Goal: Task Accomplishment & Management: Complete application form

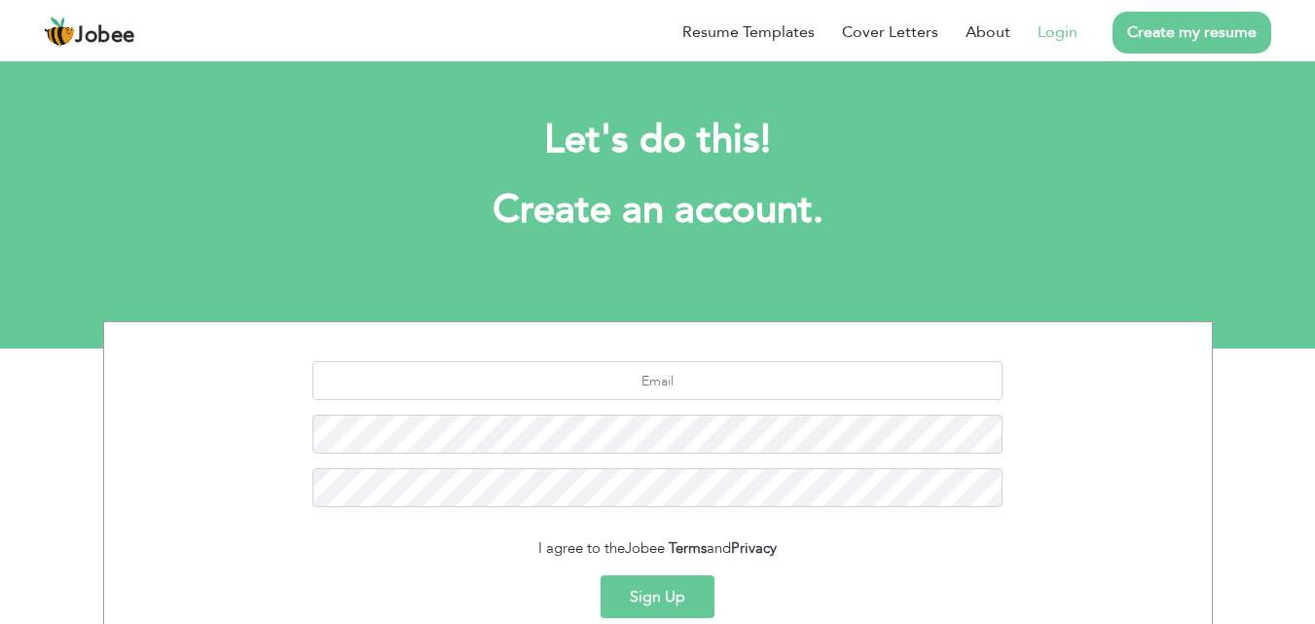
click at [1066, 32] on link "Login" at bounding box center [1058, 31] width 40 height 23
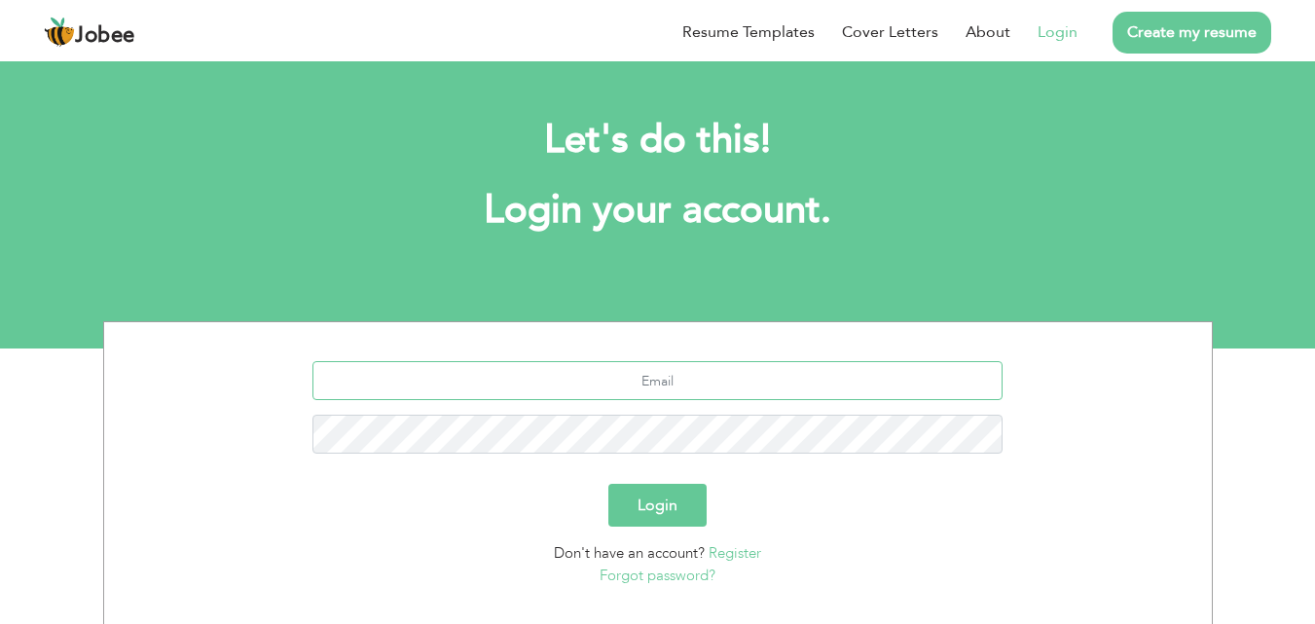
click at [665, 380] on input "text" at bounding box center [658, 380] width 690 height 39
type input "h"
type input "m"
type input "[EMAIL_ADDRESS][DOMAIN_NAME]"
click at [685, 519] on button "Login" at bounding box center [658, 505] width 98 height 43
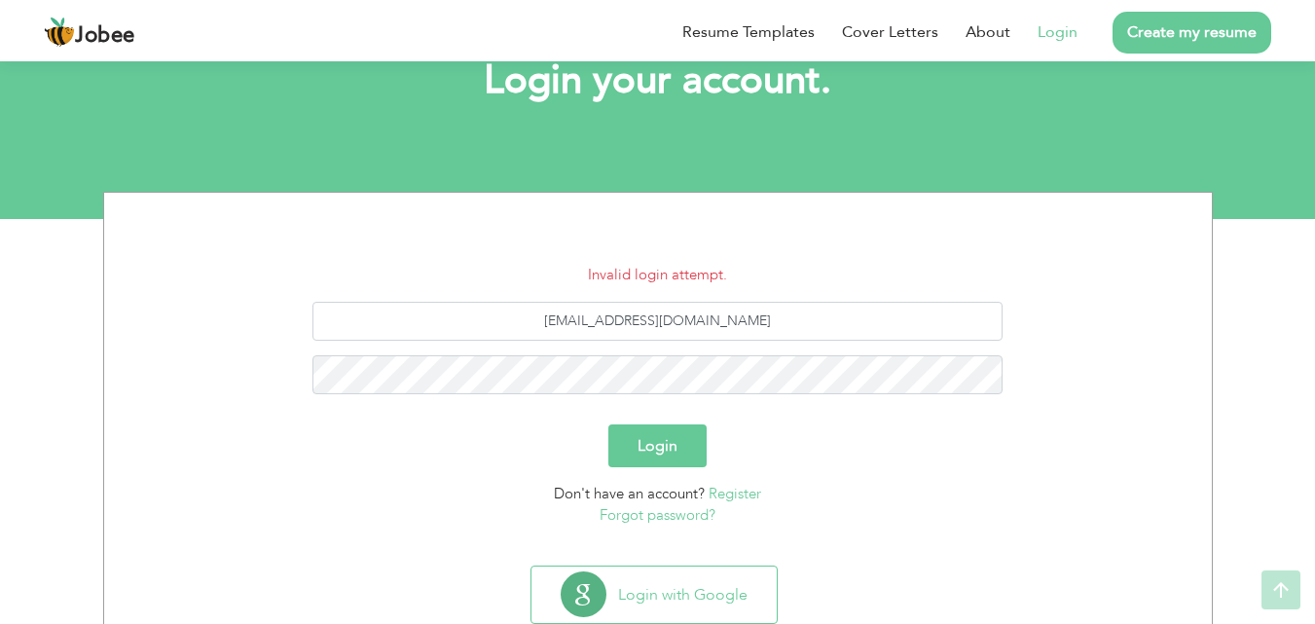
scroll to position [185, 0]
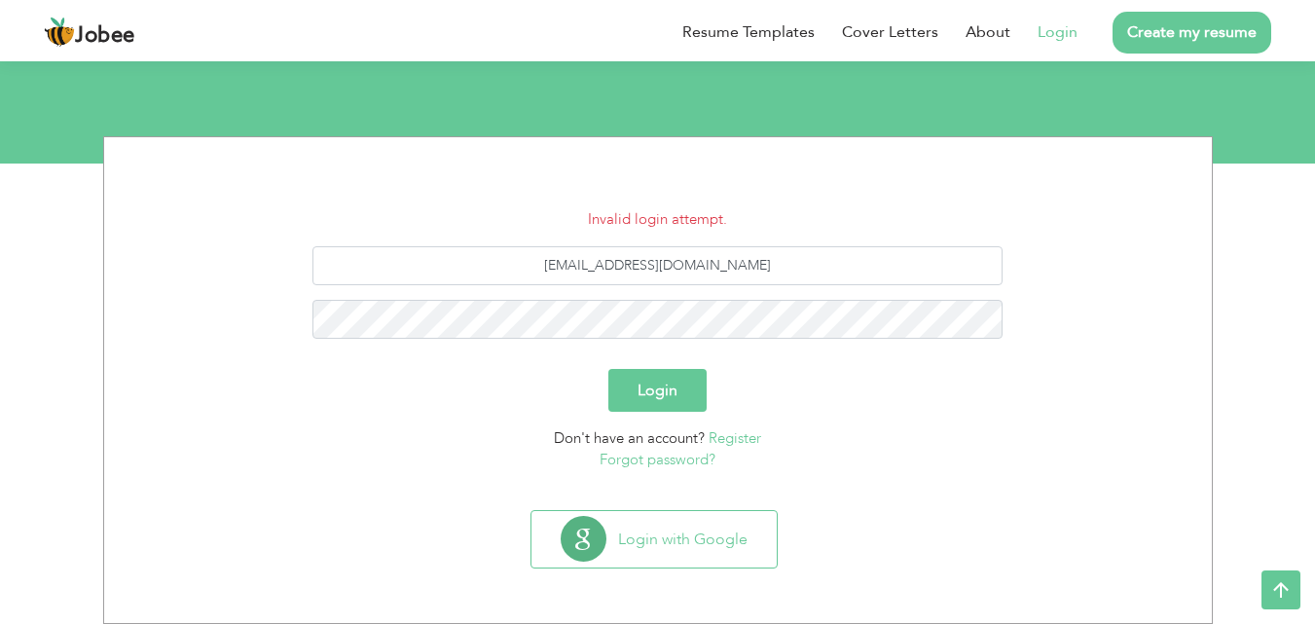
click at [730, 435] on link "Register" at bounding box center [735, 437] width 53 height 19
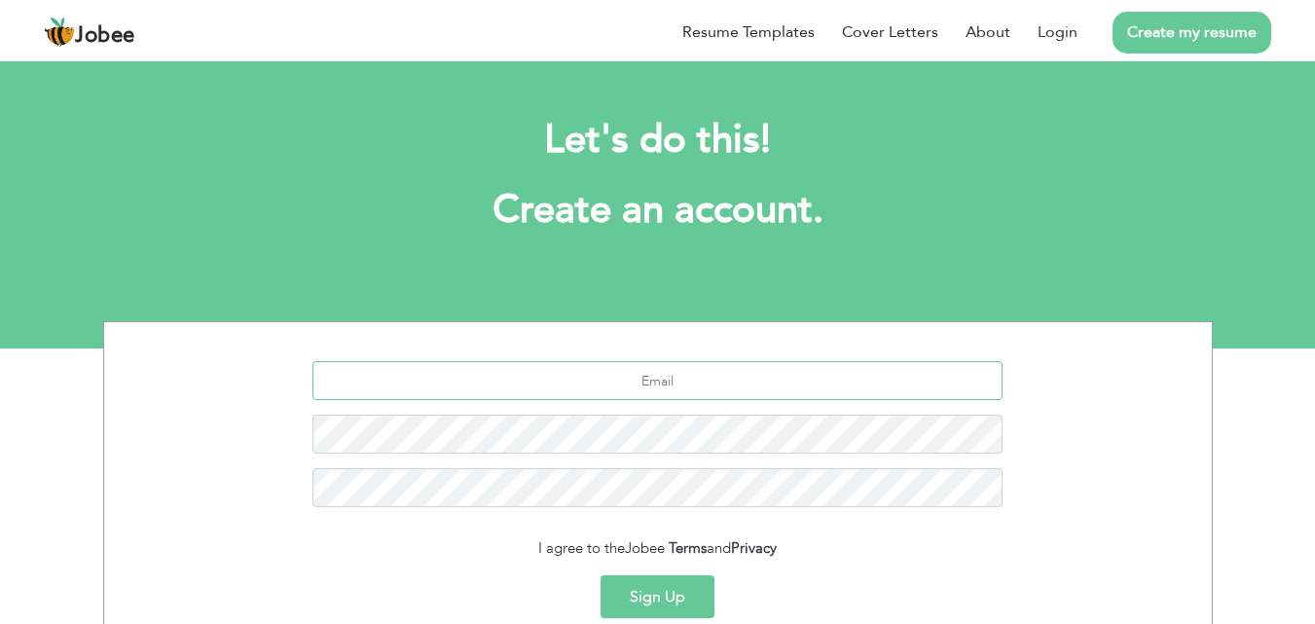
click at [677, 377] on input "text" at bounding box center [658, 380] width 690 height 39
type input "[EMAIL_ADDRESS][DOMAIN_NAME]"
click at [674, 591] on button "Sign Up" at bounding box center [658, 596] width 114 height 43
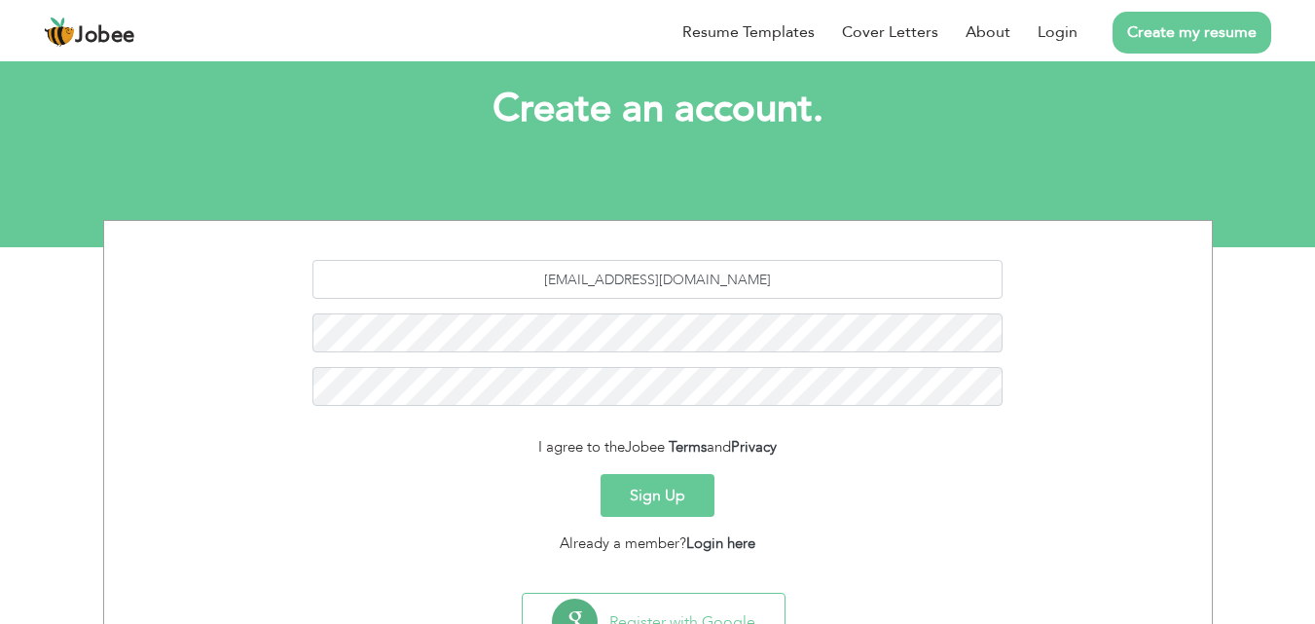
scroll to position [184, 0]
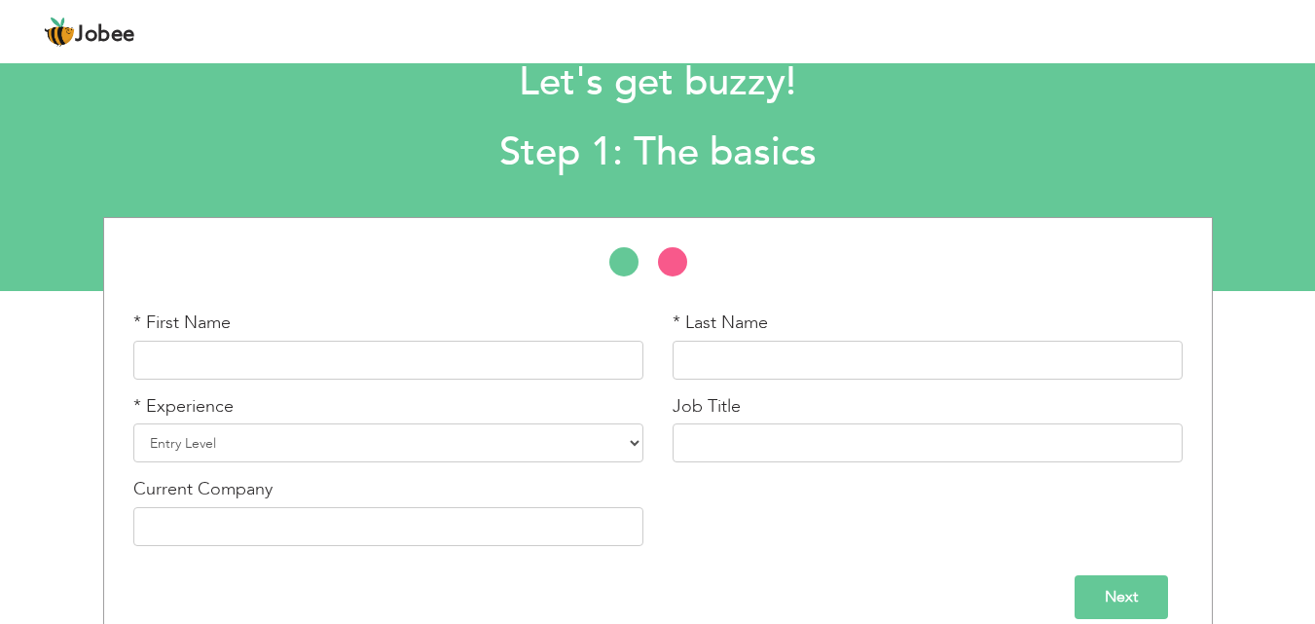
scroll to position [83, 0]
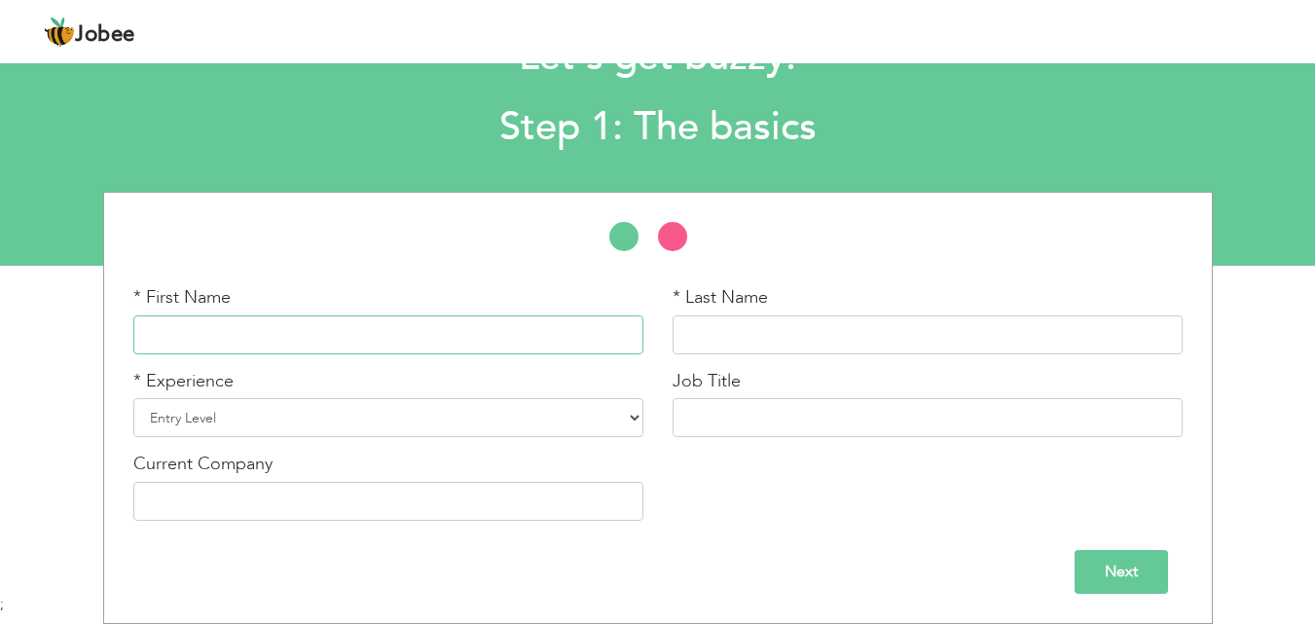
click at [549, 349] on input "text" at bounding box center [388, 334] width 510 height 39
type input "maham"
click at [721, 330] on input "text" at bounding box center [928, 334] width 510 height 39
type input "[PERSON_NAME]"
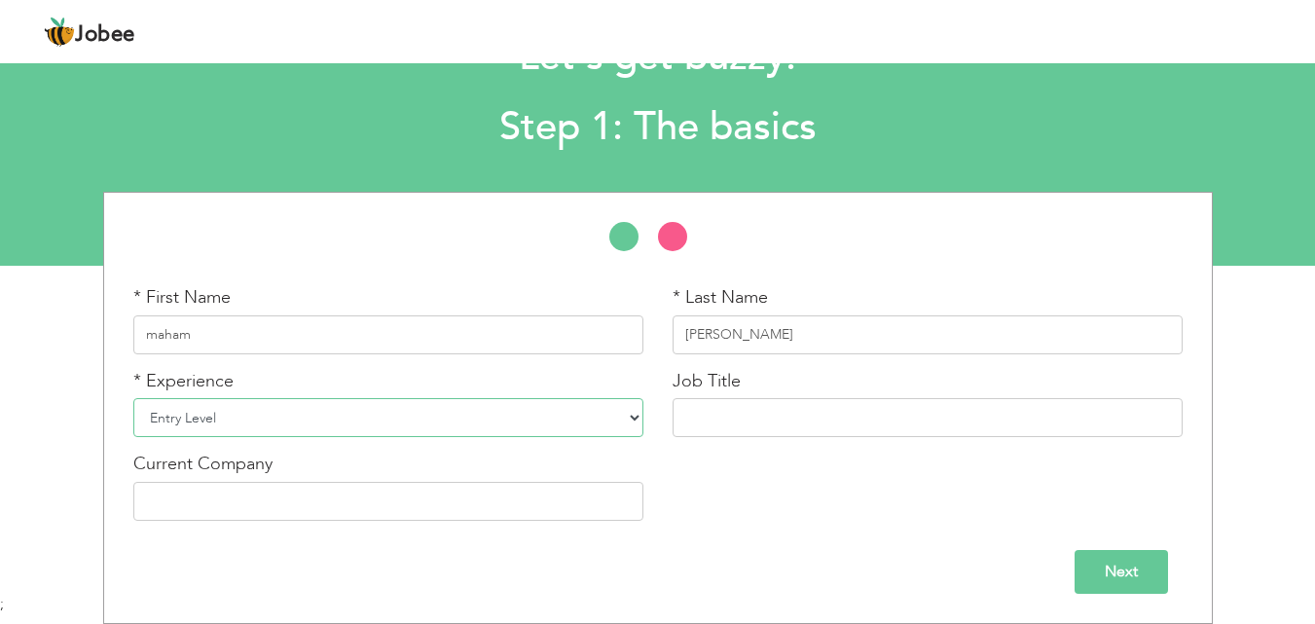
click at [514, 422] on select "Entry Level Less than 1 Year 1 Year 2 Years 3 Years 4 Years 5 Years 6 Years 7 Y…" at bounding box center [388, 417] width 510 height 39
select select "3"
click at [133, 398] on select "Entry Level Less than 1 Year 1 Year 2 Years 3 Years 4 Years 5 Years 6 Years 7 Y…" at bounding box center [388, 417] width 510 height 39
click at [799, 411] on input "text" at bounding box center [928, 417] width 510 height 39
type input "related to health"
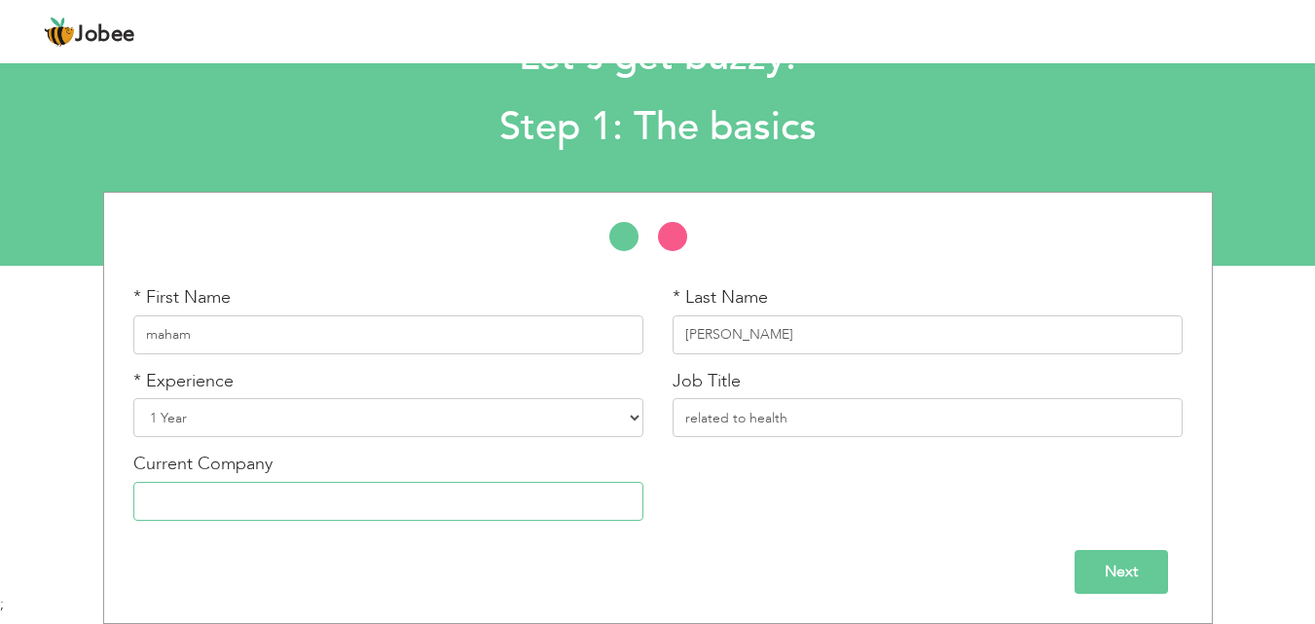
click at [417, 496] on input "text" at bounding box center [388, 501] width 510 height 39
click at [381, 510] on input "Ali medical hospital Islamabaf" at bounding box center [388, 501] width 510 height 39
type input "Ali medical hospital Islamabad"
click at [1135, 588] on input "Next" at bounding box center [1121, 572] width 93 height 44
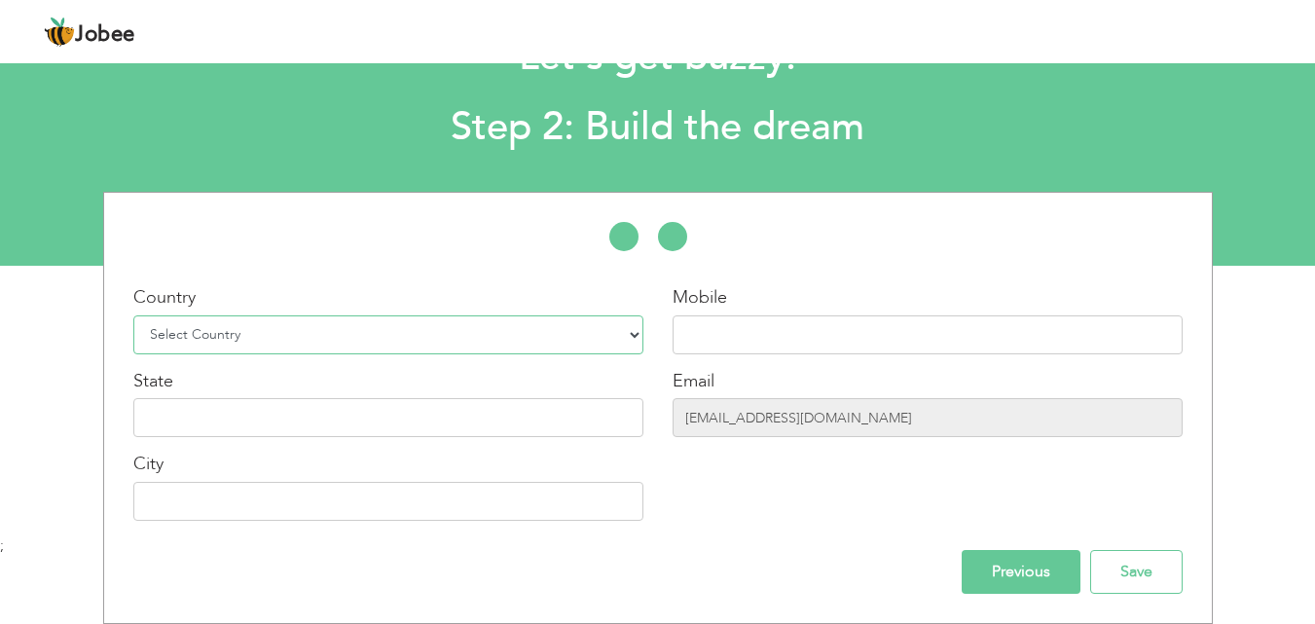
click at [631, 324] on select "Select Country Afghanistan Albania Algeria American Samoa Andorra Angola Anguil…" at bounding box center [388, 334] width 510 height 39
click at [133, 315] on select "Select Country Afghanistan Albania Algeria American Samoa Andorra Angola Anguil…" at bounding box center [388, 334] width 510 height 39
click at [370, 333] on select "Select Country Afghanistan Albania Algeria American Samoa Andorra Angola Anguil…" at bounding box center [388, 334] width 510 height 39
select select "166"
click at [133, 315] on select "Select Country Afghanistan Albania Algeria American Samoa Andorra Angola Anguil…" at bounding box center [388, 334] width 510 height 39
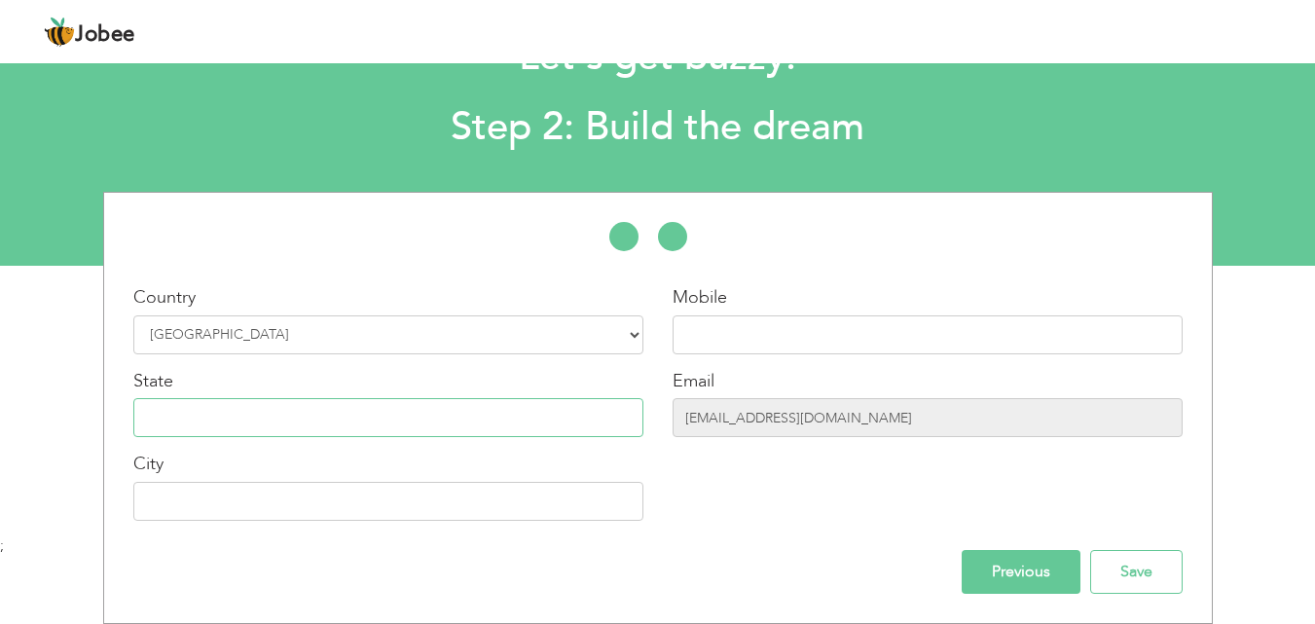
click at [289, 426] on input "text" at bounding box center [388, 417] width 510 height 39
type input "Azad [GEOGRAPHIC_DATA]"
click at [283, 500] on input "text" at bounding box center [388, 501] width 510 height 39
type input "[GEOGRAPHIC_DATA]"
click at [887, 321] on input "text" at bounding box center [928, 334] width 510 height 39
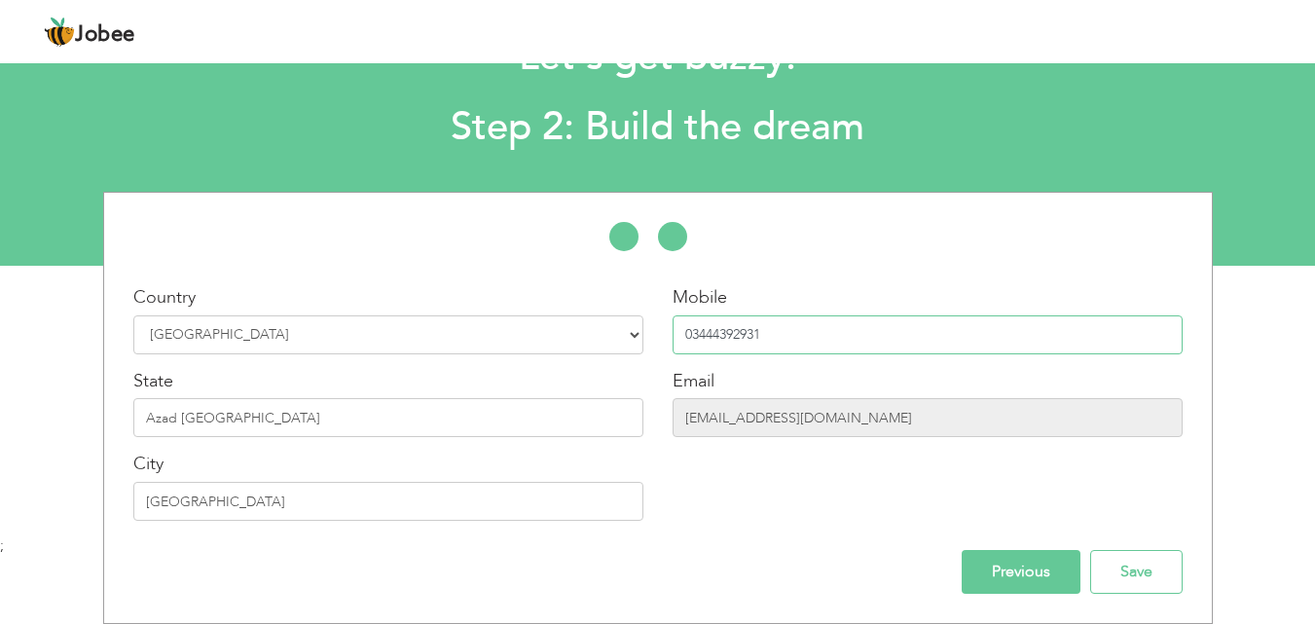
type input "03444392931"
click at [1039, 564] on input "Previous" at bounding box center [1021, 572] width 119 height 44
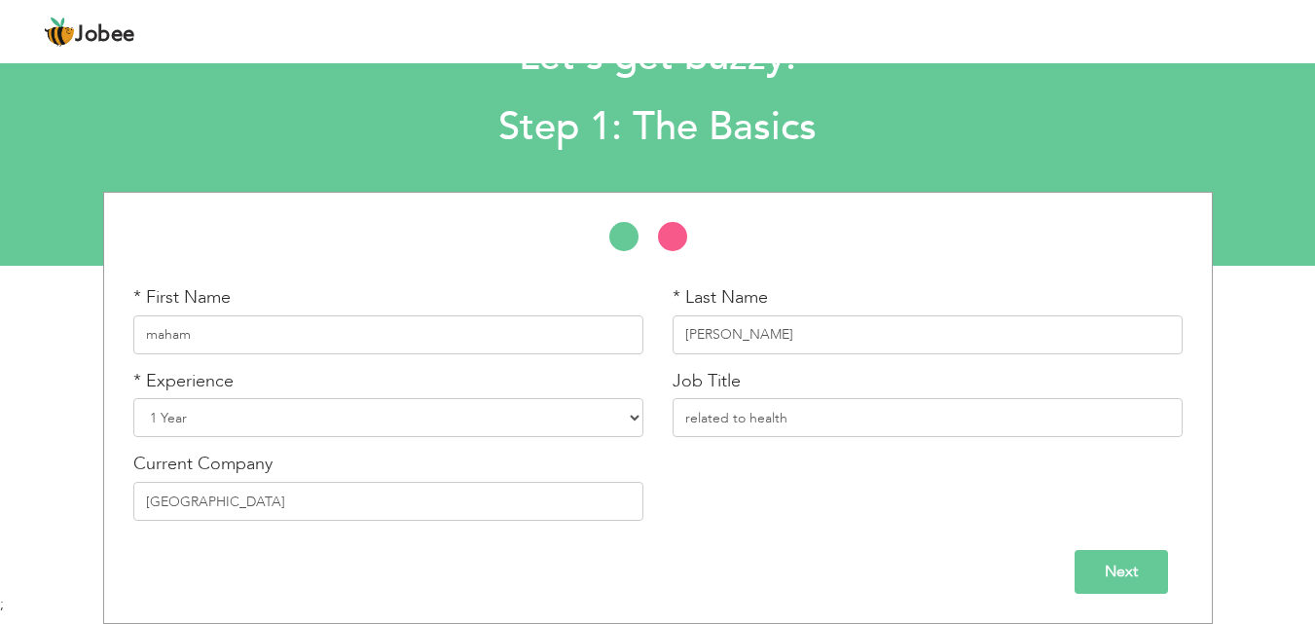
click at [1162, 576] on input "Next" at bounding box center [1121, 572] width 93 height 44
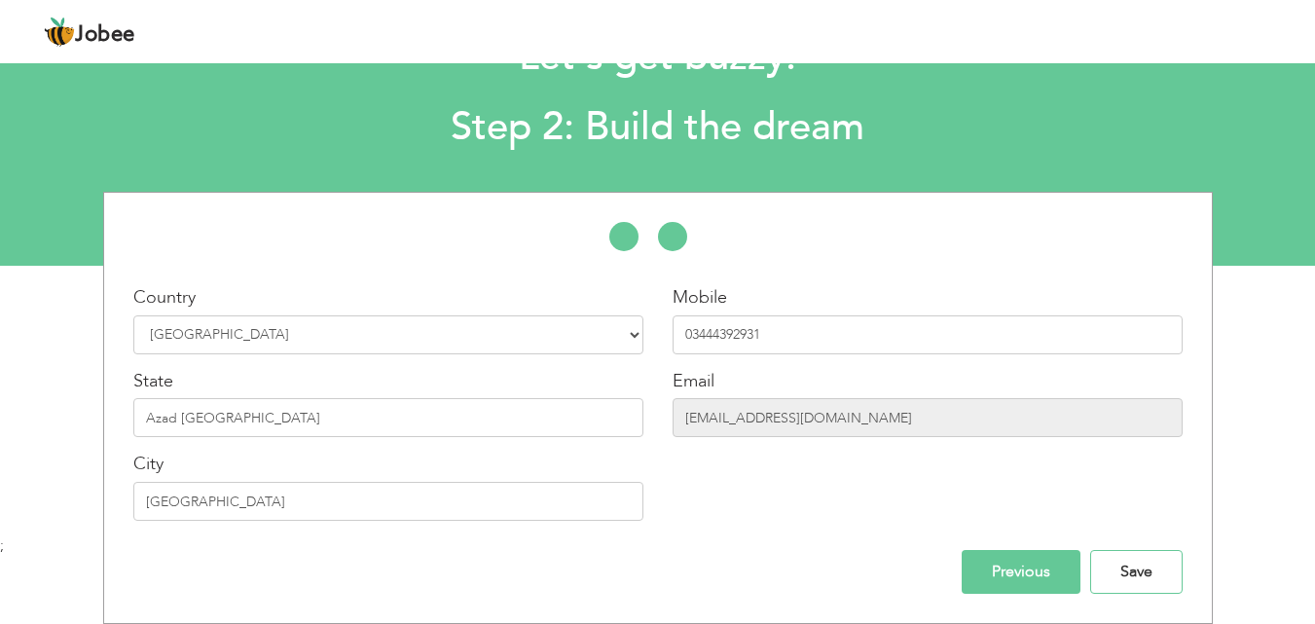
click at [1162, 576] on input "Save" at bounding box center [1137, 572] width 93 height 44
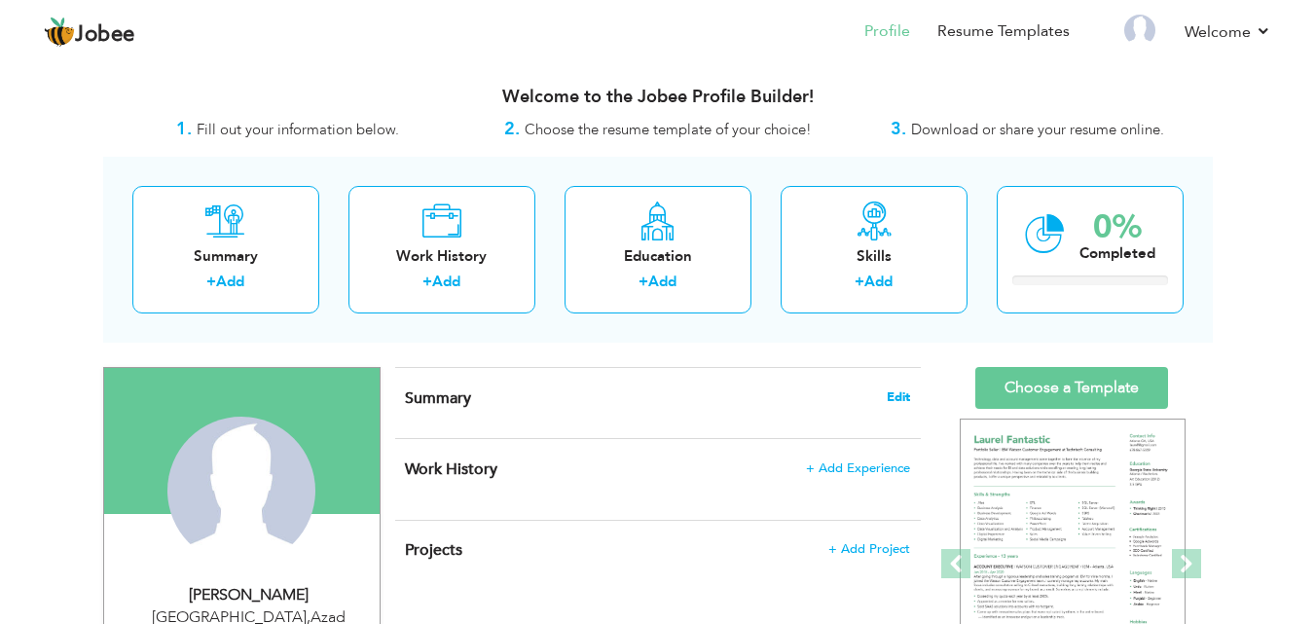
click at [907, 390] on span "Edit" at bounding box center [898, 397] width 23 height 14
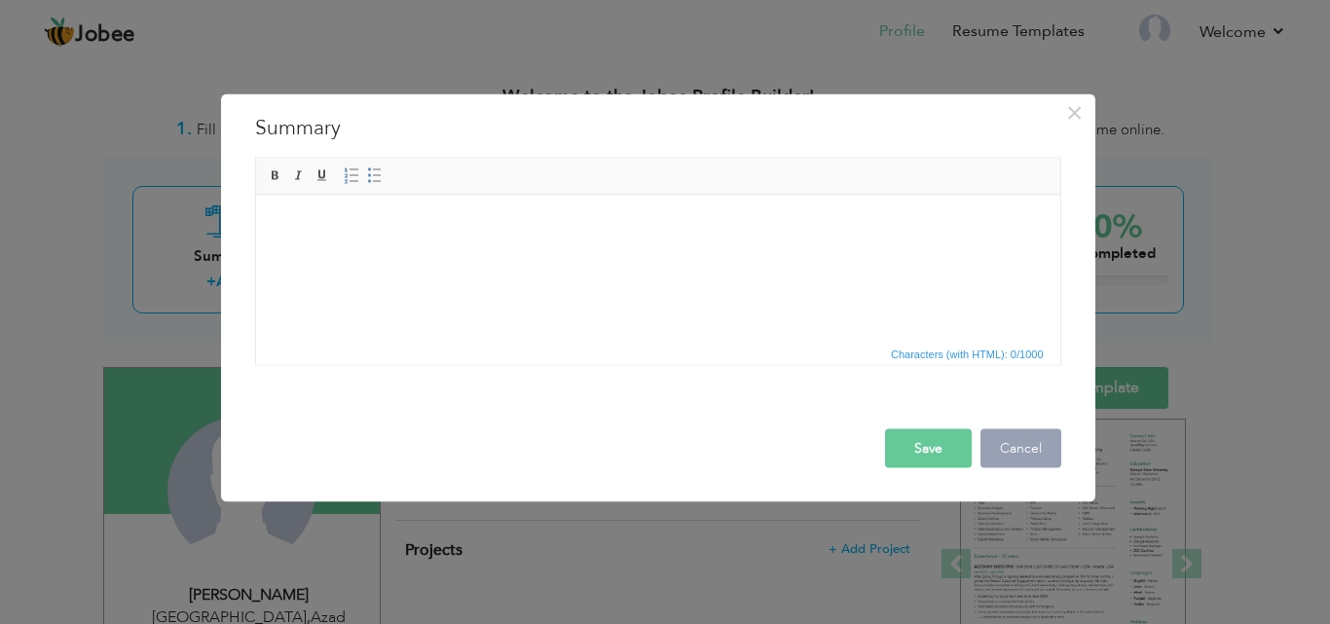
click at [1003, 448] on button "Cancel" at bounding box center [1021, 447] width 81 height 39
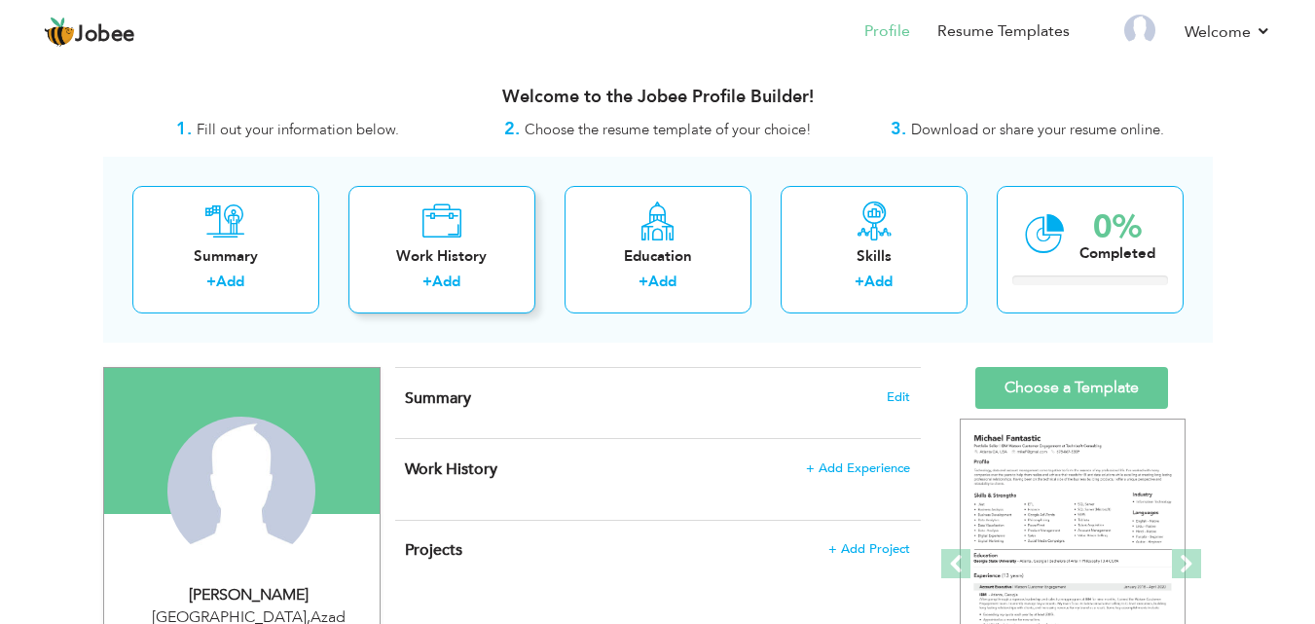
click at [444, 281] on link "Add" at bounding box center [446, 281] width 28 height 19
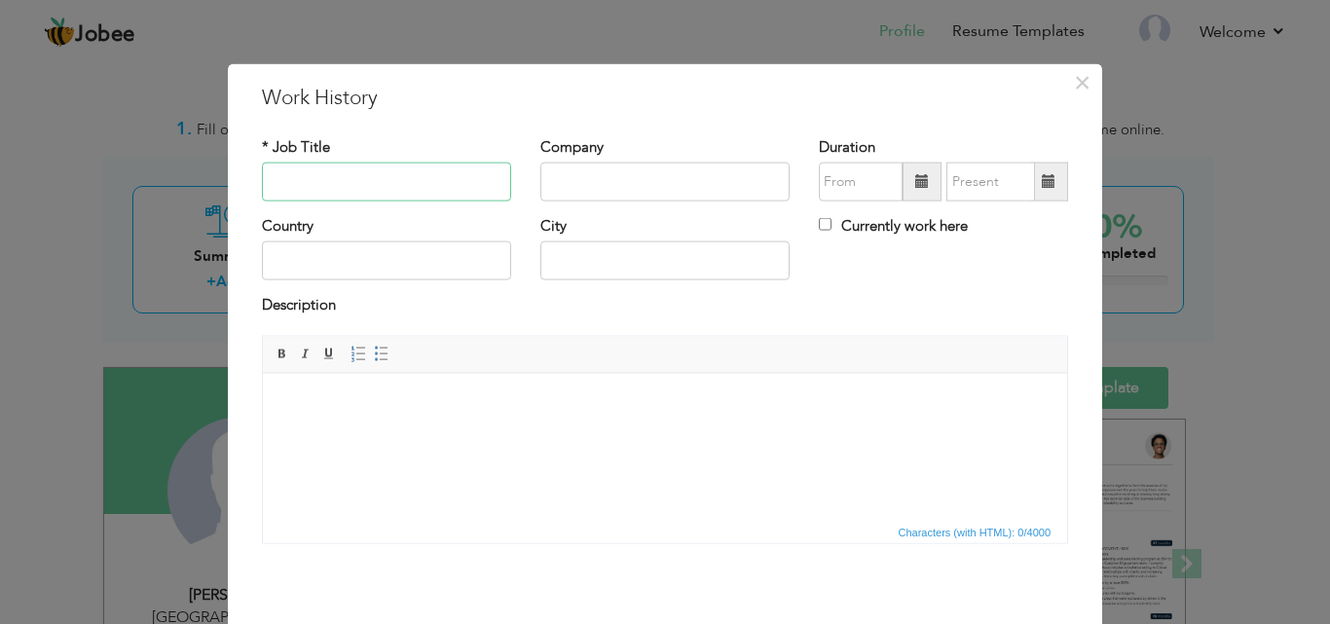
click at [395, 192] on input "text" at bounding box center [386, 182] width 249 height 39
click at [632, 176] on input "text" at bounding box center [664, 182] width 249 height 39
click at [352, 193] on input "labortary" at bounding box center [386, 182] width 249 height 39
type input "labortary technologist"
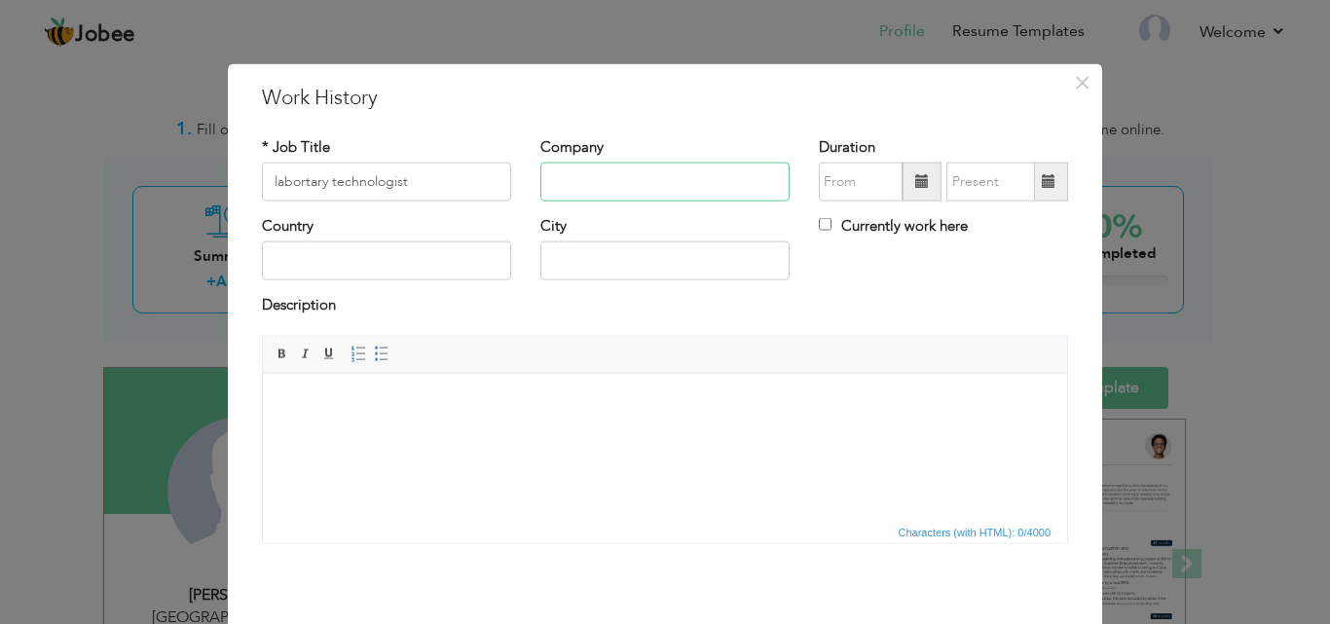
click at [565, 171] on input "text" at bounding box center [664, 182] width 249 height 39
type input "medhelp"
click at [870, 190] on input "08/2025" at bounding box center [861, 182] width 84 height 39
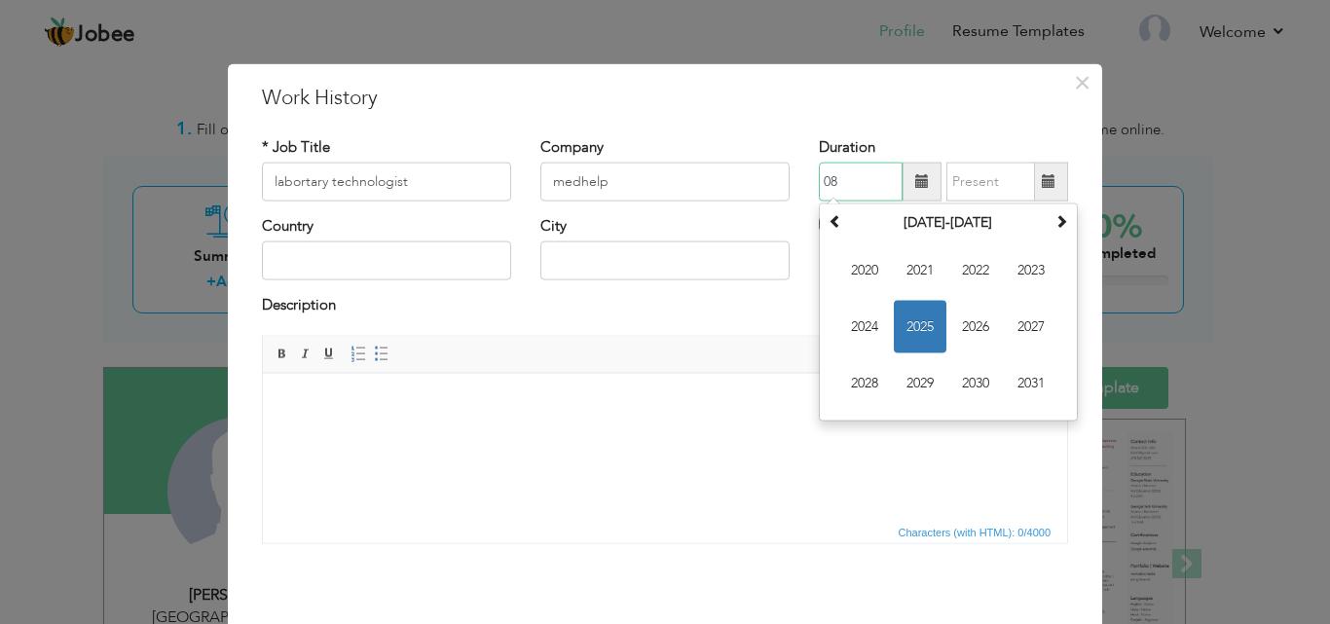
type input "0"
click at [936, 213] on th "2020-2031" at bounding box center [948, 222] width 203 height 29
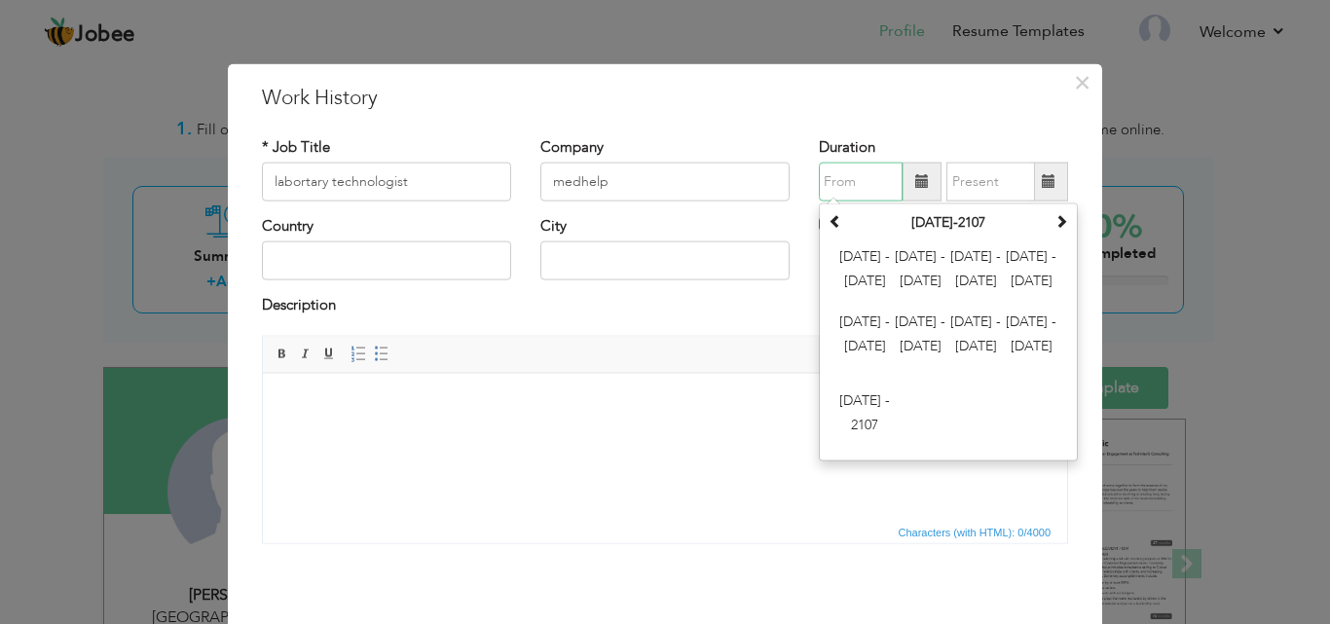
click at [936, 213] on th "2000-2107" at bounding box center [948, 222] width 203 height 29
click at [958, 221] on th "2000-2107" at bounding box center [948, 222] width 203 height 29
click at [833, 222] on span at bounding box center [836, 221] width 14 height 14
click at [1055, 215] on span at bounding box center [1062, 221] width 14 height 14
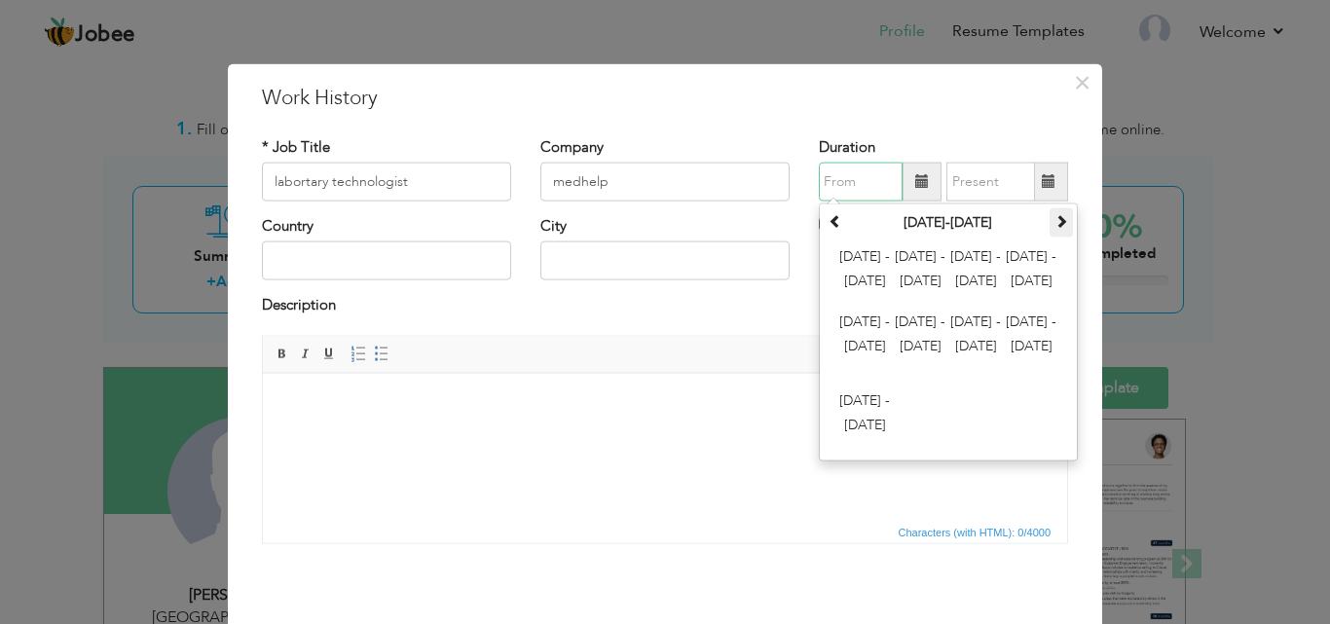
click at [1055, 215] on span at bounding box center [1062, 221] width 14 height 14
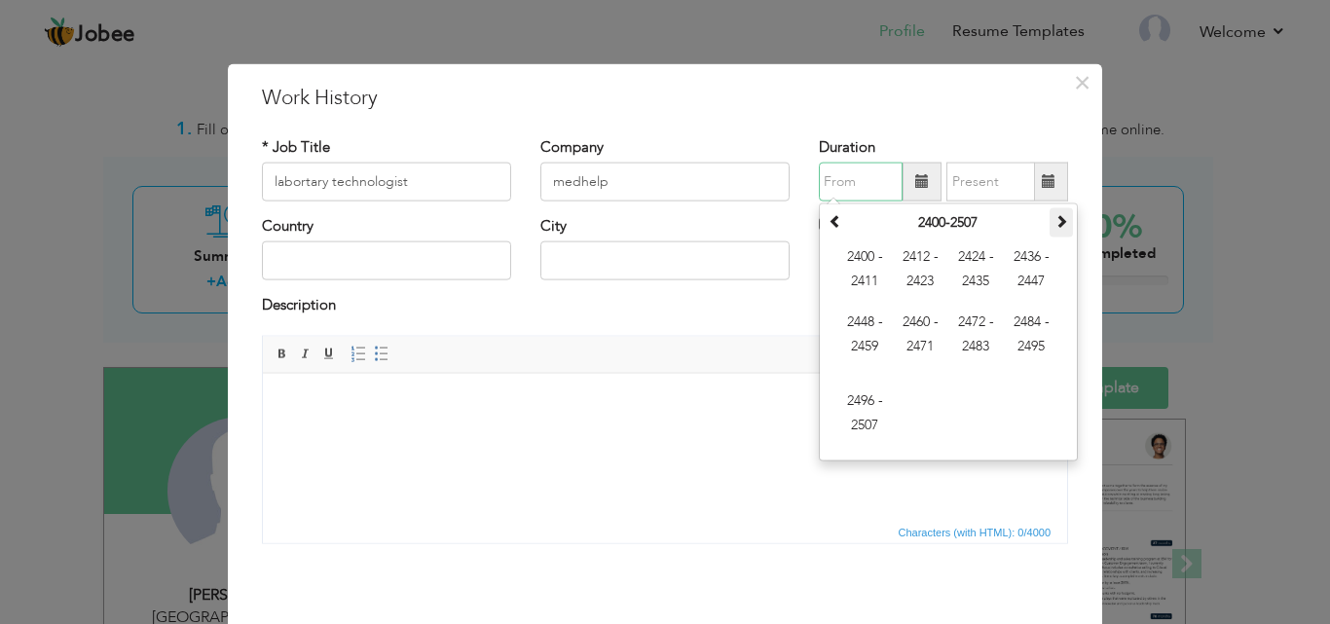
click at [1055, 215] on span at bounding box center [1062, 221] width 14 height 14
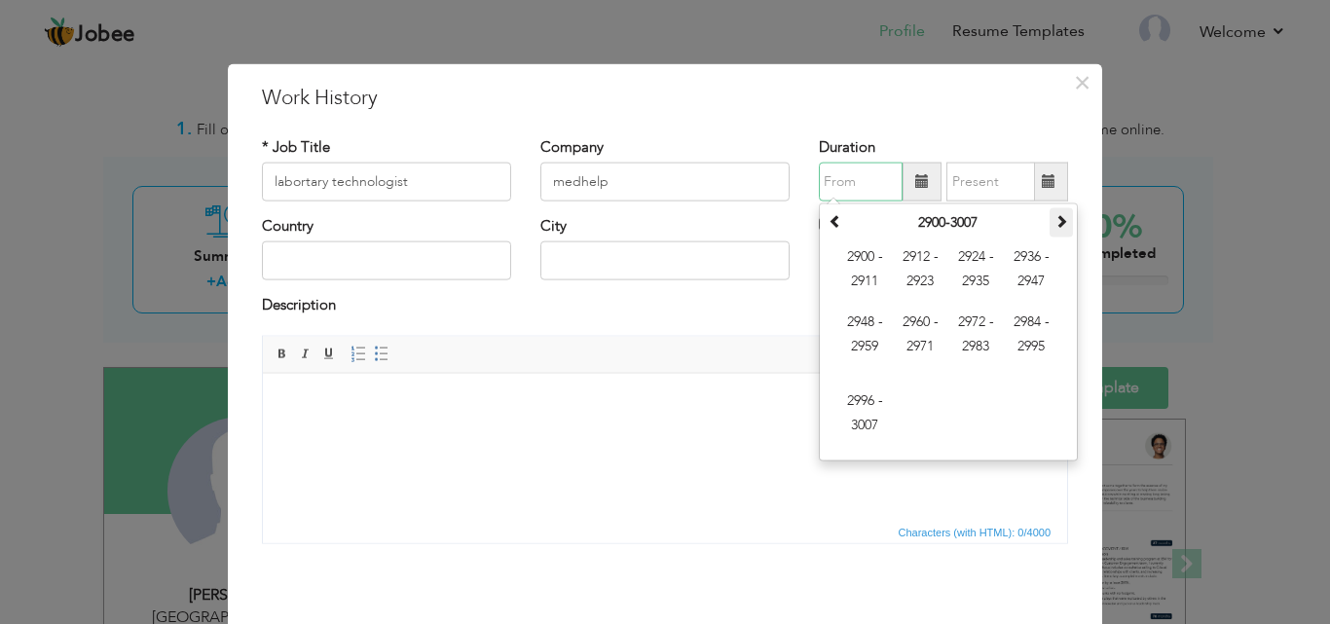
click at [1055, 215] on span at bounding box center [1062, 221] width 14 height 14
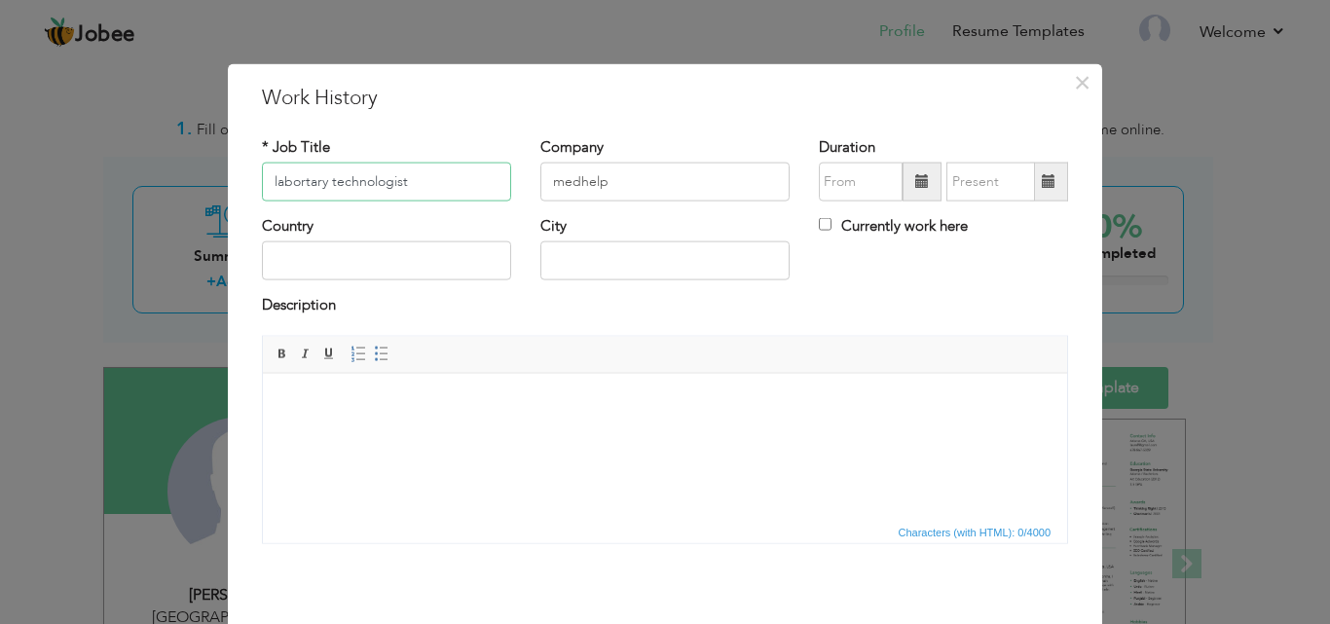
click at [269, 178] on input "labortary technologist" at bounding box center [386, 182] width 249 height 39
click at [271, 183] on input "labortary technologist" at bounding box center [386, 182] width 249 height 39
click at [332, 181] on input "Labortary technologist" at bounding box center [386, 182] width 249 height 39
type input "Labortary Technologist"
click at [552, 181] on input "medhelp" at bounding box center [664, 182] width 249 height 39
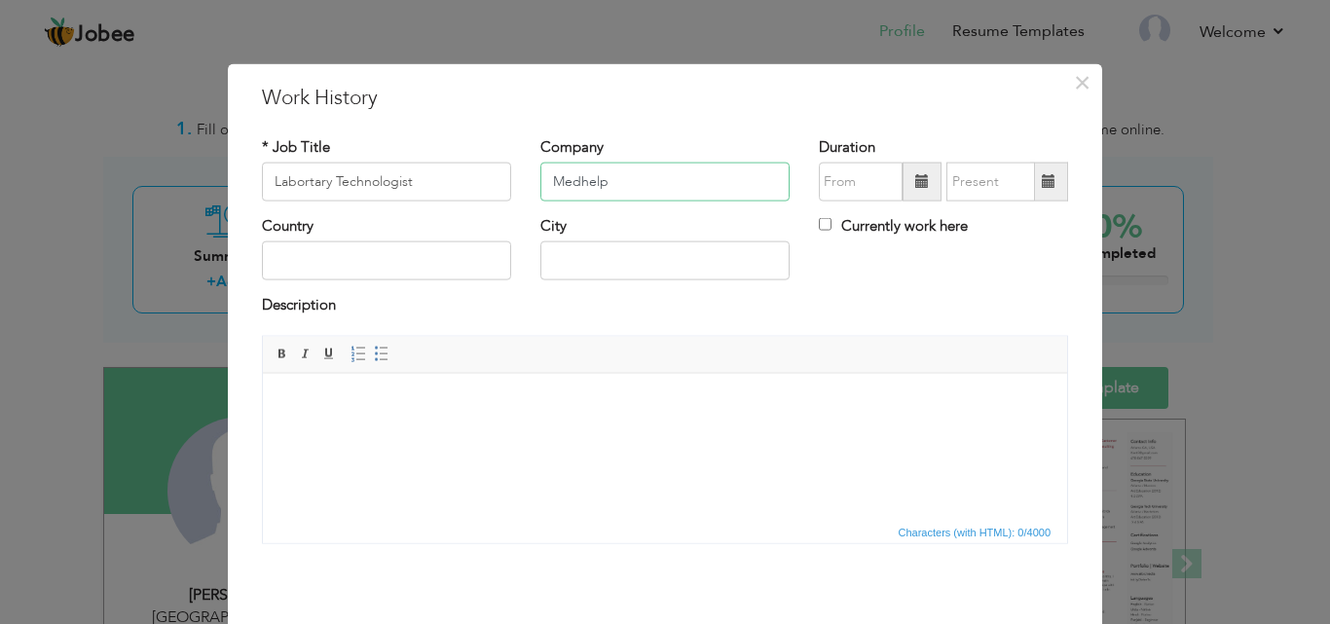
type input "Medhelp"
click at [912, 192] on span at bounding box center [922, 182] width 39 height 39
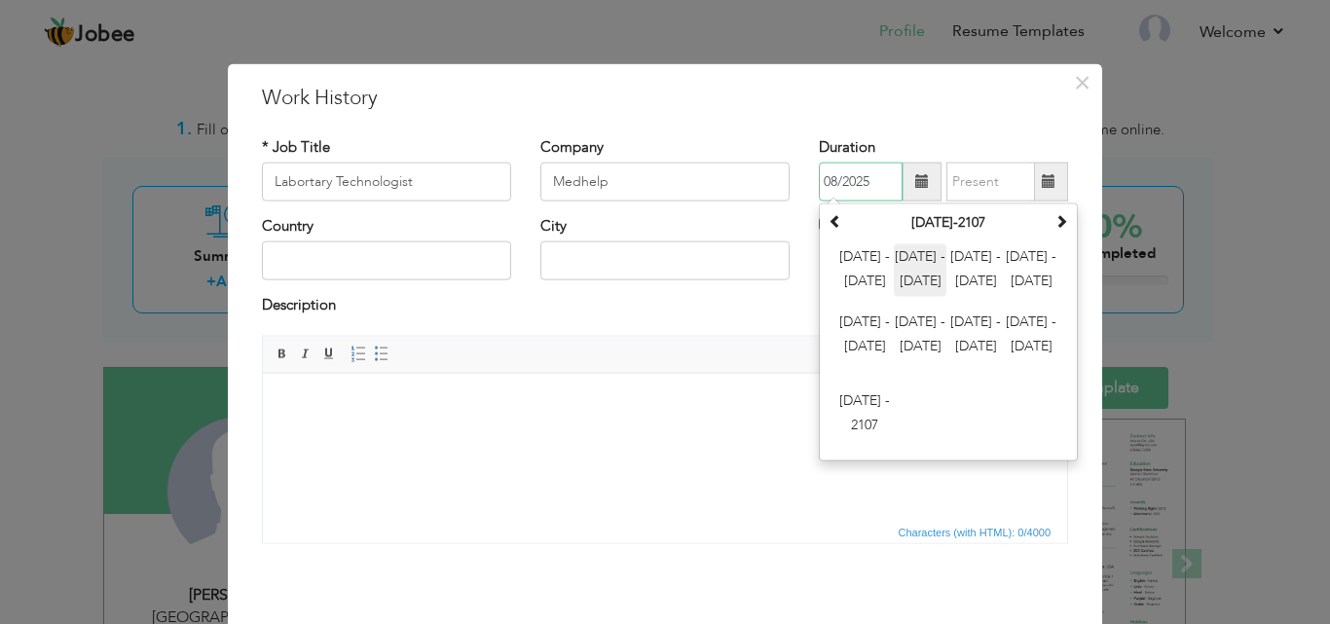
click at [897, 284] on span "2012 - 2023" at bounding box center [920, 270] width 53 height 53
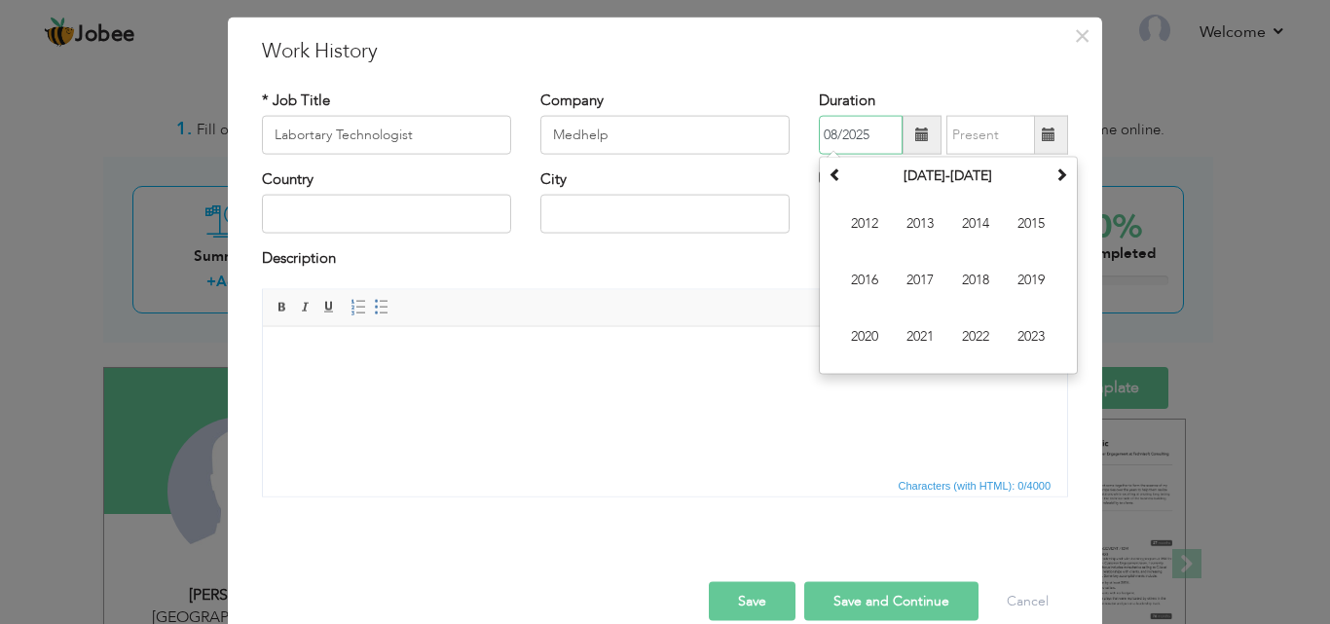
scroll to position [77, 0]
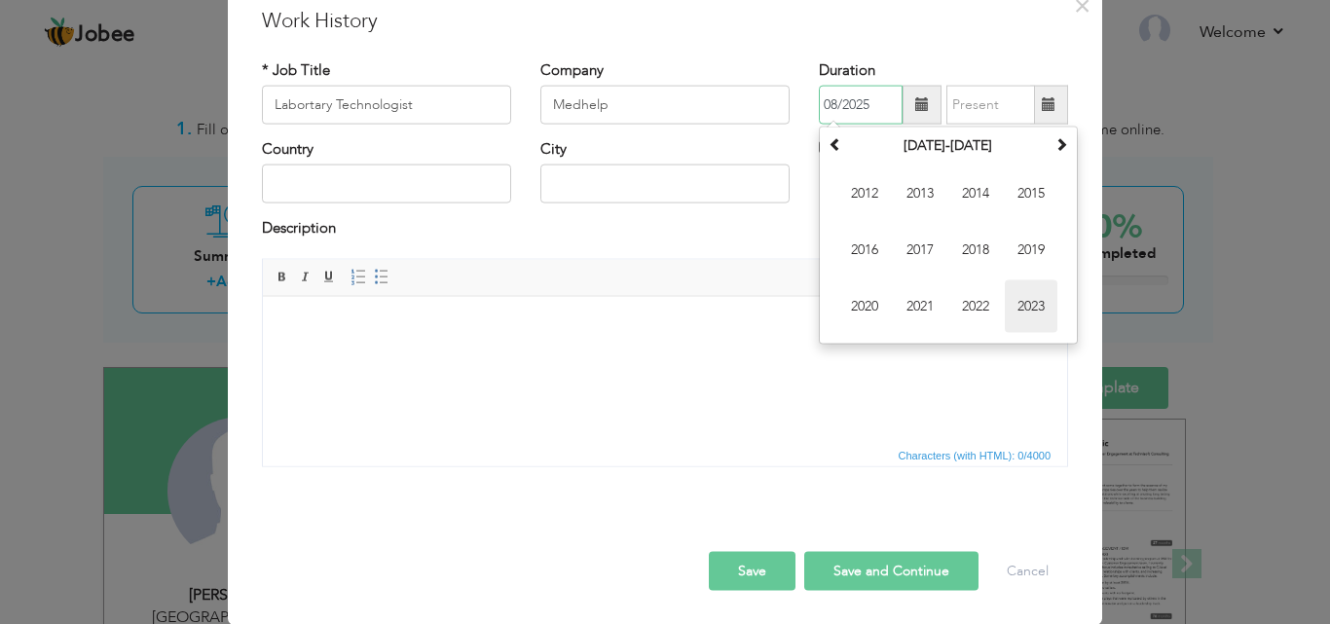
click at [1025, 323] on span "2023" at bounding box center [1031, 306] width 53 height 53
click at [877, 111] on input "08/2025" at bounding box center [861, 105] width 84 height 39
click at [932, 243] on span "Jun" at bounding box center [920, 250] width 53 height 53
type input "06/2023"
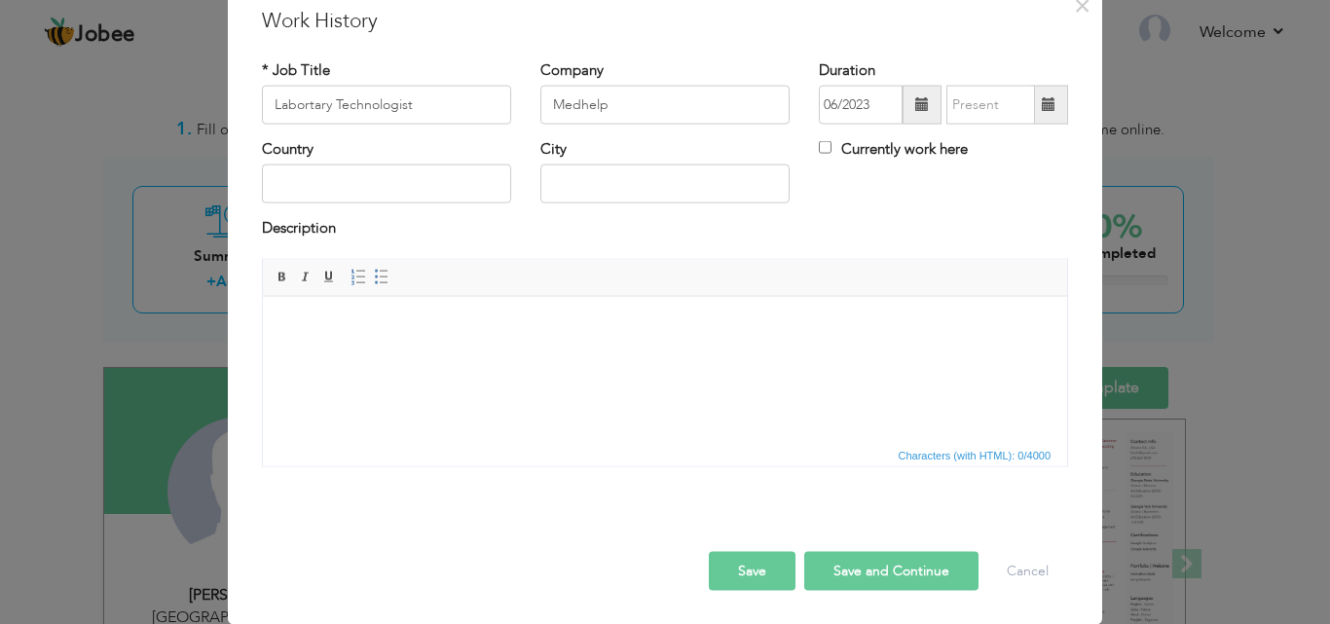
click at [1042, 97] on span at bounding box center [1049, 104] width 14 height 14
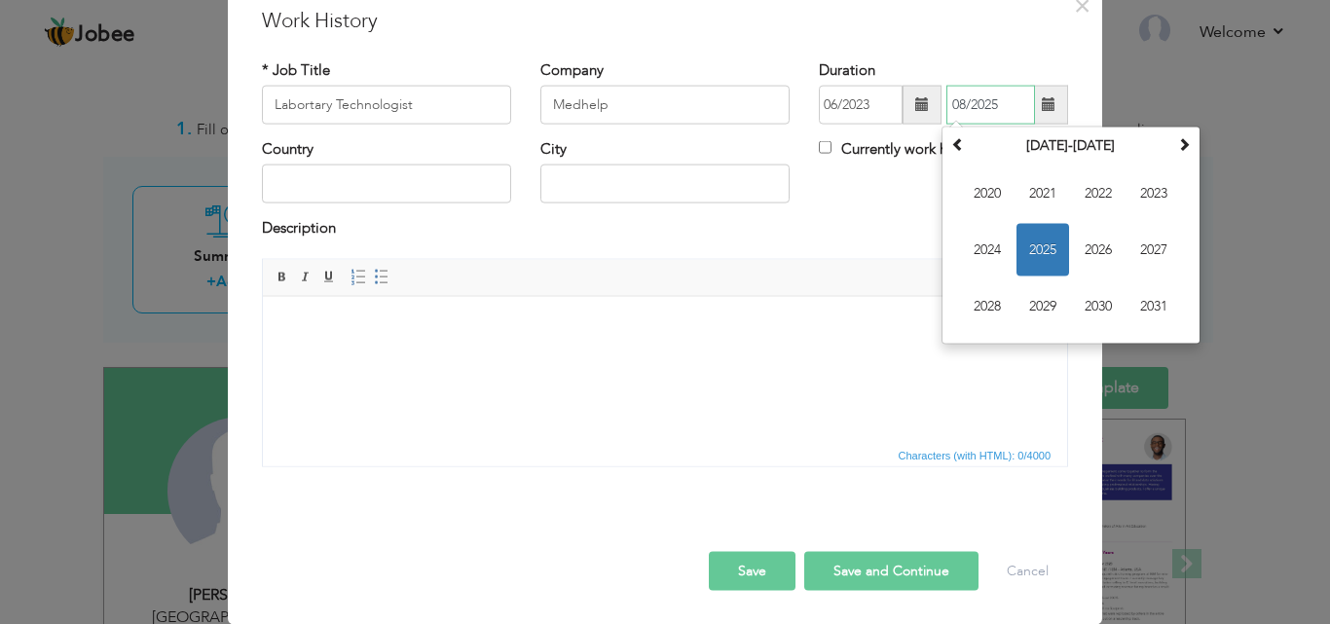
click at [1039, 262] on span "2025" at bounding box center [1043, 250] width 53 height 53
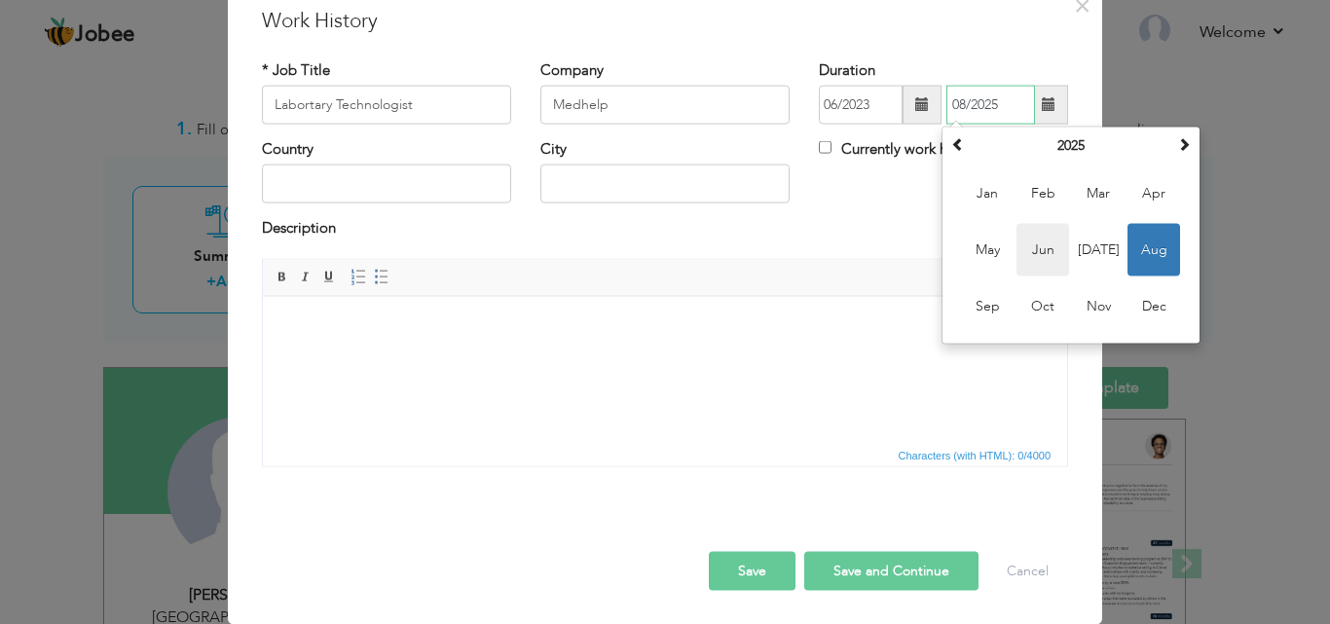
click at [1039, 242] on span "Jun" at bounding box center [1043, 250] width 53 height 53
type input "06/2025"
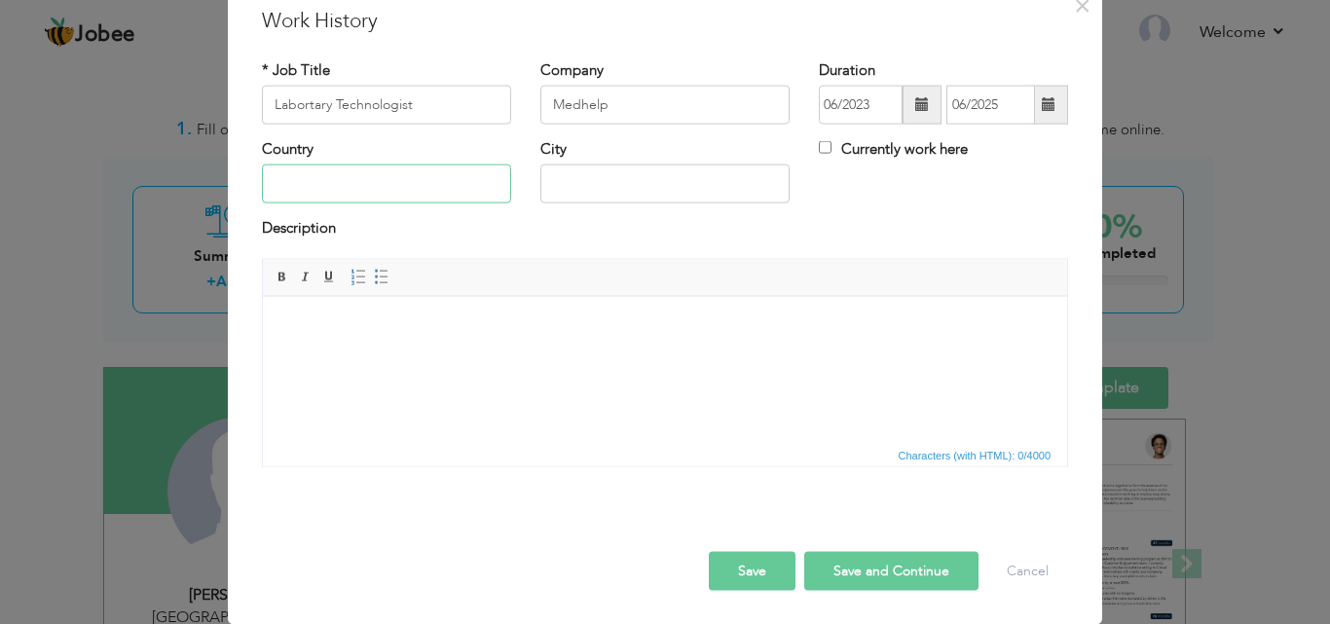
click at [345, 181] on input "text" at bounding box center [386, 184] width 249 height 39
click at [388, 165] on input "[GEOGRAPHIC_DATA]" at bounding box center [386, 184] width 249 height 39
click at [388, 179] on input "[GEOGRAPHIC_DATA]" at bounding box center [386, 184] width 249 height 39
type input "I"
type input "[GEOGRAPHIC_DATA]"
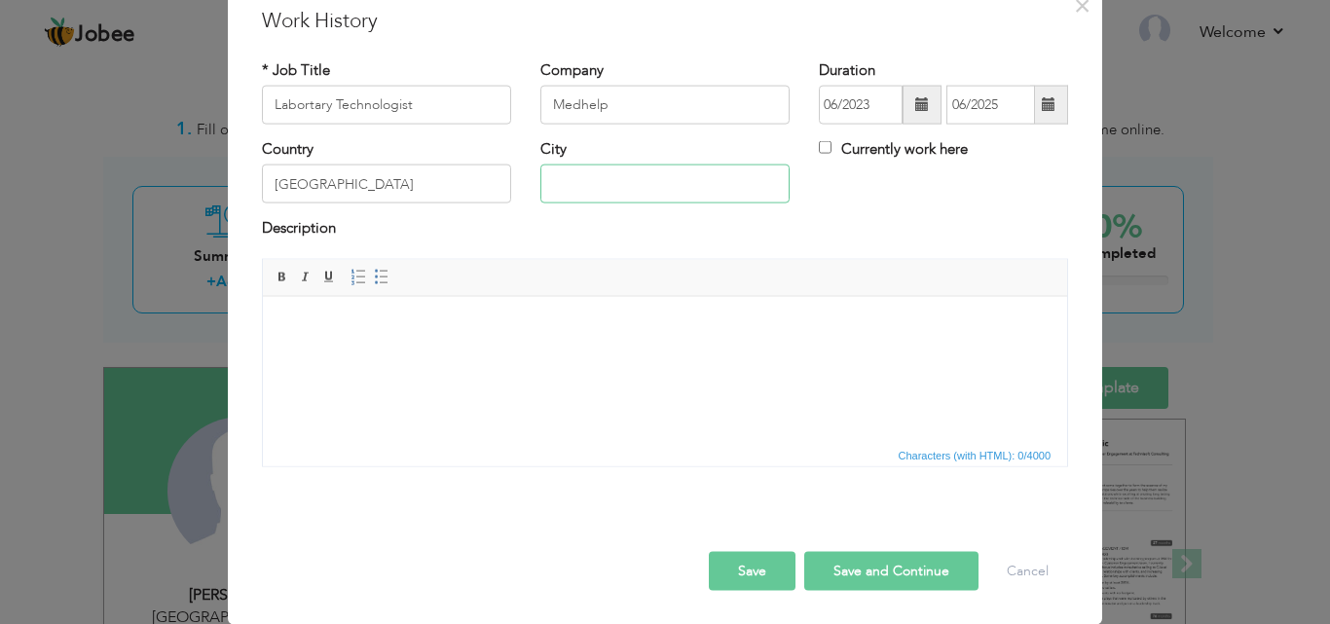
click at [635, 198] on input "text" at bounding box center [664, 184] width 249 height 39
type input "[GEOGRAPHIC_DATA]"
click at [387, 332] on body at bounding box center [664, 325] width 765 height 20
click at [777, 562] on button "Save" at bounding box center [752, 570] width 87 height 39
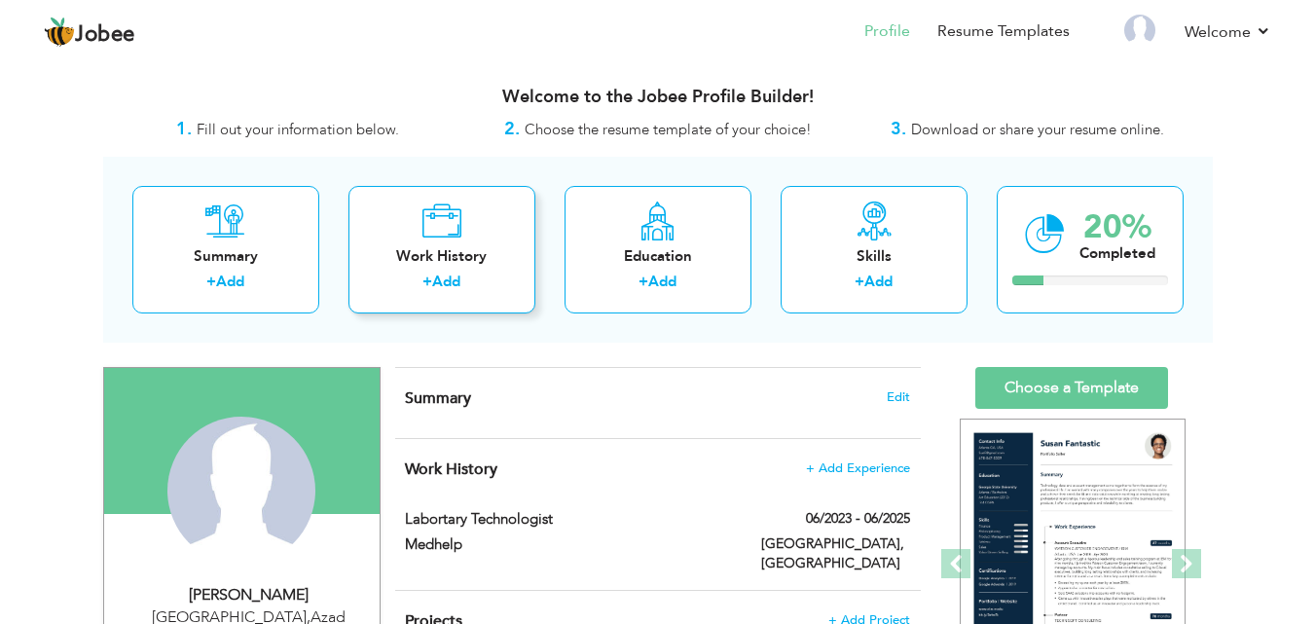
click at [436, 259] on div "Work History" at bounding box center [442, 256] width 156 height 20
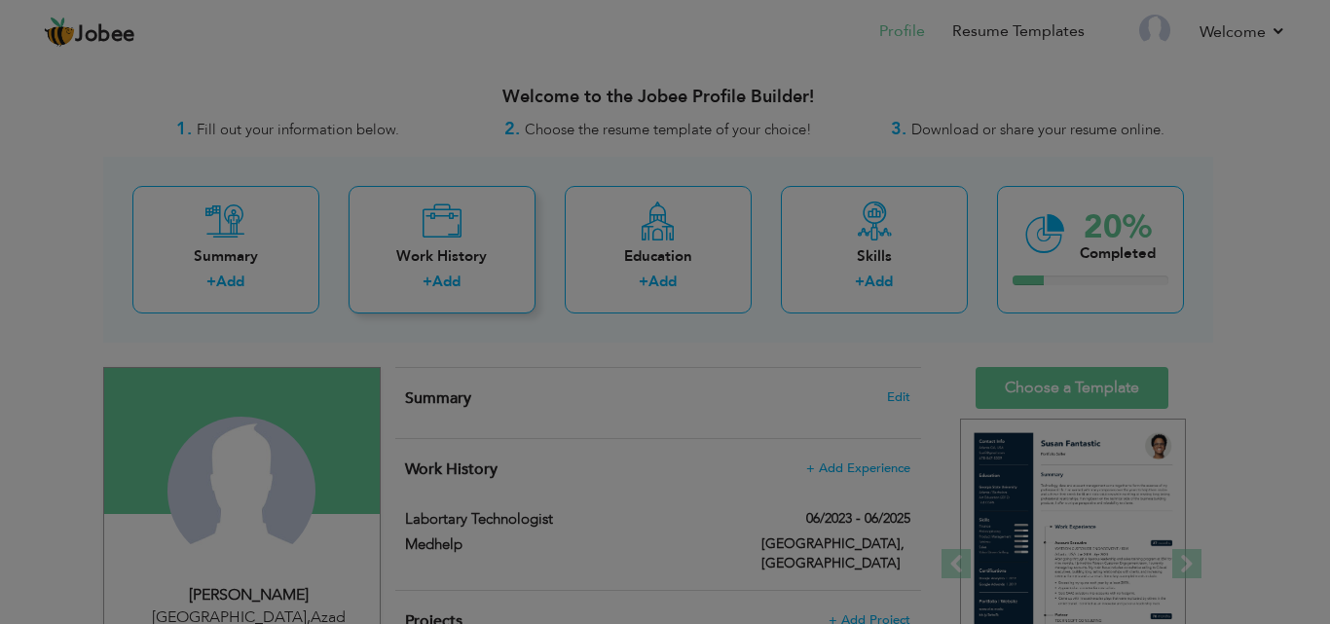
scroll to position [0, 0]
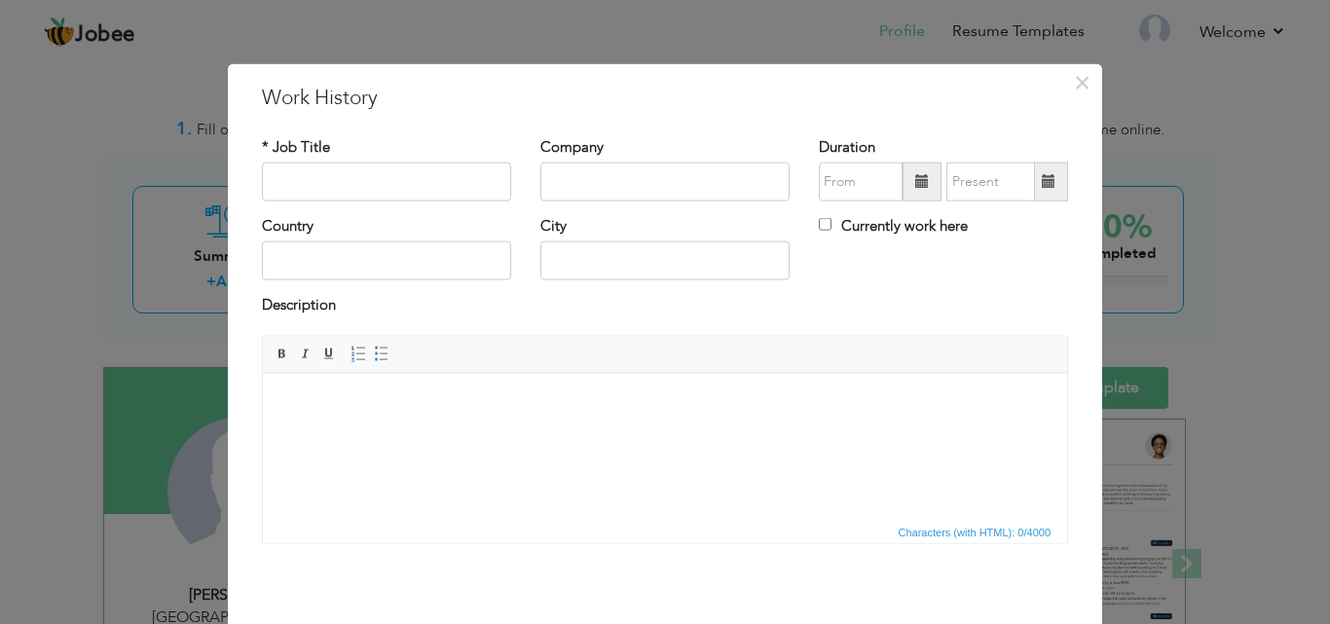
click at [0, 195] on div "× Work History * Job Title Company Duration Currently work here Country" at bounding box center [665, 312] width 1330 height 624
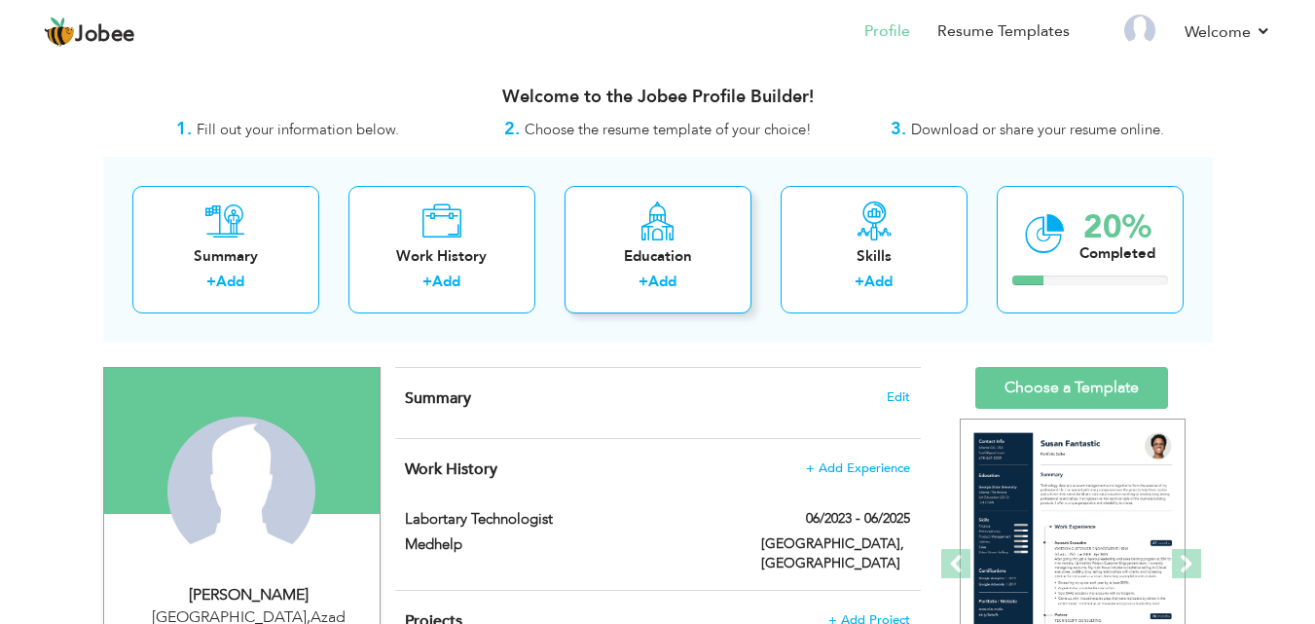
click at [672, 241] on div "Education + Add" at bounding box center [658, 250] width 187 height 128
radio input "true"
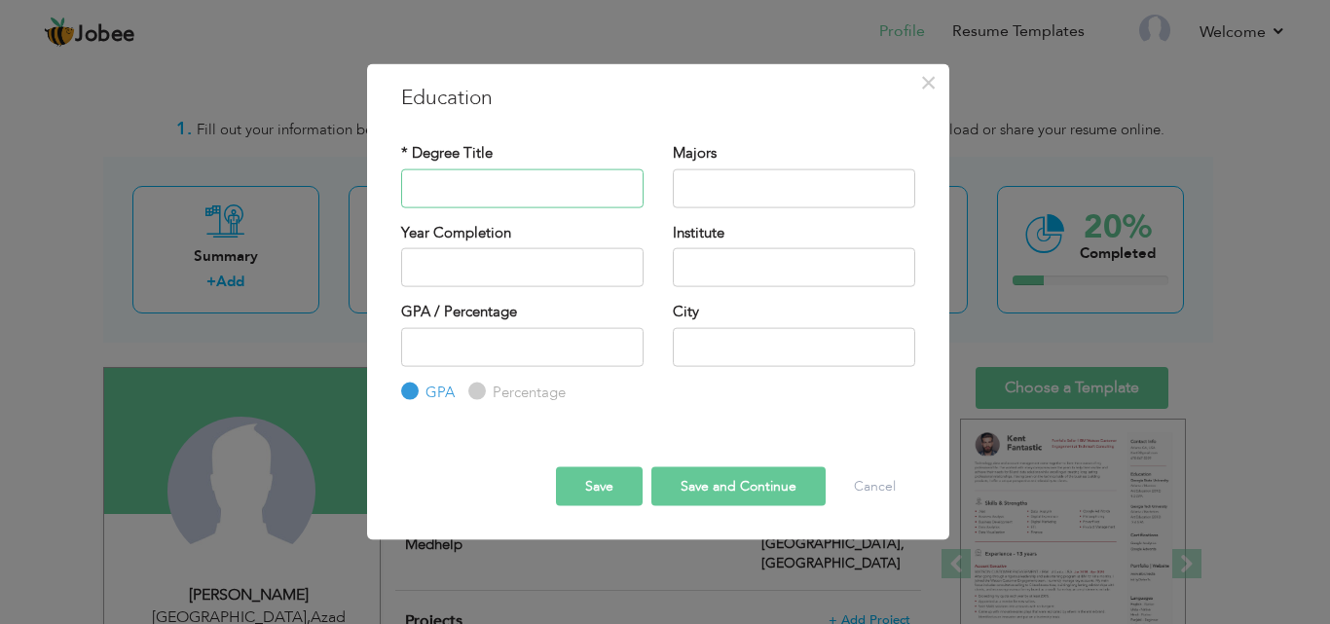
click at [533, 174] on input "text" at bounding box center [522, 187] width 242 height 39
type input "Medical Laboratory Technologist"
click at [748, 185] on input "text" at bounding box center [794, 187] width 242 height 39
type input "2025"
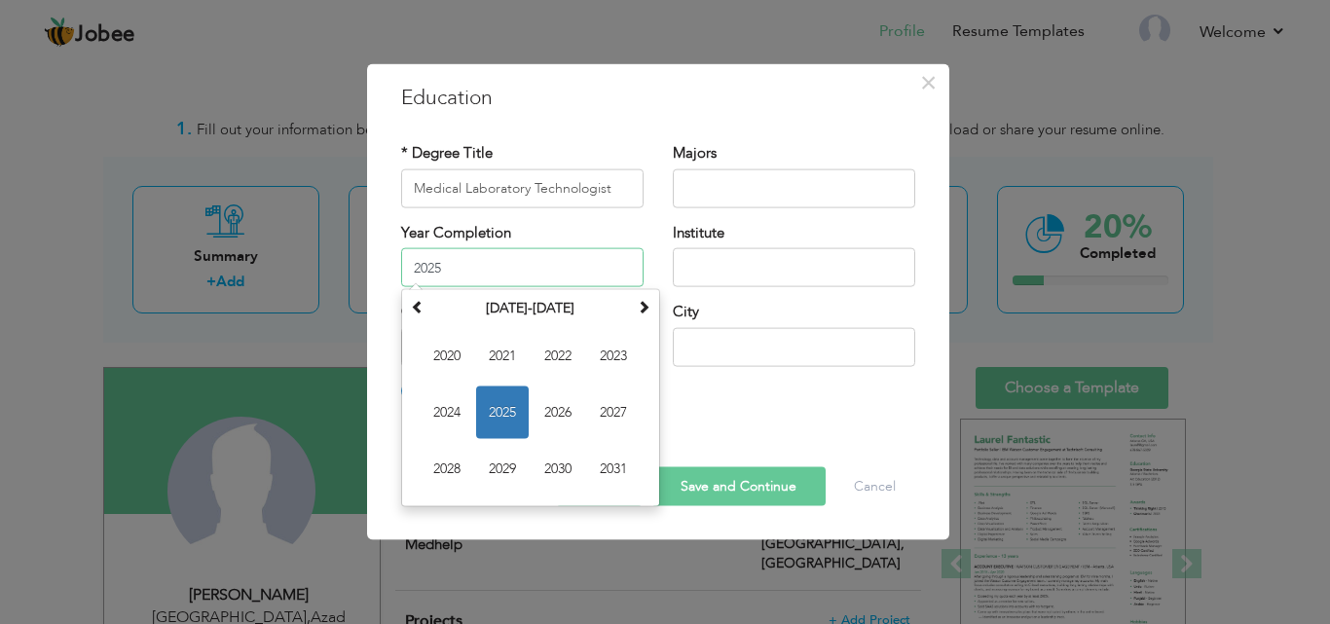
click at [575, 257] on input "2025" at bounding box center [522, 267] width 242 height 39
click at [493, 403] on span "2025" at bounding box center [502, 413] width 53 height 53
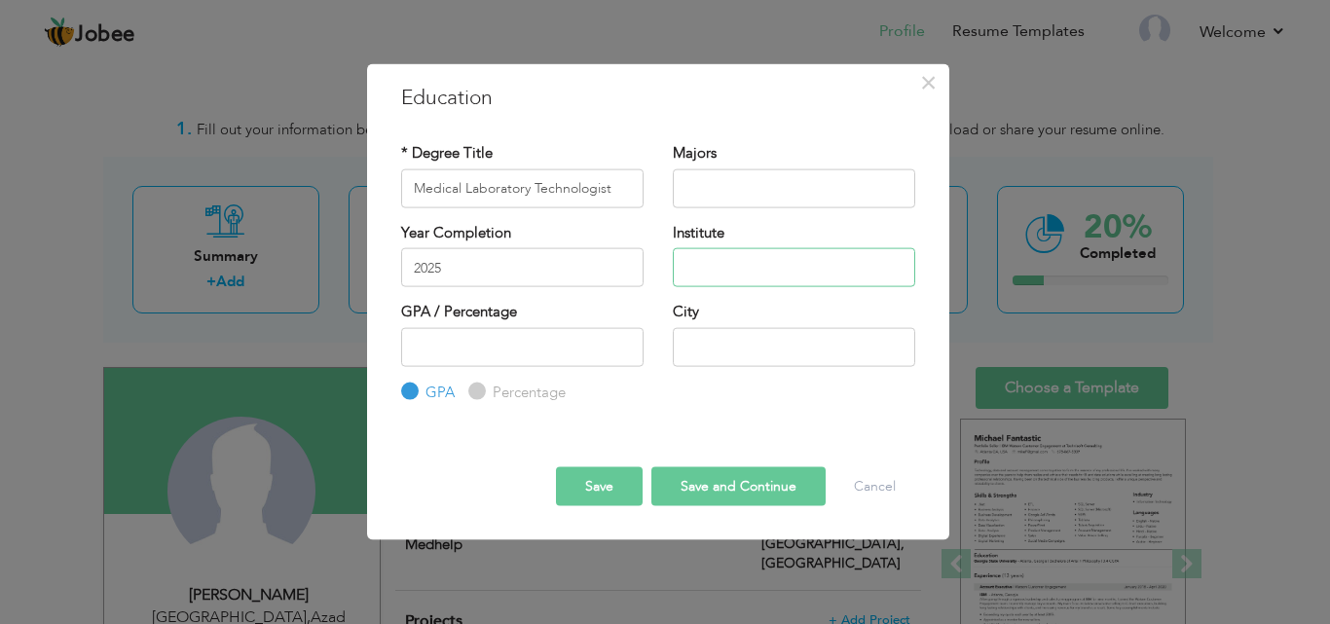
click at [761, 279] on input "text" at bounding box center [794, 267] width 242 height 39
type input "[GEOGRAPHIC_DATA]"
click at [553, 353] on input "number" at bounding box center [522, 346] width 242 height 39
click at [624, 363] on input "number" at bounding box center [522, 346] width 242 height 39
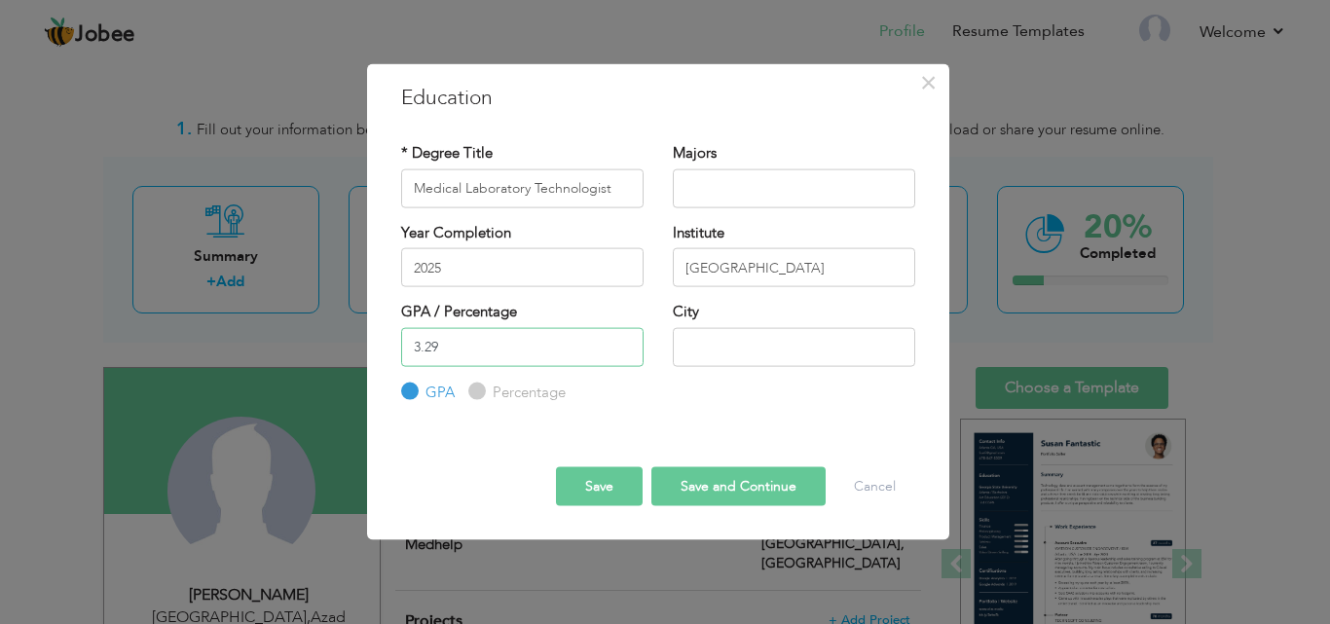
type input "3.29"
click at [809, 341] on input "text" at bounding box center [794, 346] width 242 height 39
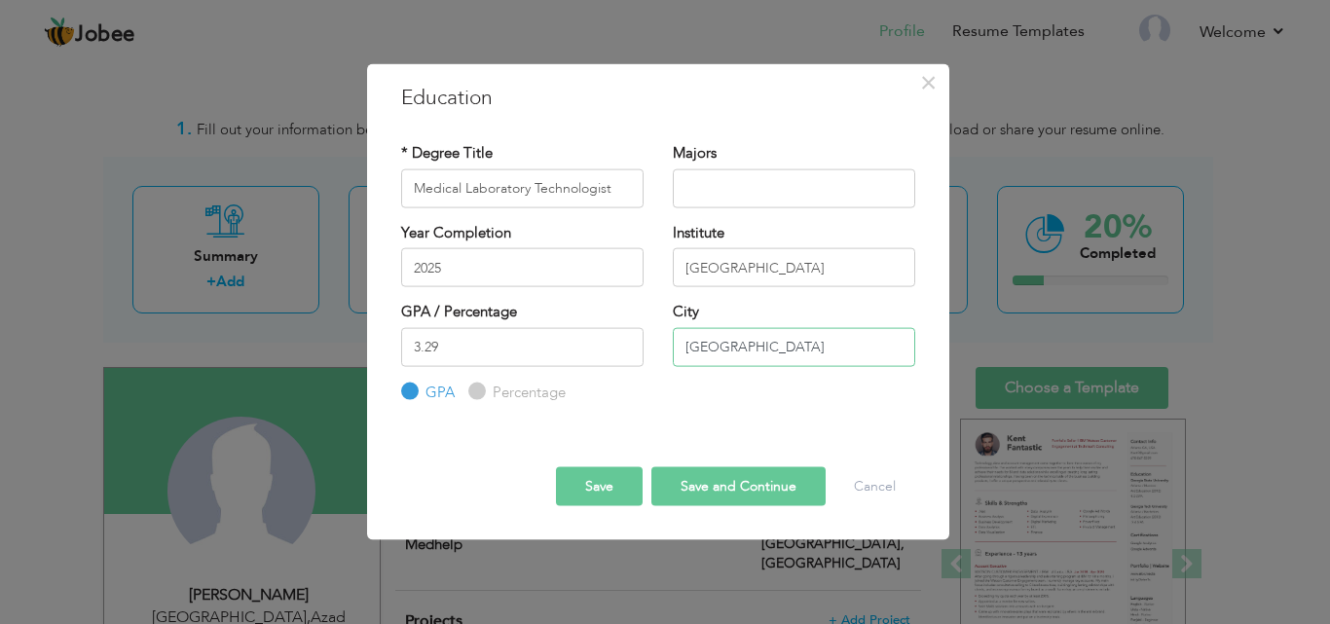
type input "[GEOGRAPHIC_DATA]"
click at [780, 184] on input "text" at bounding box center [794, 187] width 242 height 39
type input "Hematology Biochemistry Microbiology Blood bank"
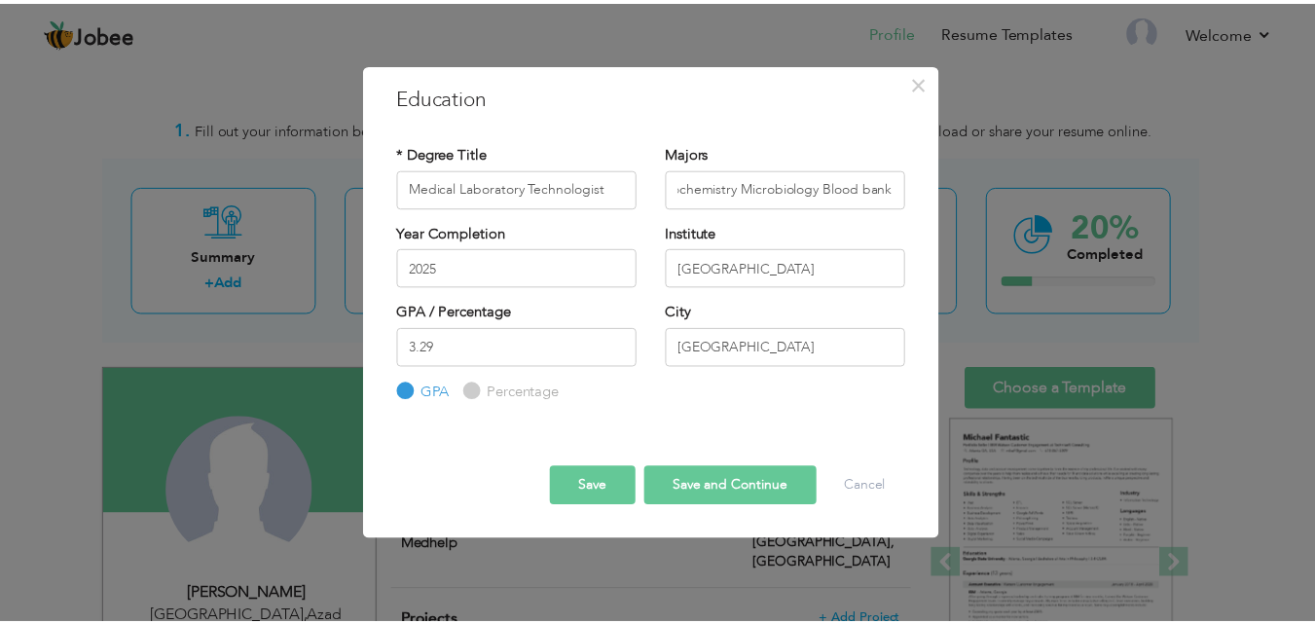
scroll to position [0, 0]
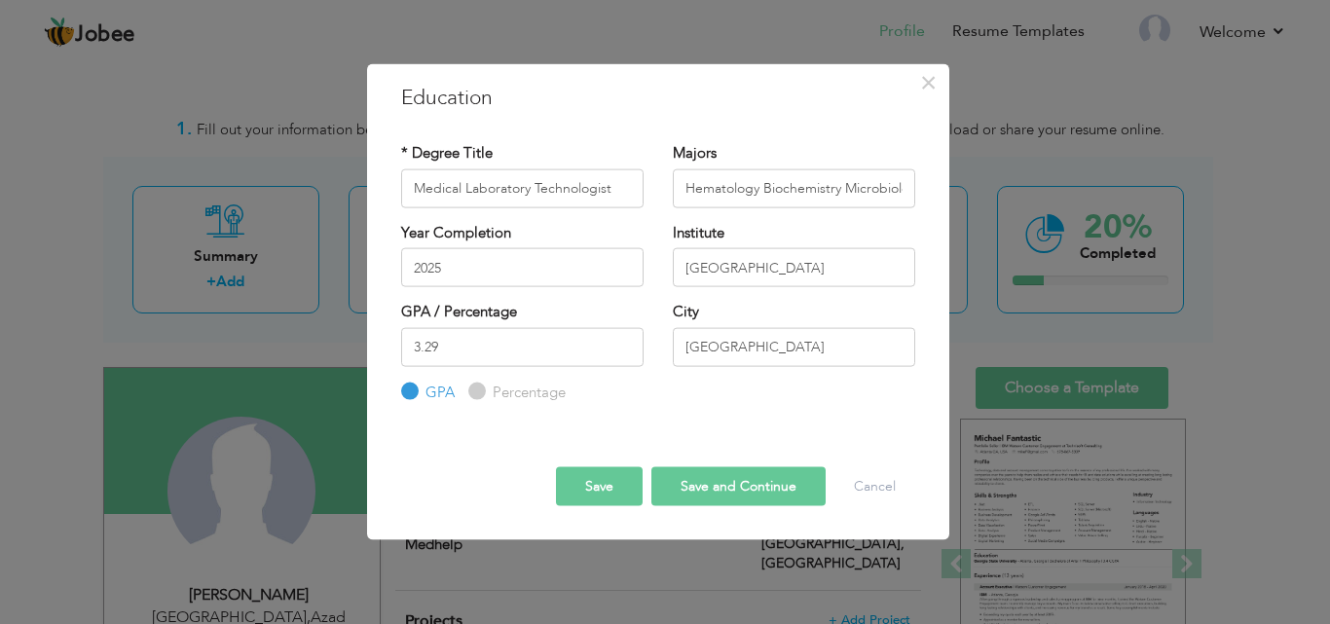
click at [750, 490] on button "Save and Continue" at bounding box center [738, 486] width 174 height 39
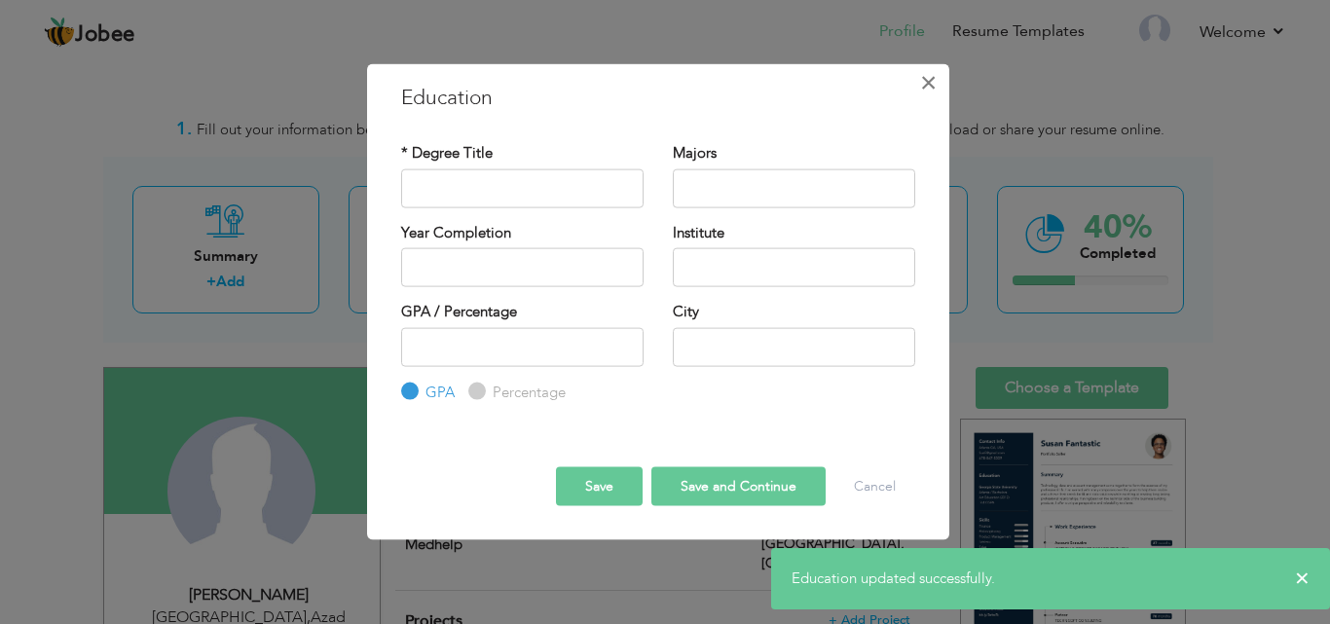
click at [926, 78] on span "×" at bounding box center [928, 81] width 17 height 35
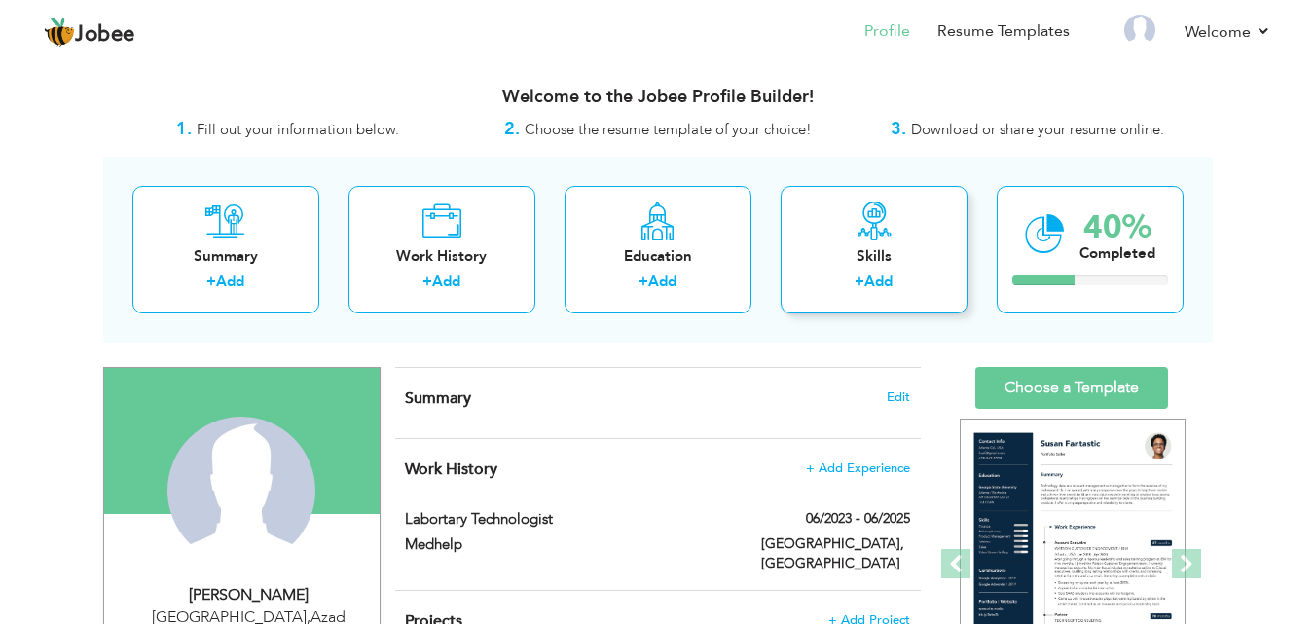
click at [833, 283] on div "+ Add" at bounding box center [874, 284] width 156 height 25
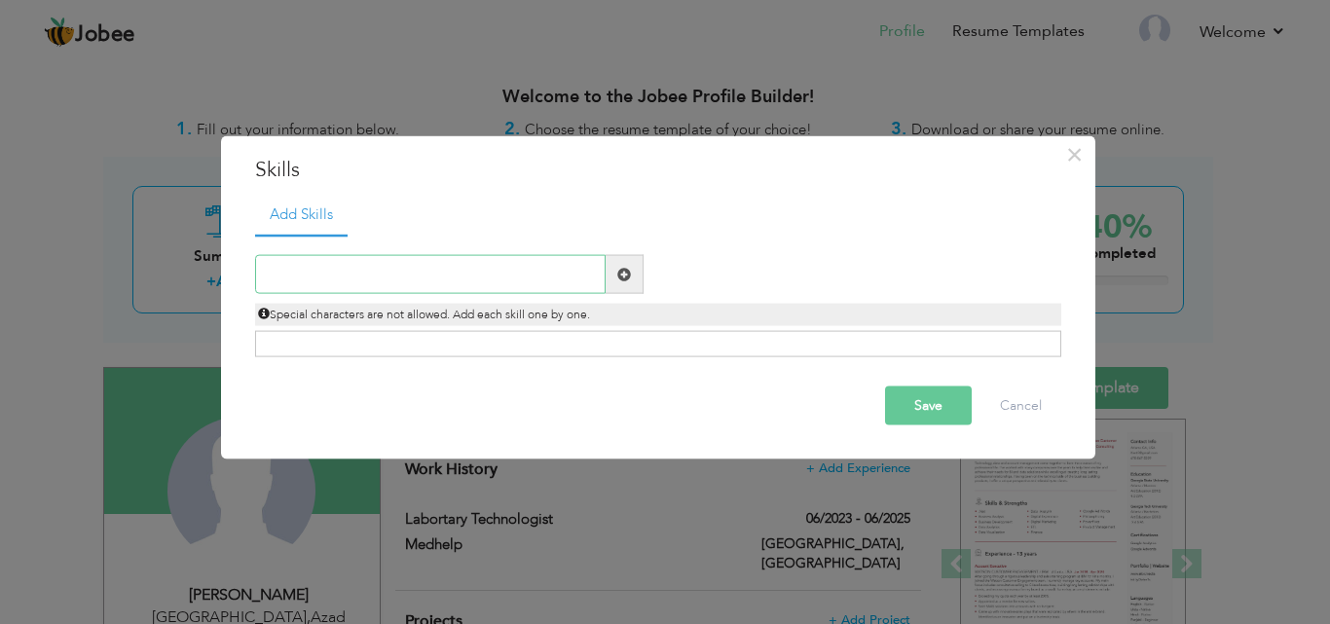
click at [354, 276] on input "text" at bounding box center [430, 274] width 351 height 39
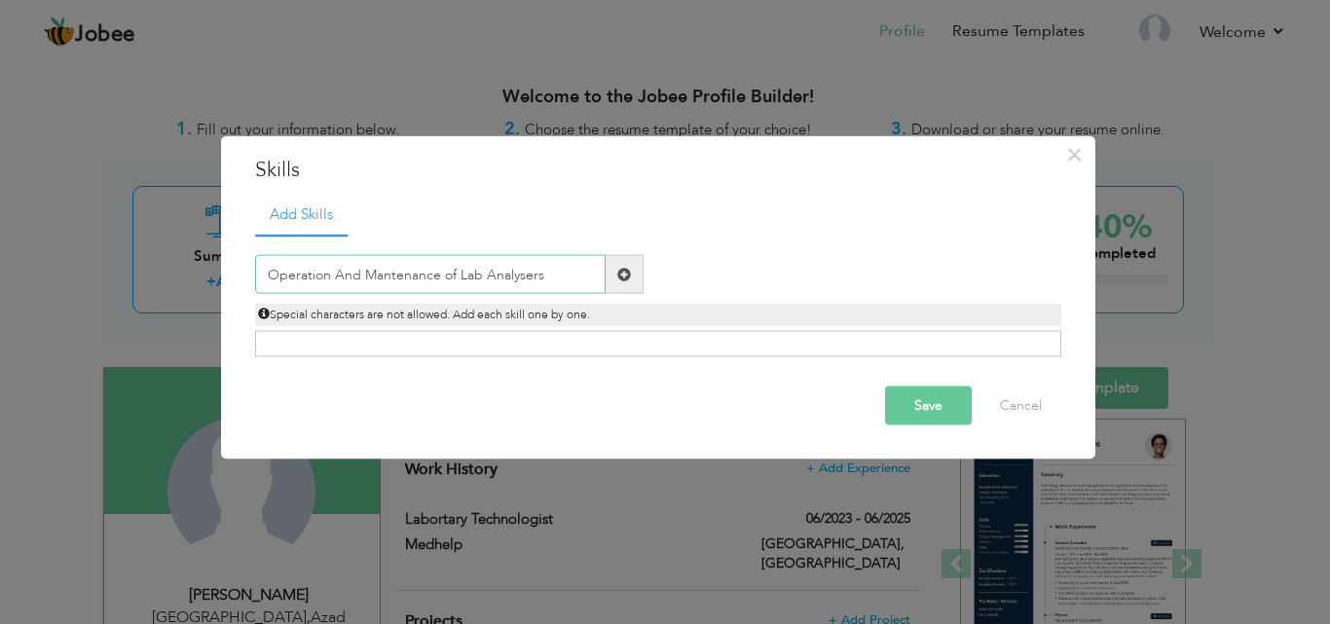
click at [354, 276] on input "Operation And Mantenance of Lab Analysers" at bounding box center [430, 274] width 351 height 39
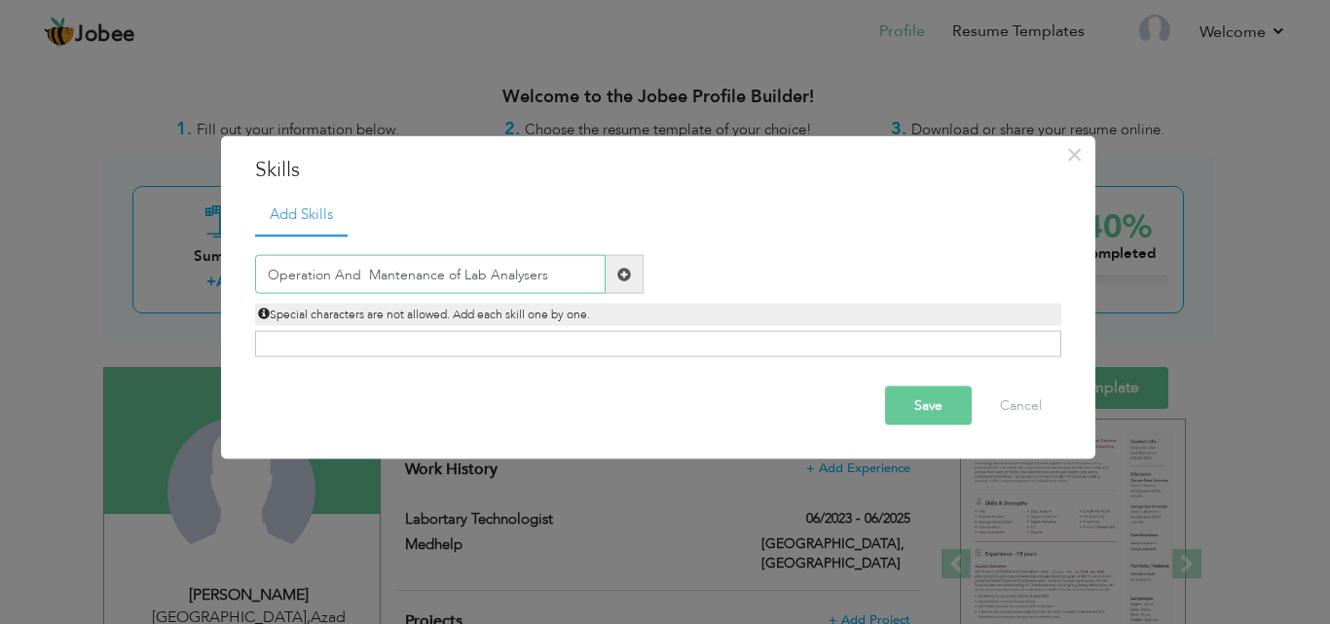
click at [557, 282] on input "Operation And Mantenance of Lab Analysers" at bounding box center [430, 274] width 351 height 39
type input "Operation And Mantenance of Lab Analysers"
click at [379, 341] on div "Click on , to mark skill as primary." at bounding box center [658, 344] width 806 height 26
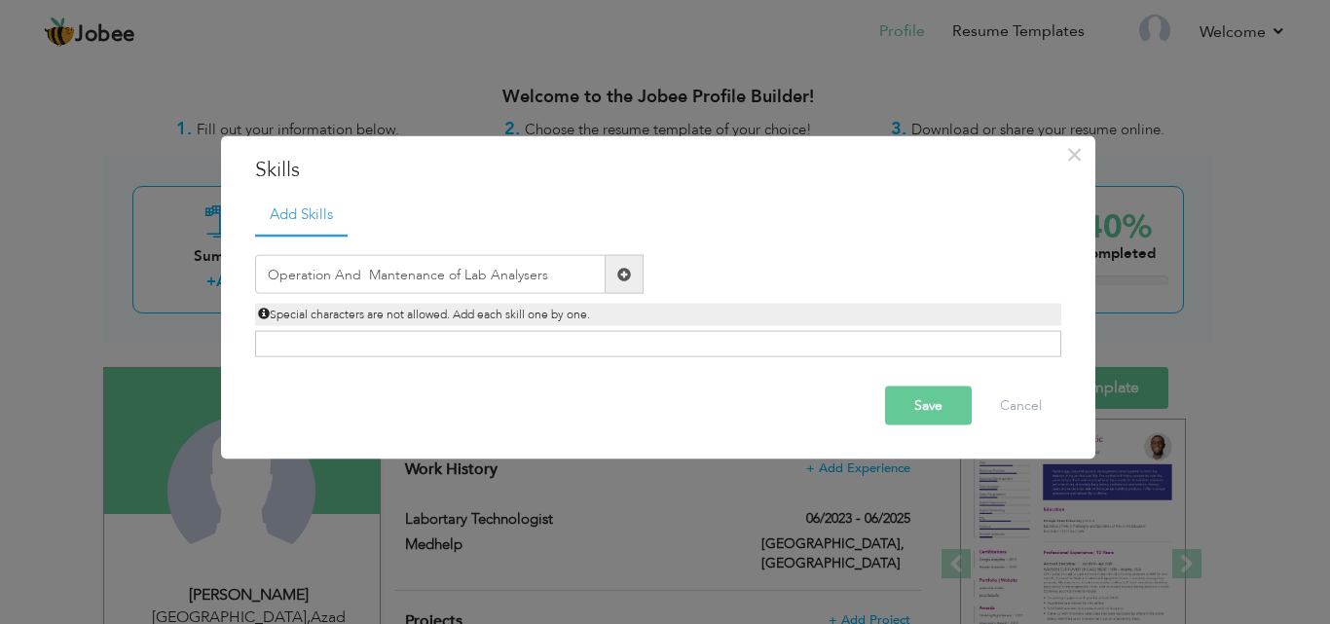
drag, startPoint x: 379, startPoint y: 343, endPoint x: 569, endPoint y: 276, distance: 201.4
click at [569, 276] on div "Operation And Mantenance of Lab Analysers Duplicate entry" at bounding box center [658, 296] width 806 height 123
click at [618, 275] on span at bounding box center [624, 274] width 14 height 14
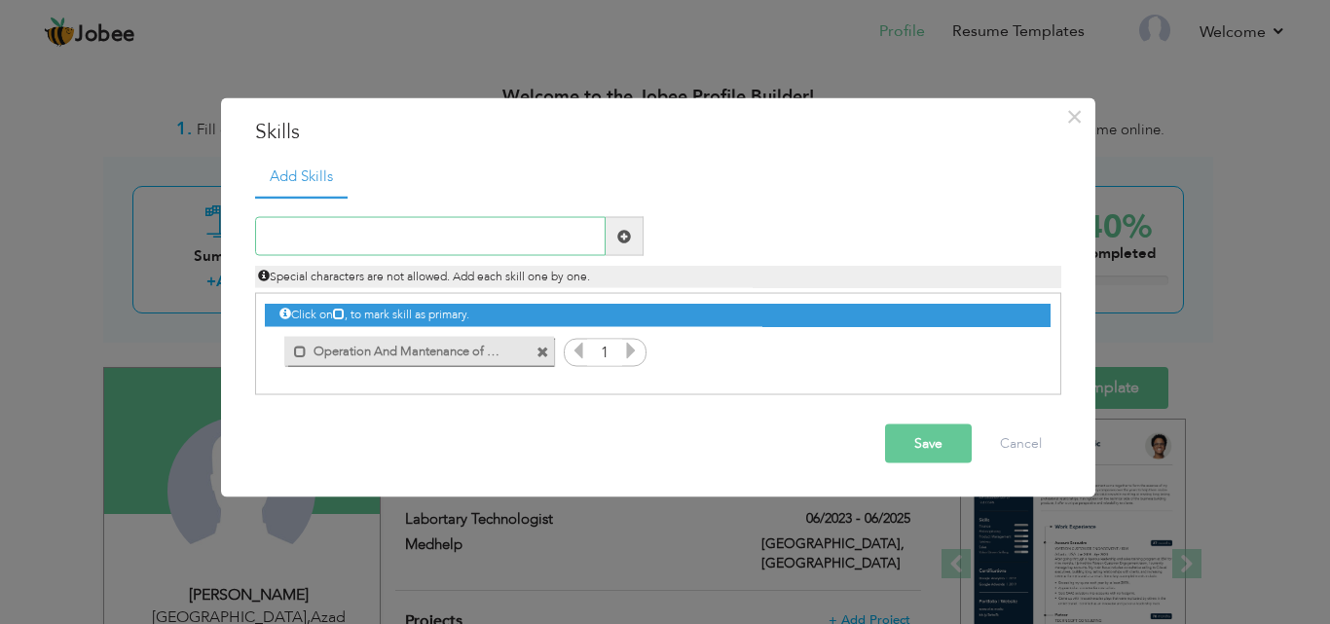
click at [492, 246] on input "text" at bounding box center [430, 236] width 351 height 39
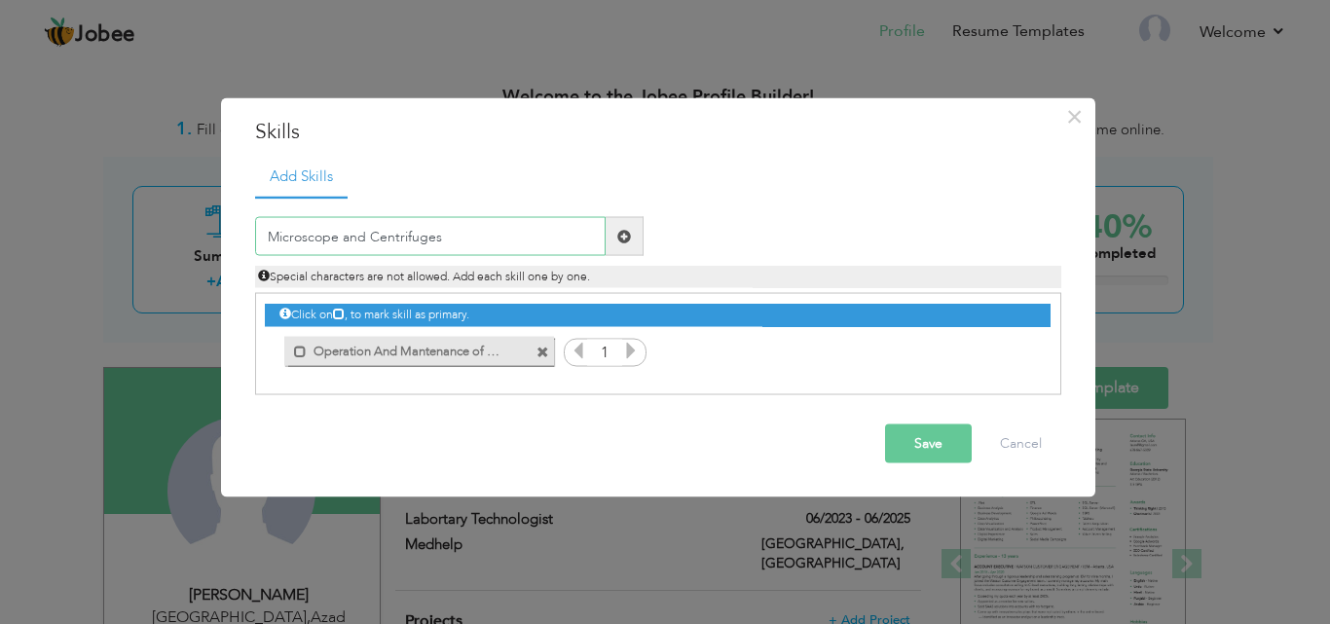
type input "Microscope and Centrifuges"
click at [622, 238] on span at bounding box center [624, 236] width 14 height 14
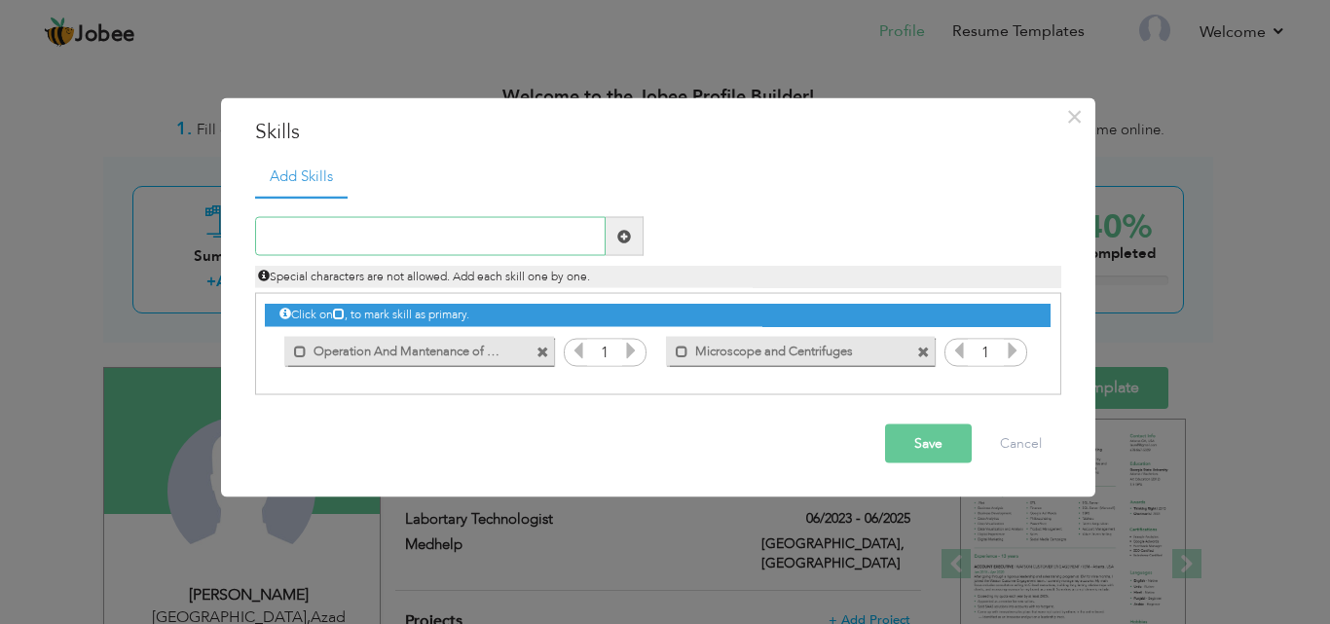
click at [464, 246] on input "text" at bounding box center [430, 236] width 351 height 39
type input "Quality Control"
click at [623, 236] on span at bounding box center [624, 236] width 14 height 14
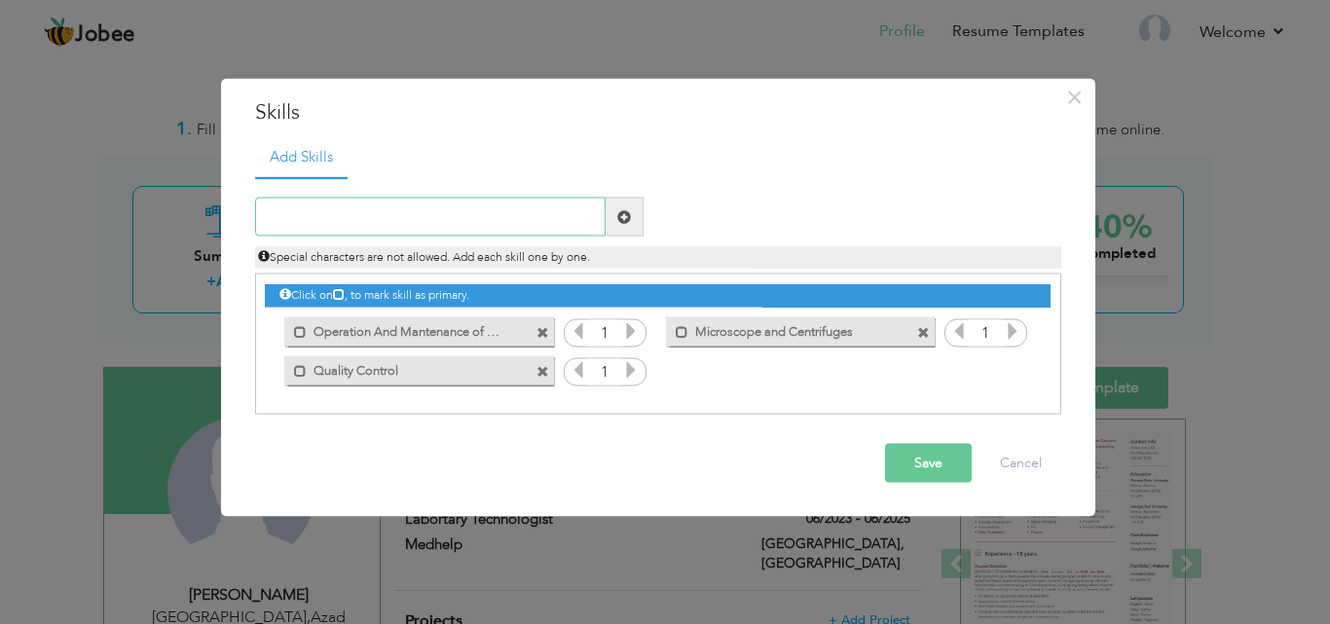
click at [367, 211] on input "text" at bounding box center [430, 217] width 351 height 39
click at [436, 219] on input "Collaboration and Bio safetyProtocoles" at bounding box center [430, 217] width 351 height 39
type input "Collaboration and Bio safety Protocoles"
click at [624, 216] on span at bounding box center [624, 216] width 14 height 14
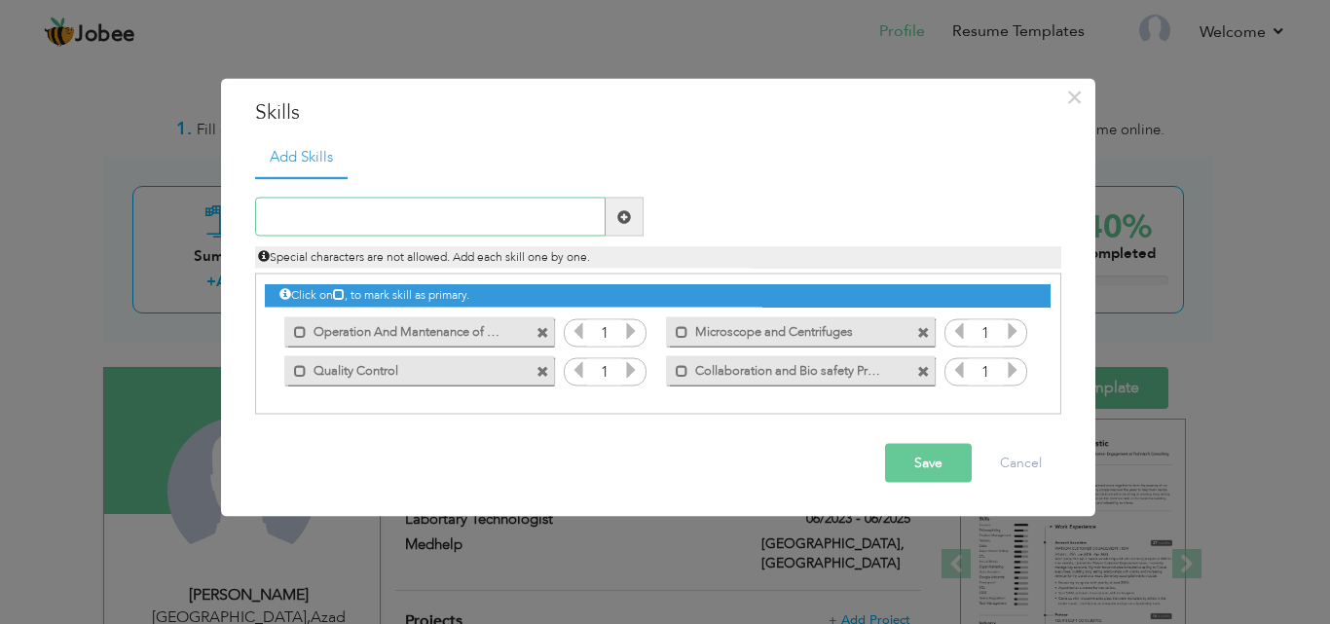
click at [509, 217] on input "text" at bounding box center [430, 217] width 351 height 39
type input "s"
type input "Sample collection Processing and Report Generation"
click at [624, 217] on span at bounding box center [624, 216] width 14 height 14
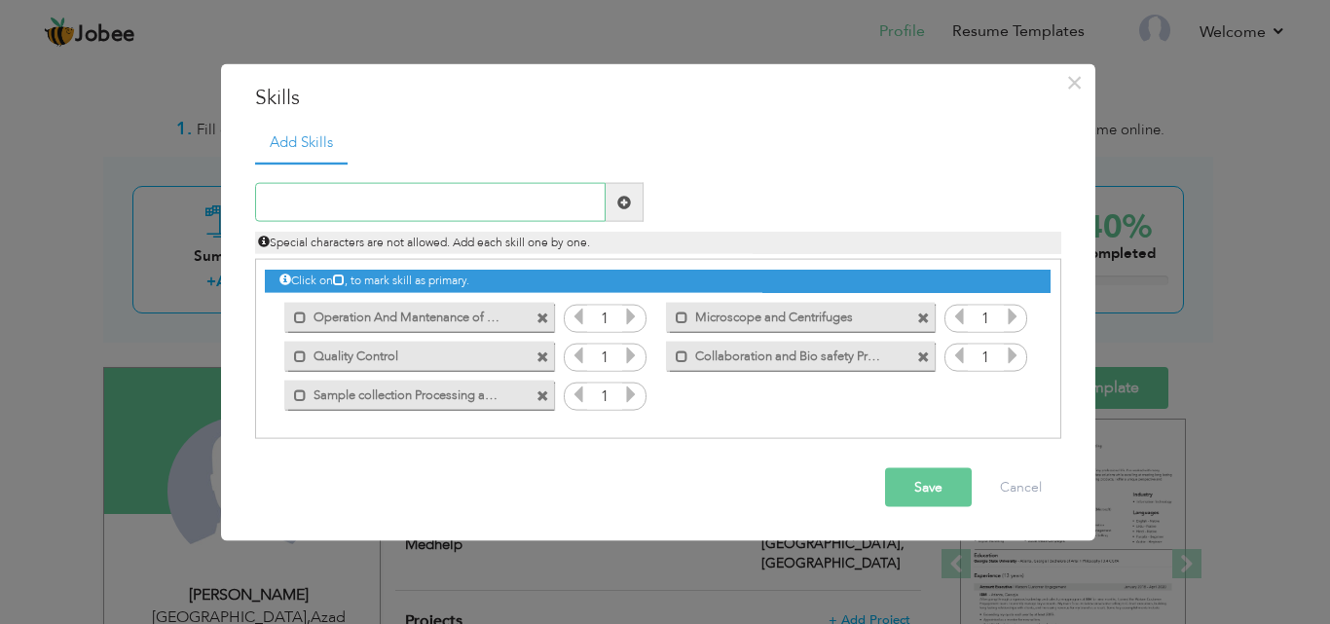
click at [499, 202] on input "text" at bounding box center [430, 202] width 351 height 39
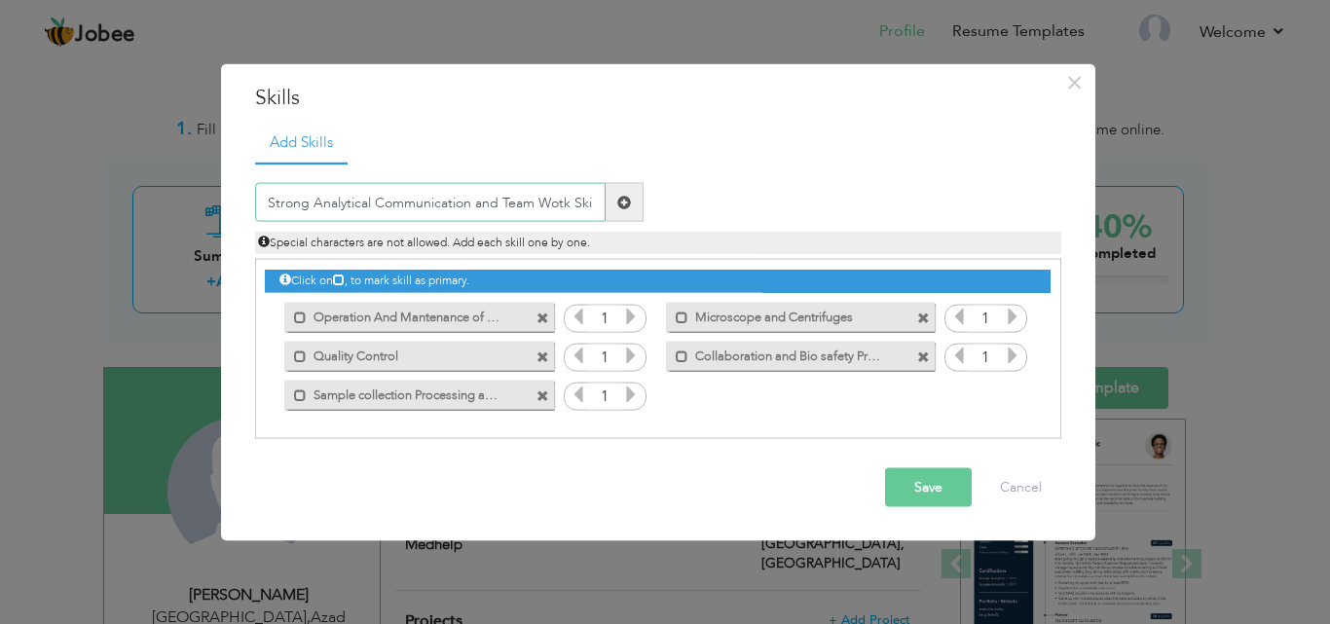
click at [562, 204] on input "Strong Analytical Communication and Team Wotk Skil" at bounding box center [430, 202] width 351 height 39
click at [595, 202] on input "Strong Analytical Communication and Team Work Skil" at bounding box center [430, 202] width 351 height 39
click at [588, 202] on input "Strong Analytical Communication and Team Work Skil" at bounding box center [430, 202] width 351 height 39
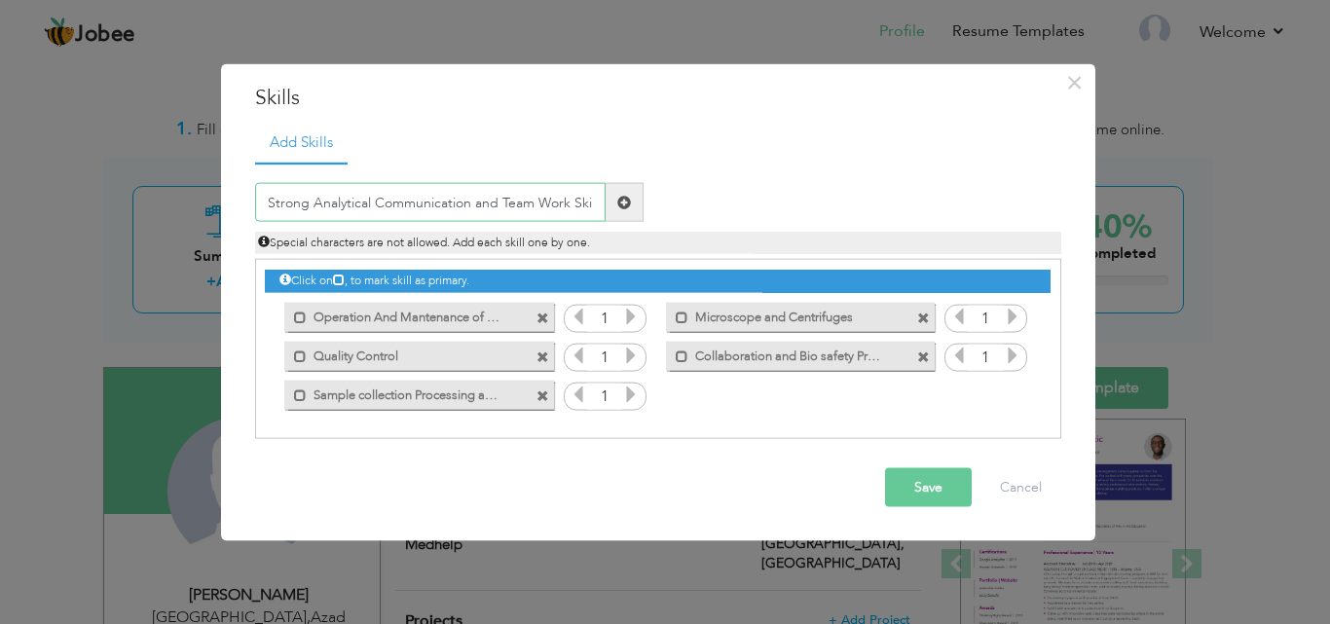
click at [594, 199] on input "Strong Analytical Communication and Team Work Skil" at bounding box center [430, 202] width 351 height 39
type input "Strong Analytical Communication and Team Work"
click at [619, 199] on span at bounding box center [624, 202] width 14 height 14
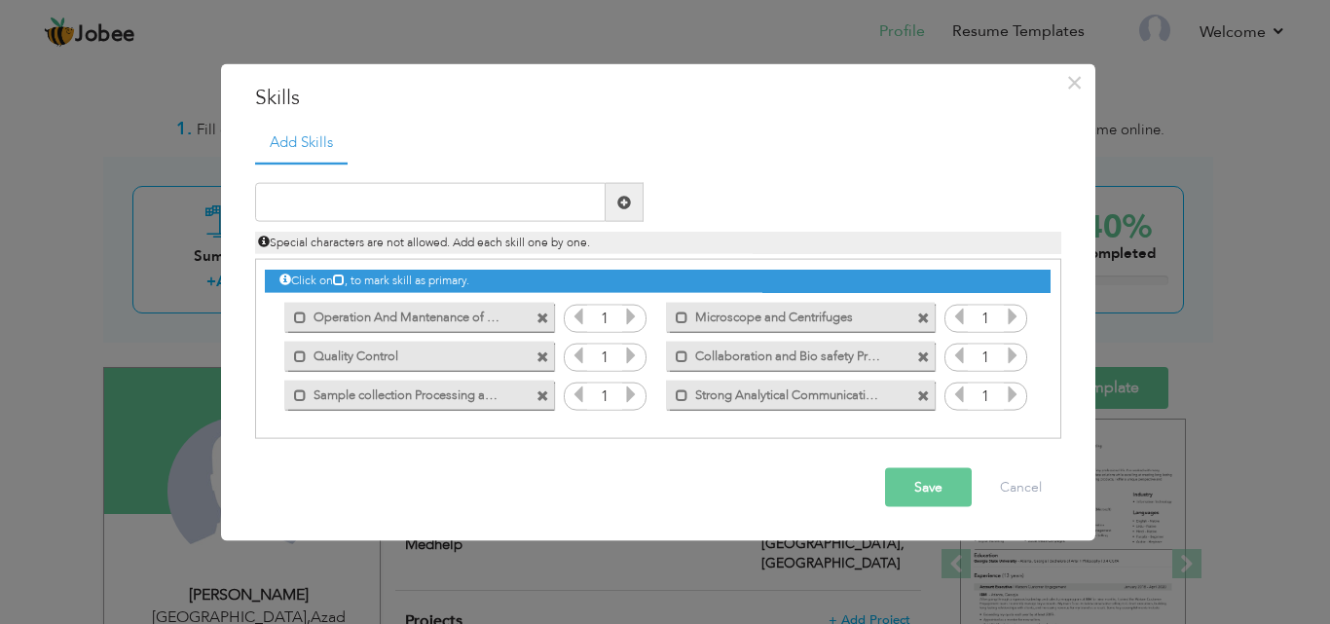
click at [516, 311] on div "Mark as primary skill." at bounding box center [418, 316] width 269 height 29
click at [945, 480] on button "Save" at bounding box center [928, 487] width 87 height 39
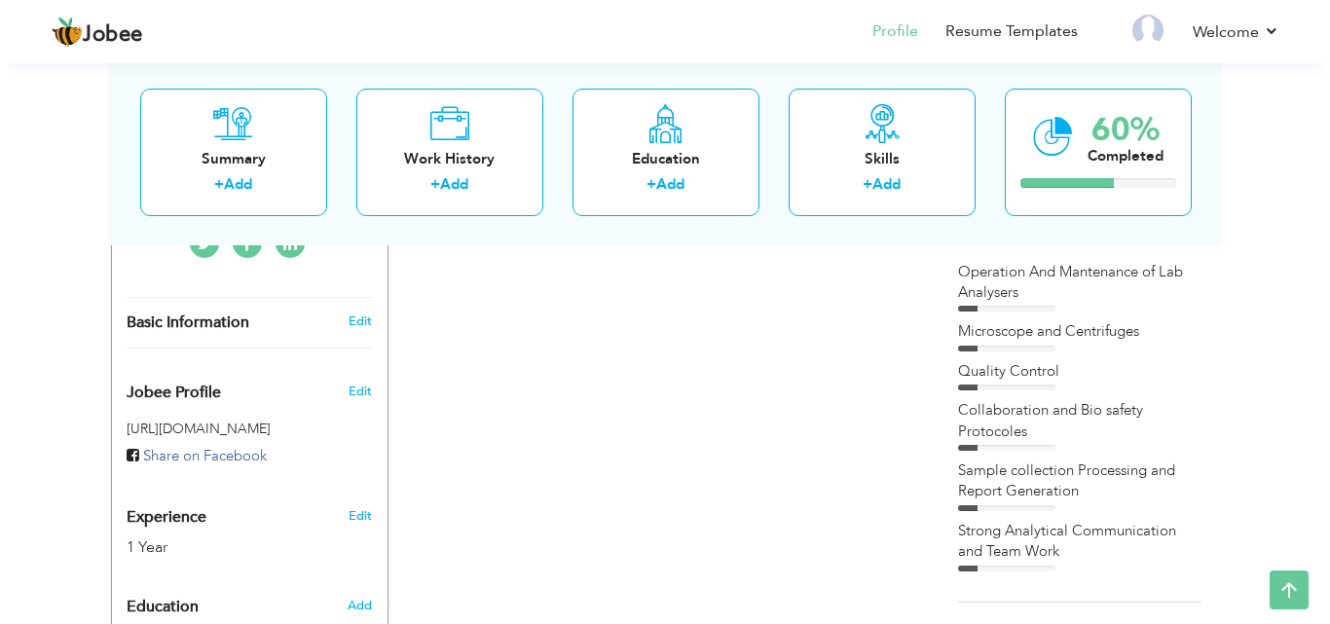
scroll to position [537, 0]
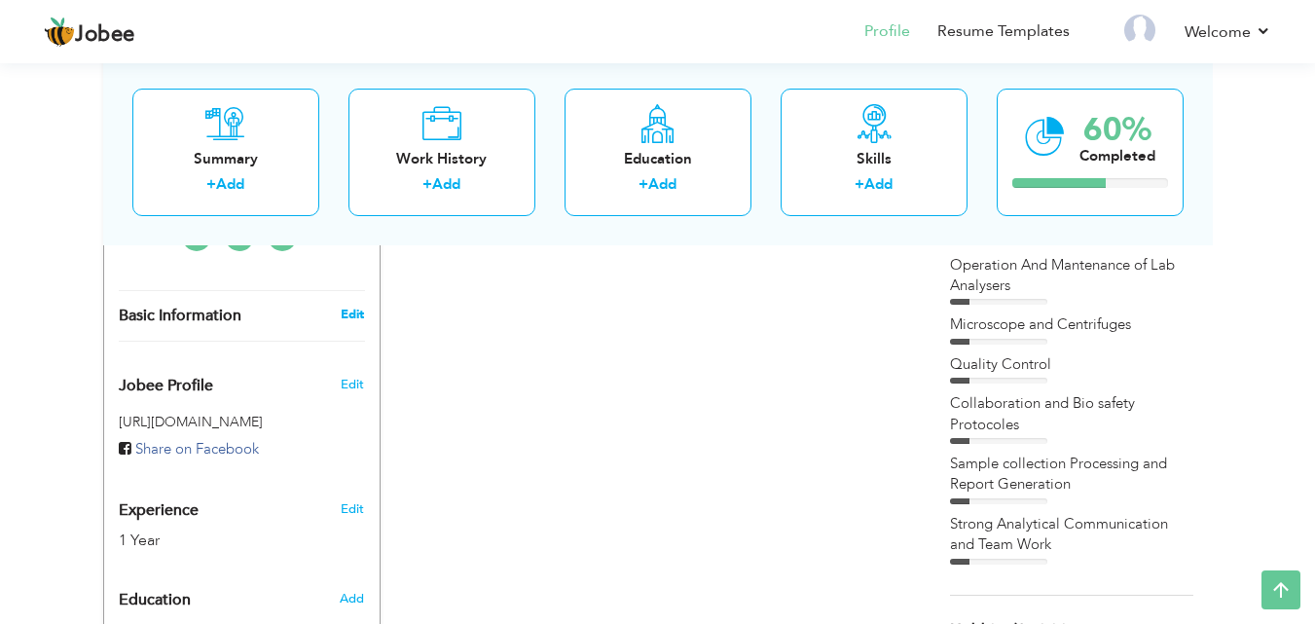
click at [357, 306] on link "Edit" at bounding box center [352, 315] width 23 height 18
type input "maham"
type input "jahangir"
type input "03444392931"
select select "number:166"
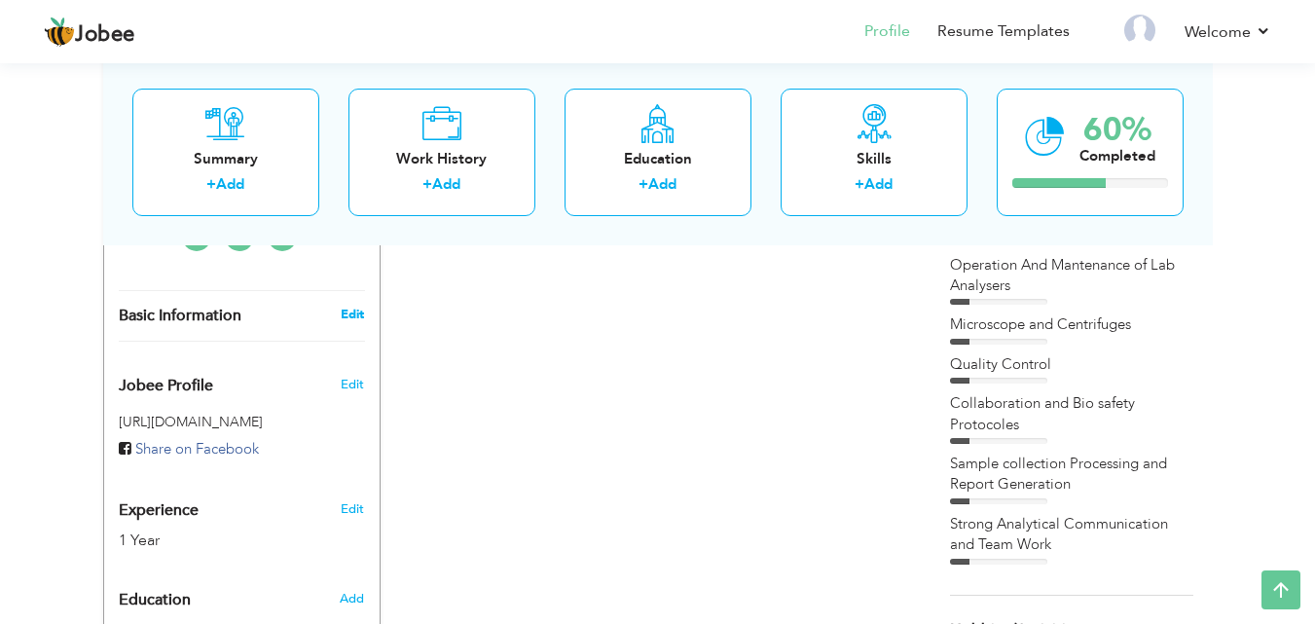
type input "Azad jammu and kashmir"
type input "[GEOGRAPHIC_DATA]"
select select "number:3"
type input "Ali medical hospital Islamabad"
type input "related to health"
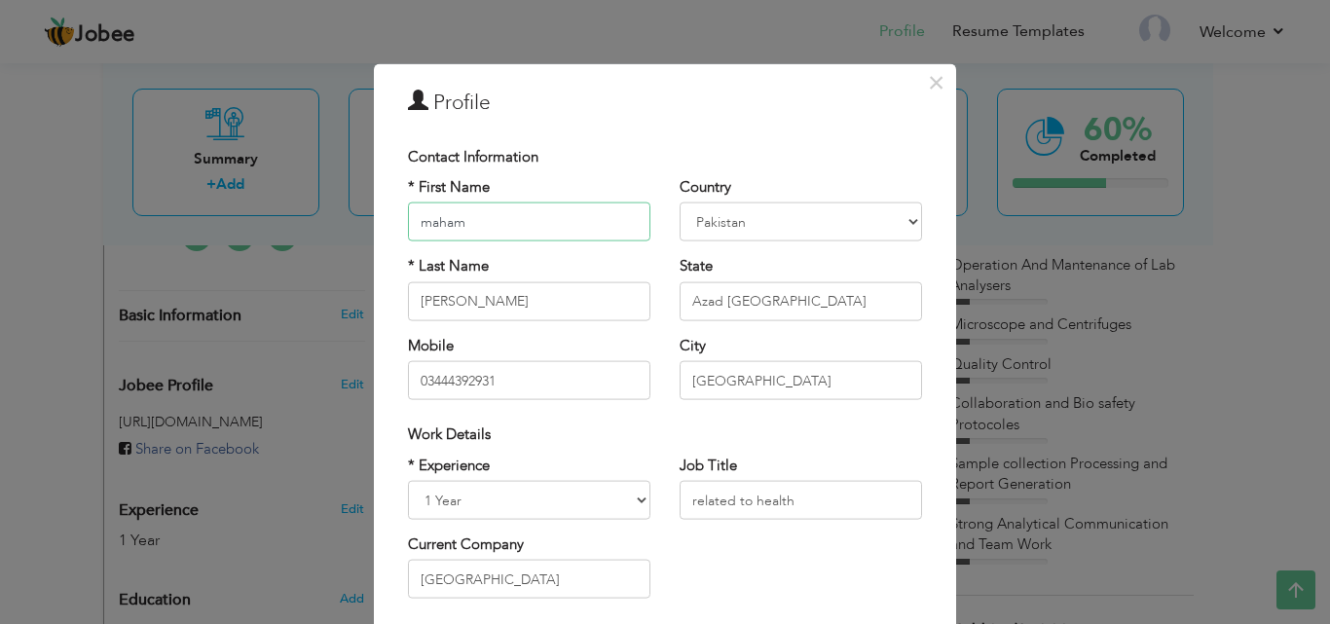
click at [494, 226] on input "maham" at bounding box center [529, 222] width 242 height 39
type input "m"
type input "Maham"
click at [415, 301] on input "jahangir" at bounding box center [529, 300] width 242 height 39
click at [422, 306] on input "jjahangir" at bounding box center [529, 300] width 242 height 39
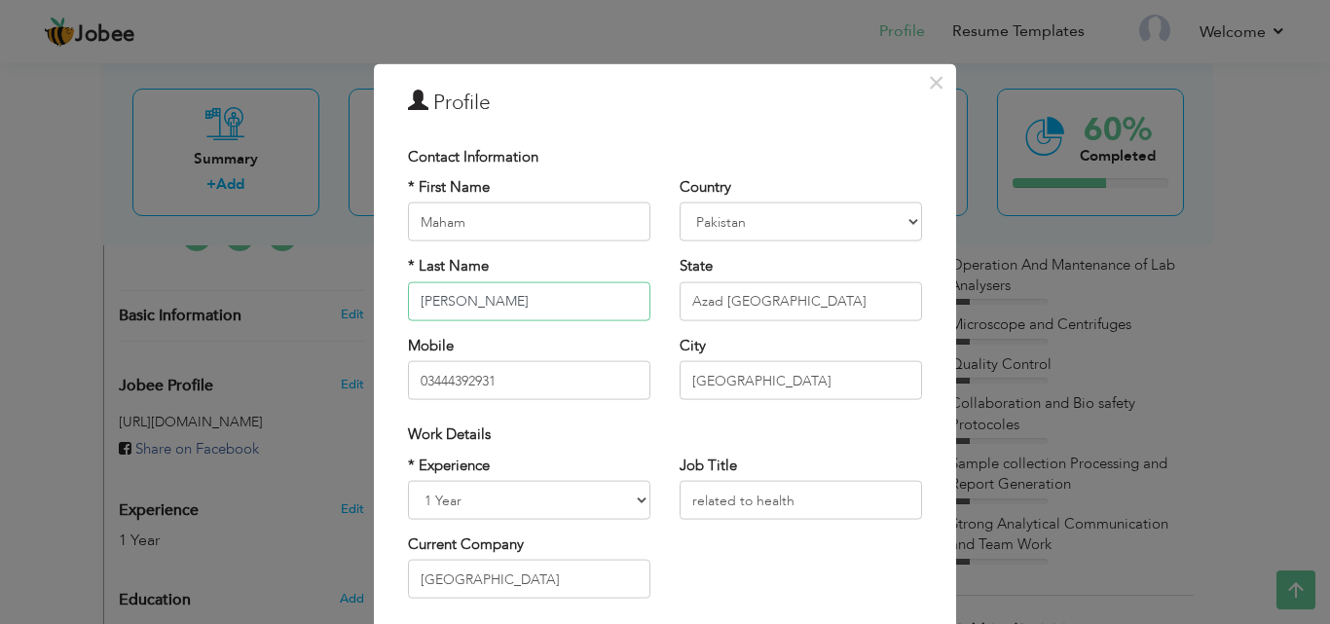
type input "[PERSON_NAME]"
click at [721, 301] on input "Azad jammu and kashmir" at bounding box center [801, 300] width 242 height 39
click at [719, 303] on input "Azadjammu and kashmir" at bounding box center [801, 300] width 242 height 39
click at [798, 301] on input "Azad Jammu and kashmir" at bounding box center [801, 300] width 242 height 39
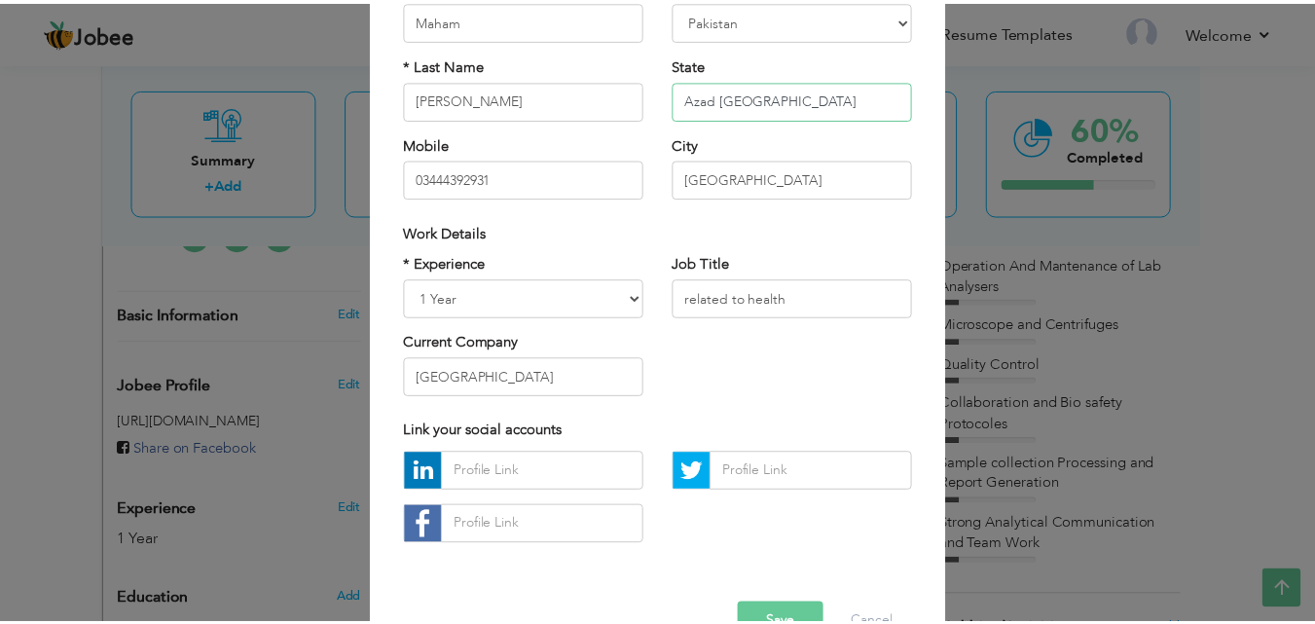
scroll to position [254, 0]
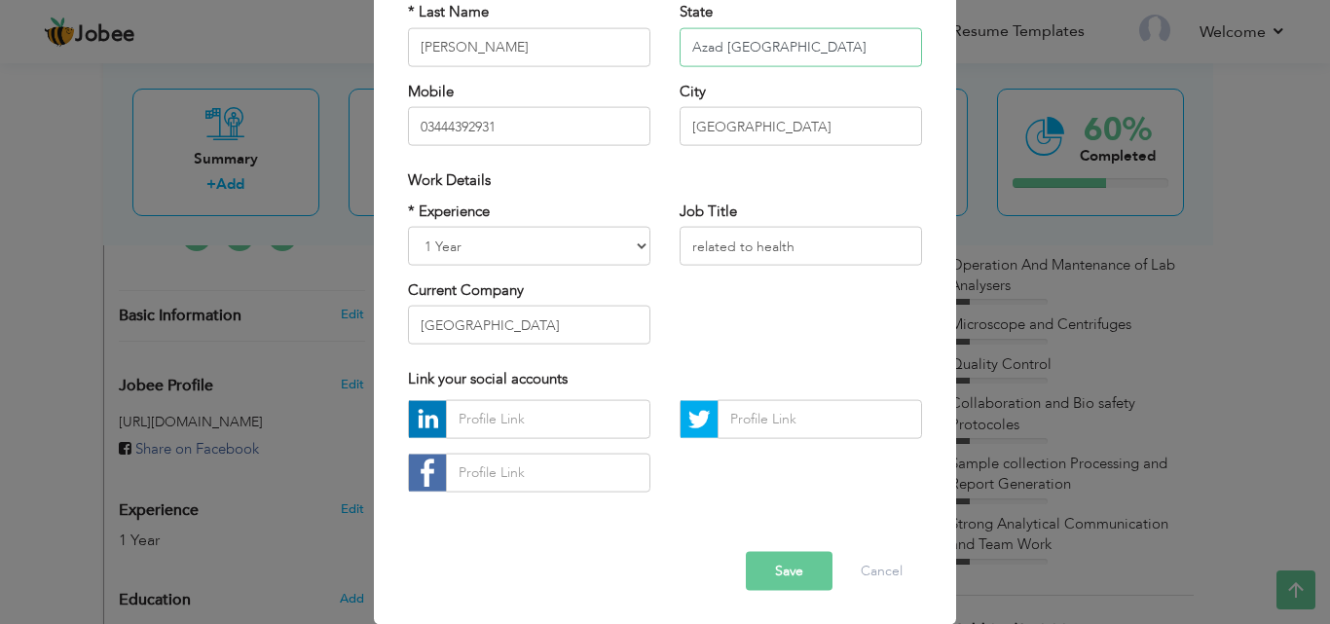
type input "Azad [GEOGRAPHIC_DATA]"
click at [774, 564] on button "Save" at bounding box center [789, 570] width 87 height 39
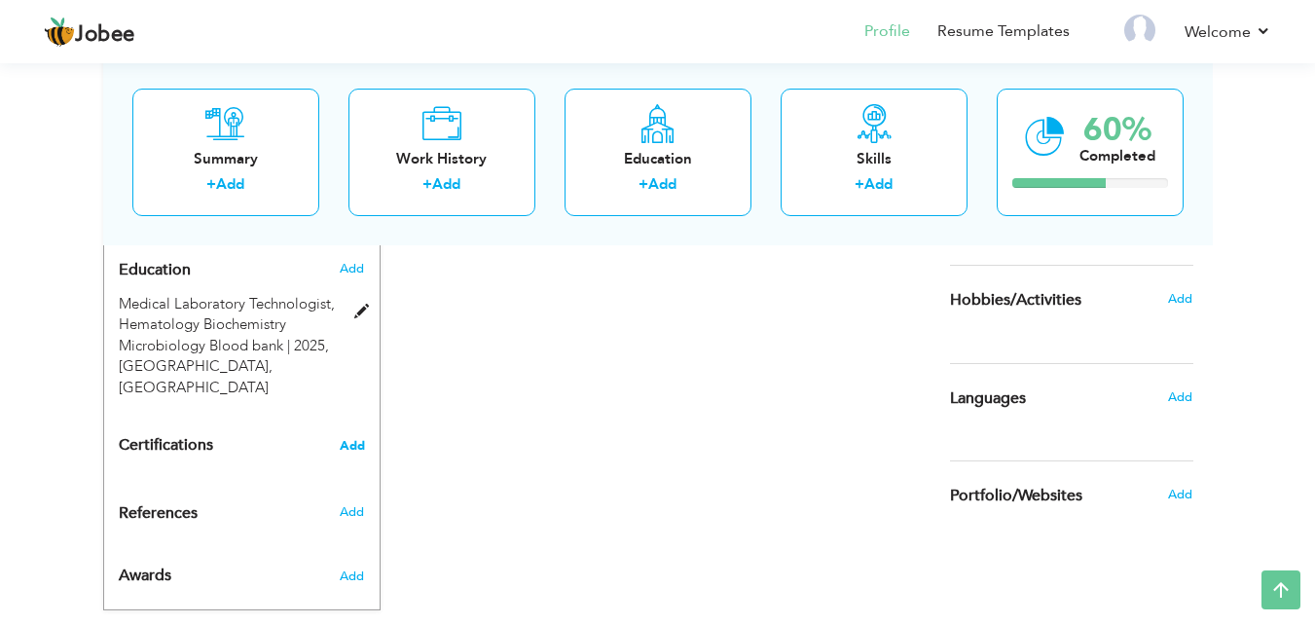
scroll to position [883, 0]
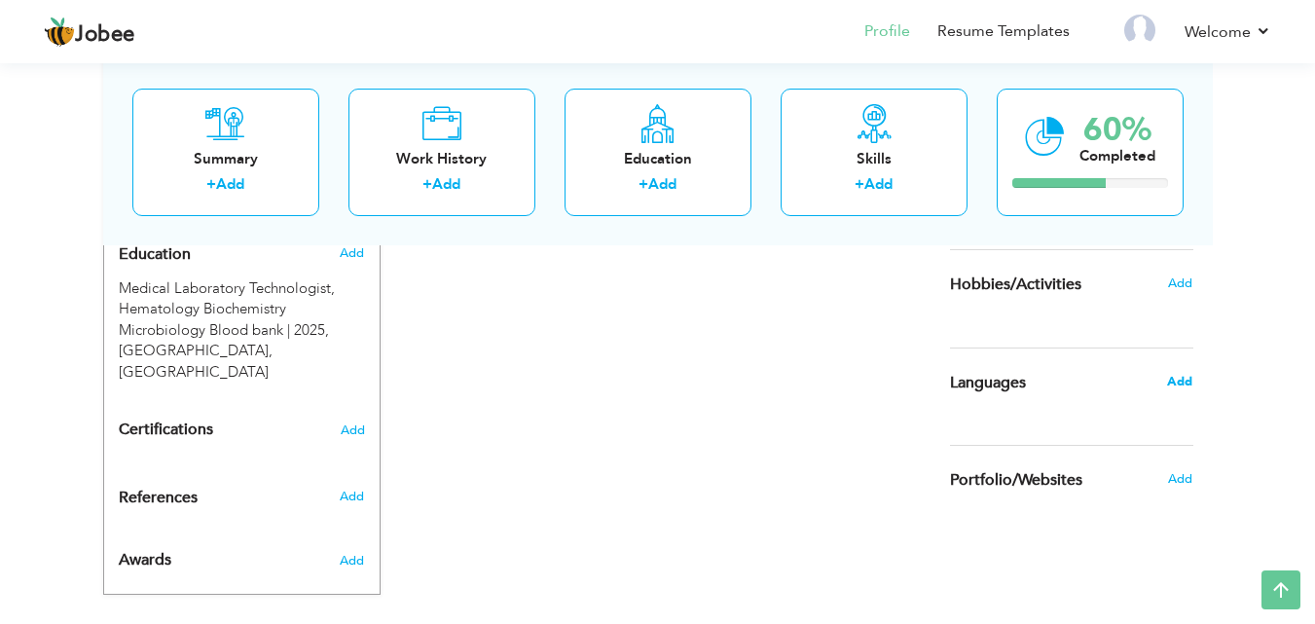
click at [1176, 386] on span "Add" at bounding box center [1179, 382] width 25 height 18
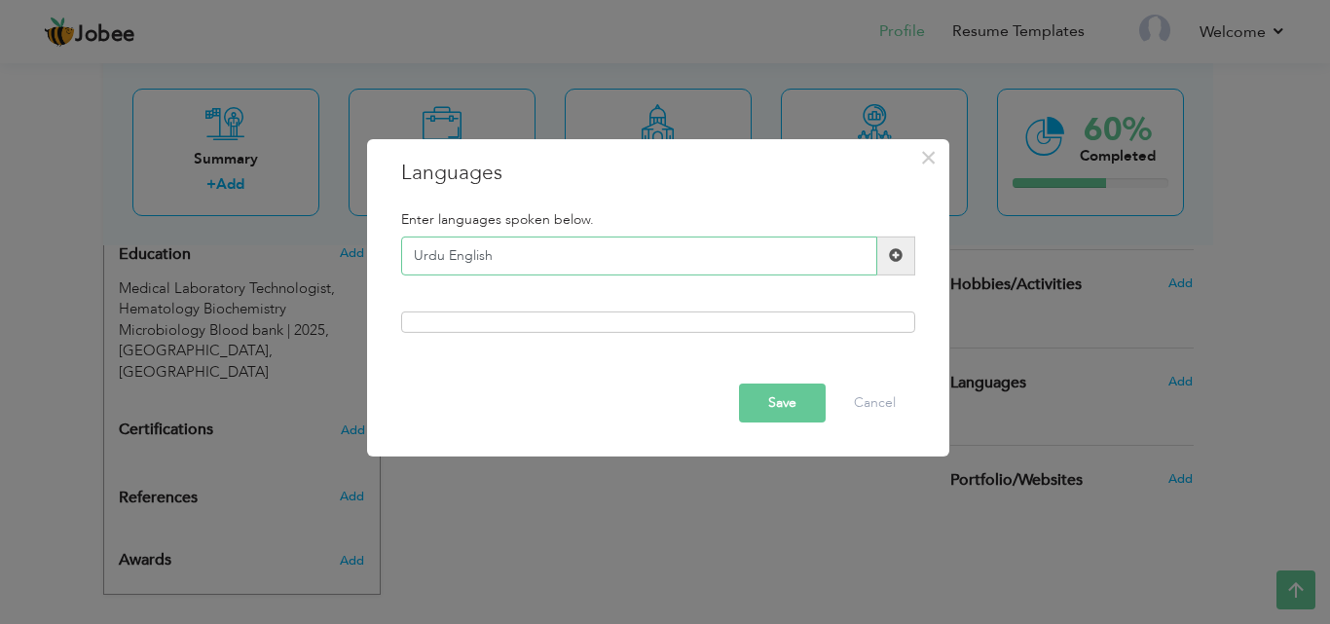
type input "Urdu English"
click at [780, 405] on button "Save" at bounding box center [782, 403] width 87 height 39
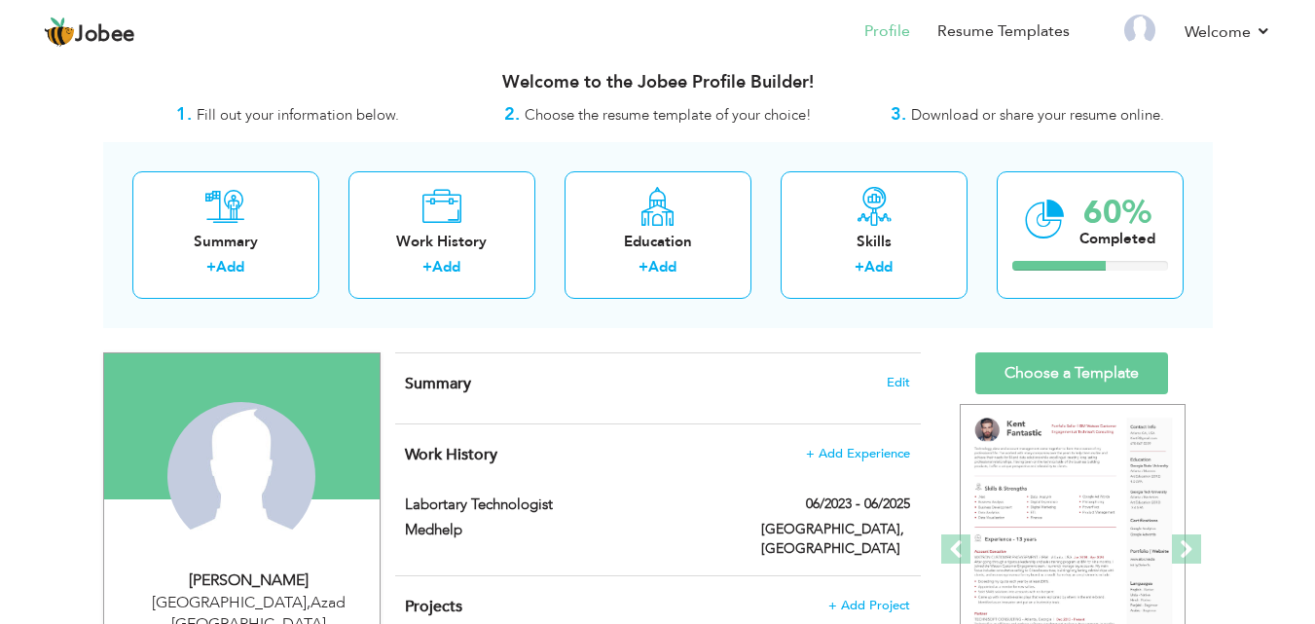
scroll to position [16, 0]
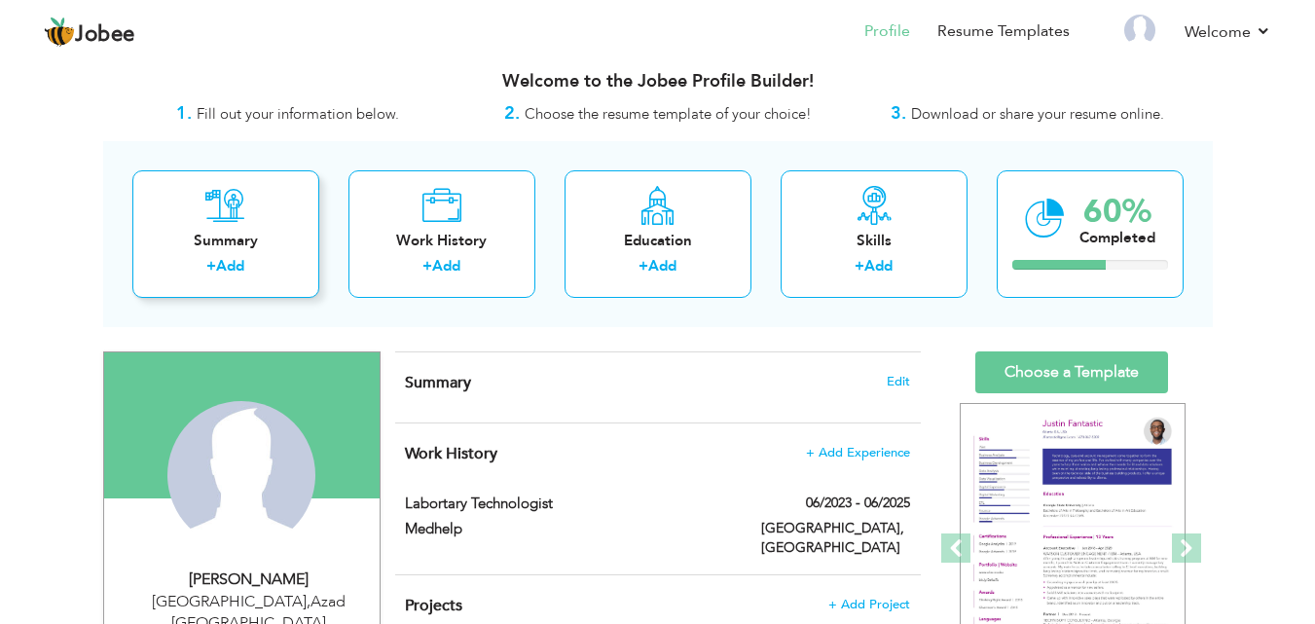
click at [209, 273] on label "+" at bounding box center [211, 266] width 10 height 20
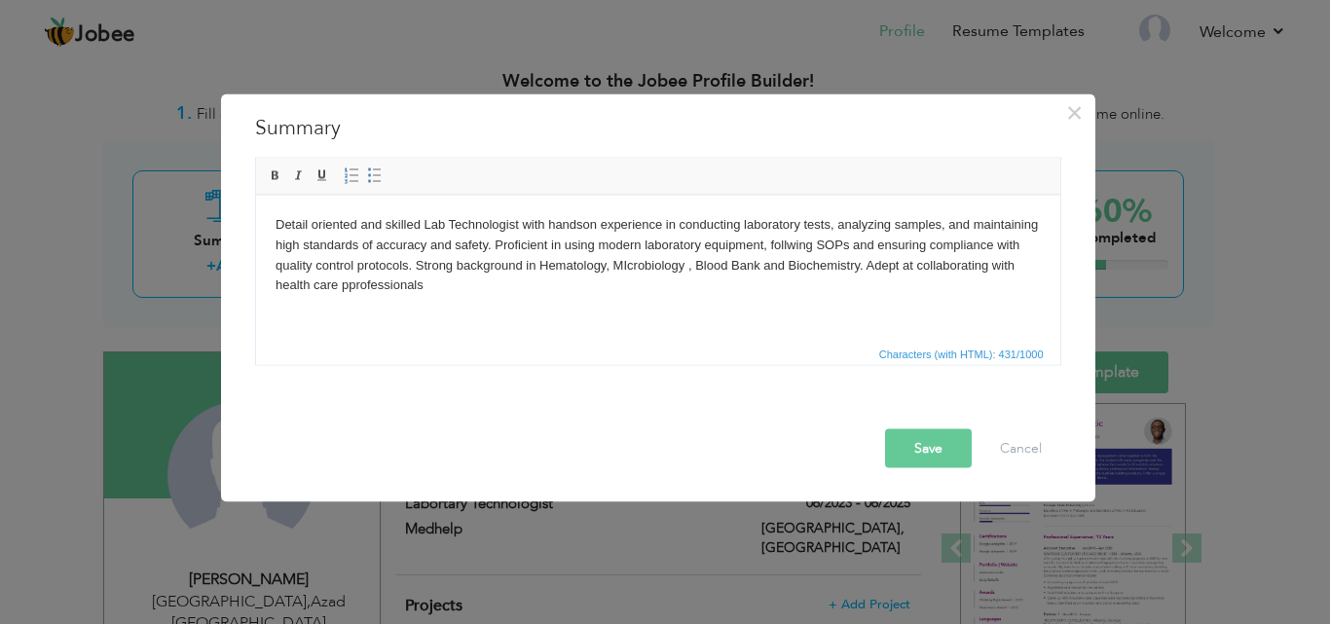
click at [343, 284] on body "Detail oriented and skilled Lab Technologist with handson experience in conduct…" at bounding box center [657, 254] width 765 height 81
click at [353, 287] on body "Detail oriented and skilled Lab Technologist with handson experience in conduct…" at bounding box center [657, 254] width 765 height 81
click at [434, 289] on body "Detail oriented and skilled Lab Technologist with handson experience in conduct…" at bounding box center [657, 254] width 765 height 81
click at [649, 283] on body "Detail oriented and skilled Lab Technologist with handson experience in conduct…" at bounding box center [657, 254] width 765 height 81
click at [694, 284] on body "Detail oriented and skilled Lab Technologist with handson experience in conduct…" at bounding box center [657, 254] width 765 height 81
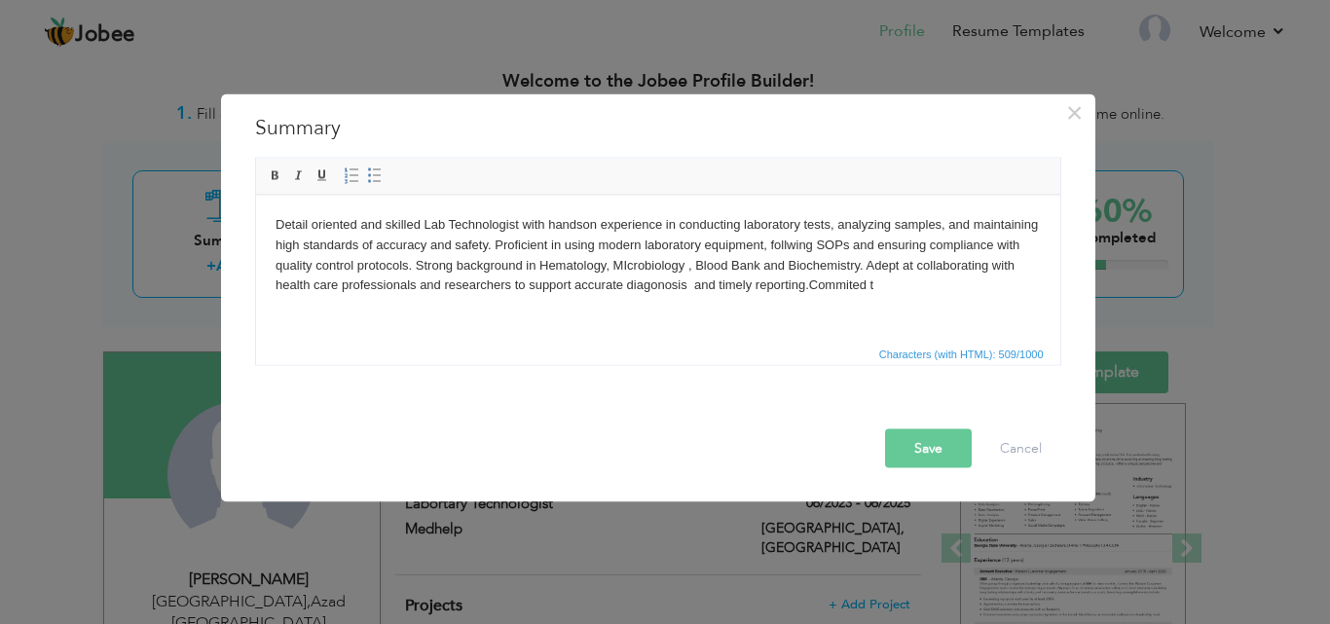
click at [804, 289] on body "Detail oriented and skilled Lab Technologist with handson experience in conduct…" at bounding box center [657, 254] width 765 height 81
click at [807, 286] on body "Detail oriented and skilled Lab Technologist with handson experience in conduct…" at bounding box center [657, 254] width 765 height 81
click at [888, 281] on body "Detail oriented and skilled Lab Technologist with handson experience in conduct…" at bounding box center [657, 254] width 765 height 81
click at [919, 285] on body "Detail oriented and skilled Lab Technologist with handson experience in conduct…" at bounding box center [657, 254] width 765 height 81
click at [981, 291] on body "Detail oriented and skilled Lab Technologist with handson experience in conduct…" at bounding box center [657, 254] width 765 height 81
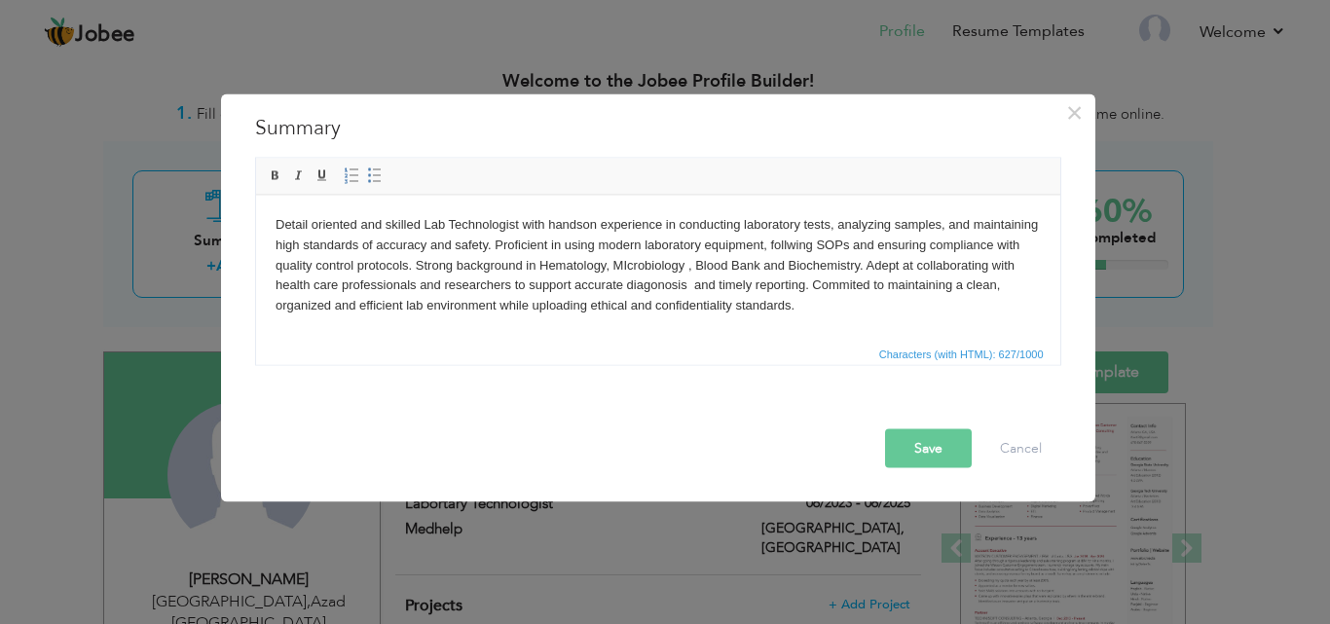
click at [908, 453] on button "Save" at bounding box center [928, 447] width 87 height 39
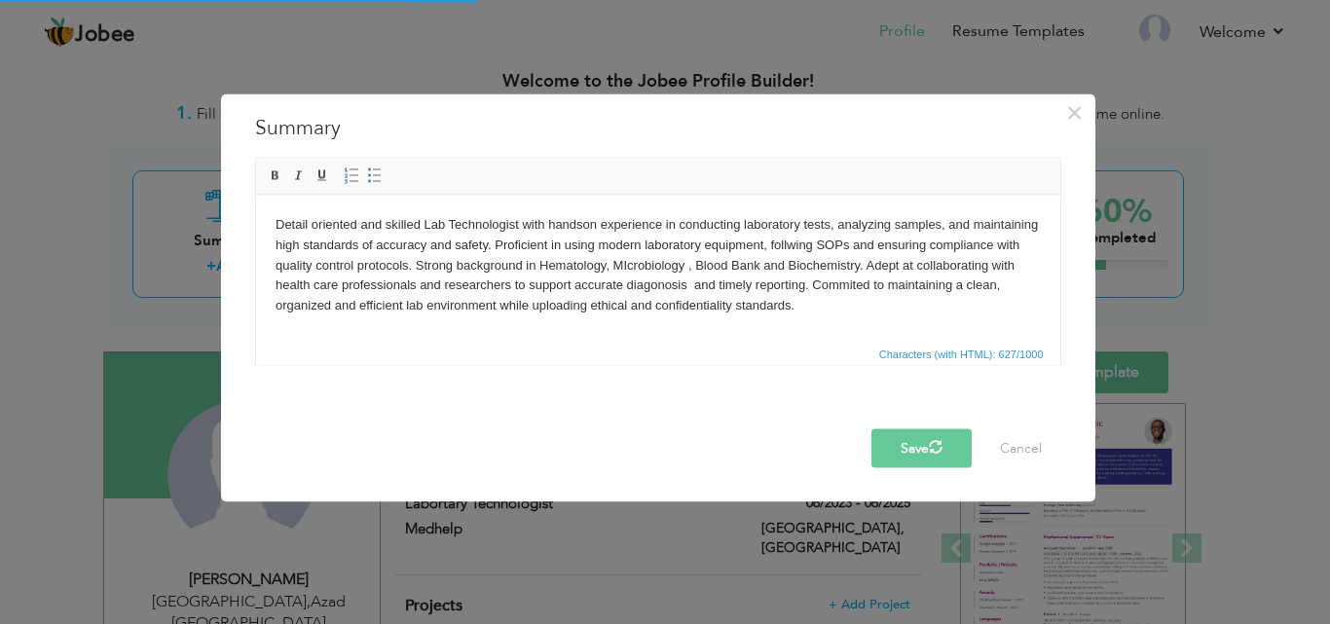
click at [908, 453] on button "Save" at bounding box center [921, 447] width 100 height 39
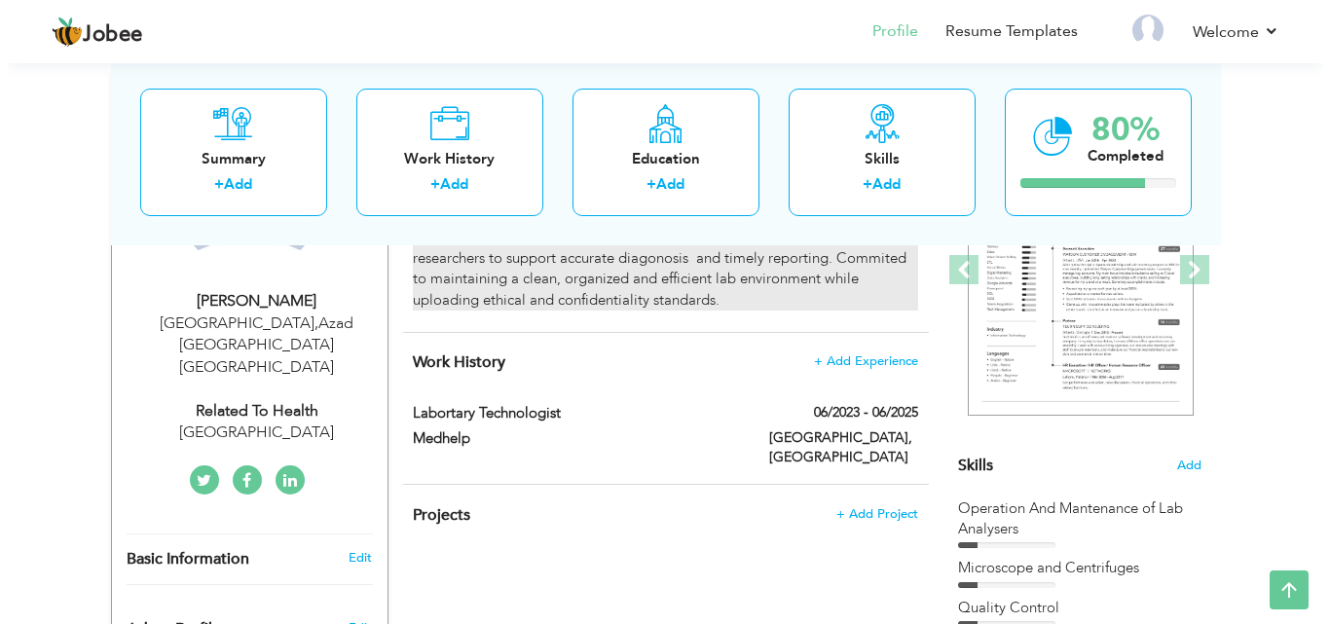
scroll to position [295, 0]
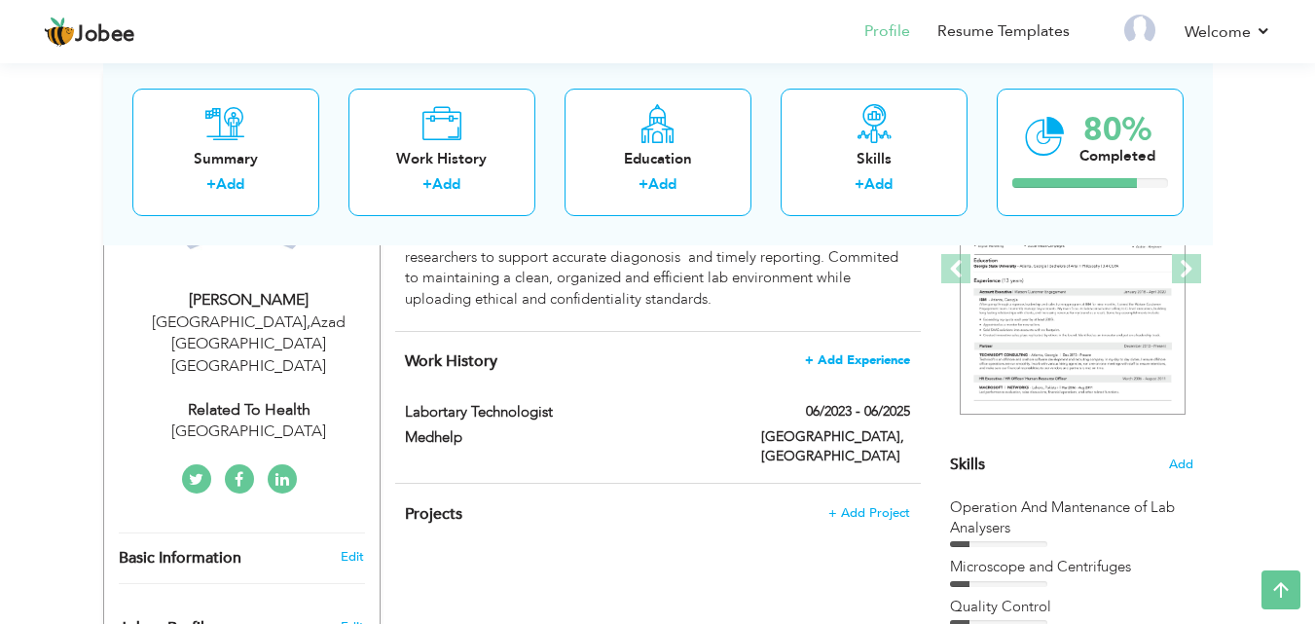
click at [806, 357] on span "+ Add Experience" at bounding box center [857, 360] width 105 height 14
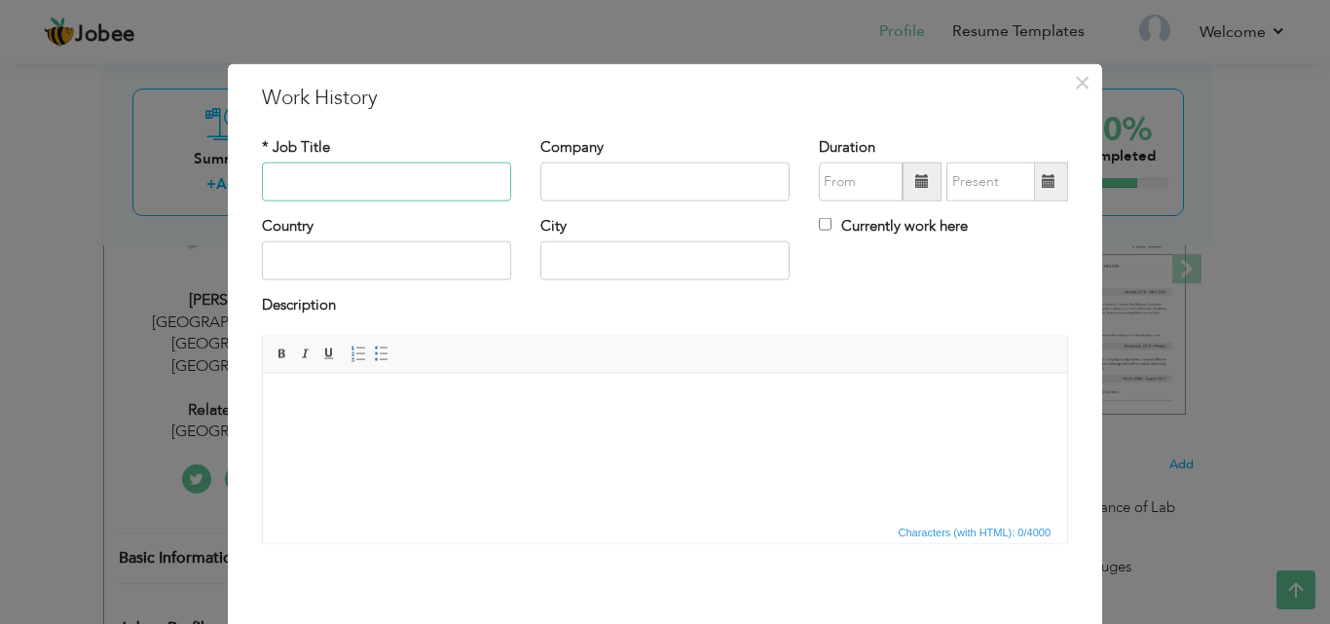
click at [350, 163] on input "text" at bounding box center [386, 182] width 249 height 39
type input "Lab Technologist"
click at [572, 174] on input "text" at bounding box center [664, 182] width 249 height 39
click at [576, 181] on input "Ali medical" at bounding box center [664, 182] width 249 height 39
click at [630, 182] on input "Ali Medical" at bounding box center [664, 182] width 249 height 39
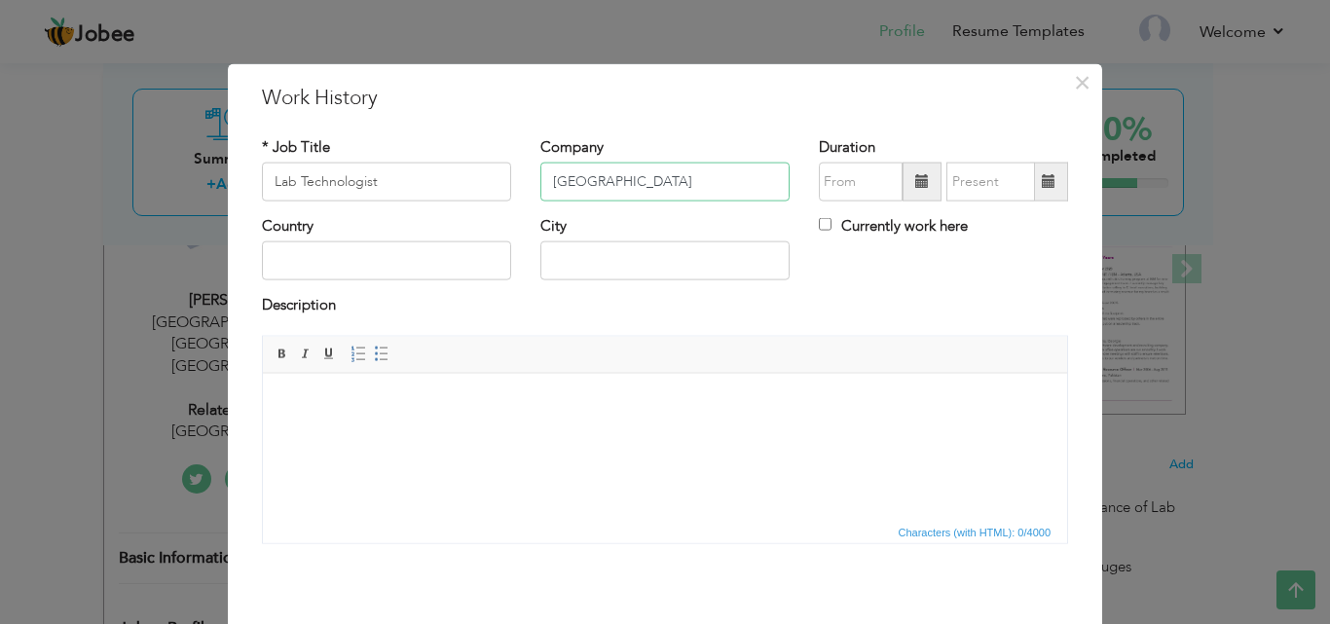
type input "[GEOGRAPHIC_DATA]"
click at [908, 196] on span at bounding box center [922, 182] width 39 height 39
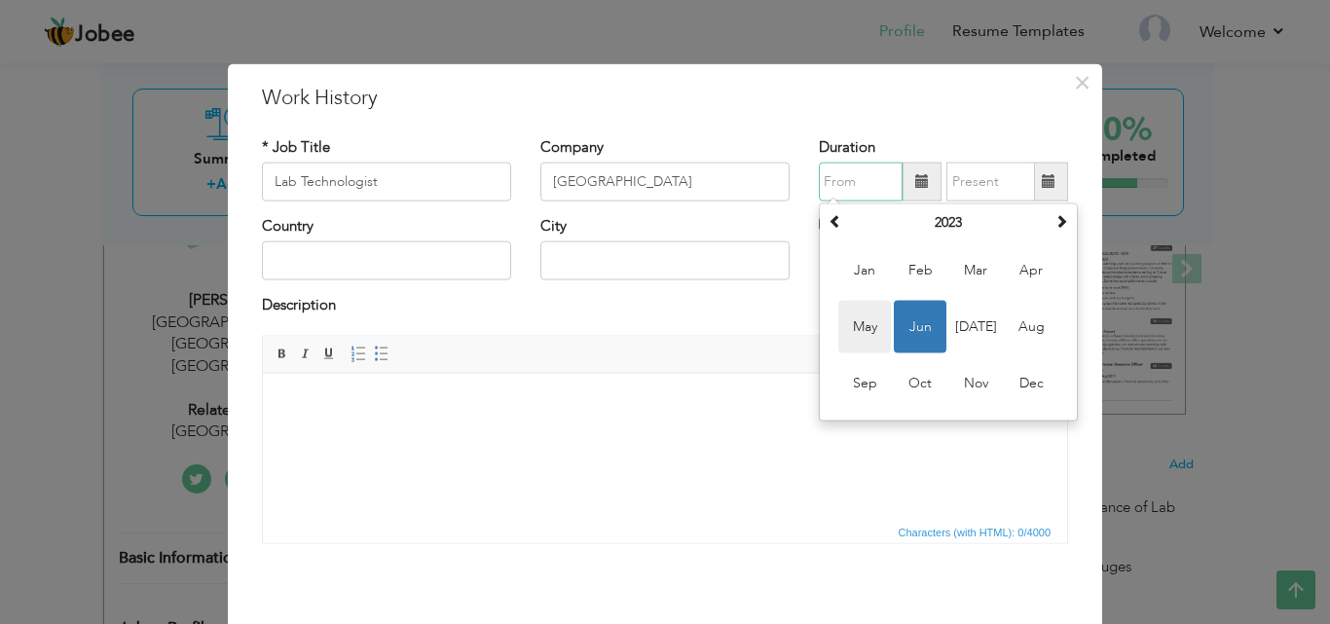
click at [869, 326] on span "May" at bounding box center [864, 327] width 53 height 53
type input "05/2023"
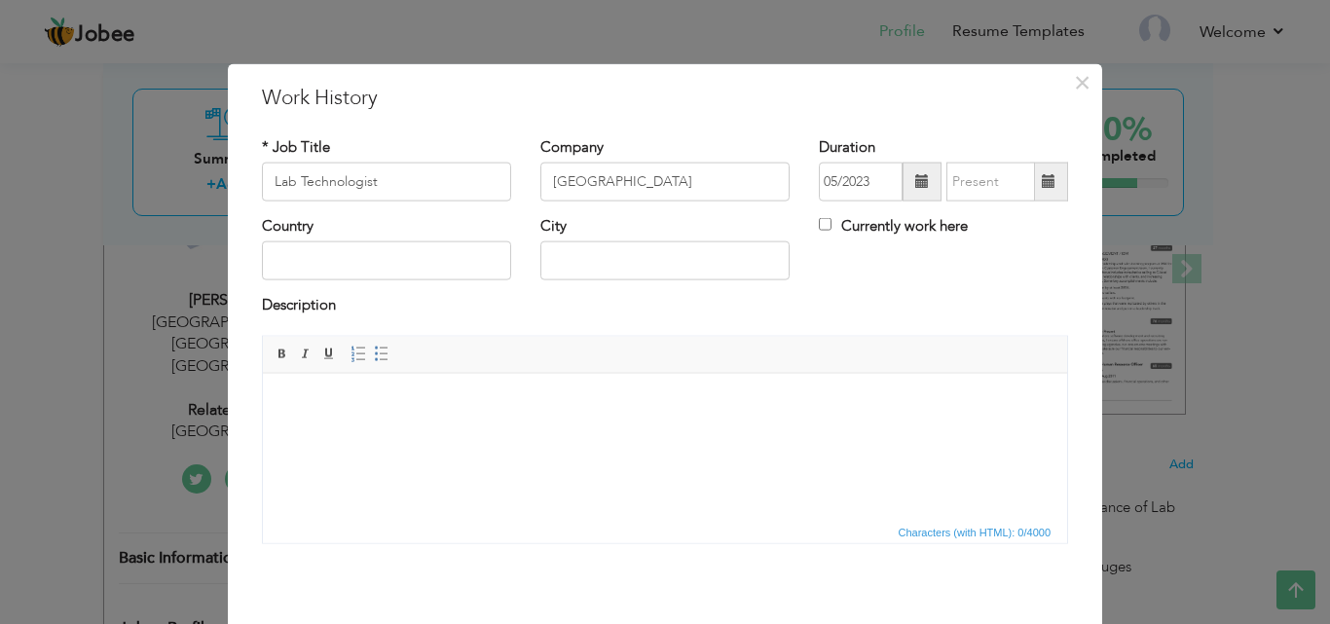
click at [915, 183] on span at bounding box center [922, 181] width 14 height 14
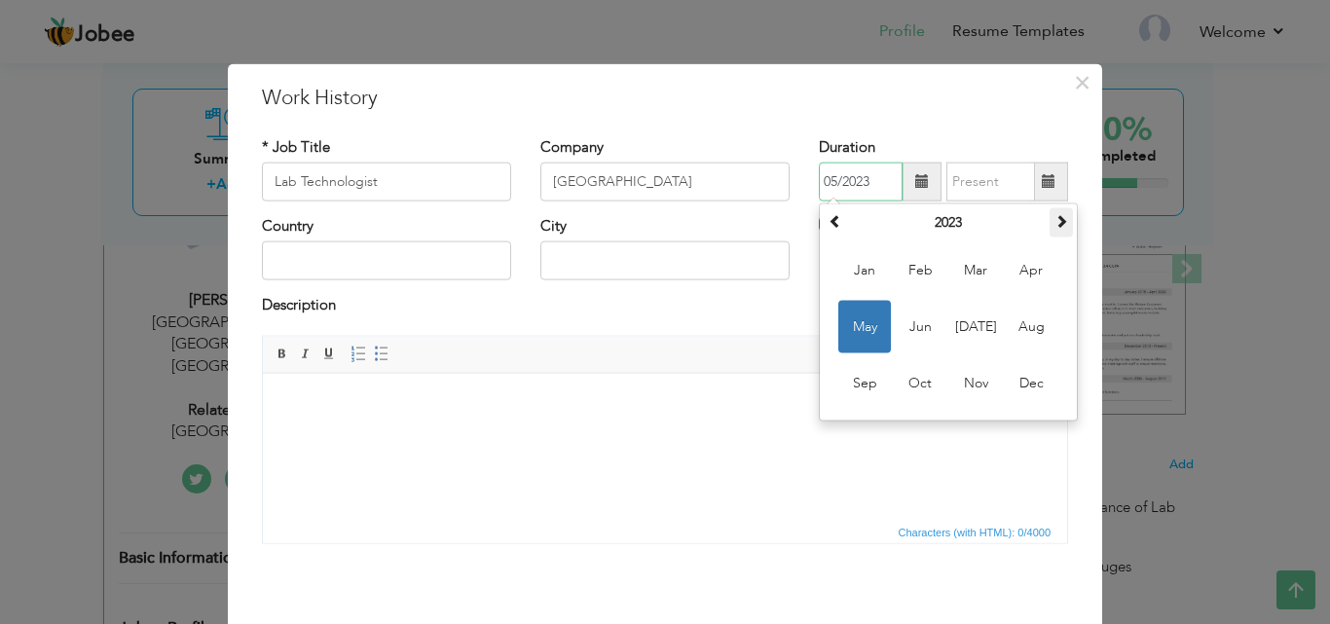
click at [1050, 224] on th at bounding box center [1061, 222] width 23 height 29
click at [1025, 183] on input "text" at bounding box center [990, 182] width 89 height 39
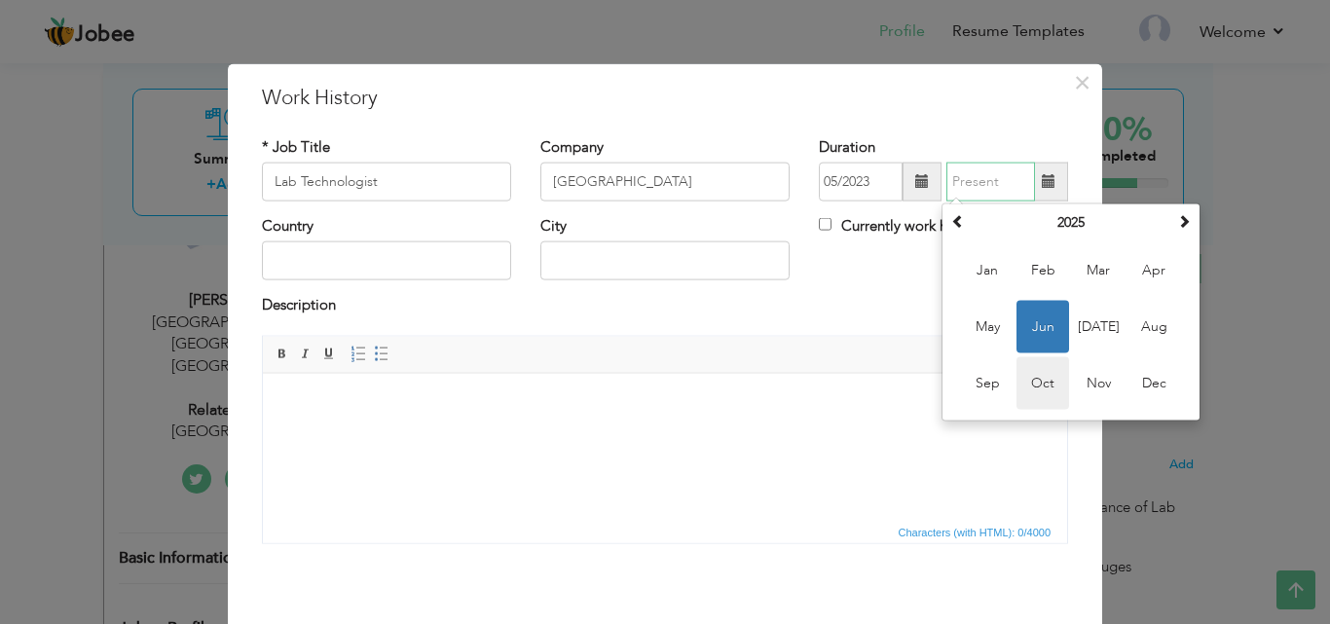
click at [1026, 381] on span "Oct" at bounding box center [1043, 383] width 53 height 53
type input "10/2025"
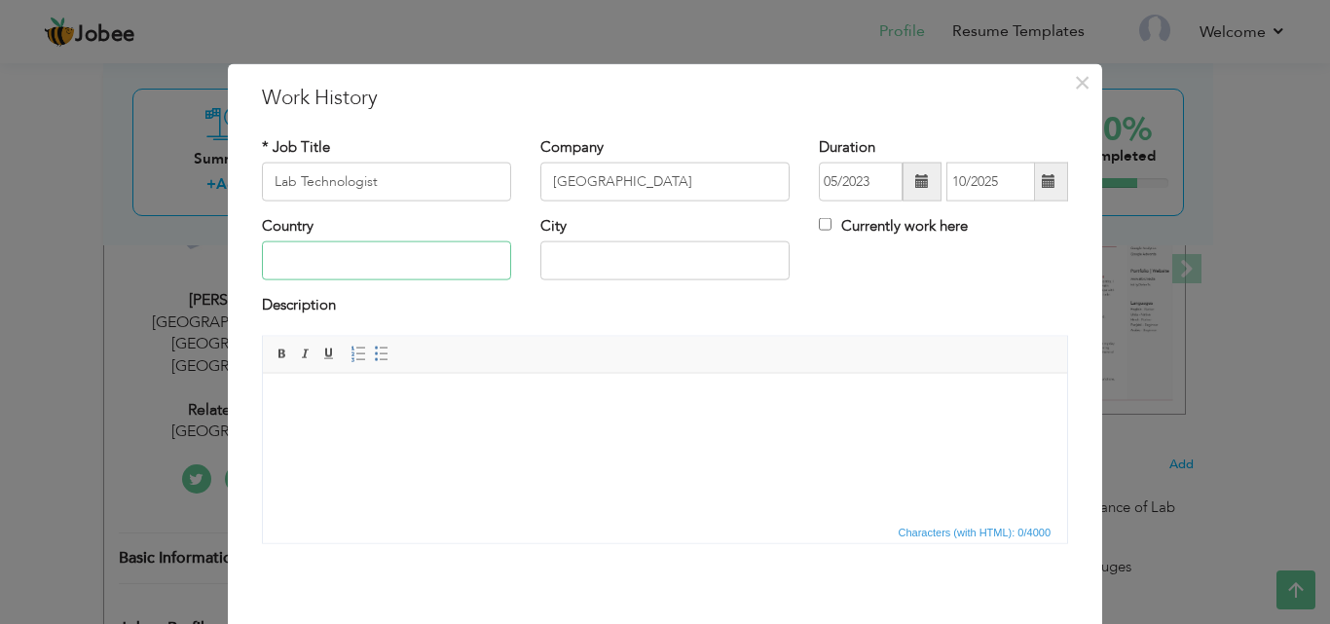
click at [349, 270] on input "text" at bounding box center [386, 260] width 249 height 39
type input "[GEOGRAPHIC_DATA]"
click at [562, 243] on input "text" at bounding box center [664, 260] width 249 height 39
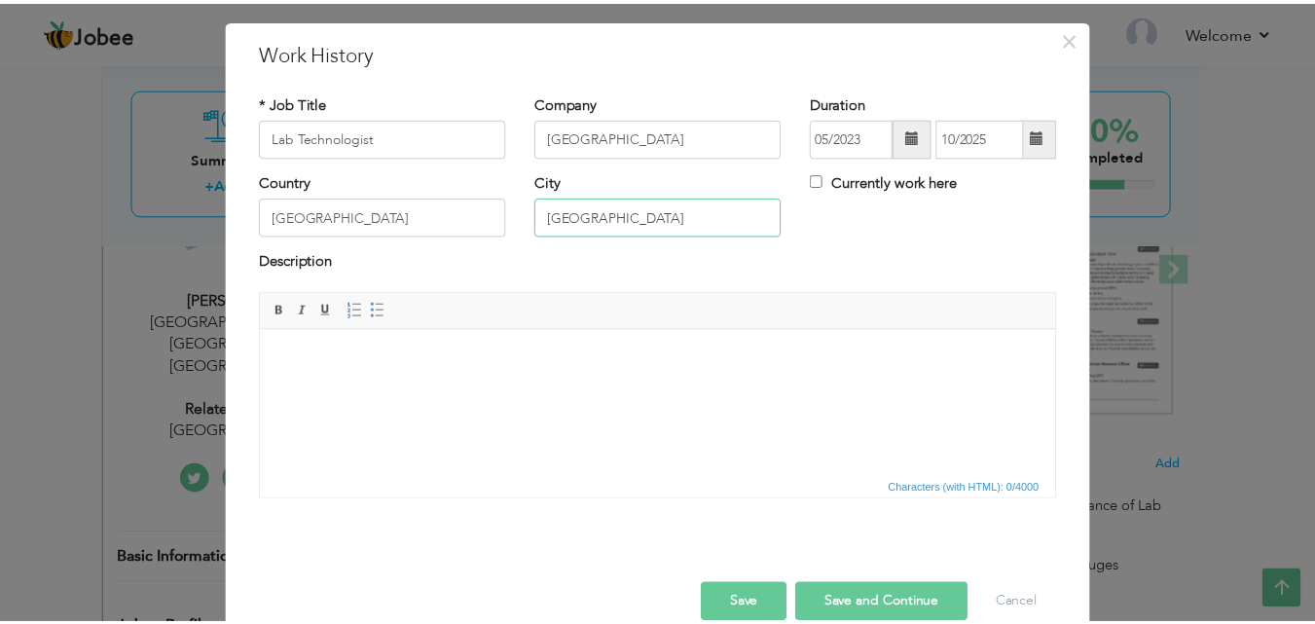
scroll to position [77, 0]
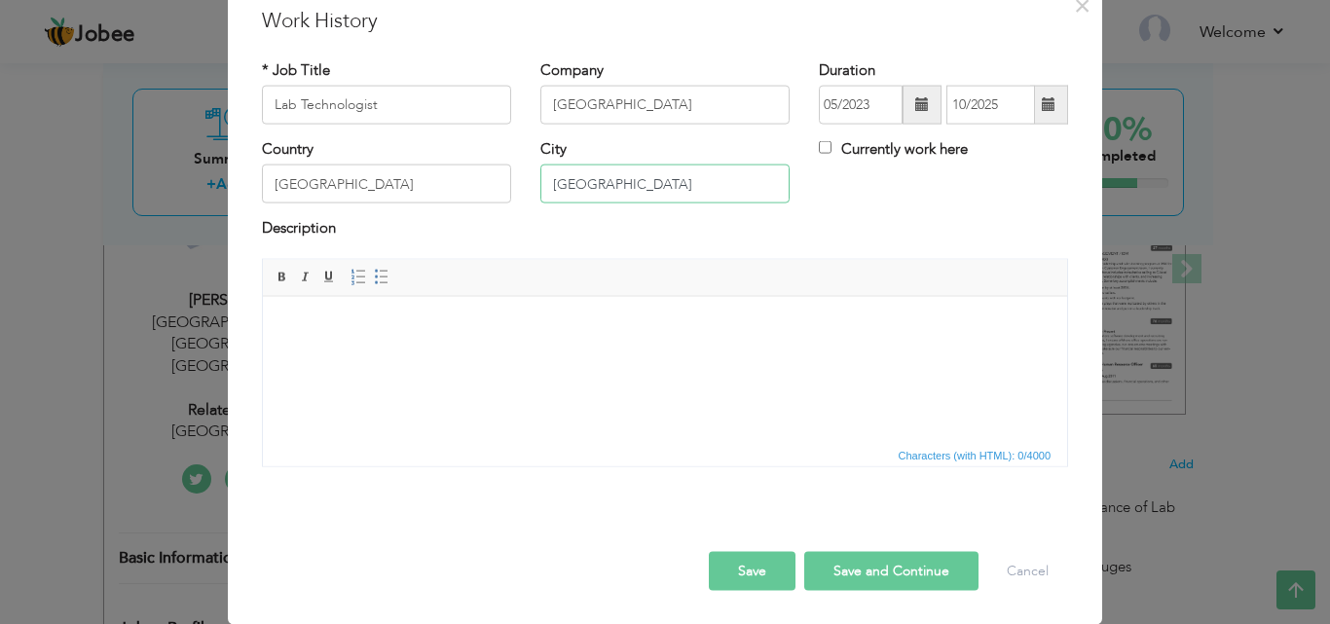
type input "[GEOGRAPHIC_DATA]"
click at [819, 147] on input "Currently work here" at bounding box center [825, 147] width 13 height 13
checkbox input "true"
click at [748, 582] on button "Save" at bounding box center [752, 570] width 87 height 39
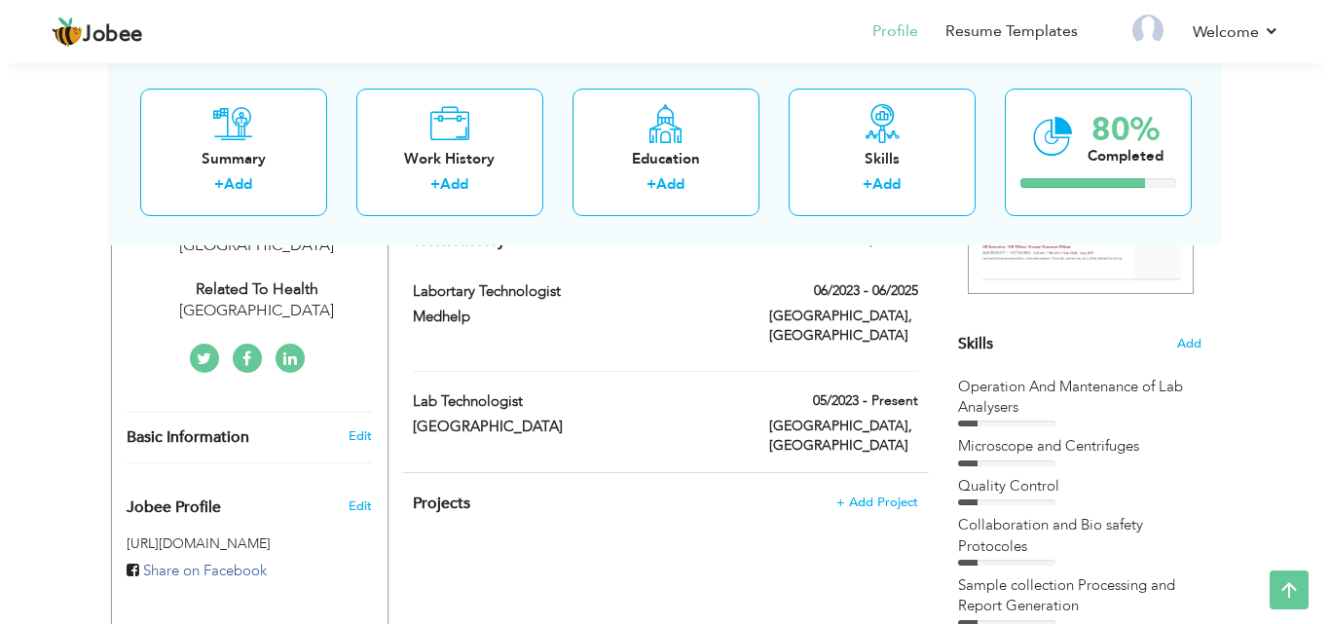
scroll to position [363, 0]
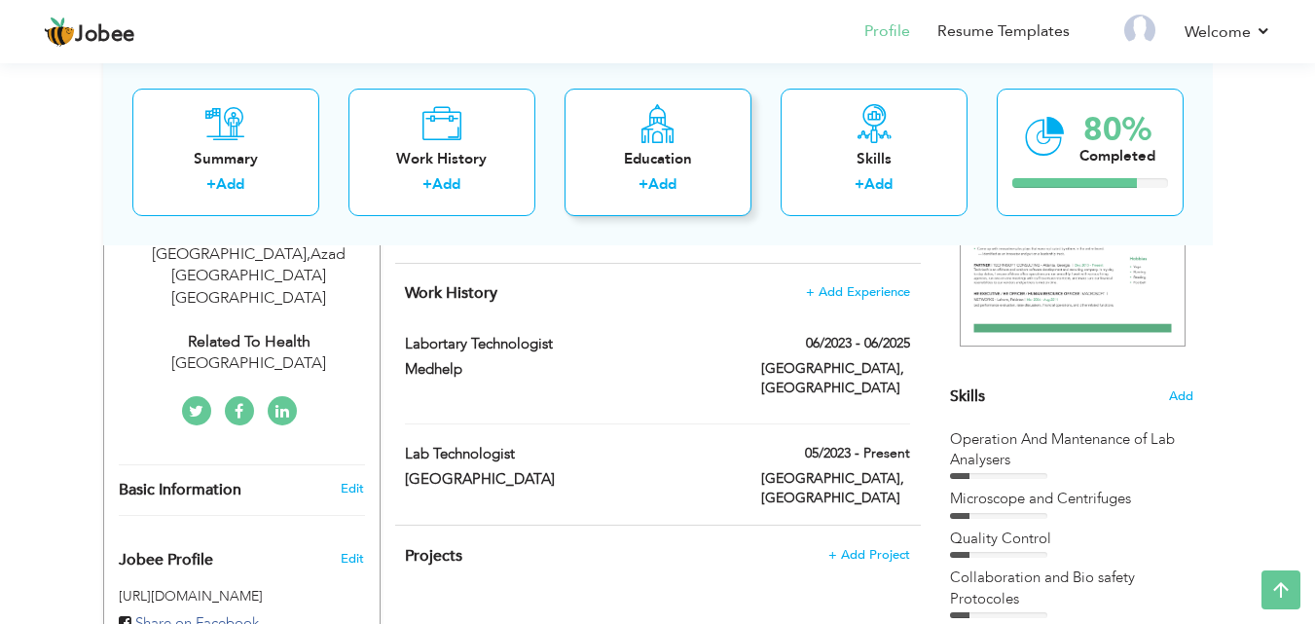
click at [665, 125] on icon at bounding box center [658, 122] width 38 height 39
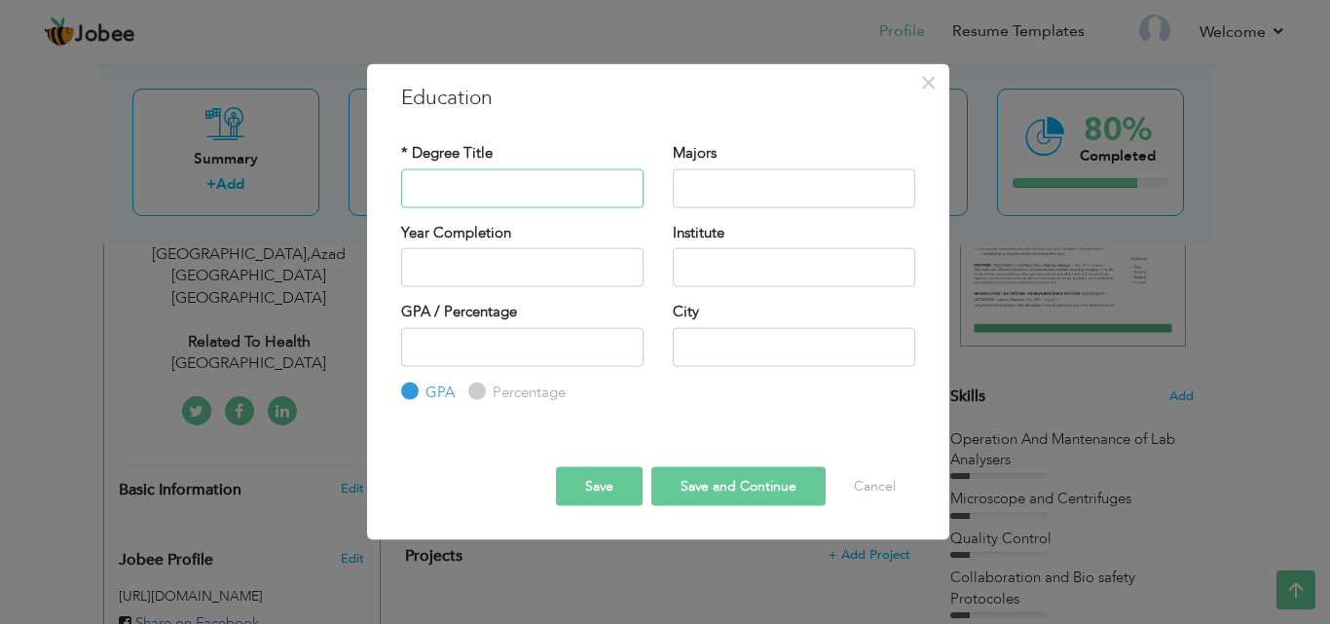
click at [456, 175] on input "text" at bounding box center [522, 187] width 242 height 39
type input "m"
type input "Matriculation"
click at [728, 190] on input "text" at bounding box center [794, 187] width 242 height 39
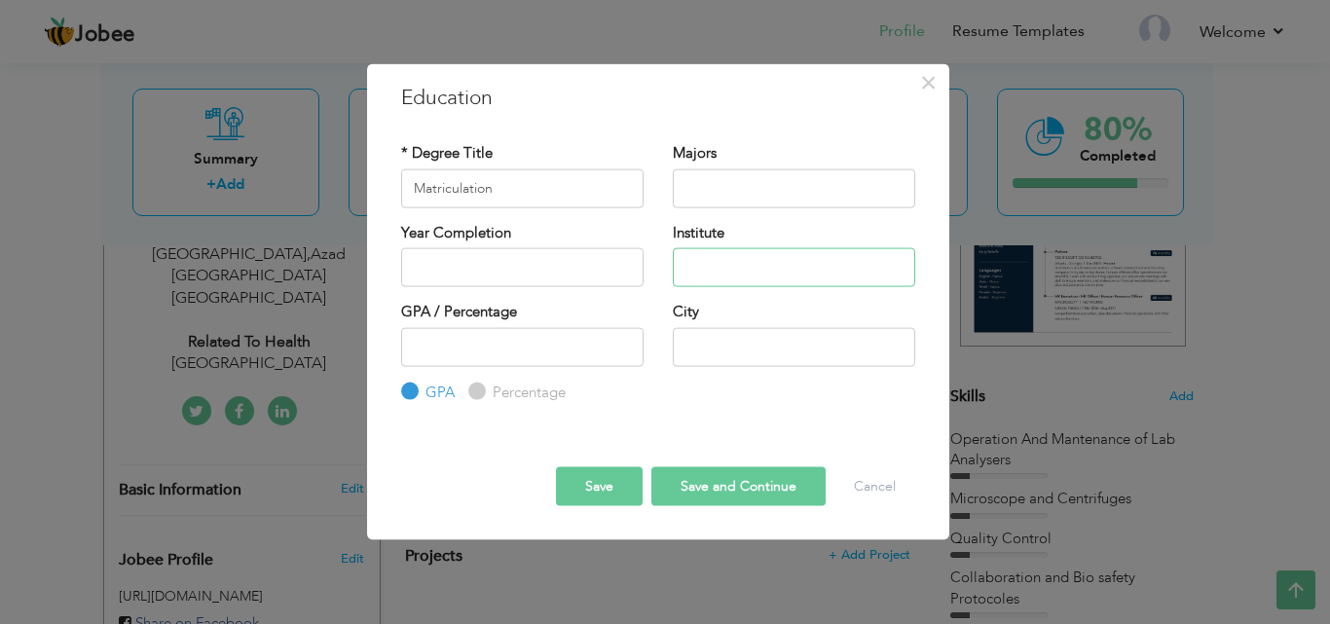
click at [736, 260] on input "text" at bounding box center [794, 267] width 242 height 39
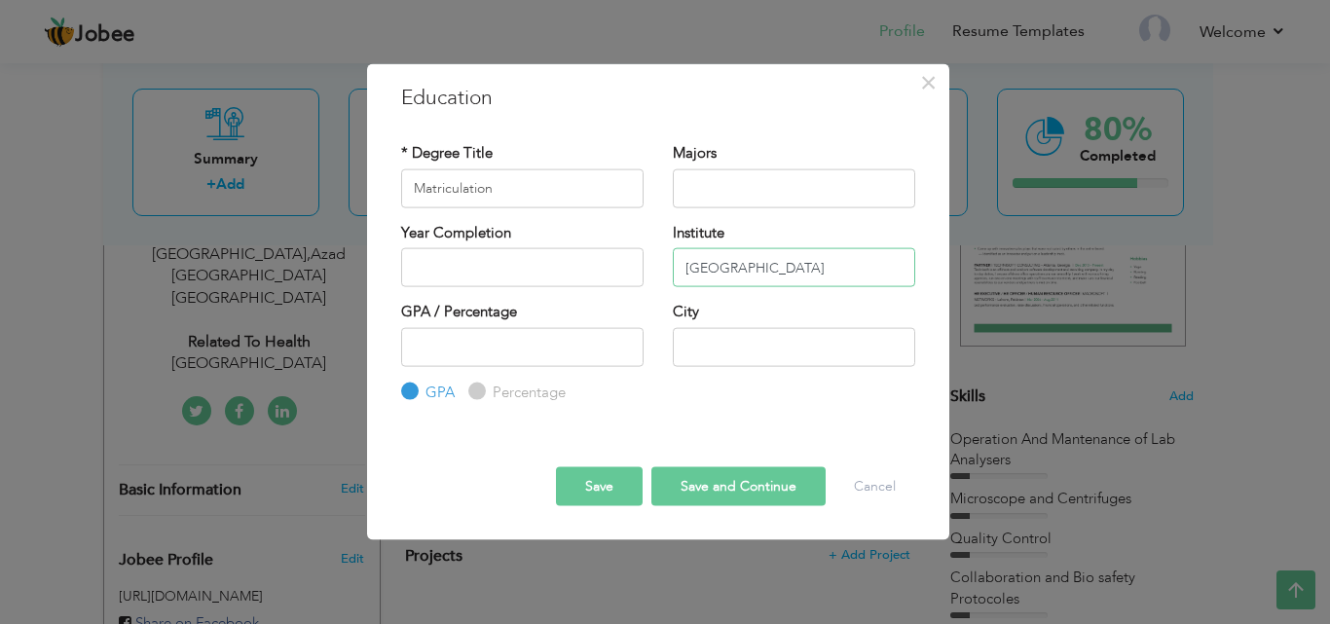
type input "[GEOGRAPHIC_DATA]"
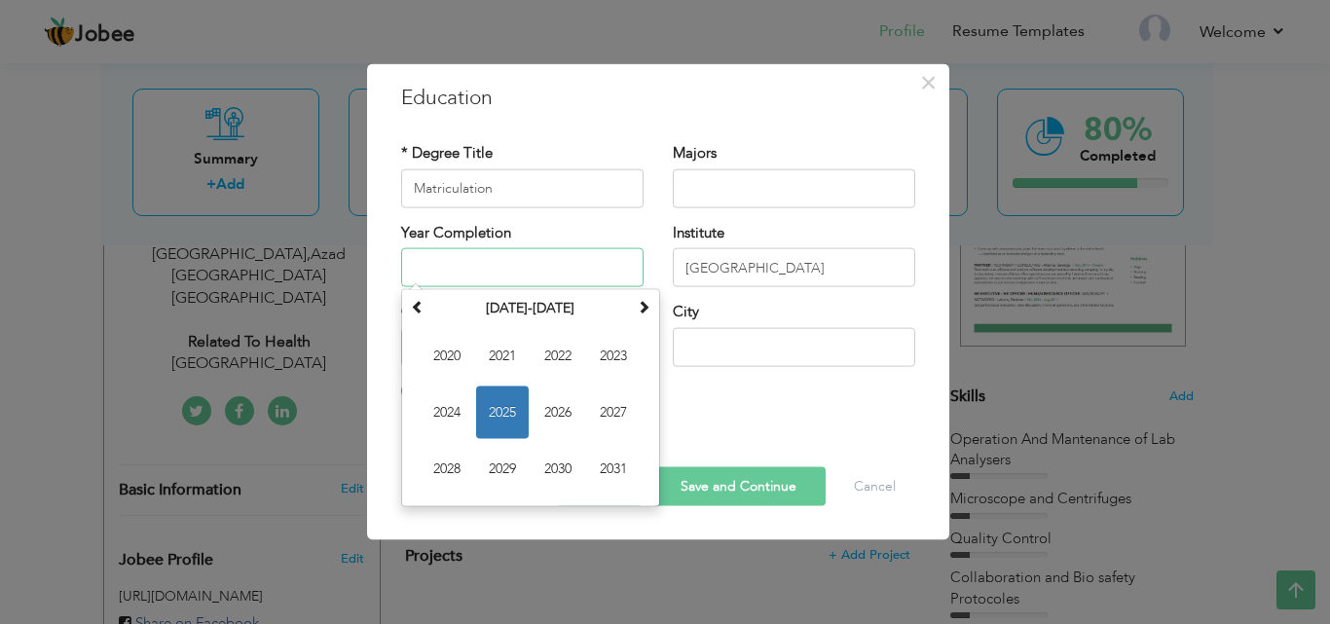
click at [586, 265] on input "text" at bounding box center [522, 267] width 242 height 39
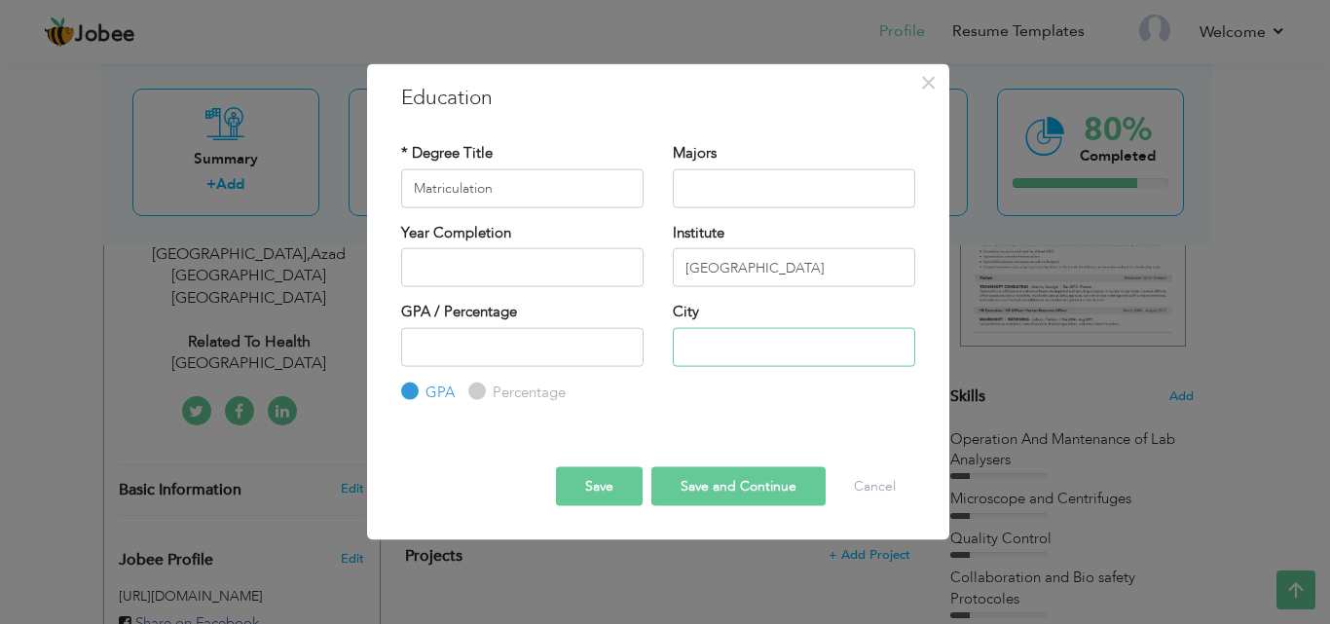
click at [788, 359] on input "text" at bounding box center [794, 346] width 242 height 39
type input "[GEOGRAPHIC_DATA]"
click at [557, 347] on input "number" at bounding box center [522, 346] width 242 height 39
click at [535, 266] on input "text" at bounding box center [522, 267] width 242 height 39
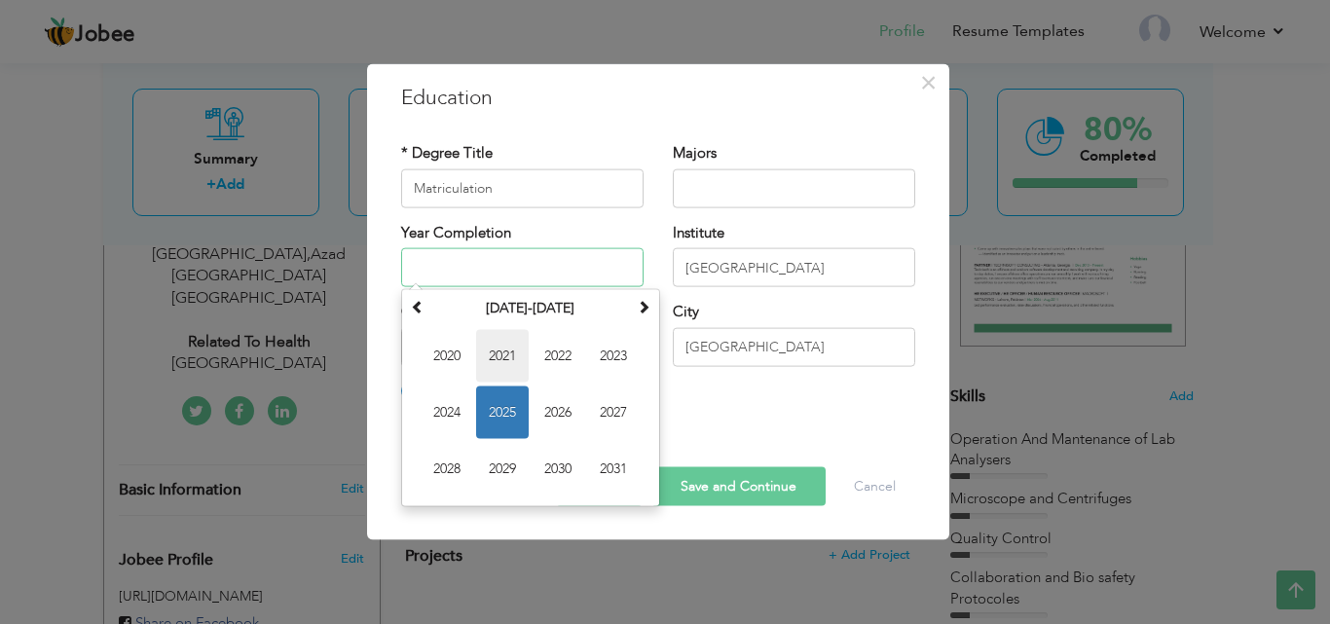
click at [500, 343] on span "2021" at bounding box center [502, 356] width 53 height 53
click at [501, 252] on input "2021" at bounding box center [522, 267] width 242 height 39
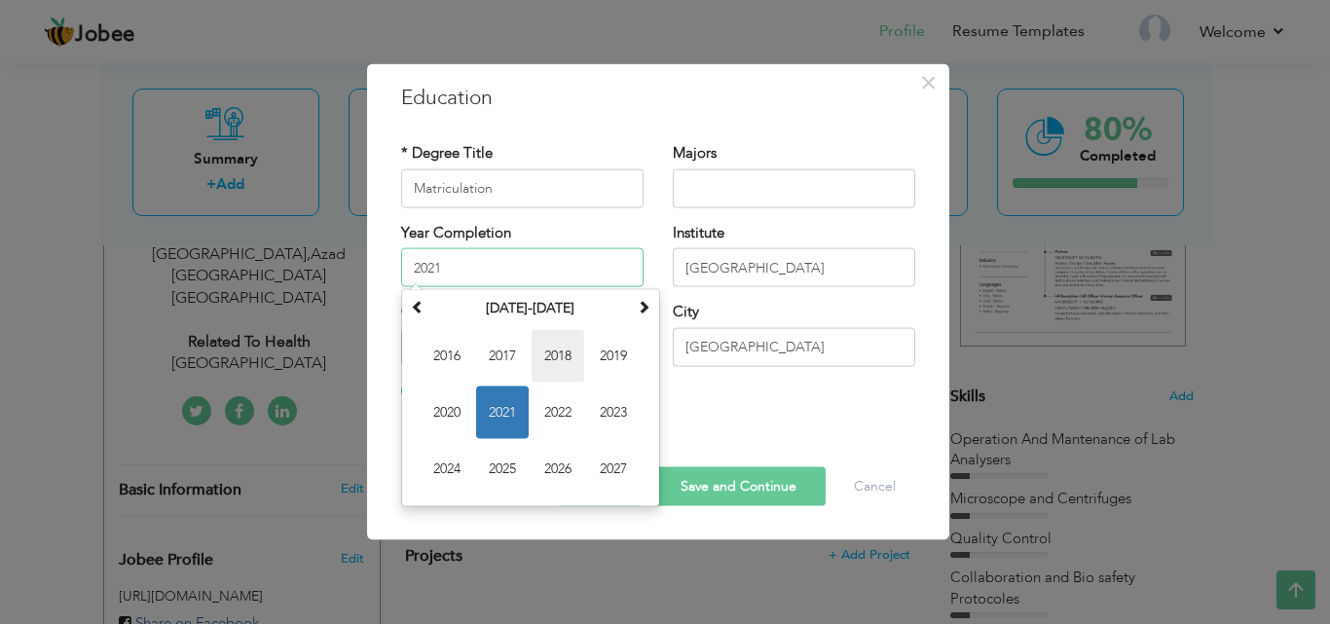
click at [559, 347] on span "2018" at bounding box center [558, 356] width 53 height 53
type input "2018"
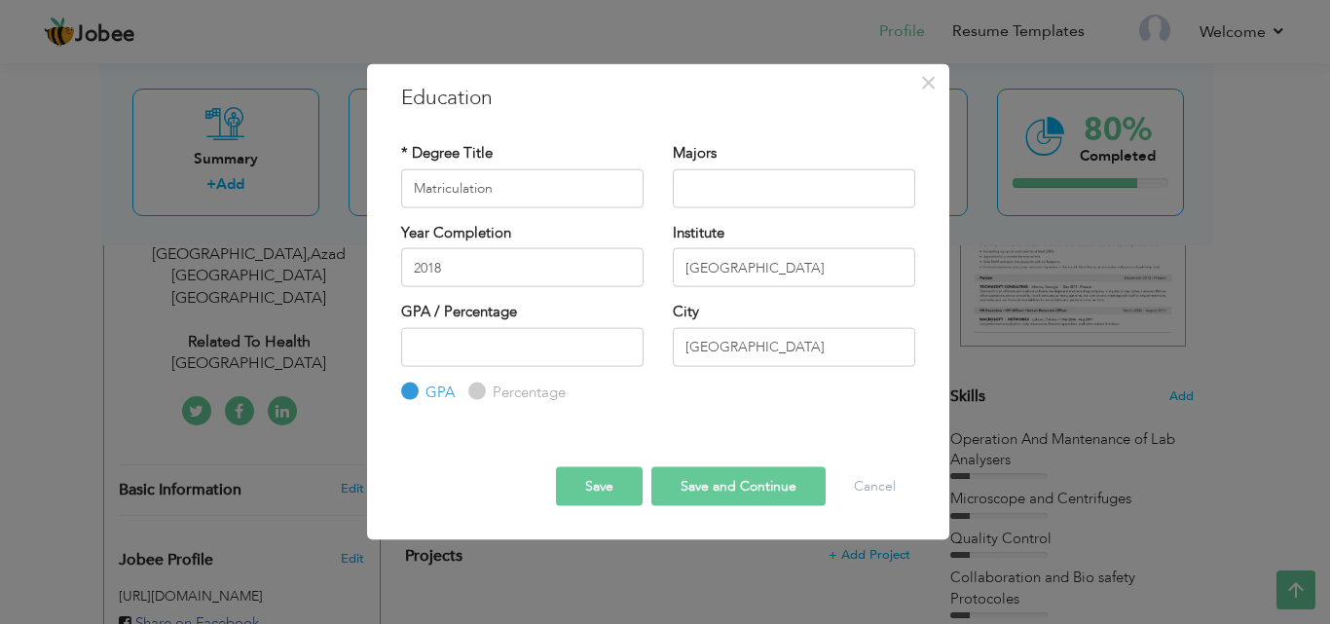
click at [476, 389] on input "Percentage" at bounding box center [474, 392] width 13 height 13
radio input "true"
click at [461, 334] on input "number" at bounding box center [522, 346] width 242 height 39
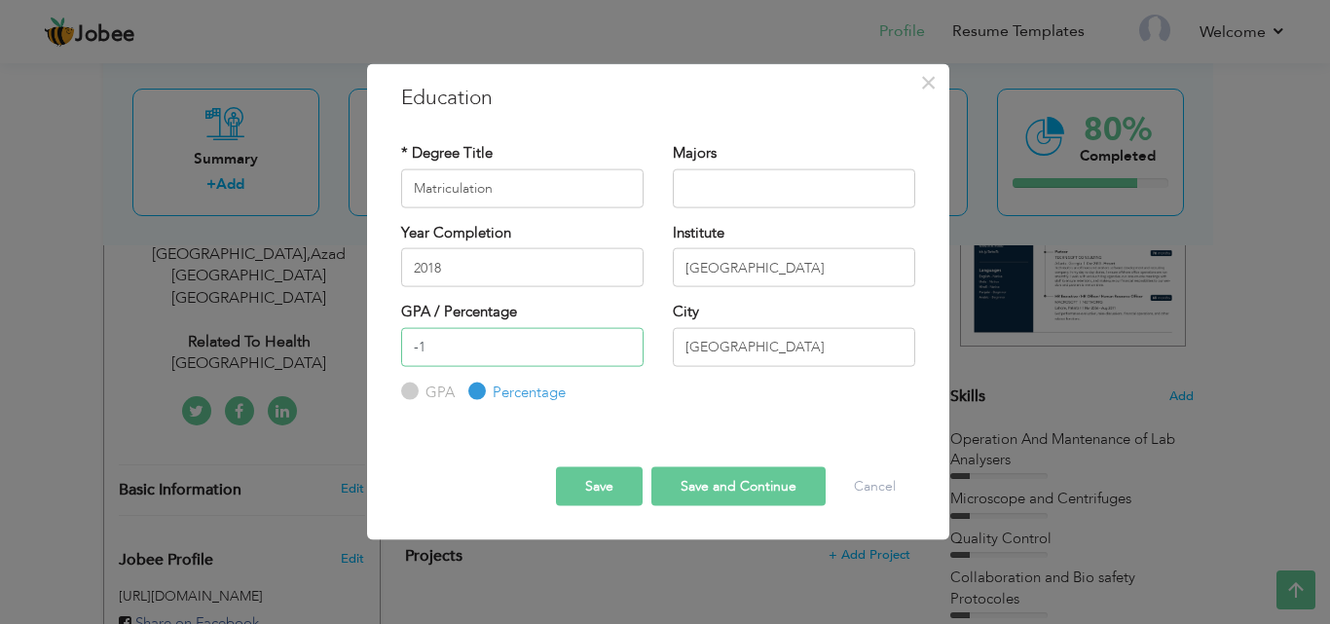
type input "-1"
click at [616, 356] on input "-1" at bounding box center [522, 346] width 242 height 39
click at [615, 354] on input "79" at bounding box center [522, 346] width 242 height 39
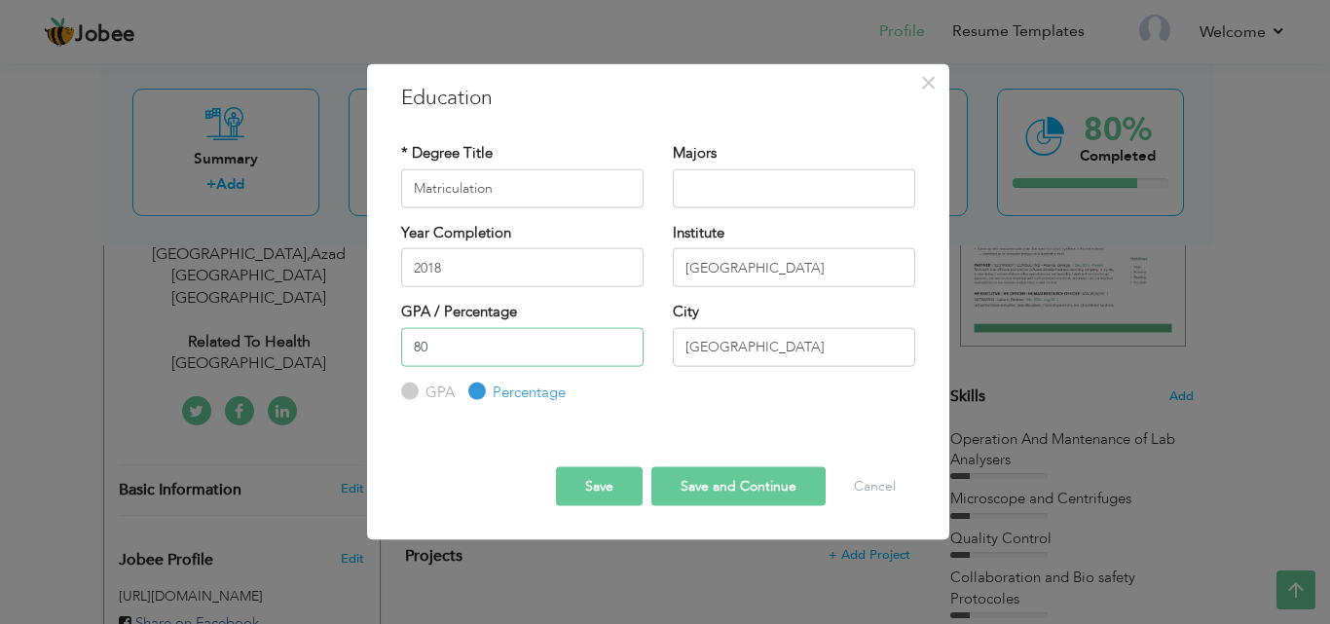
type input "80"
click at [623, 345] on input "80" at bounding box center [522, 346] width 242 height 39
click at [739, 487] on button "Save and Continue" at bounding box center [738, 486] width 174 height 39
radio input "true"
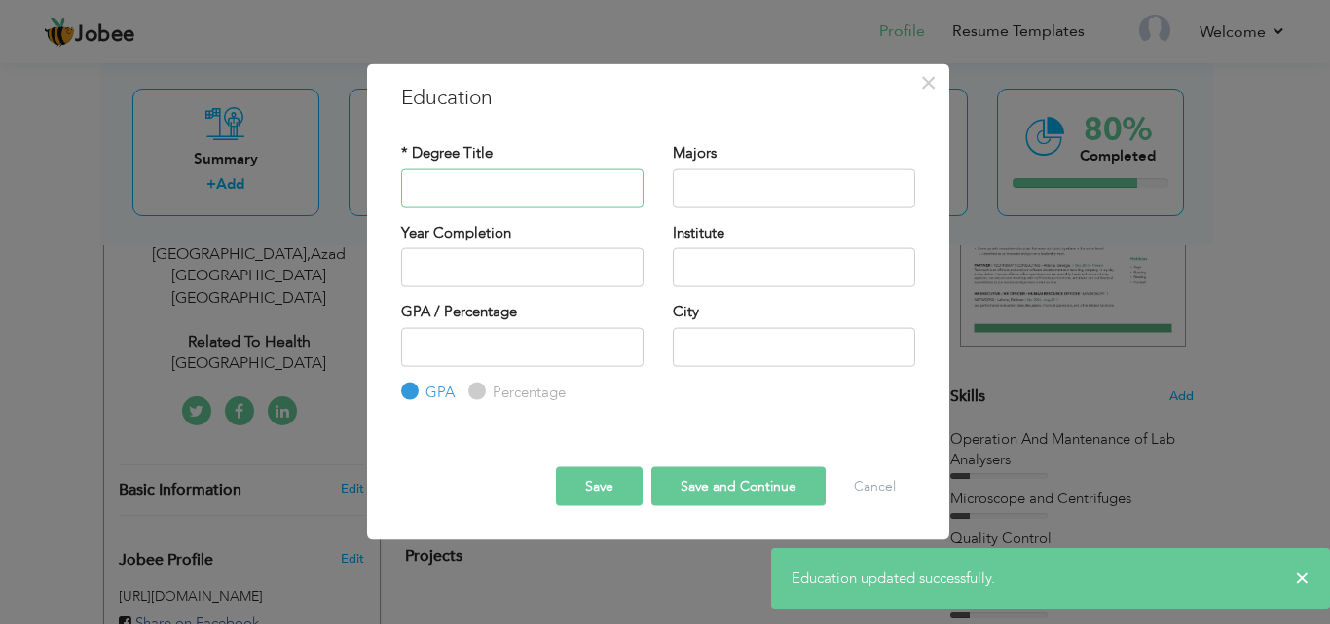
click at [478, 175] on input "text" at bounding box center [522, 187] width 242 height 39
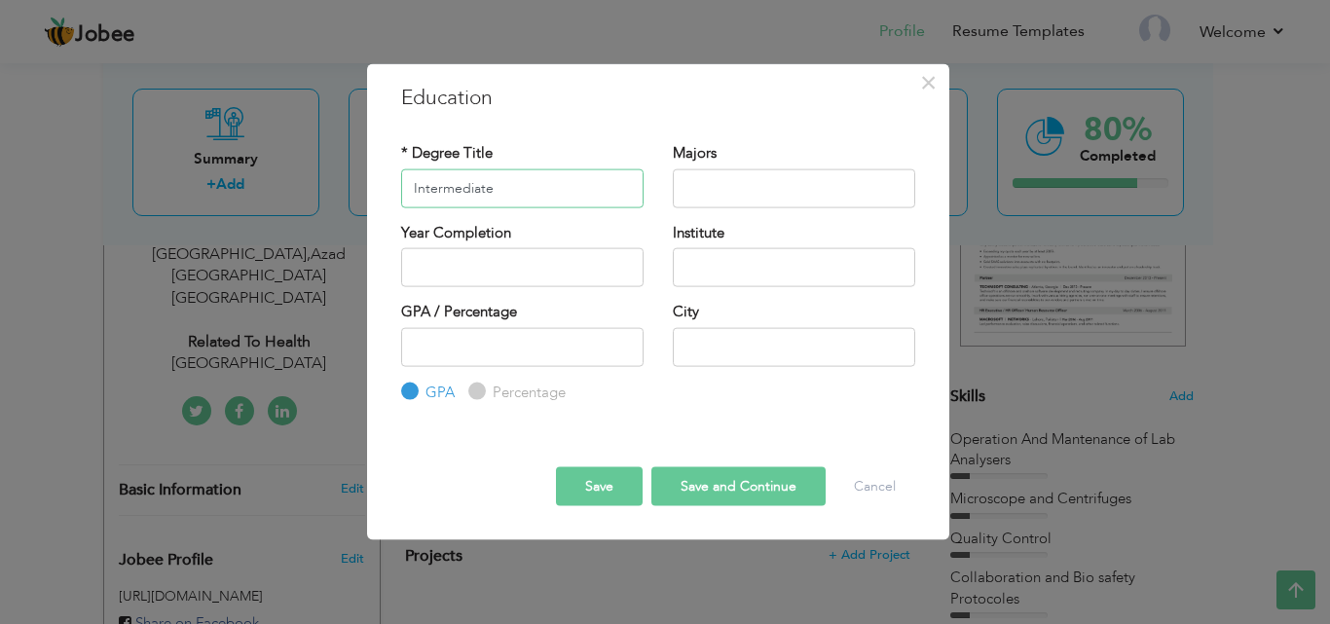
type input "Intermediate"
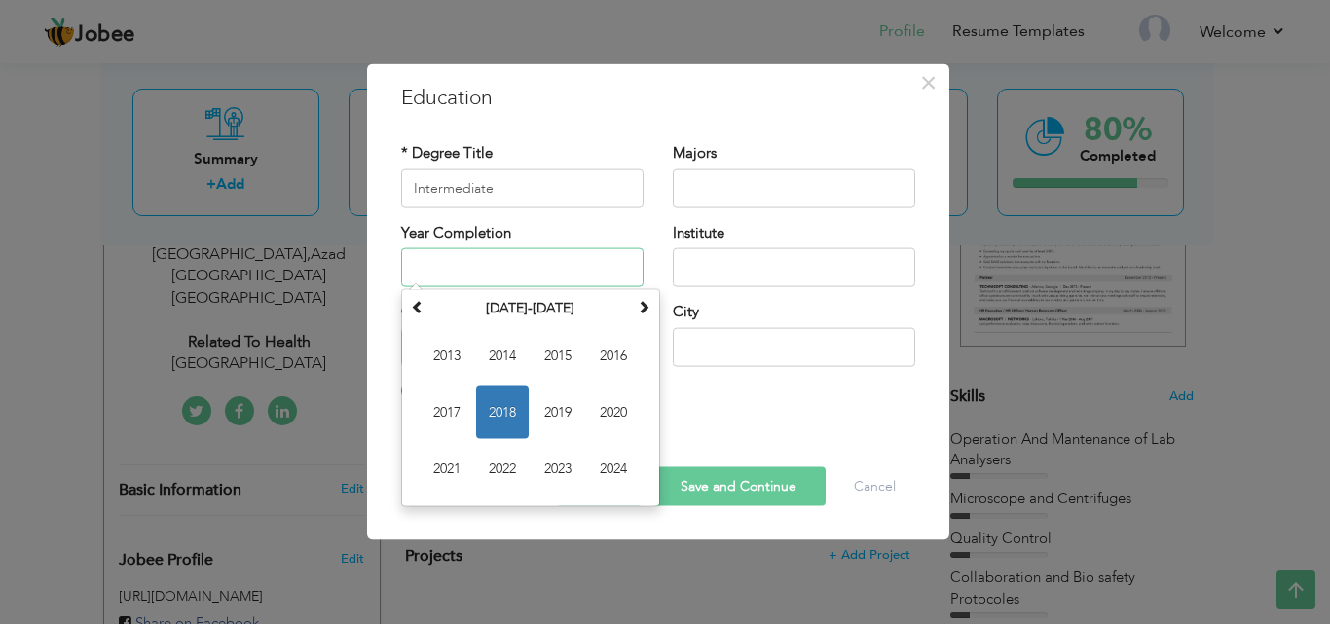
click at [514, 265] on input "text" at bounding box center [522, 267] width 242 height 39
click at [444, 459] on span "2021" at bounding box center [447, 469] width 53 height 53
type input "2021"
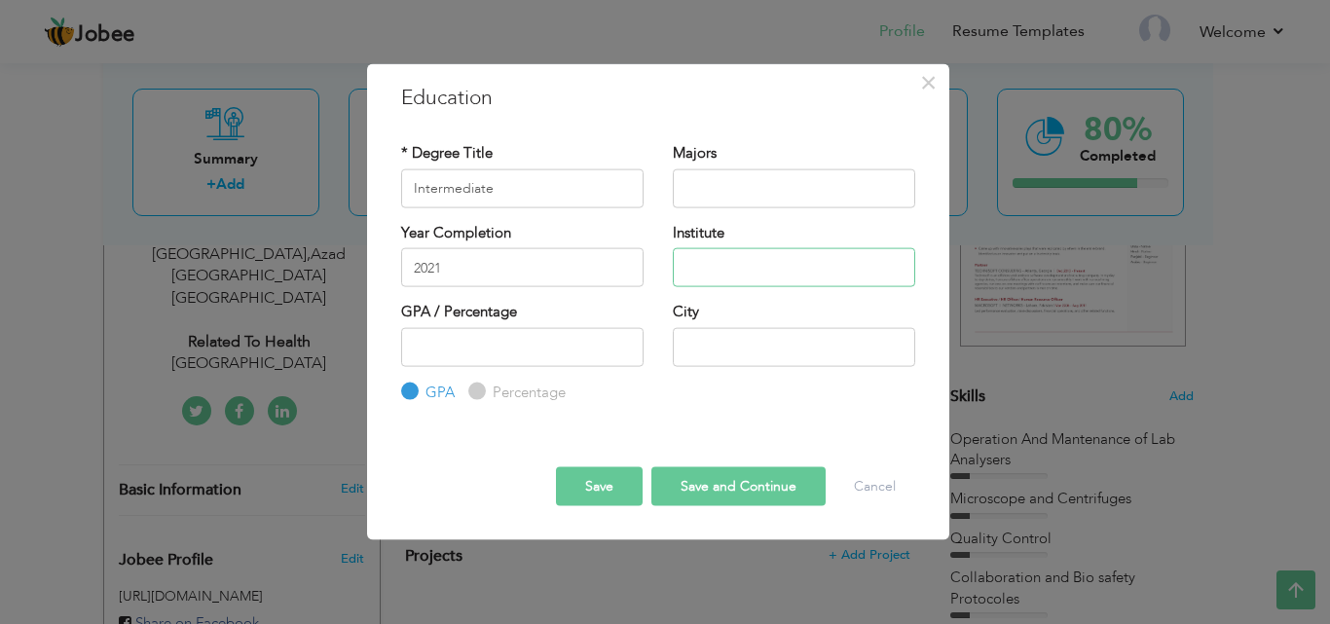
click at [755, 271] on input "text" at bounding box center [794, 267] width 242 height 39
type input "[GEOGRAPHIC_DATA]"
click at [572, 350] on input "number" at bounding box center [522, 346] width 242 height 39
click at [474, 391] on input "Percentage" at bounding box center [474, 392] width 13 height 13
radio input "true"
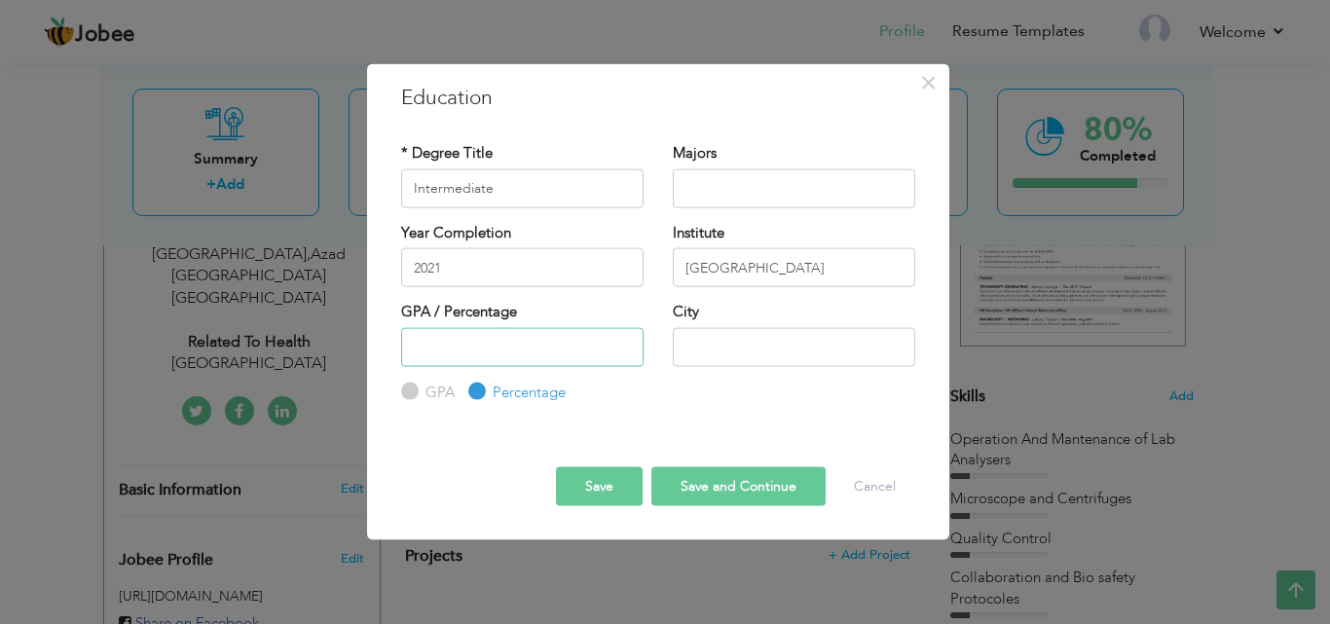
click at [464, 330] on input "number" at bounding box center [522, 346] width 242 height 39
type input "90"
click at [700, 334] on input "text" at bounding box center [794, 346] width 242 height 39
type input "[GEOGRAPHIC_DATA]"
click at [605, 480] on button "Save" at bounding box center [599, 486] width 87 height 39
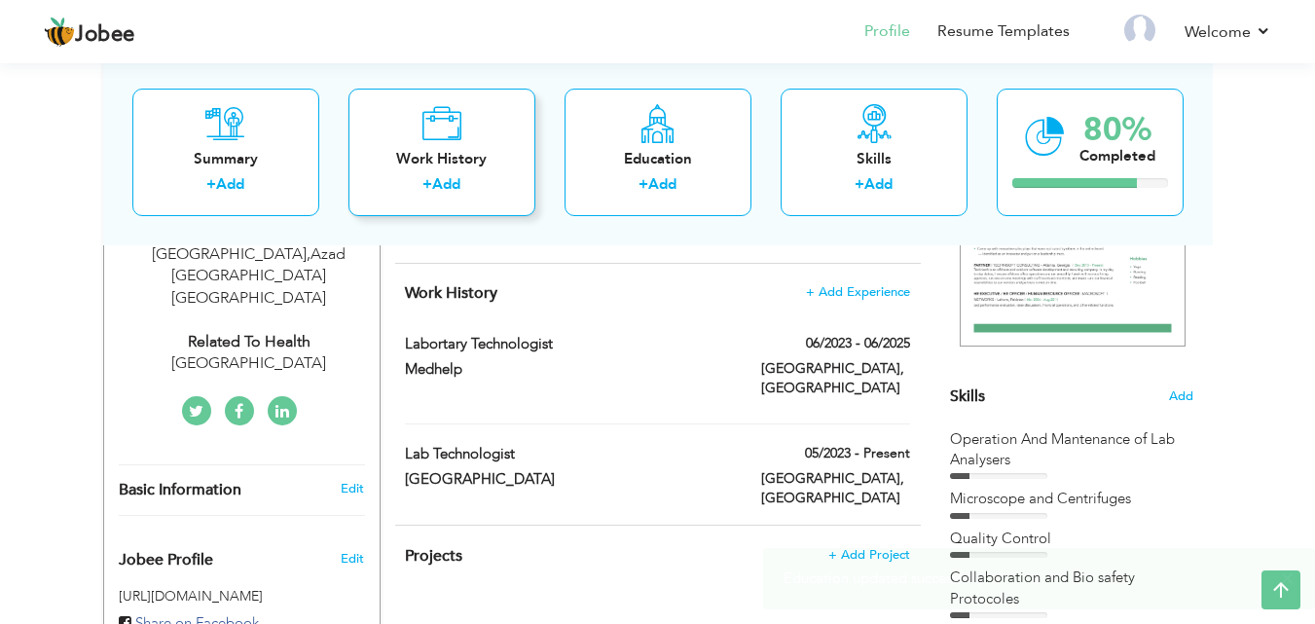
click at [426, 174] on label "+" at bounding box center [428, 184] width 10 height 20
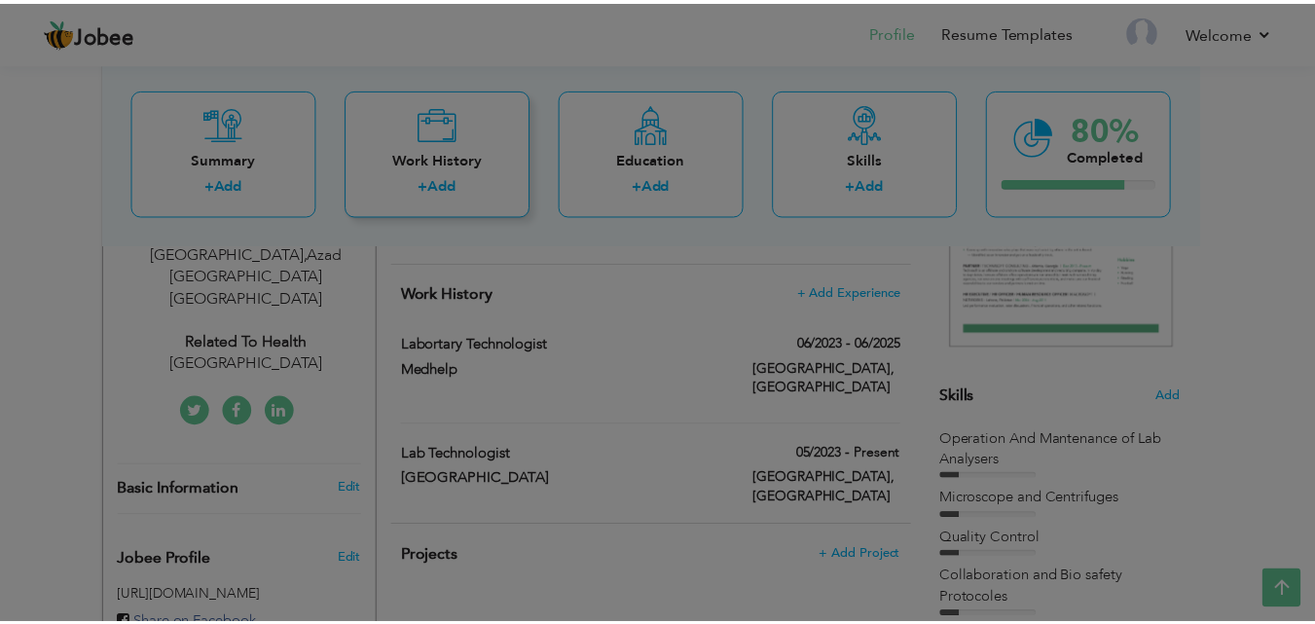
scroll to position [0, 0]
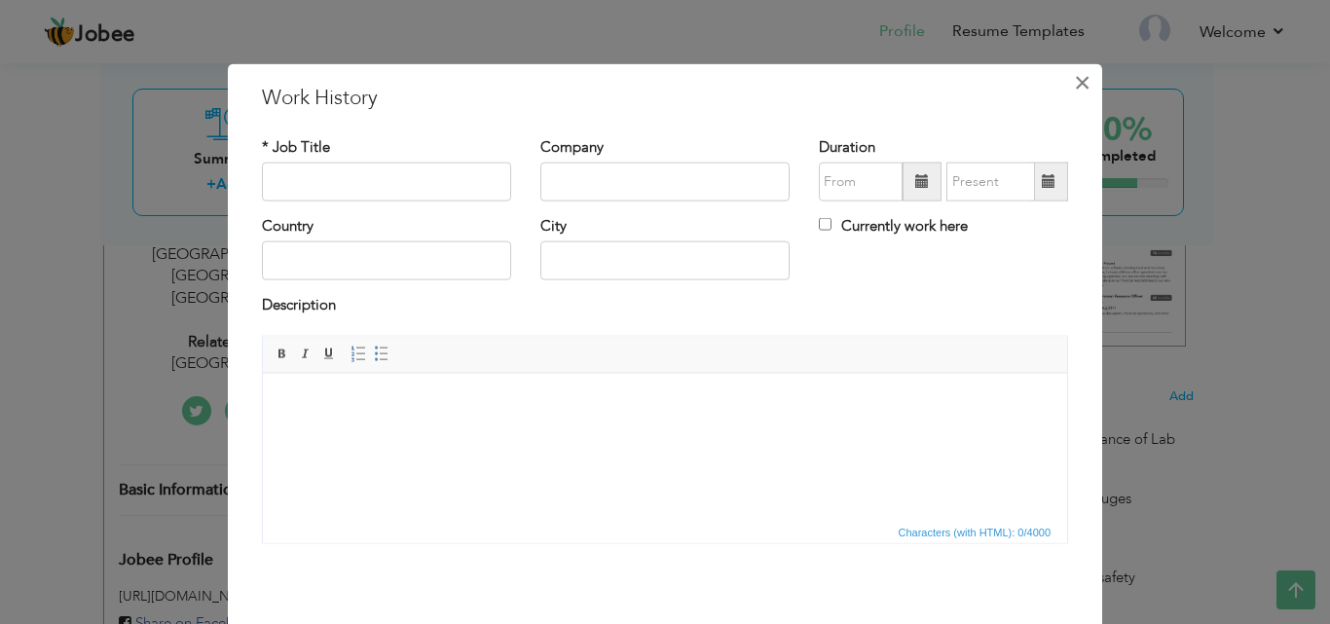
click at [1066, 76] on button "×" at bounding box center [1081, 81] width 31 height 31
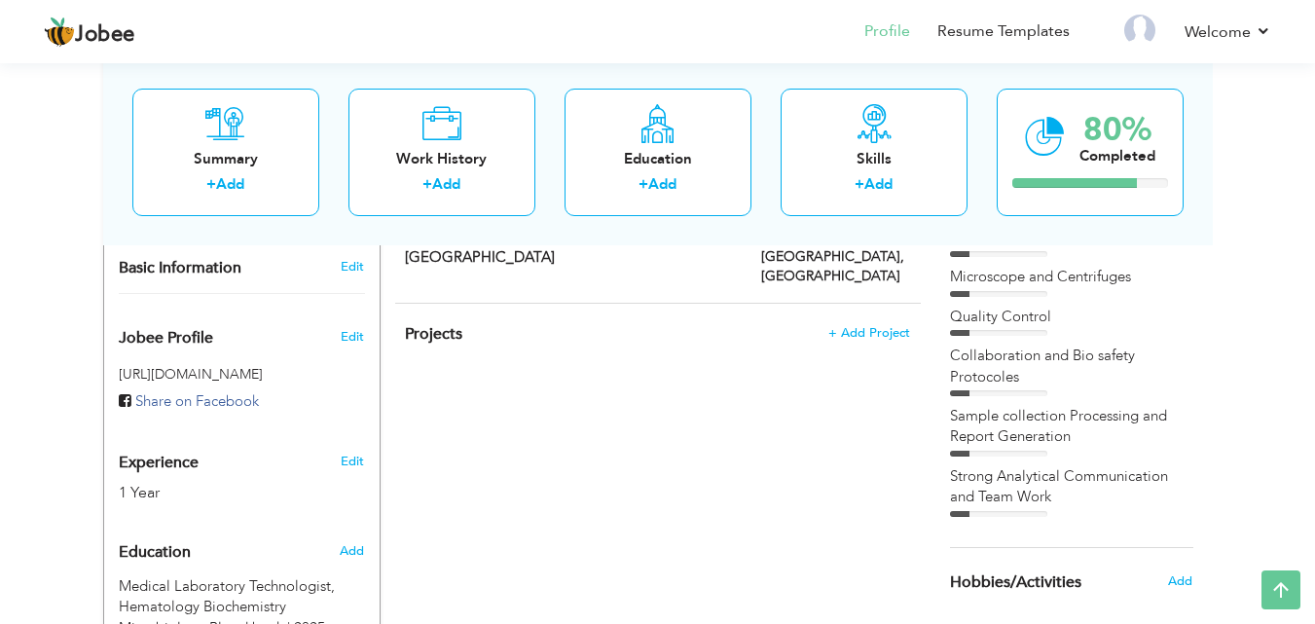
scroll to position [590, 0]
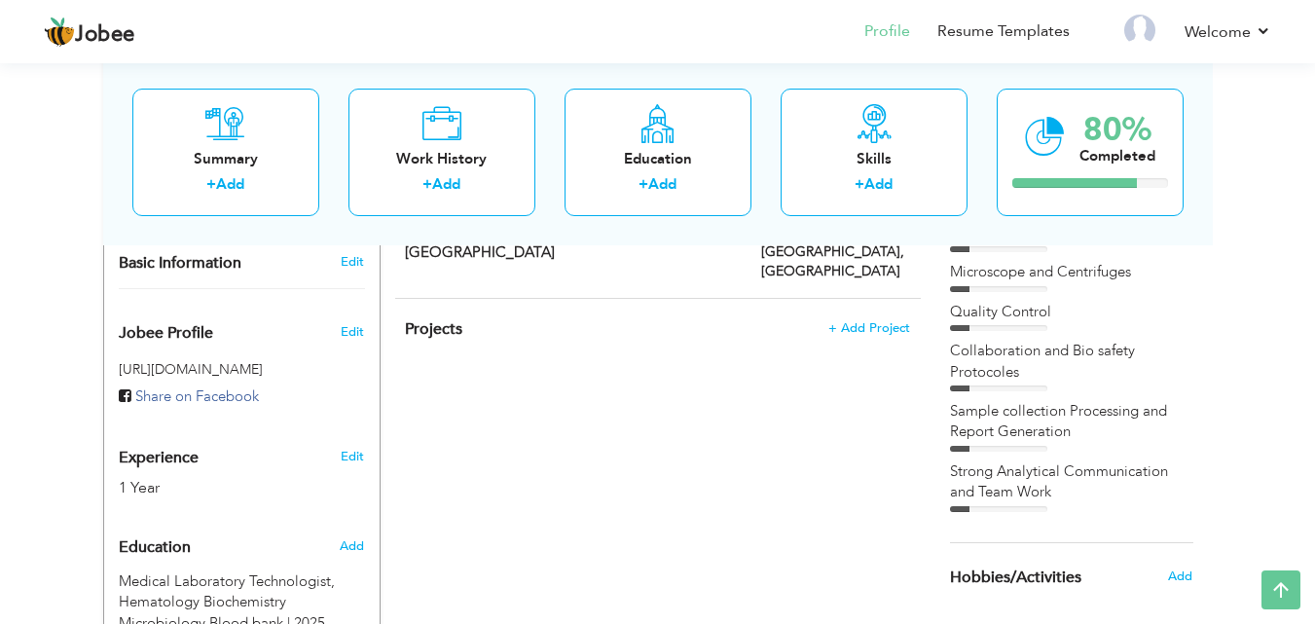
click at [1047, 360] on div "Collaboration and Bio safety Protocoles" at bounding box center [1071, 362] width 243 height 42
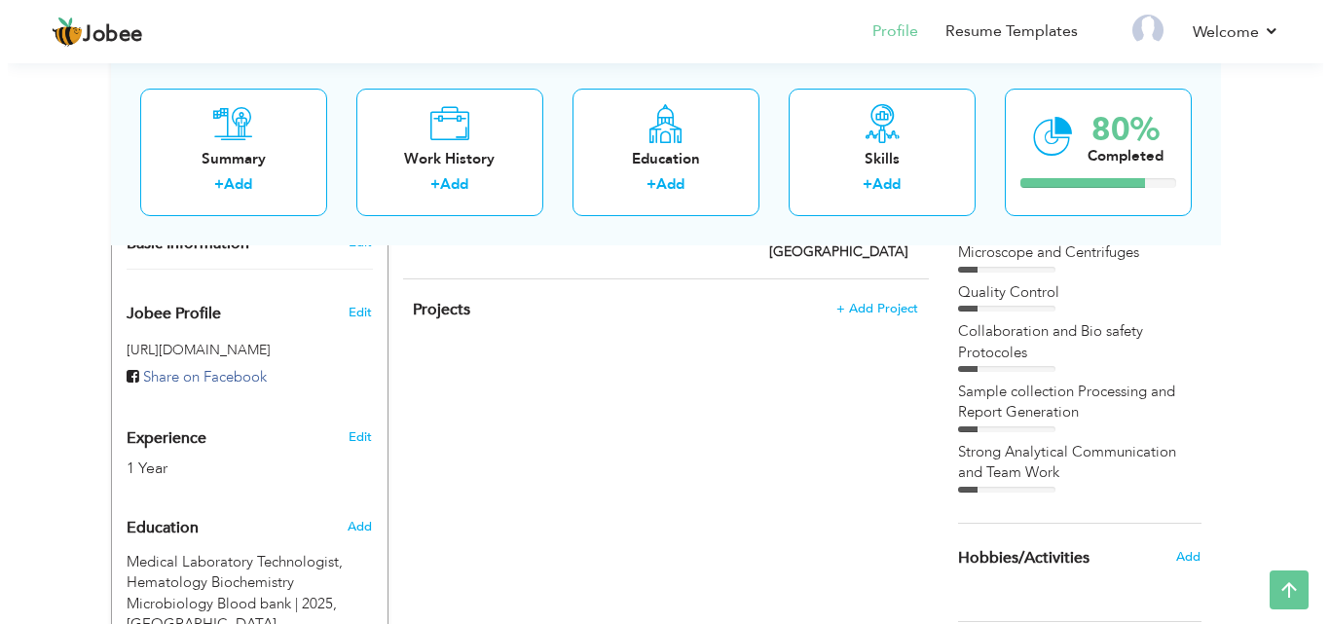
scroll to position [566, 0]
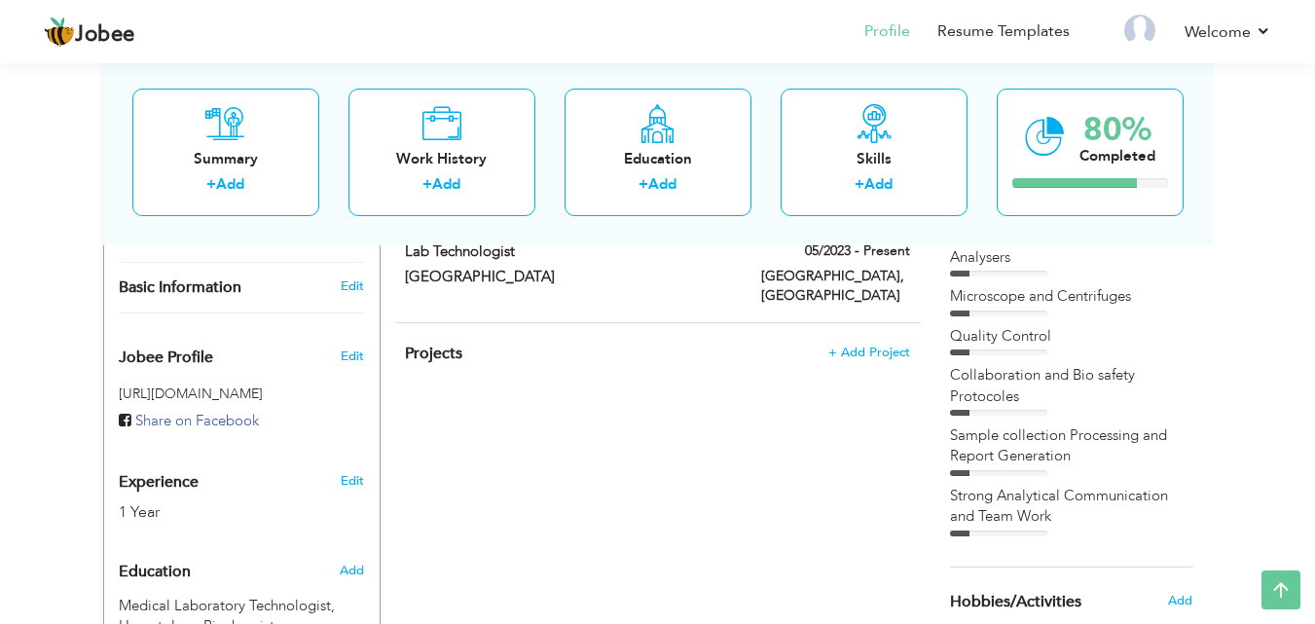
click at [602, 487] on div "CV Import Profile Strength 0% Select an Item from right menu Work History * Job…" at bounding box center [658, 420] width 555 height 1239
click at [851, 346] on span "+ Add Project" at bounding box center [869, 353] width 83 height 14
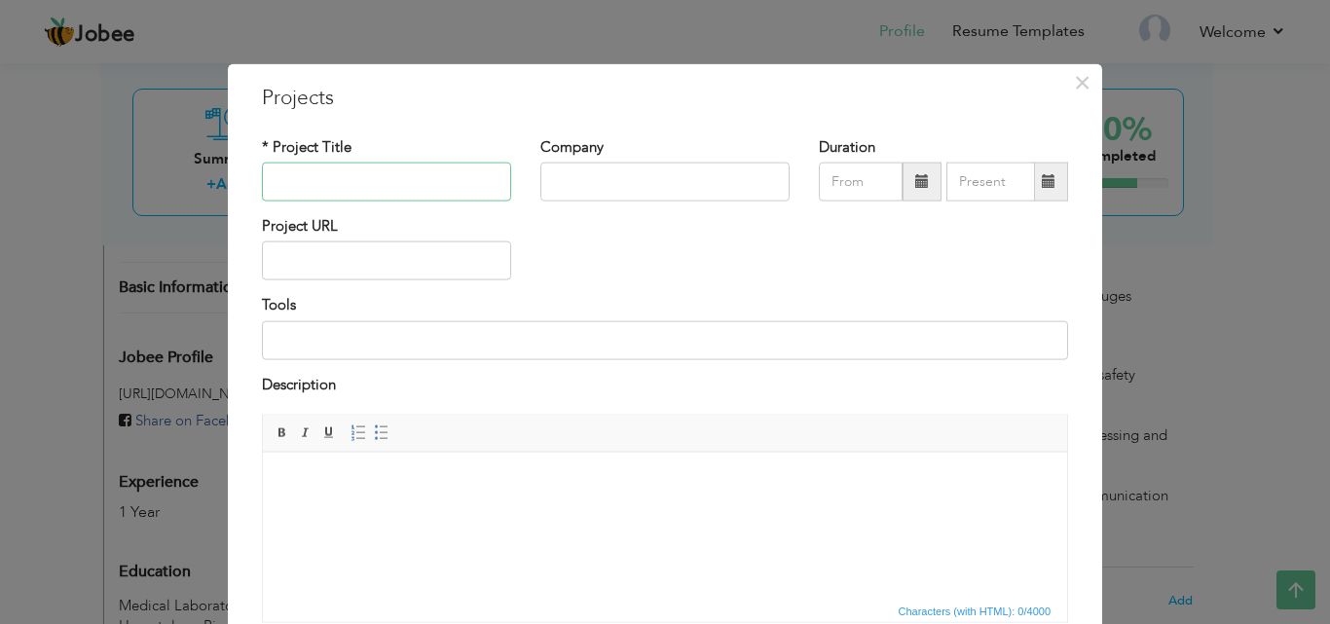
click at [311, 181] on input "text" at bounding box center [386, 182] width 249 height 39
type input "estimation of serum FSH and LH in women with abnormal uterine bledding"
click at [722, 193] on input "text" at bounding box center [664, 182] width 249 height 39
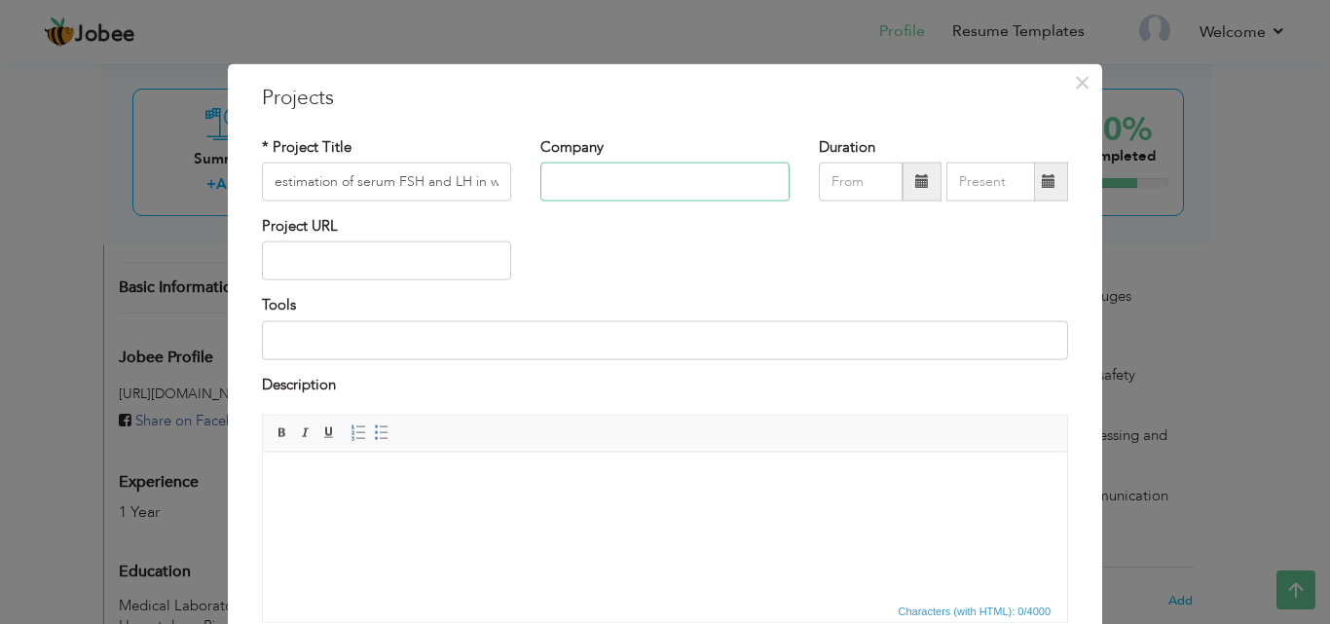
type input "a"
type input "i"
type input "riphah"
click at [856, 174] on input "08/2025" at bounding box center [861, 182] width 84 height 39
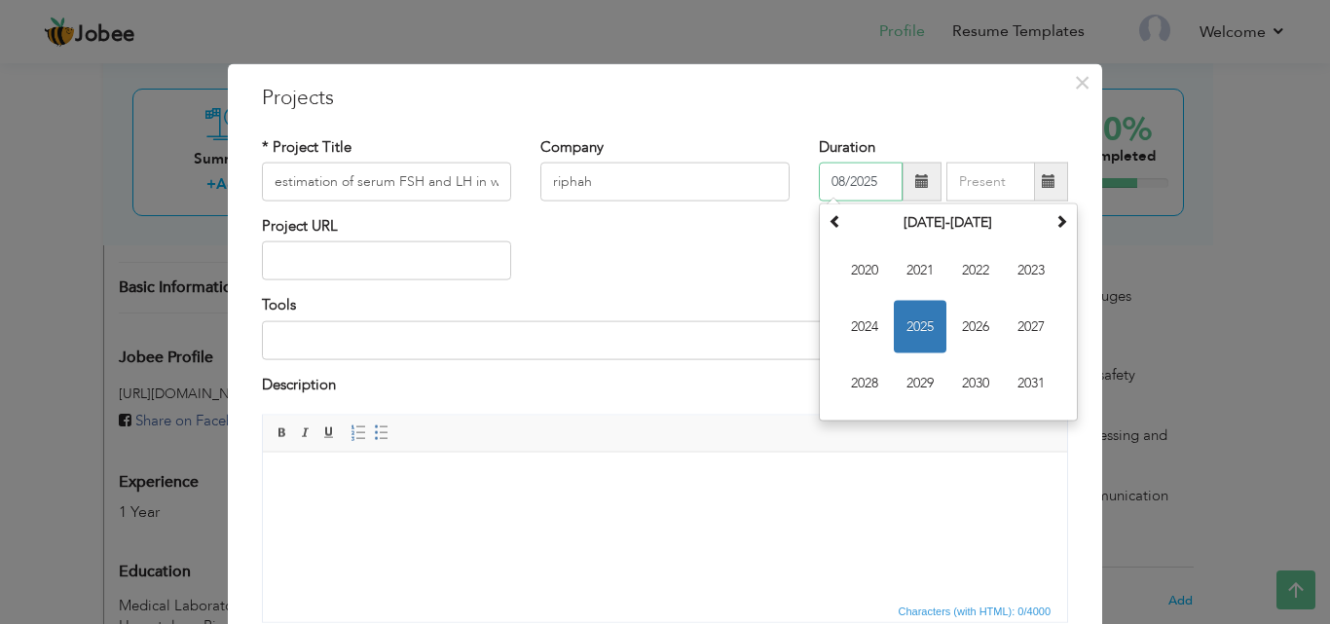
click at [916, 304] on span "2025" at bounding box center [920, 327] width 53 height 53
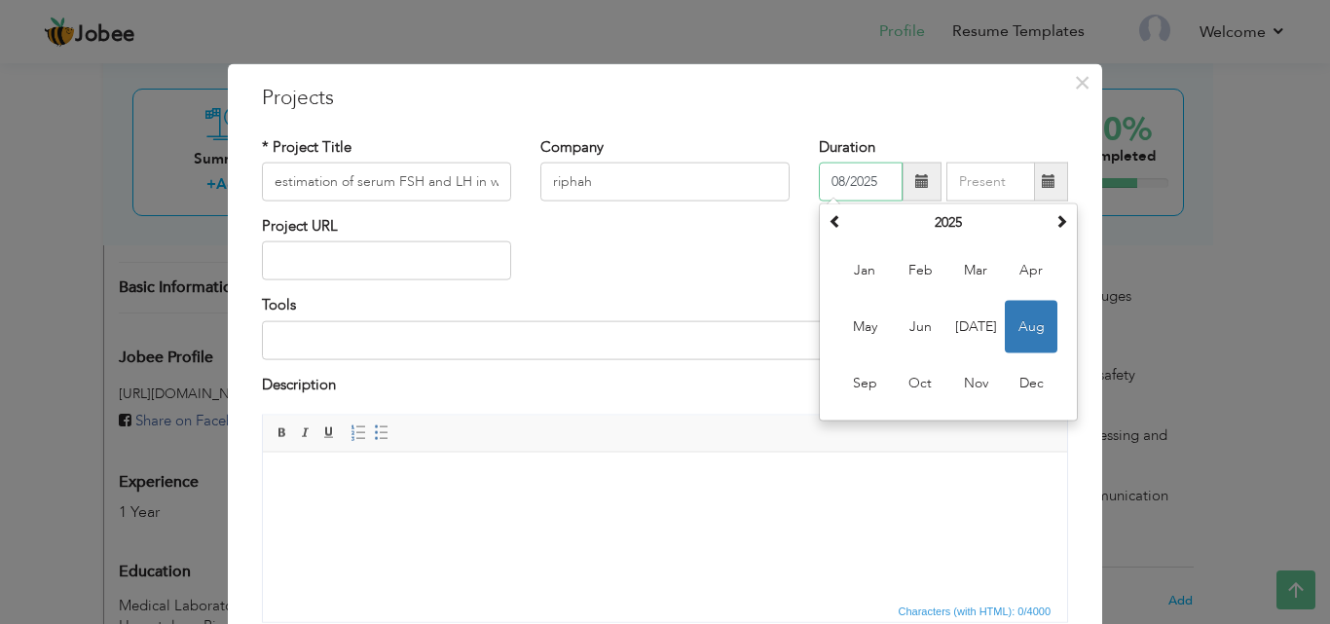
click at [833, 186] on input "08/2025" at bounding box center [861, 182] width 84 height 39
click at [836, 183] on input "08/2025" at bounding box center [861, 182] width 84 height 39
click at [853, 180] on input "/2025" at bounding box center [861, 182] width 84 height 39
click at [855, 181] on input "/2025" at bounding box center [861, 182] width 84 height 39
click at [819, 176] on input "/2024" at bounding box center [861, 182] width 84 height 39
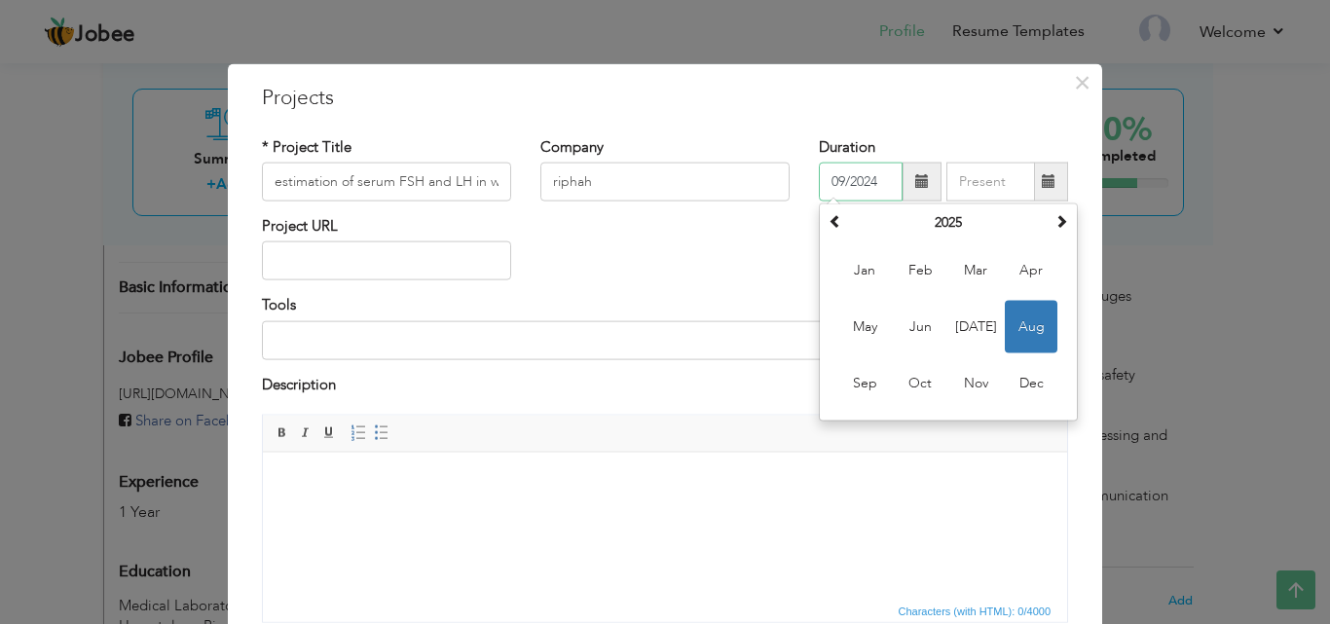
type input "09/2024"
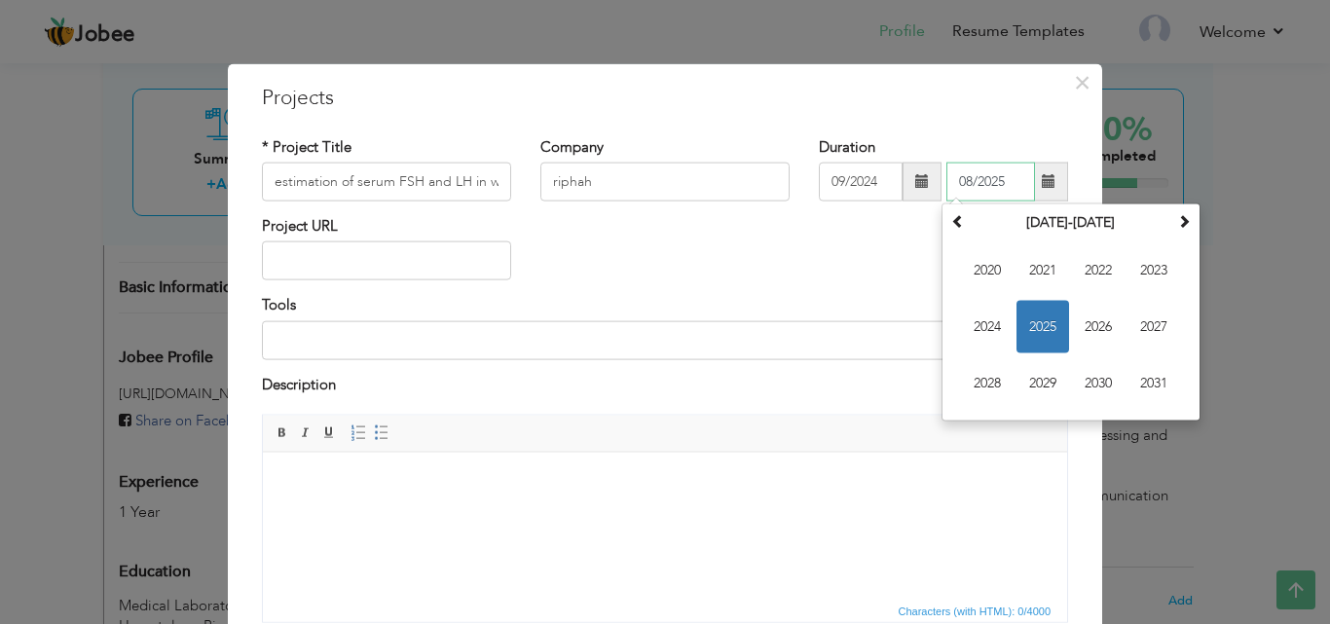
click at [989, 186] on input "08/2025" at bounding box center [990, 182] width 89 height 39
click at [964, 178] on input "08/2025" at bounding box center [990, 182] width 89 height 39
type input "04/2025"
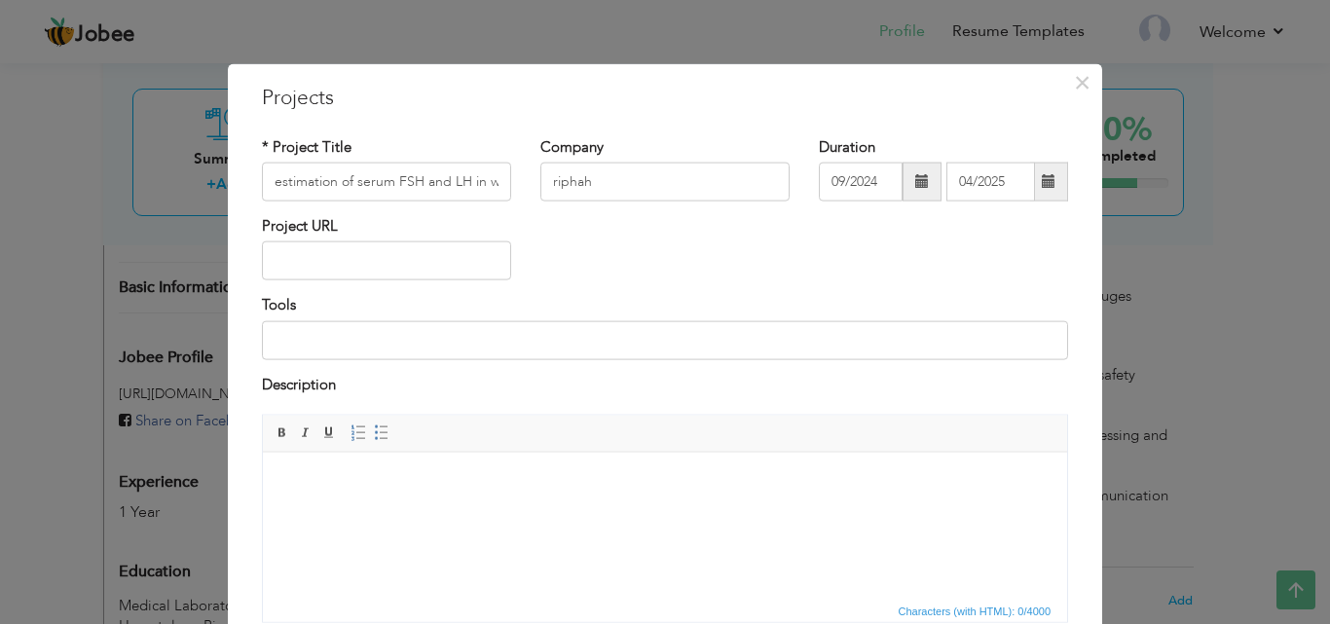
click at [630, 257] on div "Project URL" at bounding box center [664, 255] width 835 height 79
click at [411, 268] on input "text" at bounding box center [386, 260] width 249 height 39
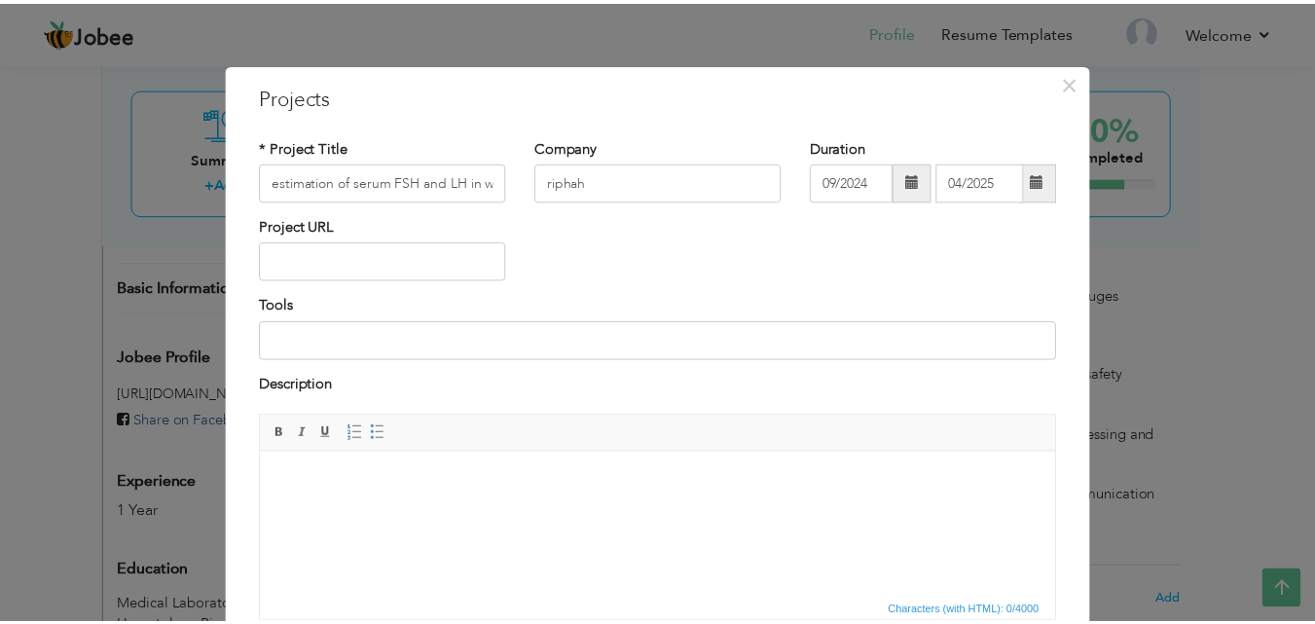
scroll to position [157, 0]
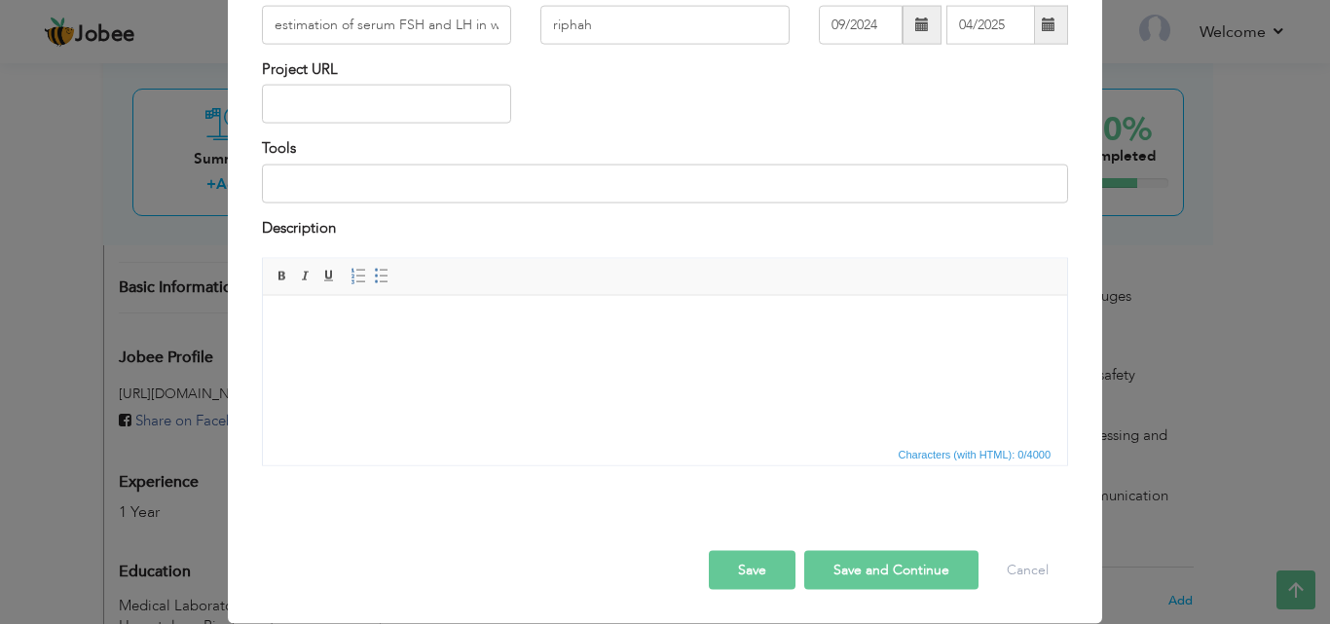
click at [740, 572] on button "Save" at bounding box center [752, 570] width 87 height 39
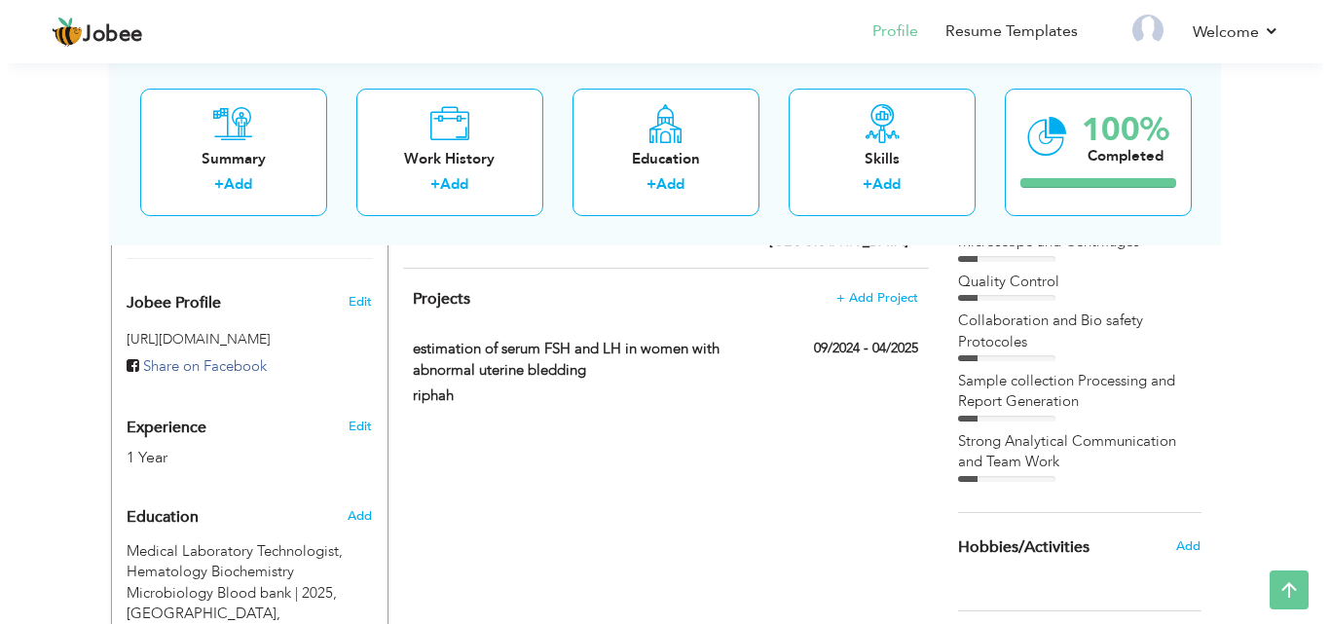
scroll to position [626, 0]
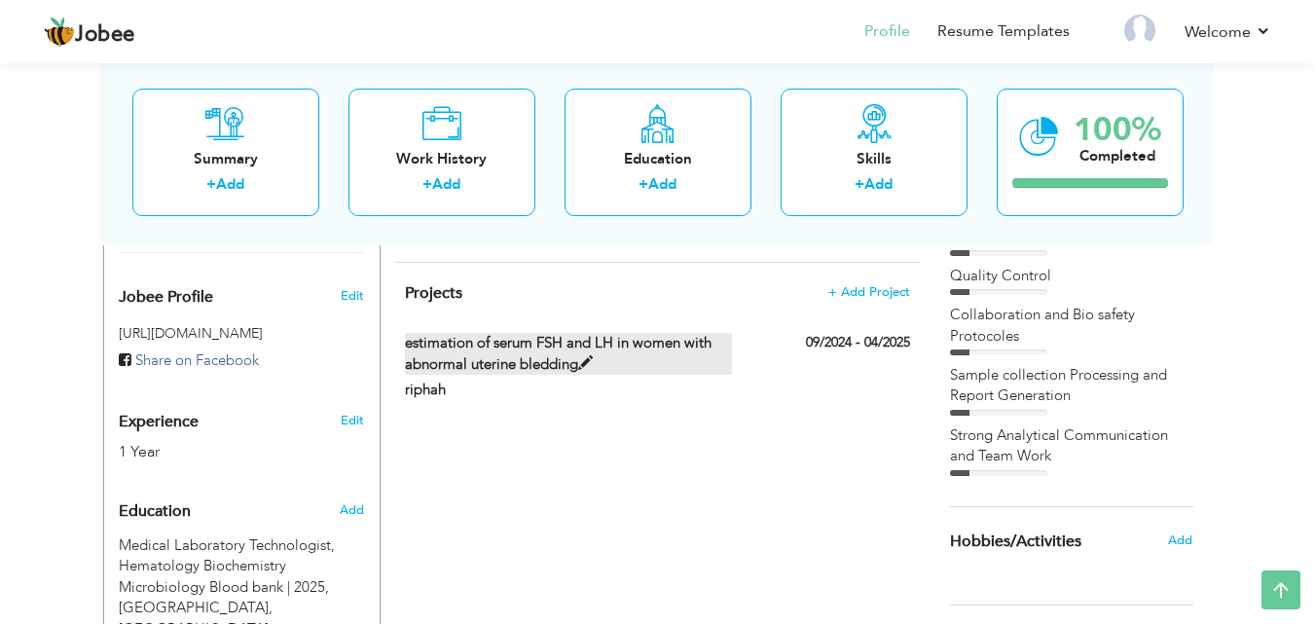
click at [580, 356] on span at bounding box center [585, 363] width 15 height 15
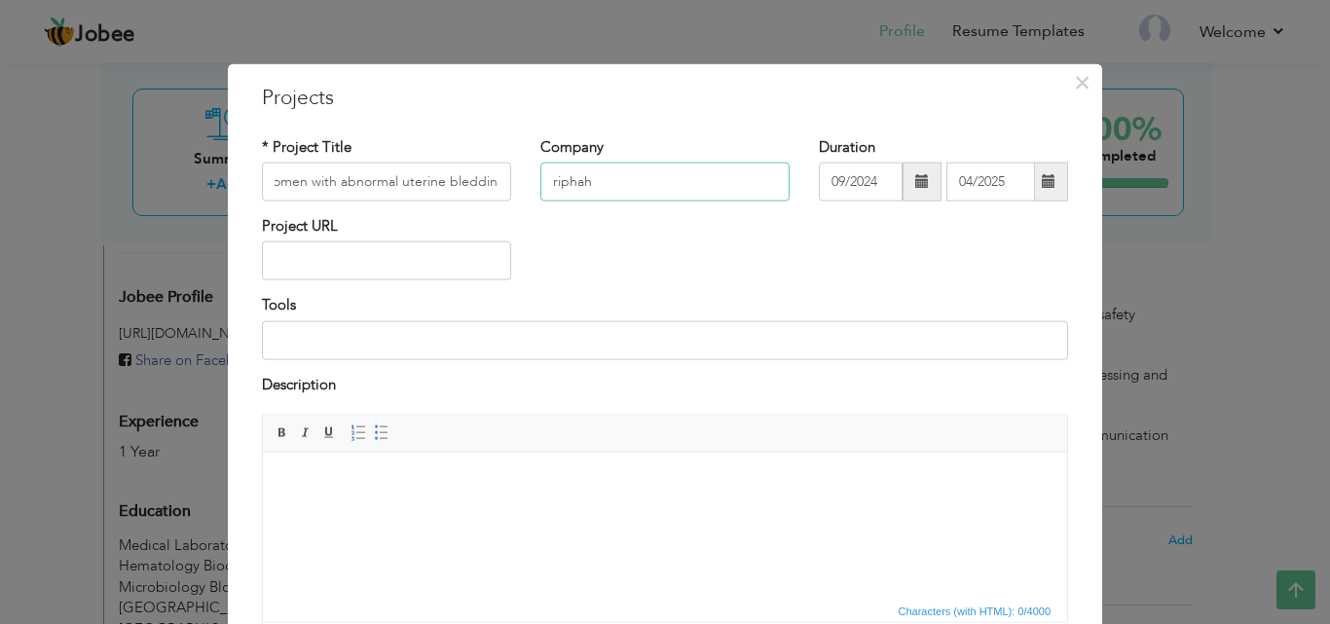
scroll to position [0, 0]
click at [671, 181] on input "riphah" at bounding box center [664, 182] width 249 height 39
type input "r"
drag, startPoint x: 360, startPoint y: 172, endPoint x: 570, endPoint y: 218, distance: 214.3
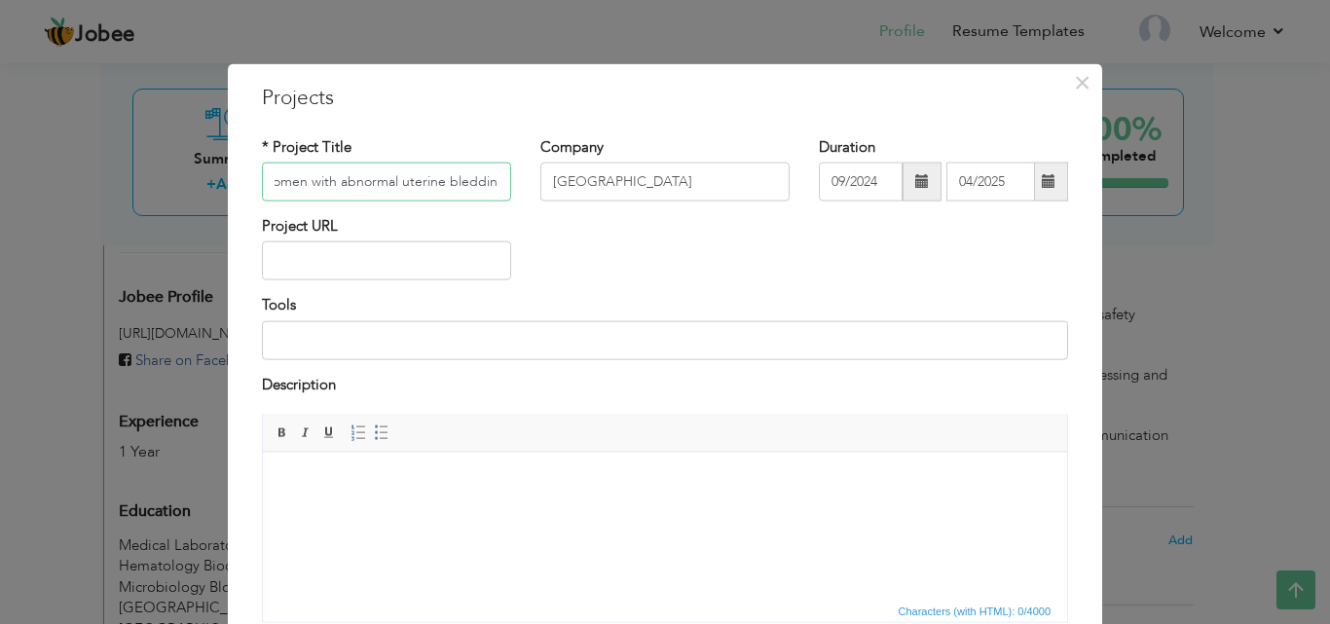
click at [570, 218] on div "* Project Title estimation of serum FSH and LH in women with abnormal uterine b…" at bounding box center [664, 387] width 835 height 531
click at [570, 218] on div "Project URL" at bounding box center [664, 255] width 835 height 79
click at [744, 176] on input "Riphah International university" at bounding box center [664, 182] width 249 height 39
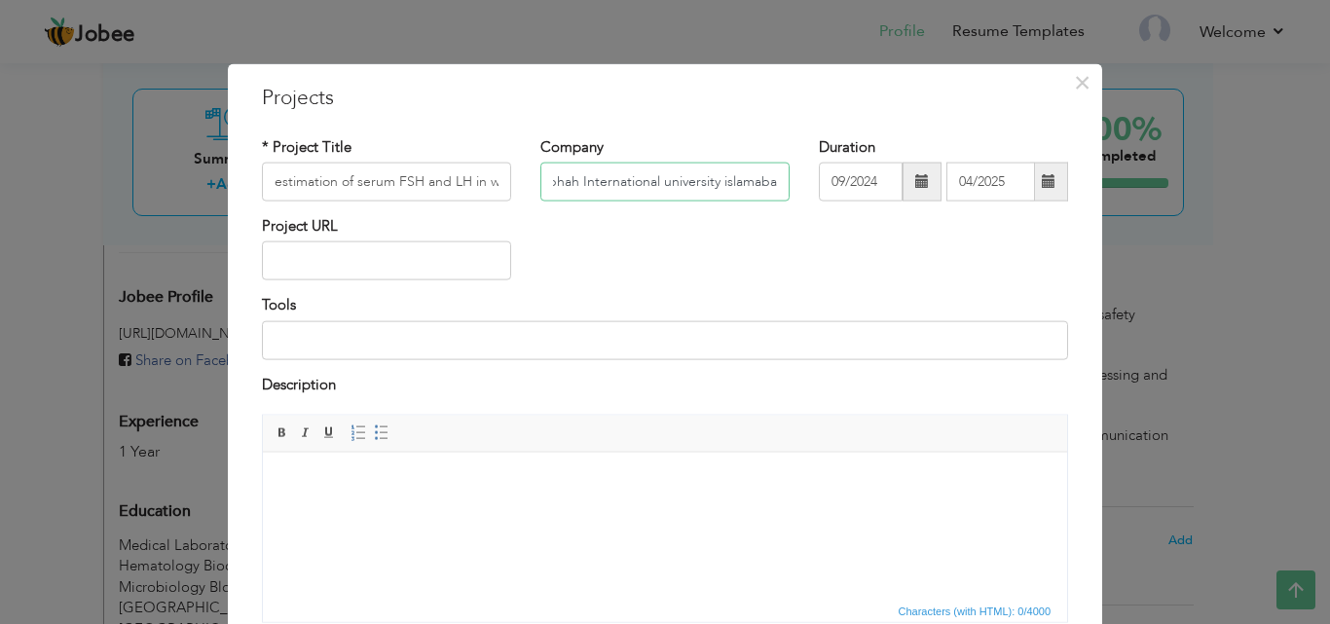
click at [744, 175] on input "Riphah International university islamaba" at bounding box center [664, 182] width 249 height 39
click at [777, 182] on input "Riphah International university islamaba" at bounding box center [664, 182] width 249 height 39
type input "[GEOGRAPHIC_DATA]"
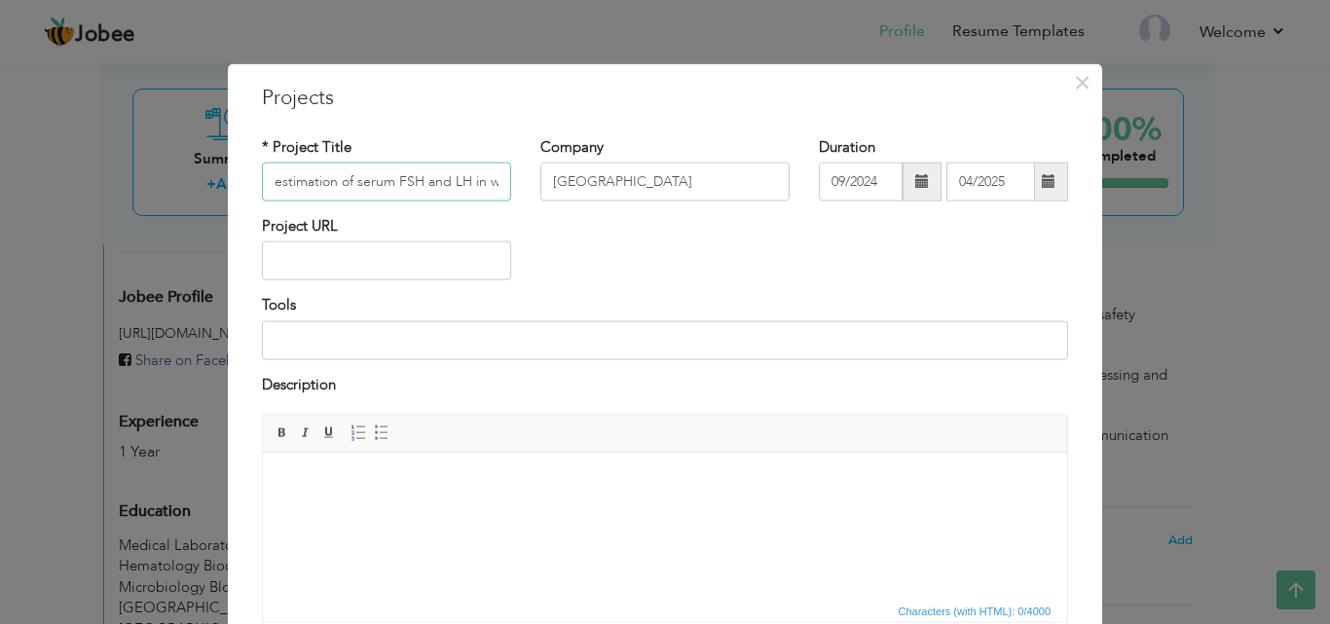
click at [332, 185] on input "estimation of serum FSH and LH in women with abnormal uterine bledding" at bounding box center [386, 182] width 249 height 39
click at [278, 181] on input "estimation of serum FSH and LH in women with abnormal uterine bledding" at bounding box center [386, 182] width 249 height 39
type input "Estimation of serum FSH and LH in women with abnormal uterine bledding"
click at [341, 342] on input at bounding box center [665, 339] width 806 height 39
type input "d"
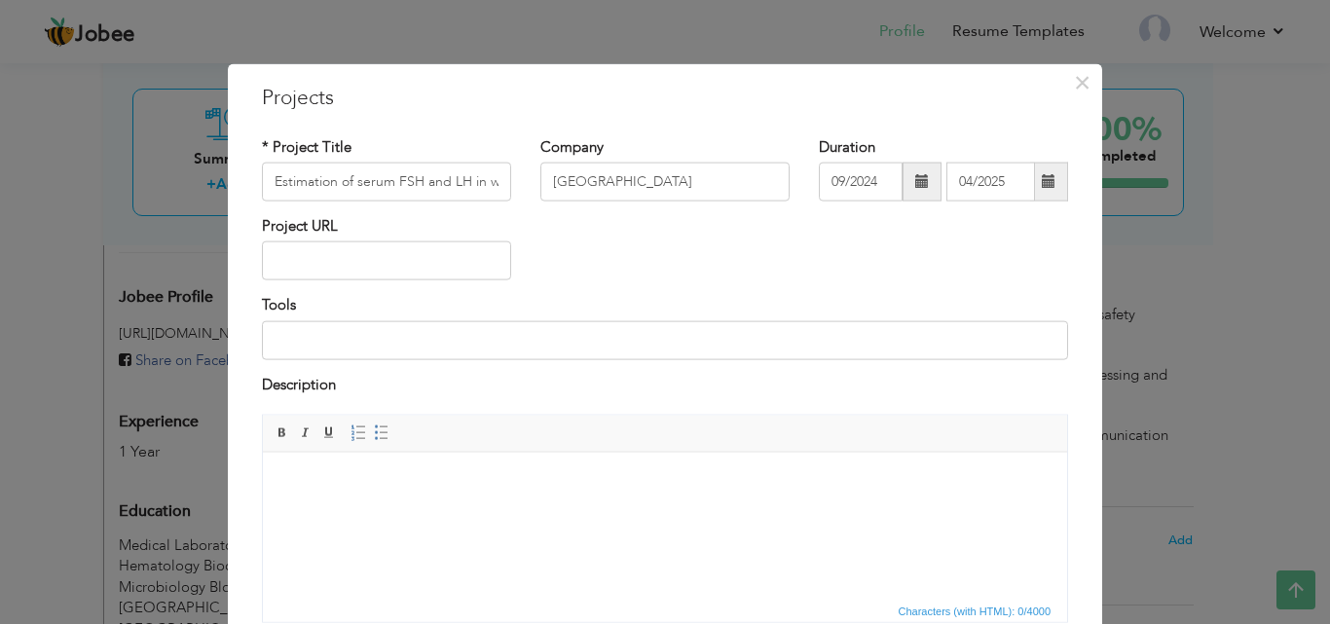
click at [281, 456] on html at bounding box center [665, 481] width 804 height 59
click at [296, 486] on body at bounding box center [664, 481] width 765 height 20
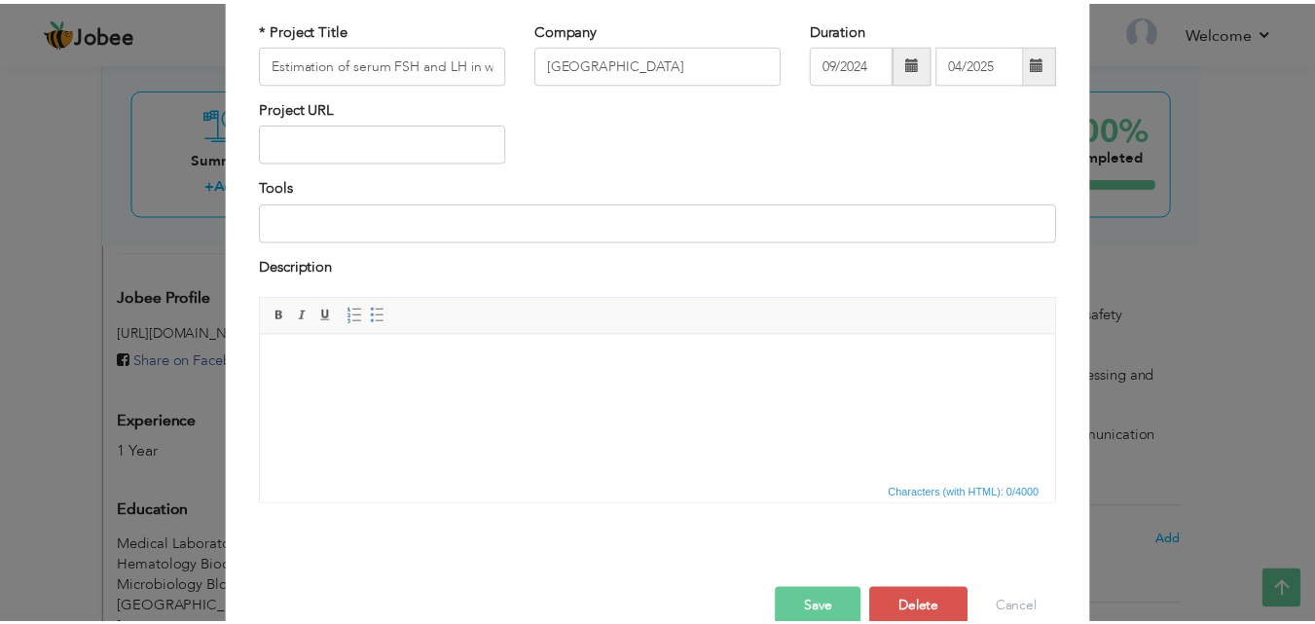
scroll to position [157, 0]
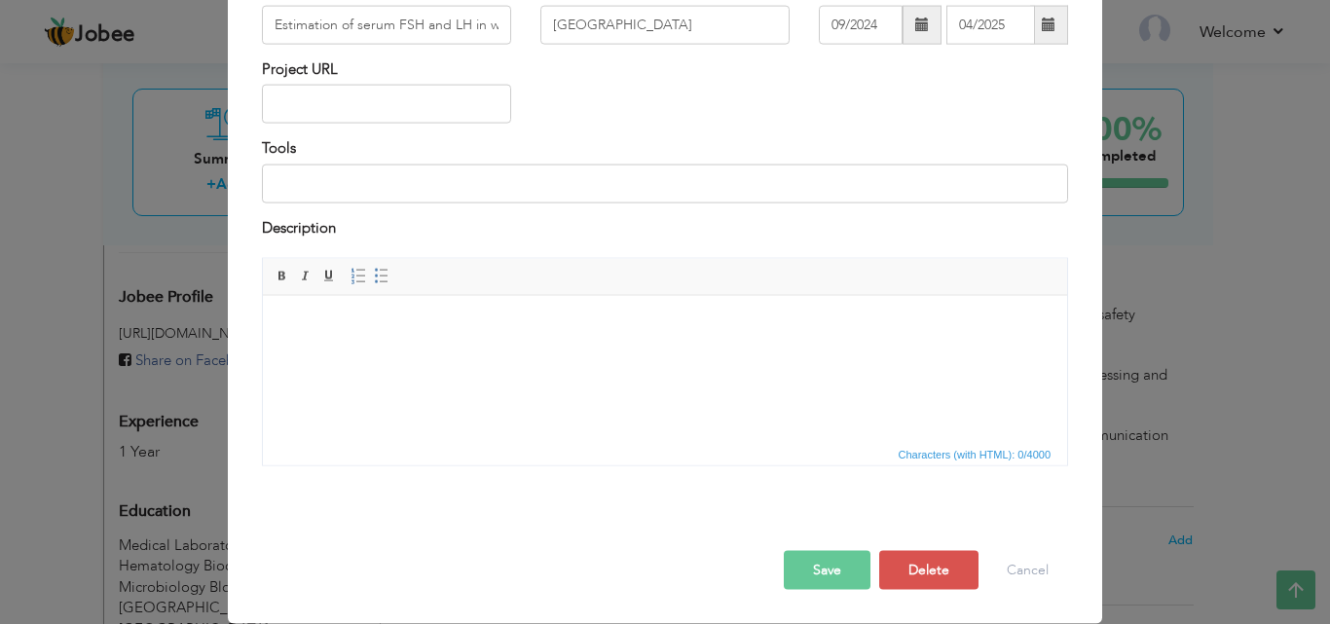
click at [827, 568] on button "Save" at bounding box center [827, 570] width 87 height 39
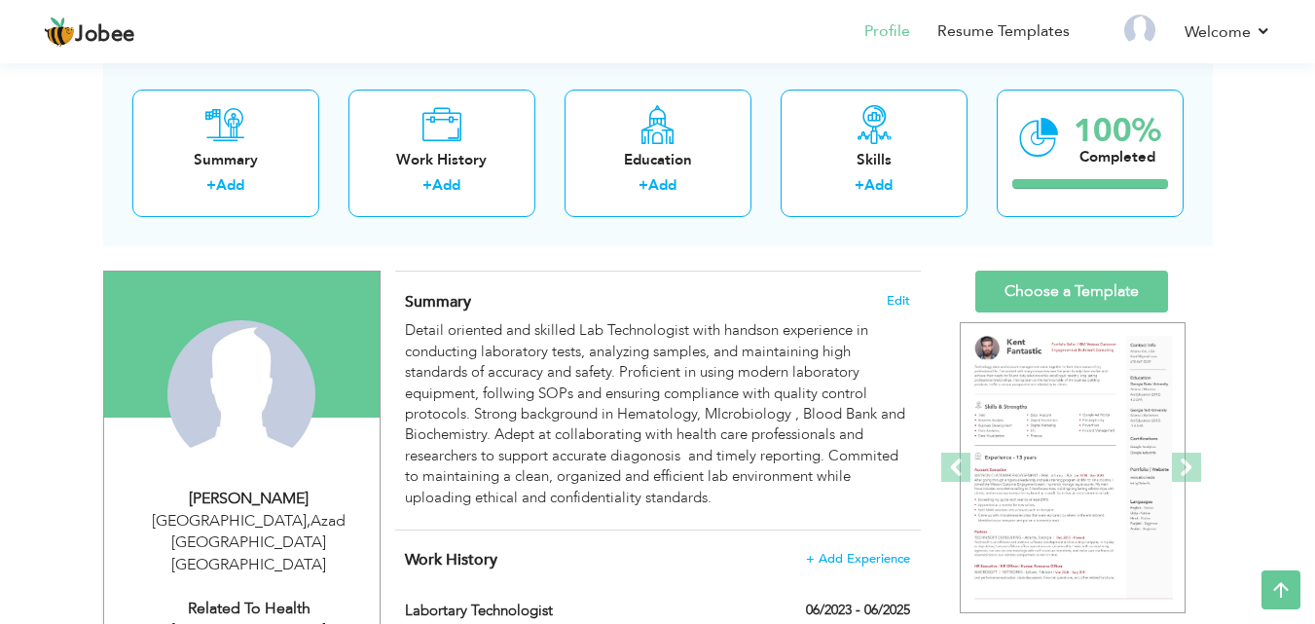
scroll to position [40, 0]
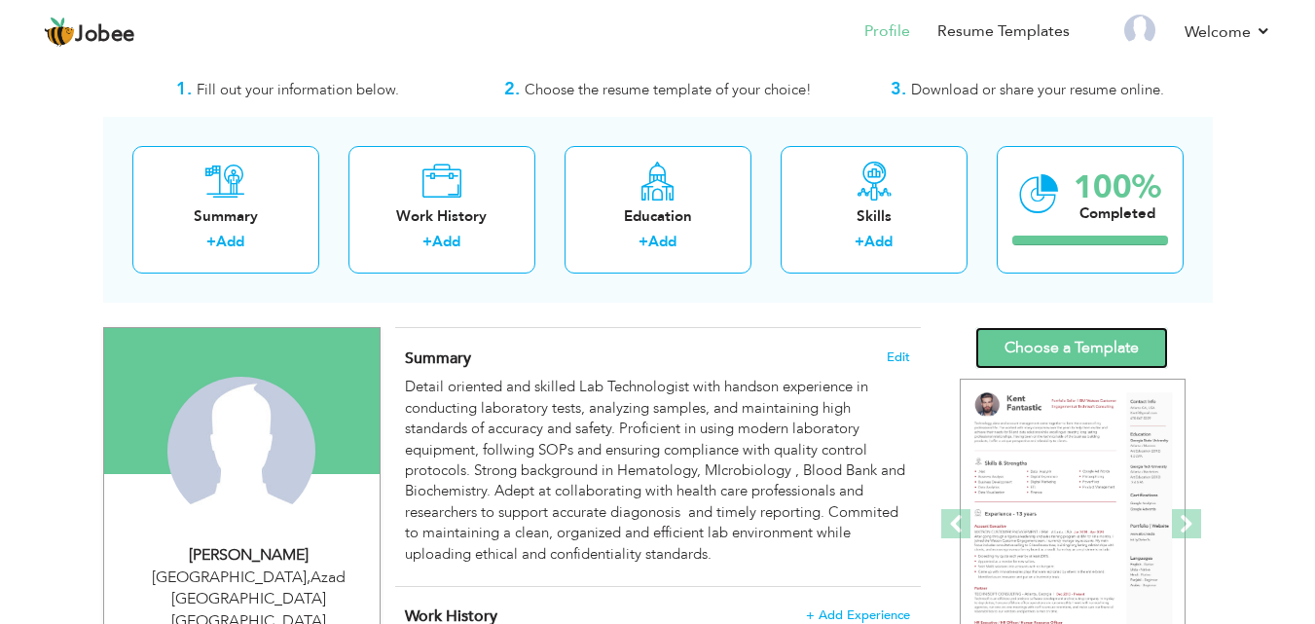
click at [1048, 347] on link "Choose a Template" at bounding box center [1072, 348] width 193 height 42
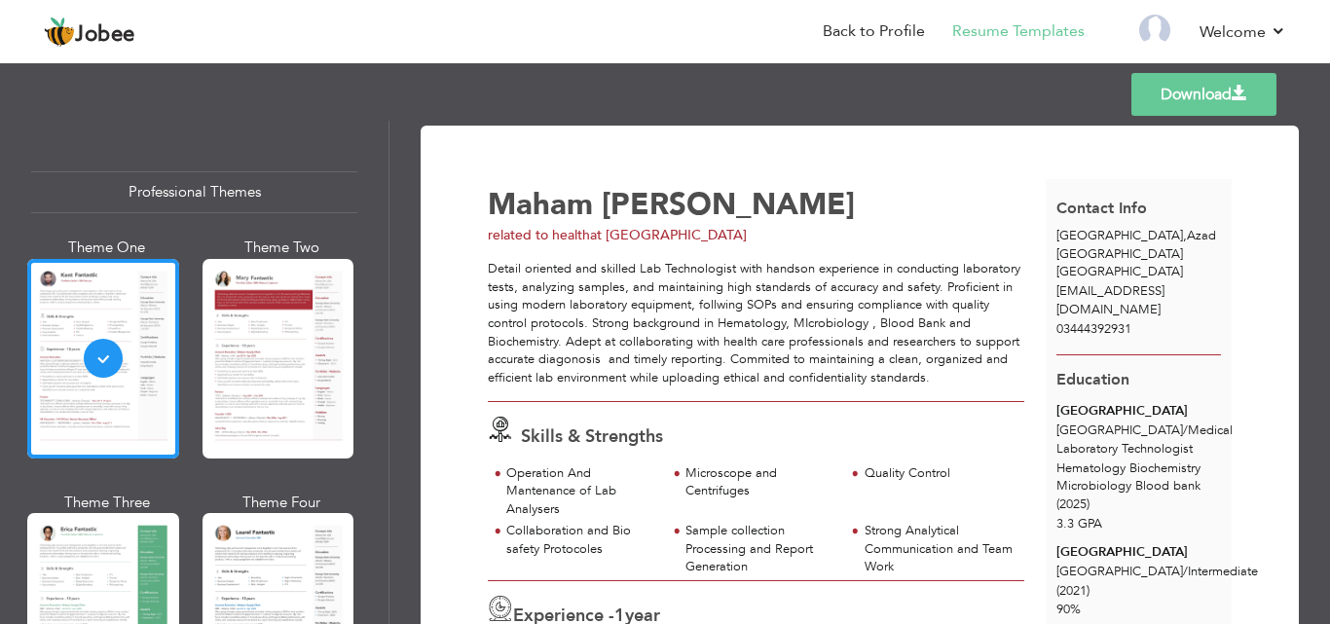
click at [585, 234] on span "related to health" at bounding box center [539, 235] width 102 height 19
click at [589, 234] on span "related to health" at bounding box center [539, 235] width 102 height 19
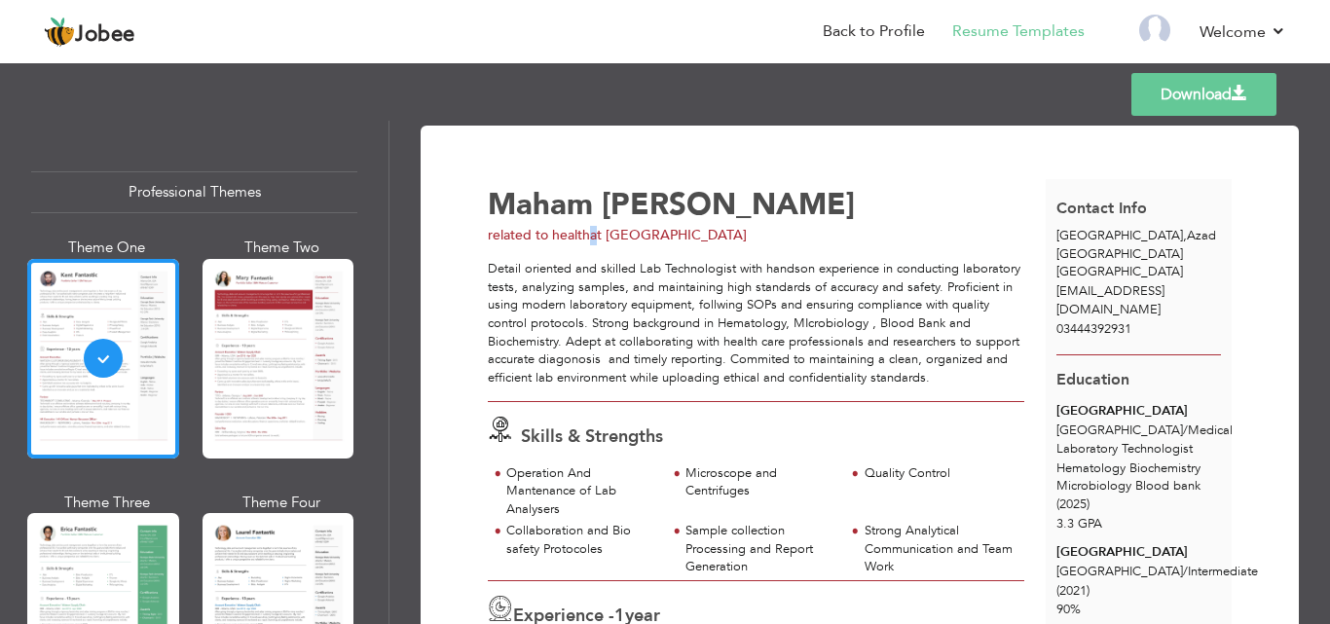
click at [588, 233] on span "related to health" at bounding box center [539, 235] width 102 height 19
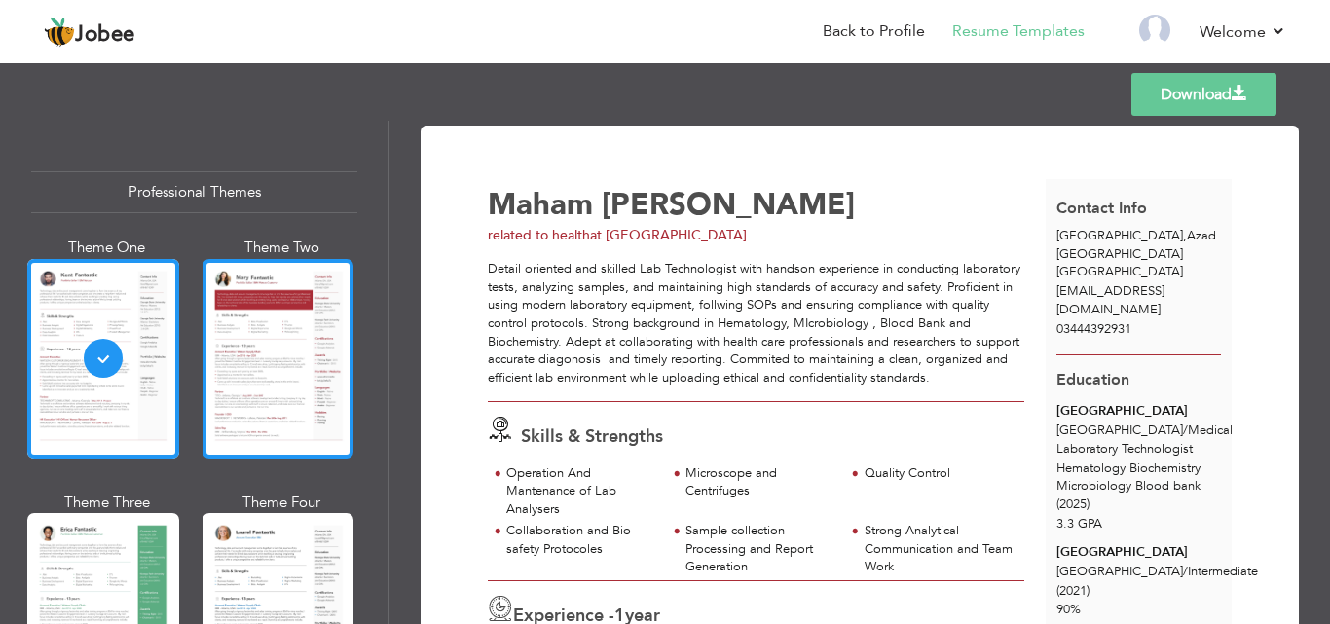
click at [256, 327] on div at bounding box center [279, 359] width 152 height 200
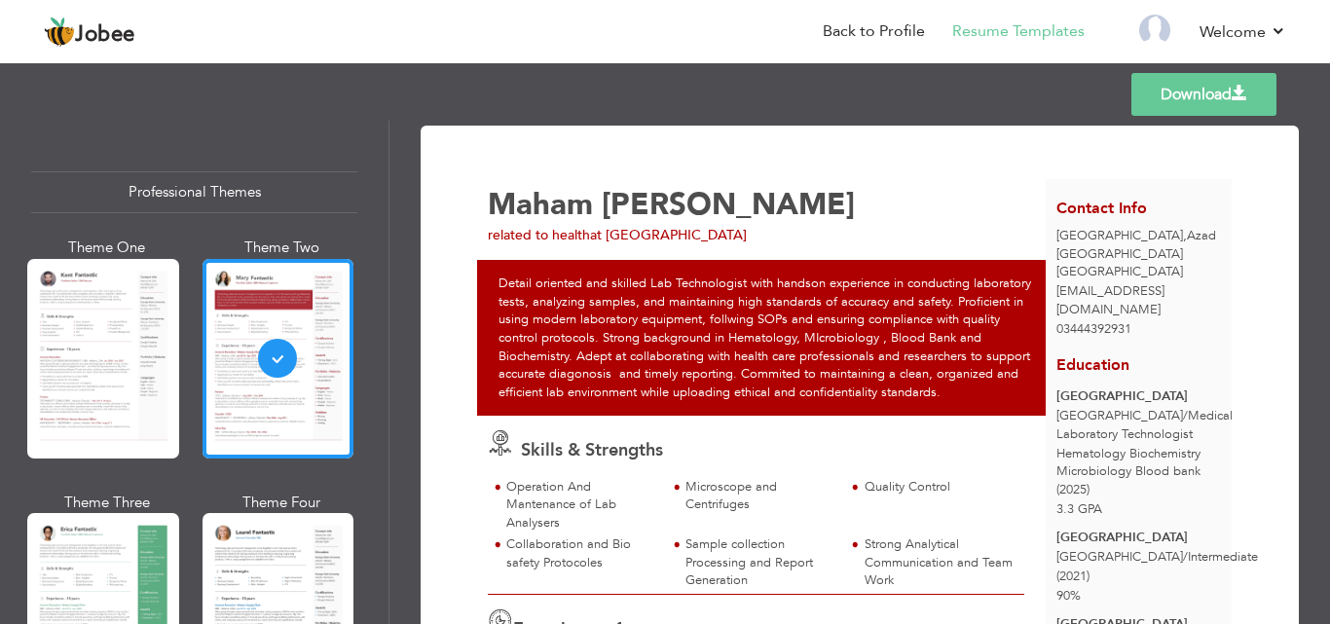
click at [747, 229] on span "at [GEOGRAPHIC_DATA]" at bounding box center [668, 235] width 157 height 19
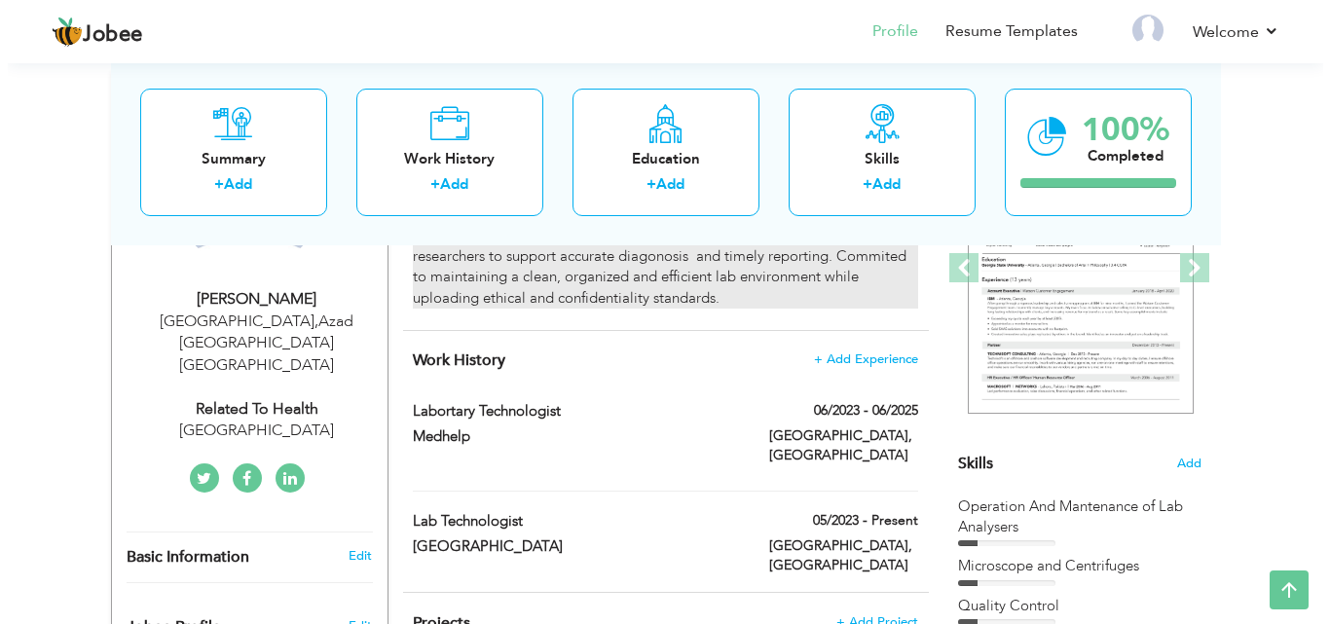
scroll to position [305, 0]
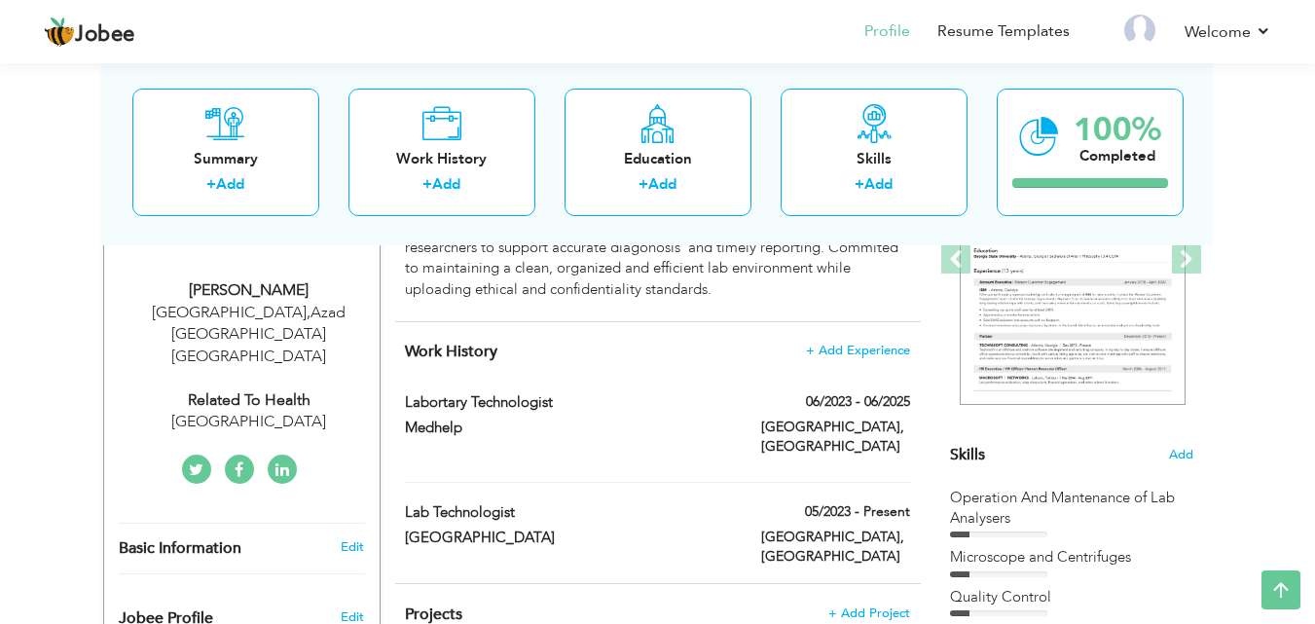
click at [218, 411] on div "[GEOGRAPHIC_DATA]" at bounding box center [249, 422] width 261 height 22
select select "number:166"
select select "number:3"
type input "[GEOGRAPHIC_DATA]"
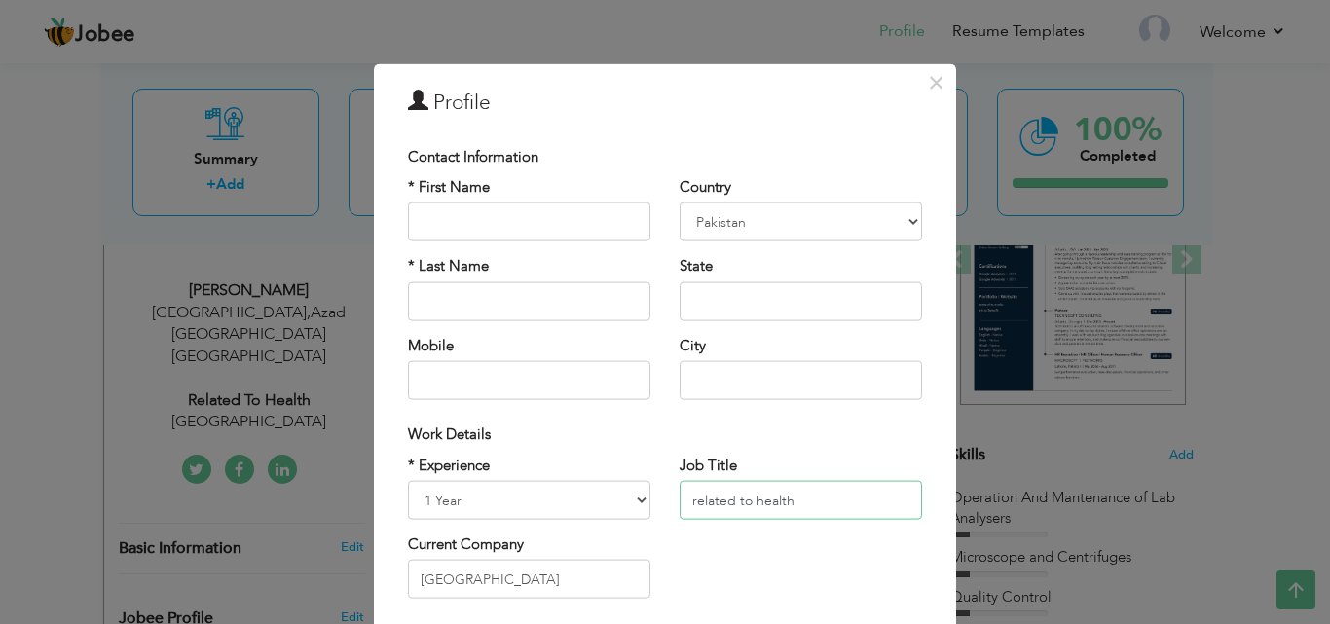
drag, startPoint x: 693, startPoint y: 508, endPoint x: 811, endPoint y: 503, distance: 117.9
click at [811, 503] on input "related to health" at bounding box center [801, 500] width 242 height 39
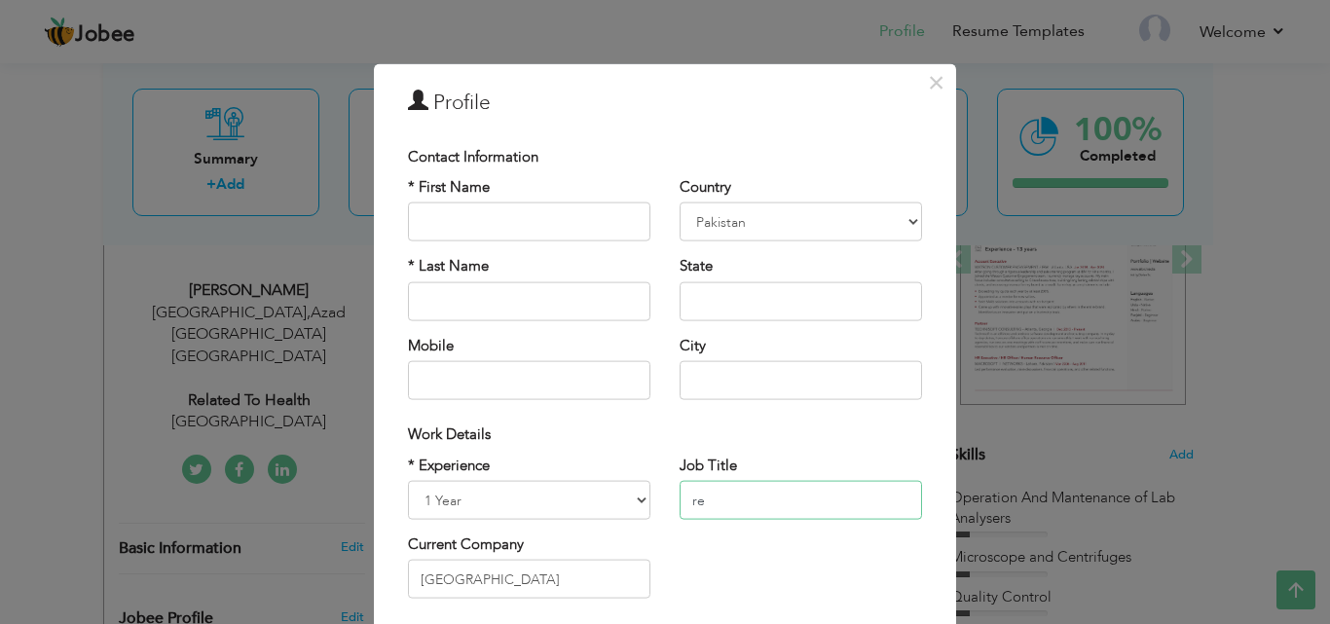
type input "r"
click at [756, 500] on input "Laboratory techno" at bounding box center [801, 500] width 242 height 39
click at [756, 500] on input "Laboratorytechno" at bounding box center [801, 500] width 242 height 39
click at [835, 490] on input "Laboratoryechno" at bounding box center [801, 500] width 242 height 39
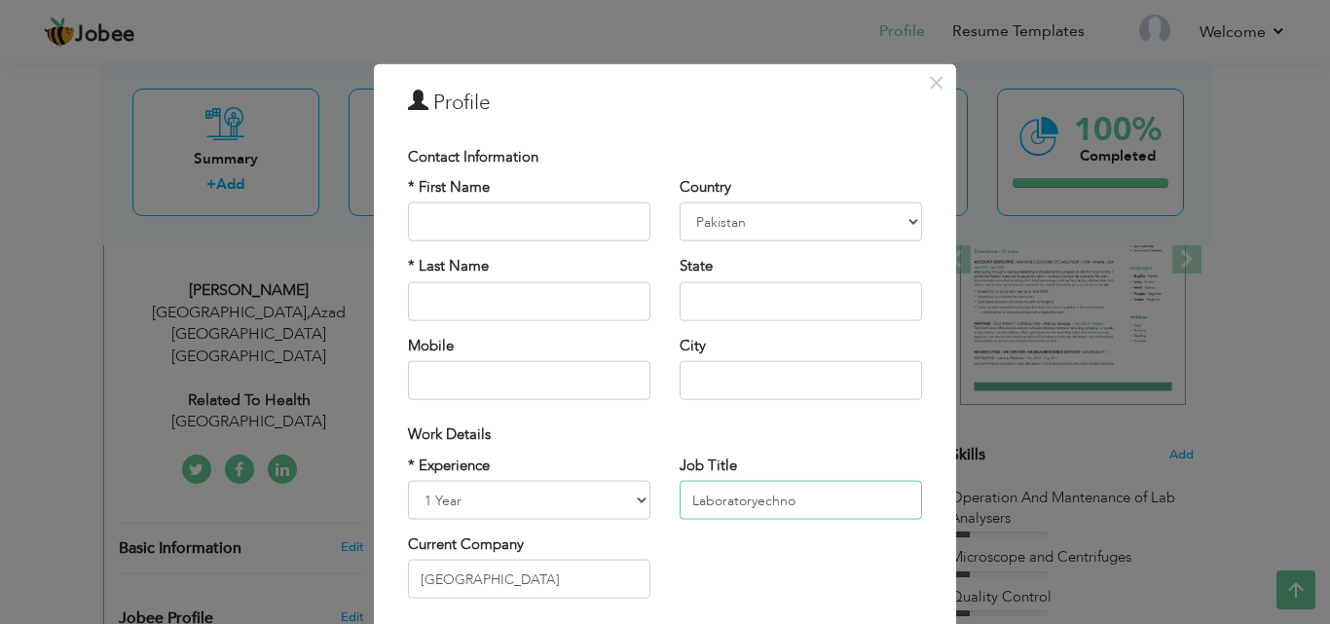
click at [826, 489] on input "Laboratoryechno" at bounding box center [801, 500] width 242 height 39
drag, startPoint x: 795, startPoint y: 504, endPoint x: 868, endPoint y: 512, distance: 73.4
click at [868, 512] on input "Laboratoryechno" at bounding box center [801, 500] width 242 height 39
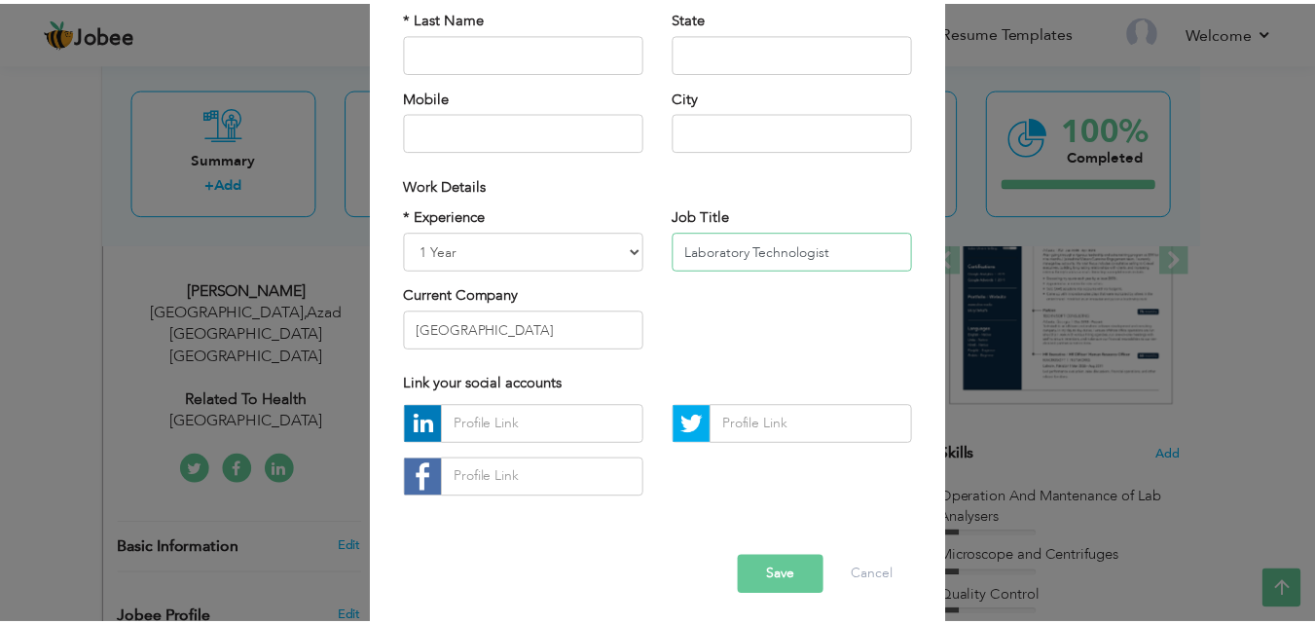
scroll to position [254, 0]
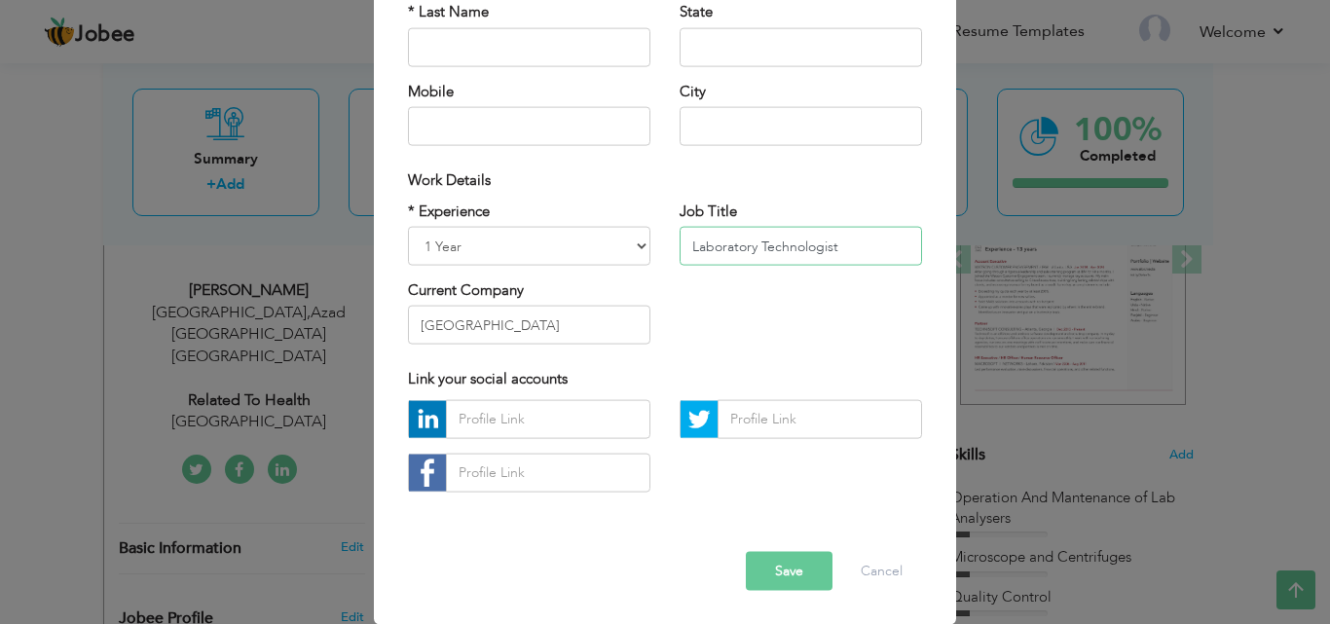
type input "Laboratory Technologist"
click at [795, 568] on button "Save" at bounding box center [789, 570] width 87 height 39
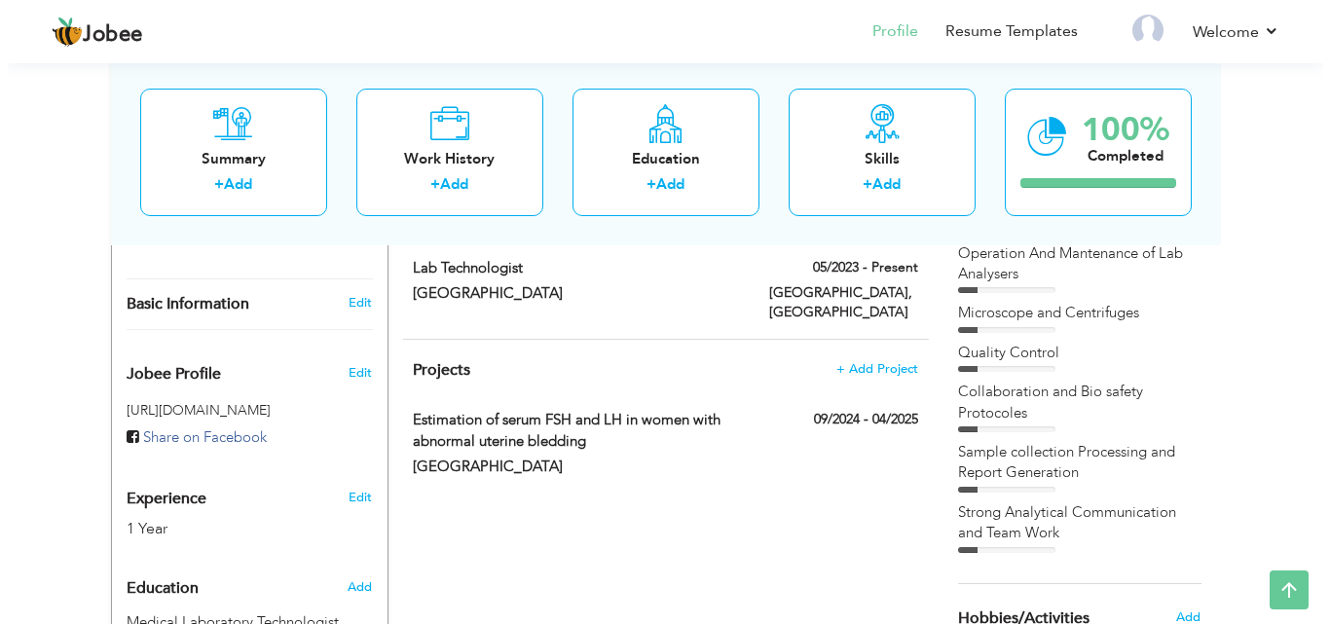
scroll to position [547, 0]
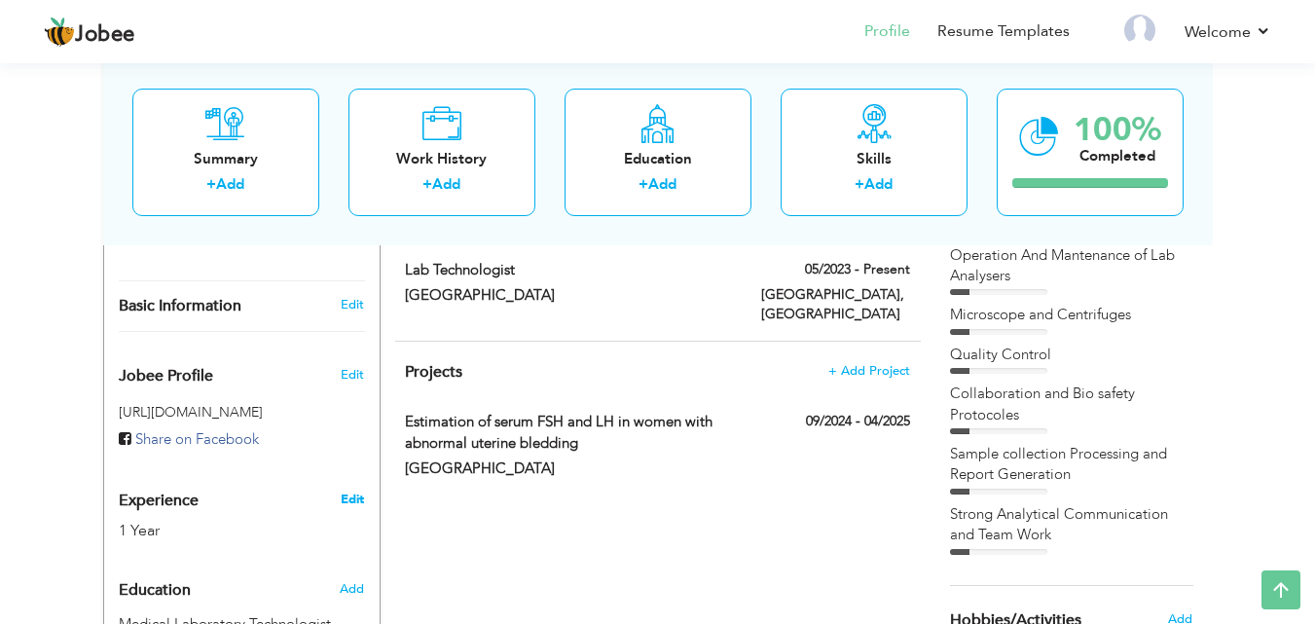
click at [358, 491] on link "Edit" at bounding box center [352, 500] width 23 height 18
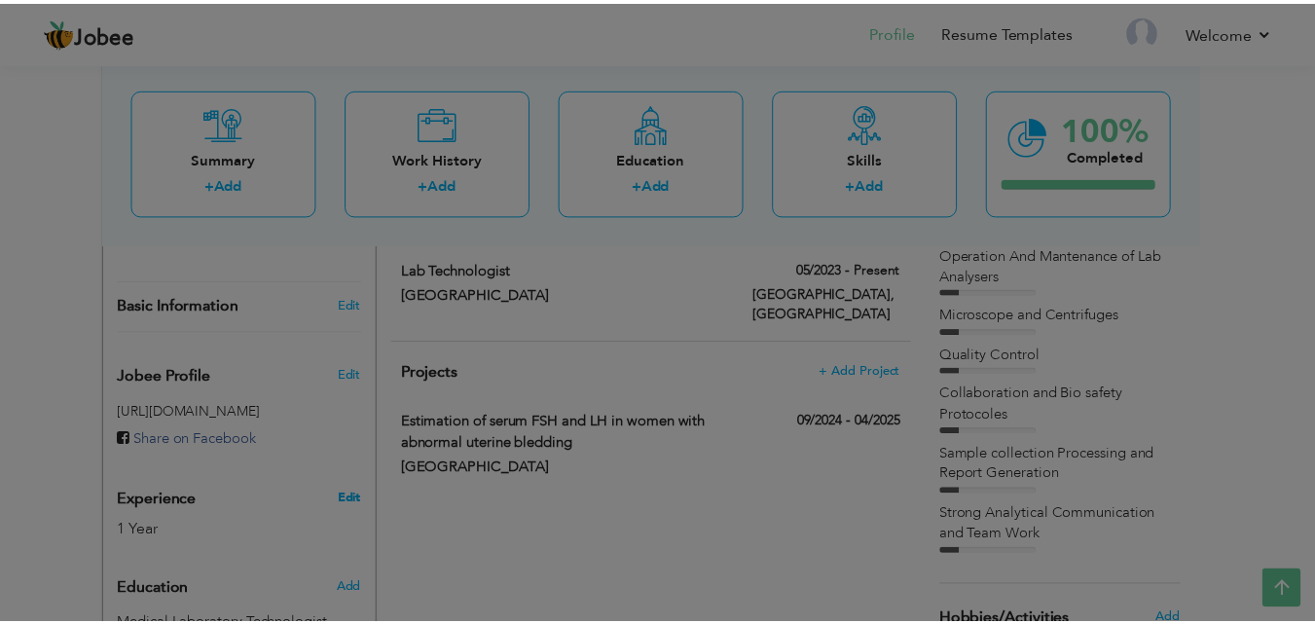
scroll to position [0, 0]
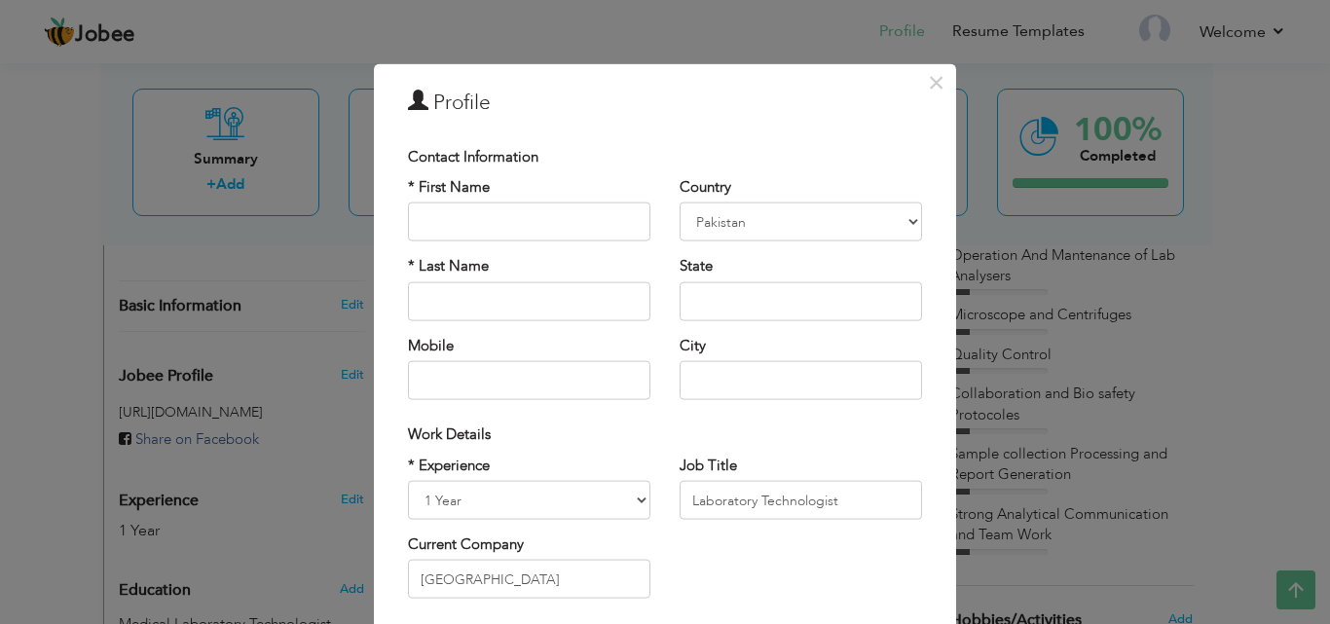
click at [284, 499] on div "× Profile Contact Information * First Name * Last Name Mobile Aruba" at bounding box center [665, 312] width 1330 height 624
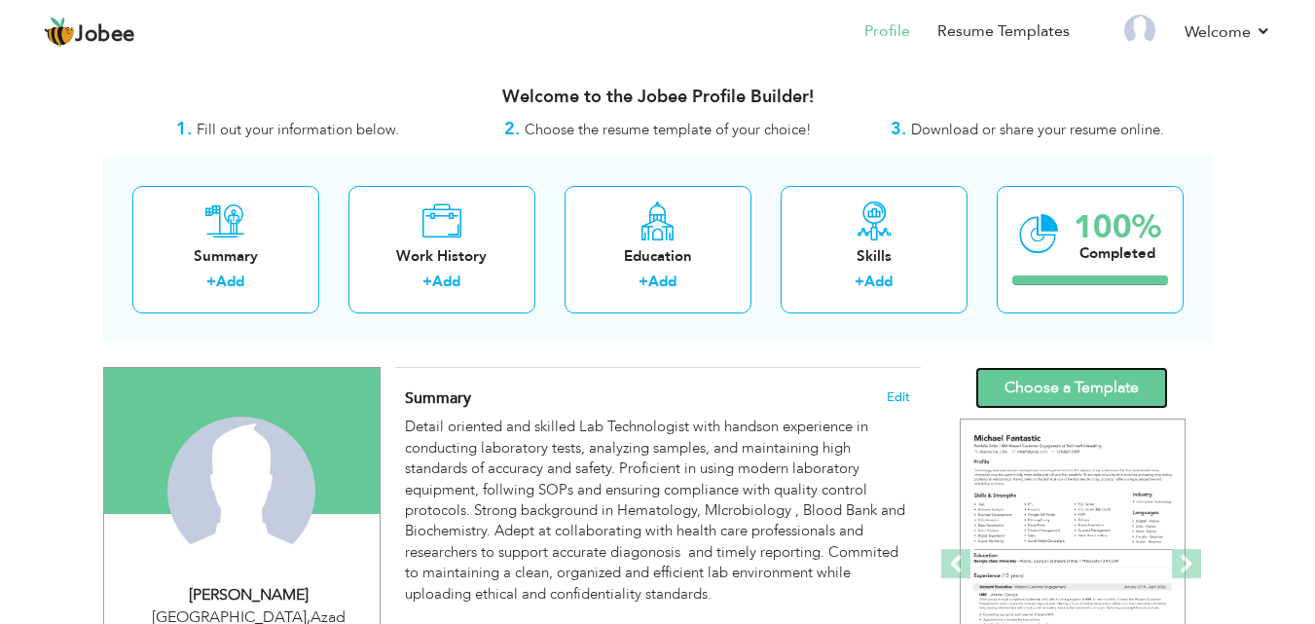
click at [1089, 394] on link "Choose a Template" at bounding box center [1072, 388] width 193 height 42
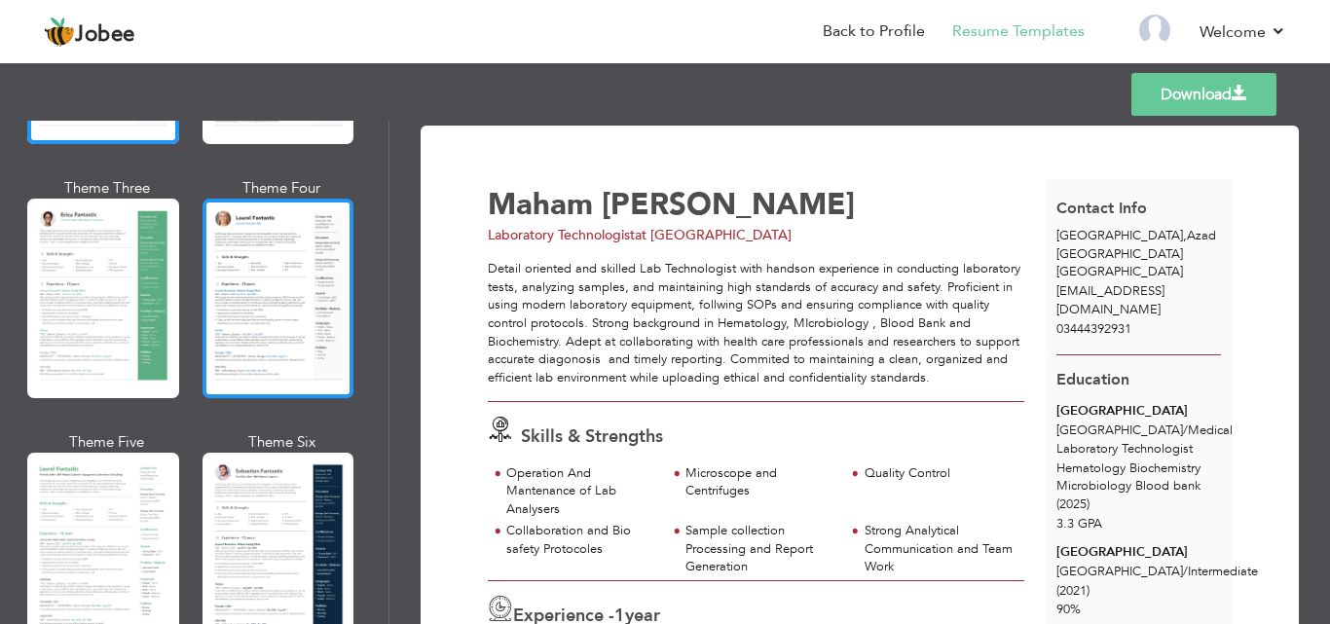
scroll to position [318, 0]
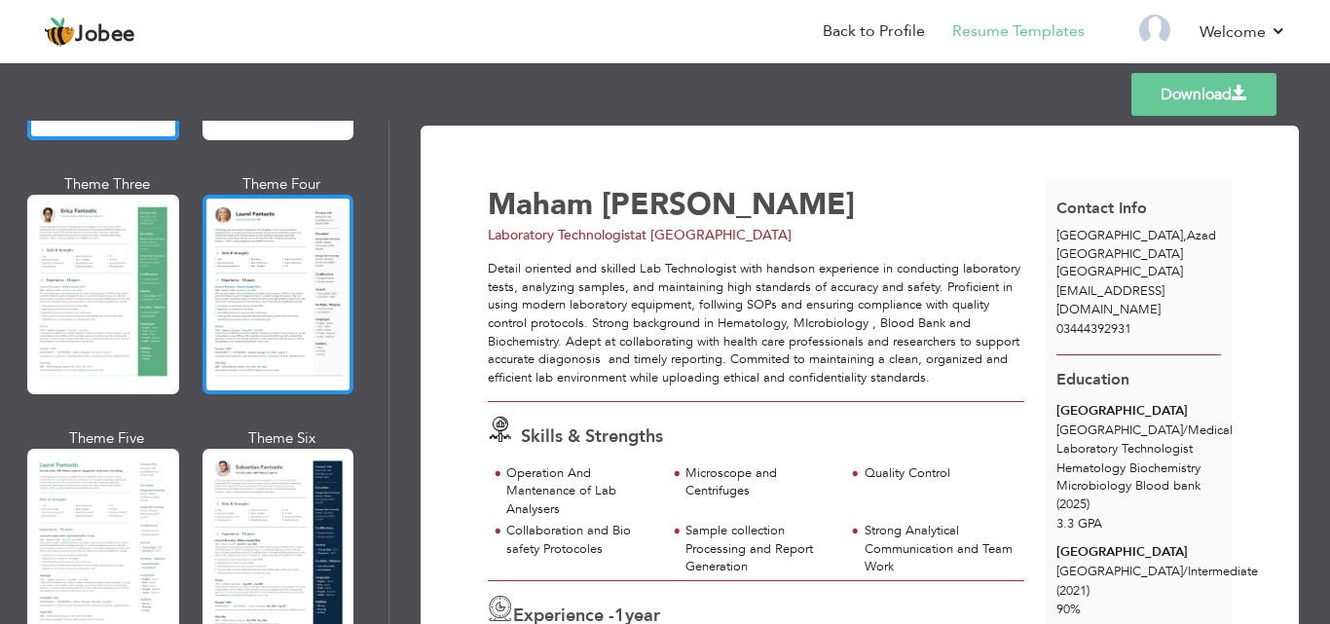
click at [274, 323] on div at bounding box center [279, 295] width 152 height 200
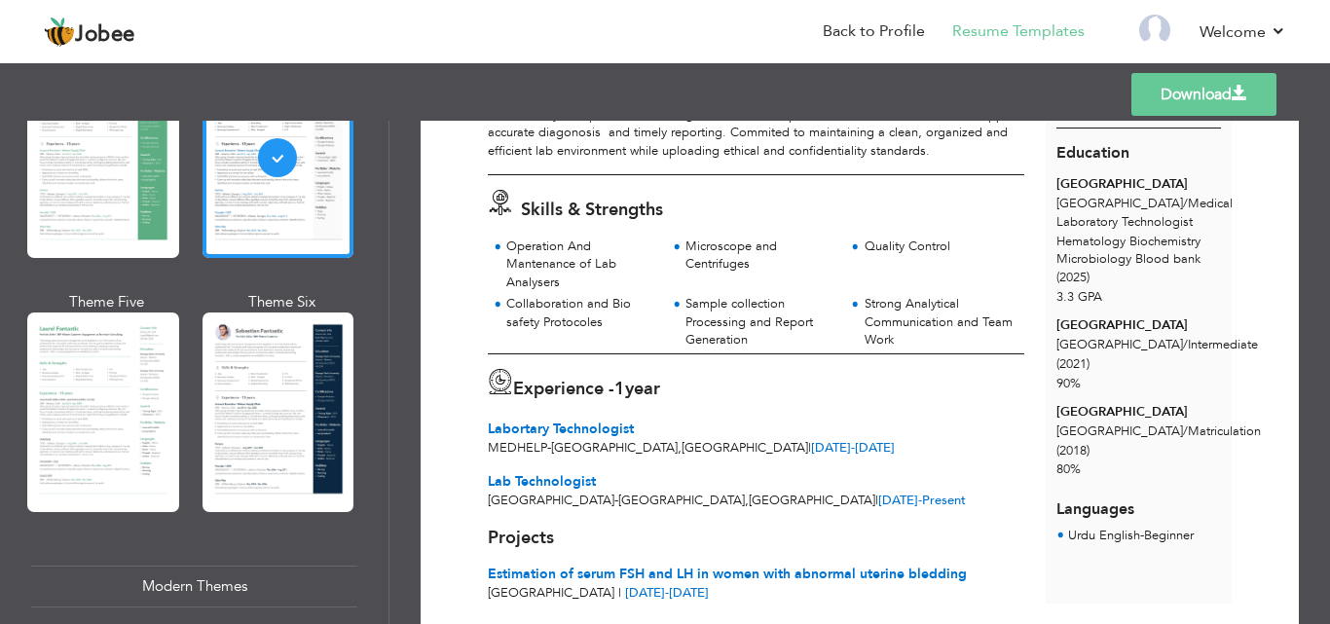
scroll to position [301, 0]
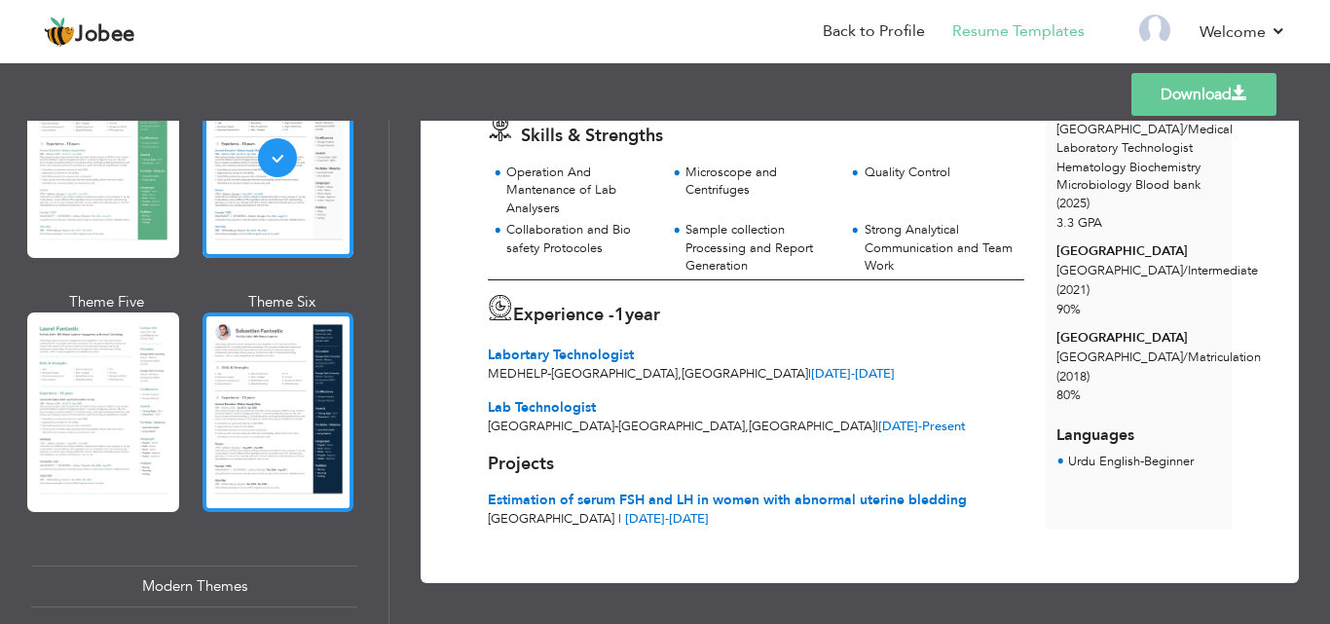
click at [255, 448] on div at bounding box center [279, 413] width 152 height 200
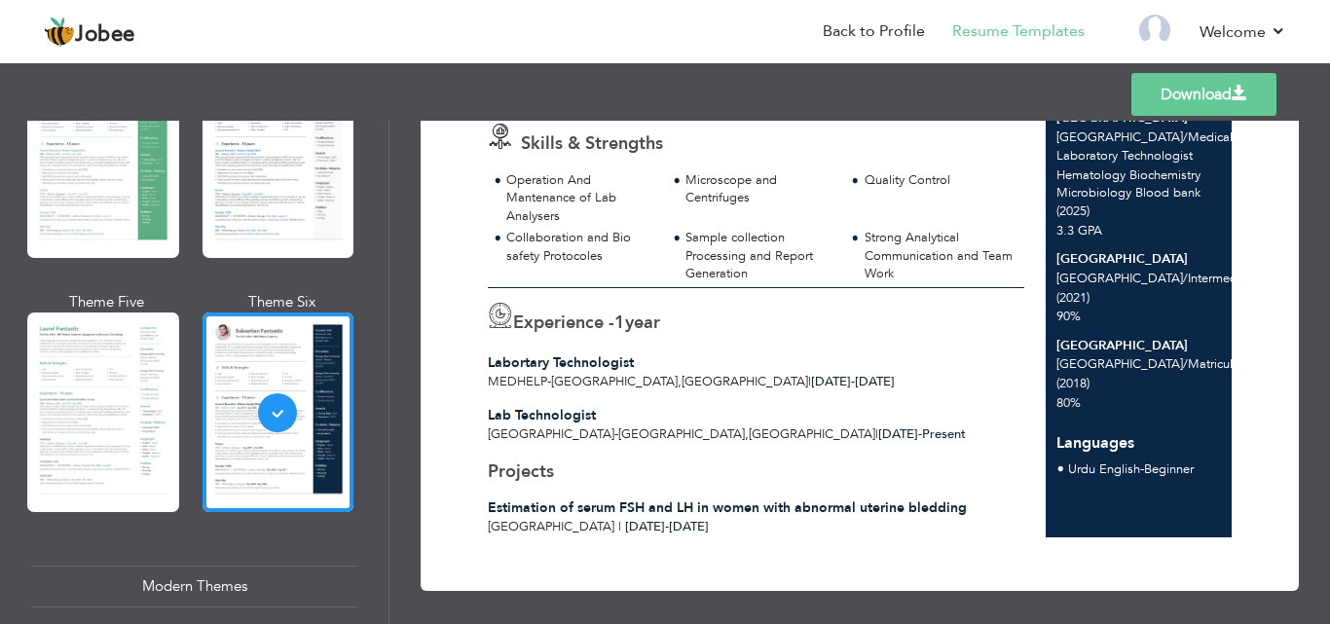
scroll to position [295, 0]
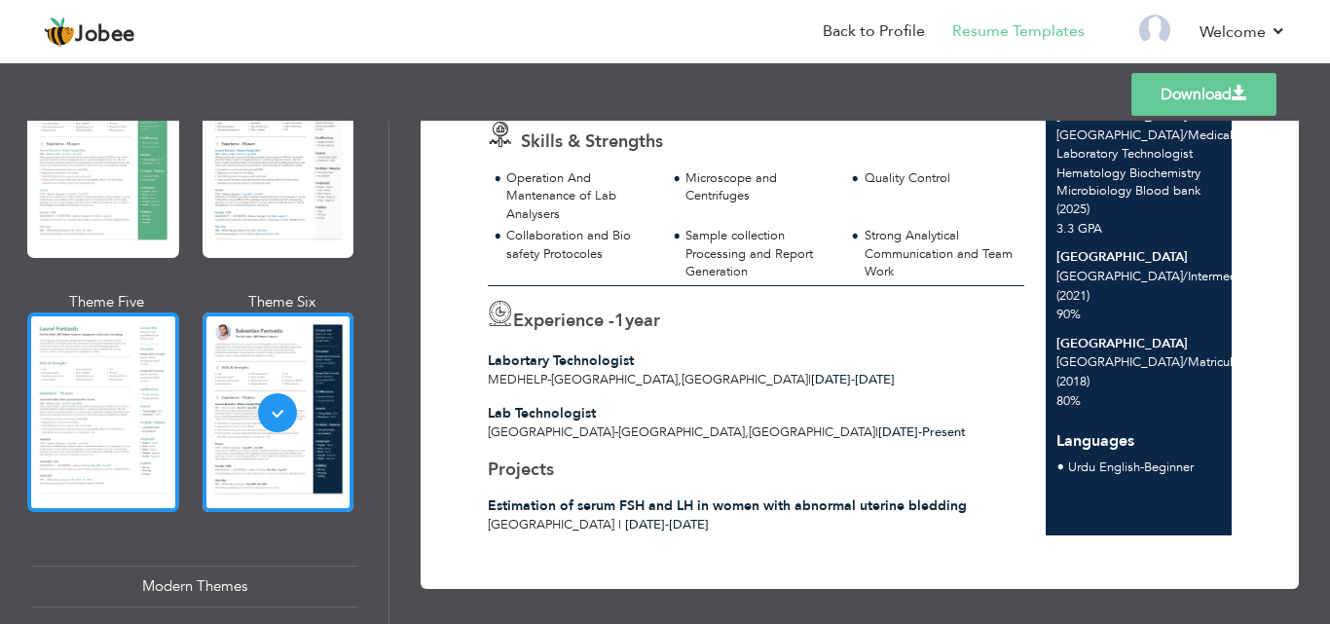
click at [110, 445] on div at bounding box center [103, 413] width 152 height 200
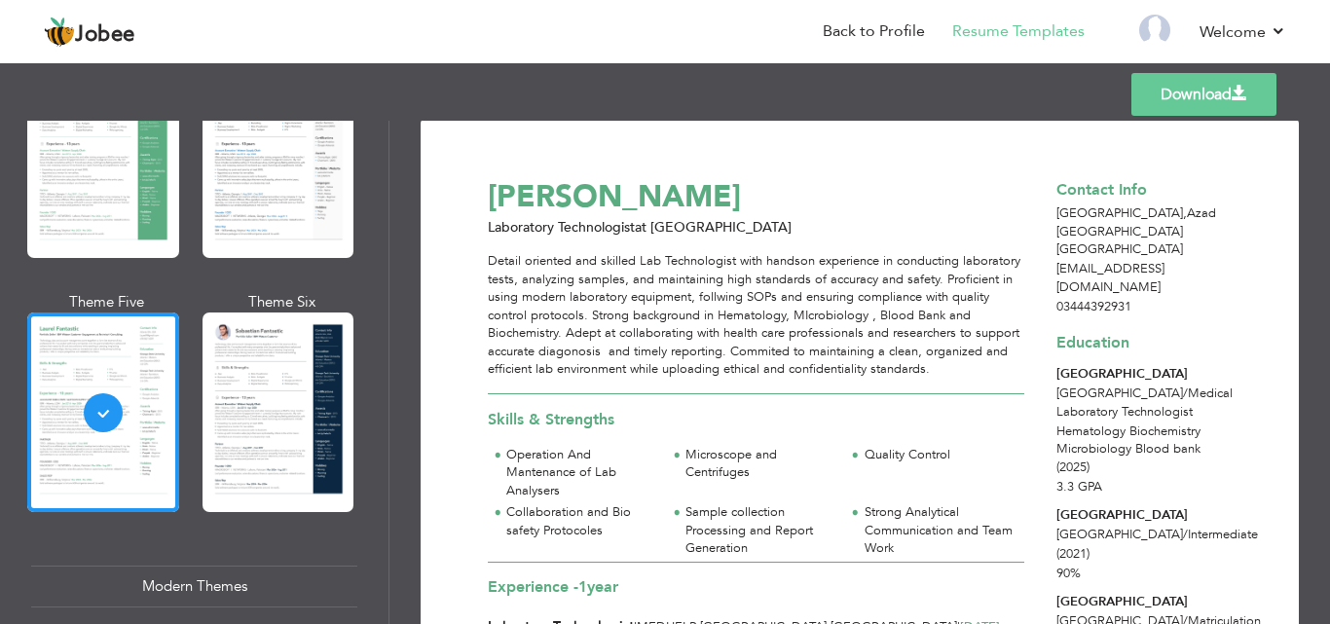
scroll to position [0, 0]
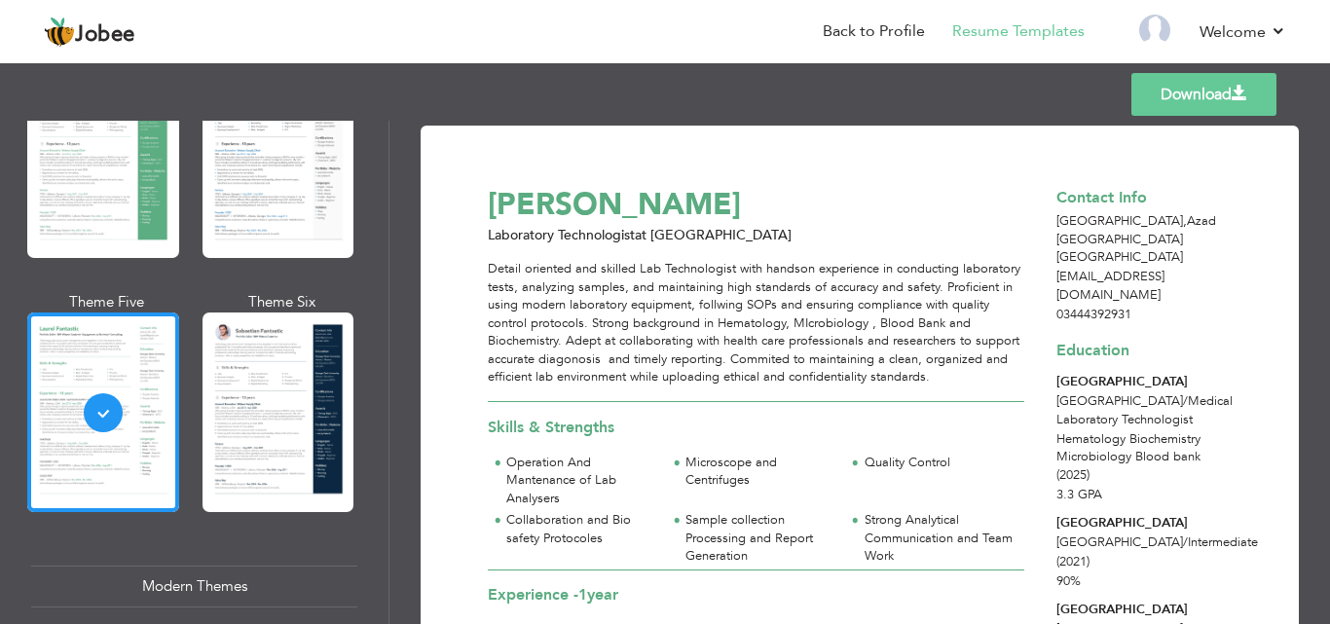
click at [1193, 91] on link "Download" at bounding box center [1203, 94] width 145 height 43
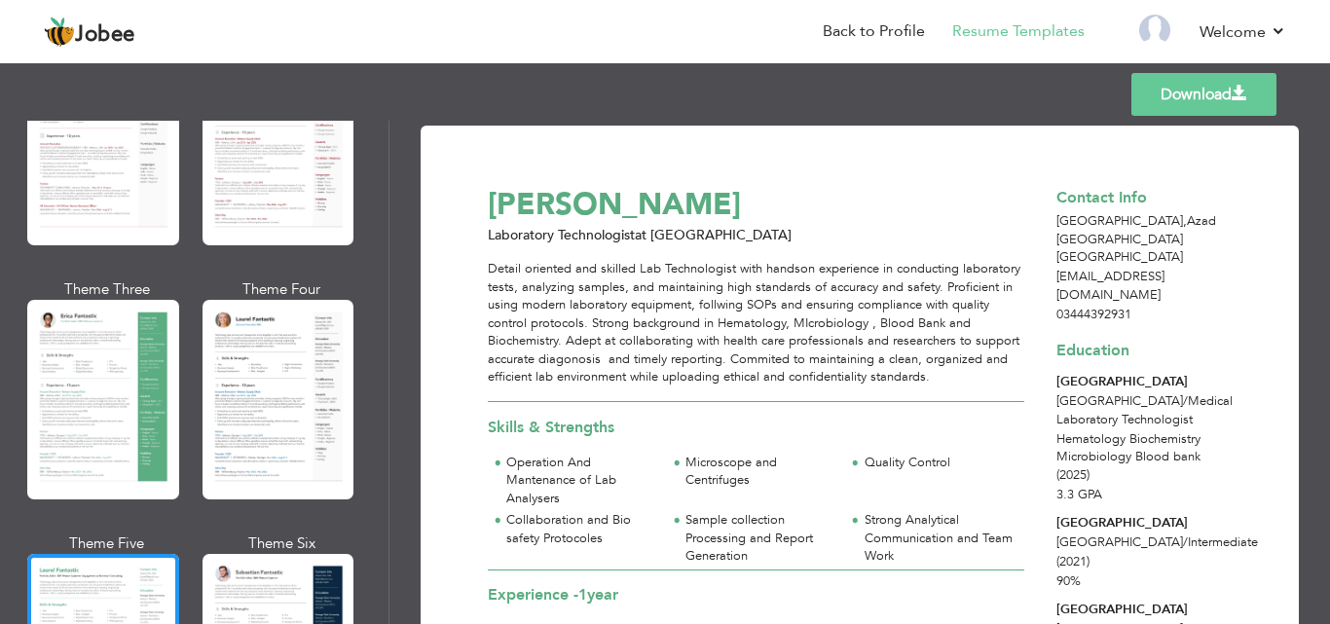
scroll to position [76, 0]
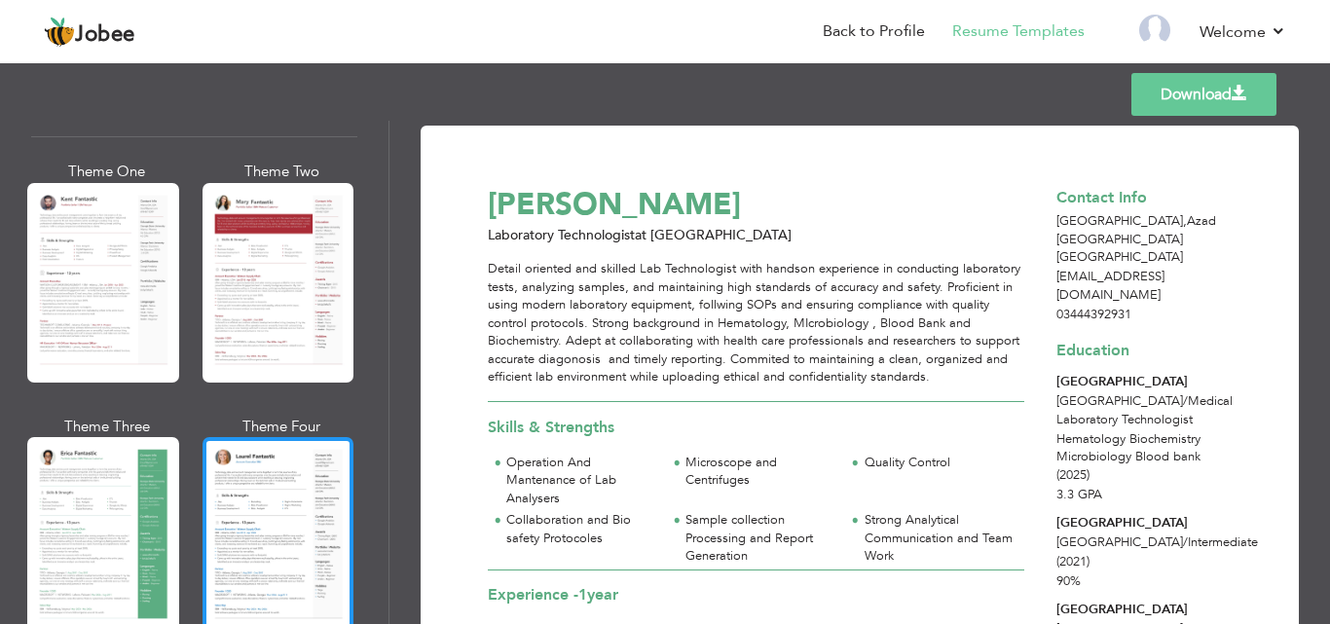
click at [266, 497] on div at bounding box center [279, 537] width 152 height 200
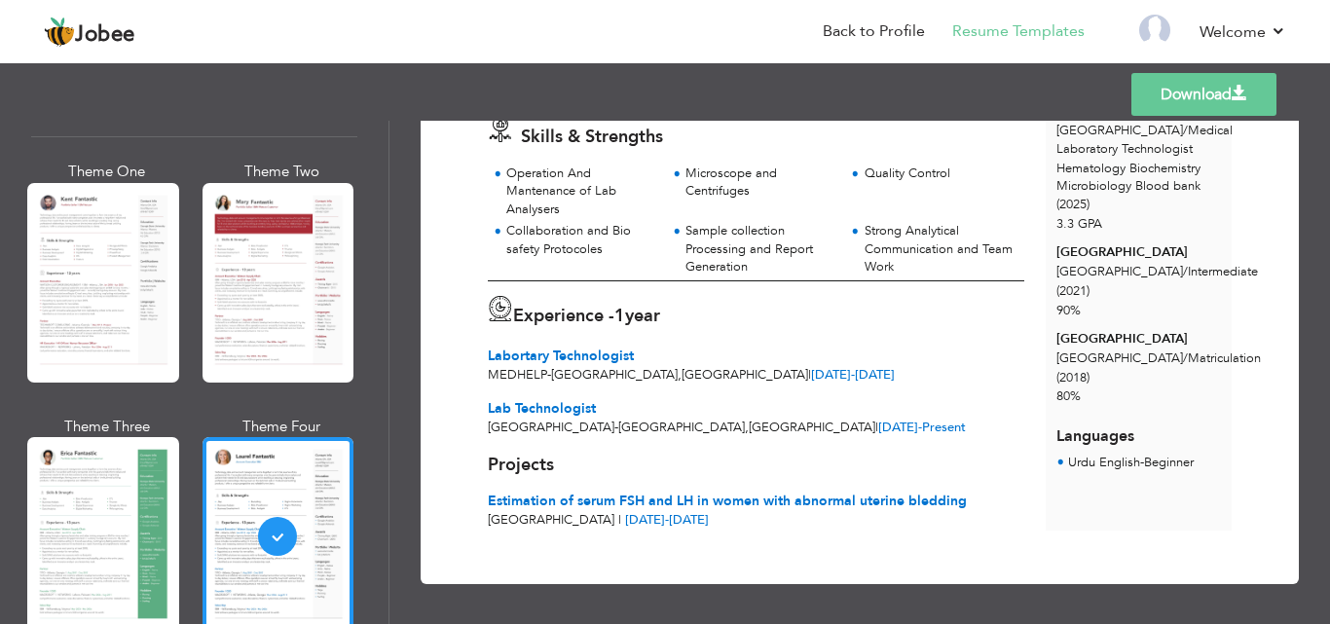
scroll to position [301, 0]
click at [1166, 101] on link "Download" at bounding box center [1203, 94] width 145 height 43
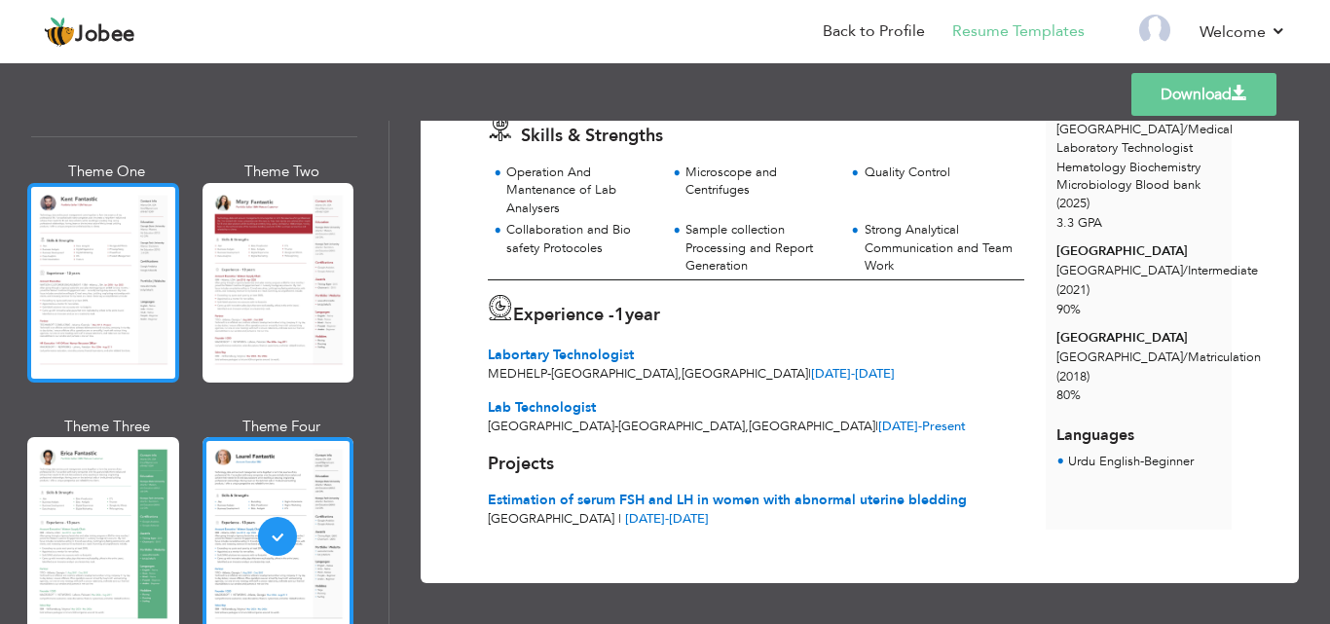
click at [110, 284] on div at bounding box center [103, 283] width 152 height 200
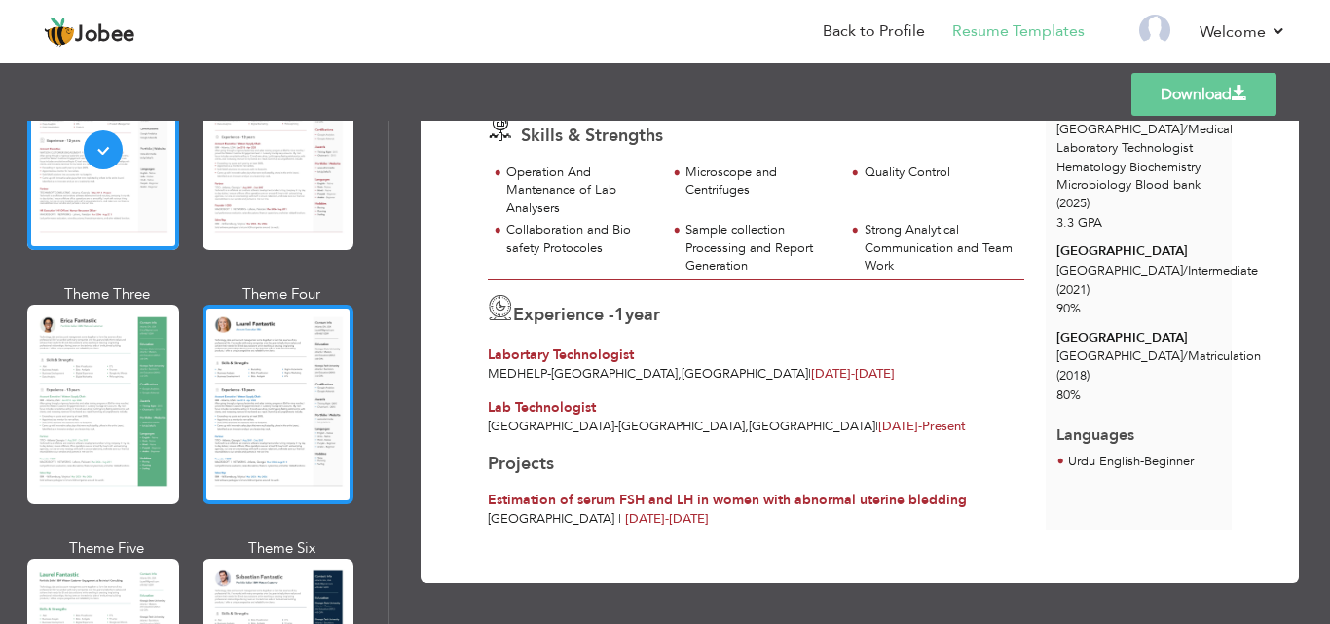
scroll to position [220, 0]
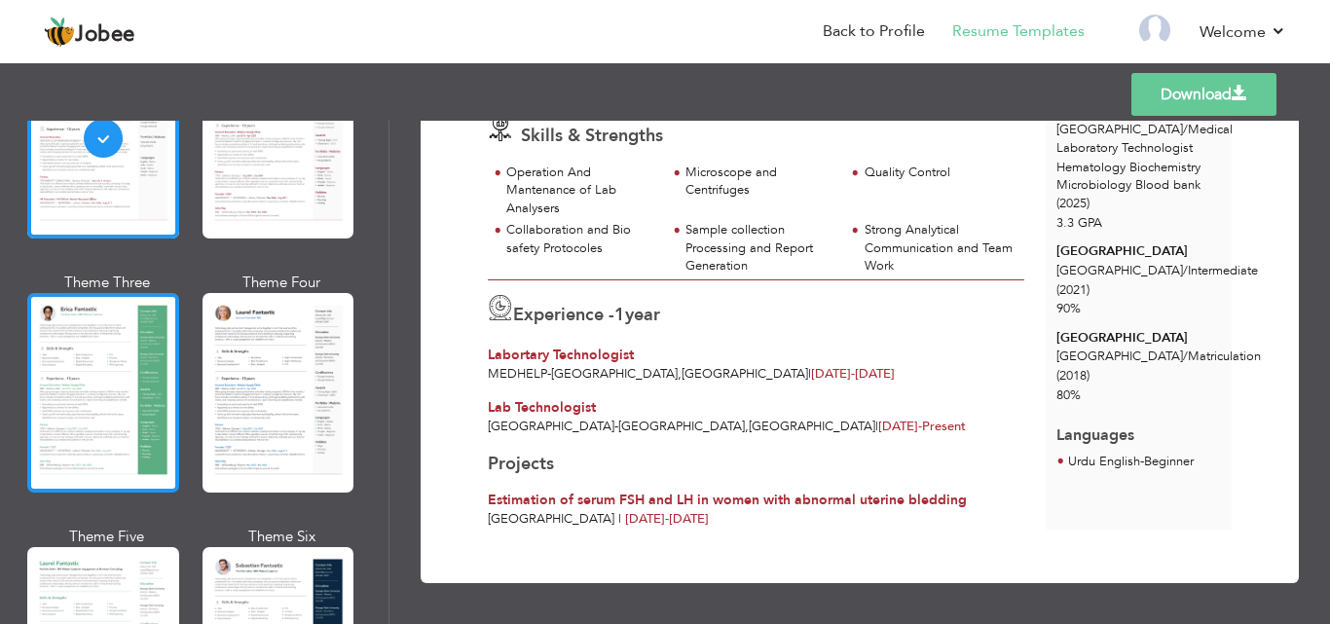
click at [107, 398] on div at bounding box center [103, 393] width 152 height 200
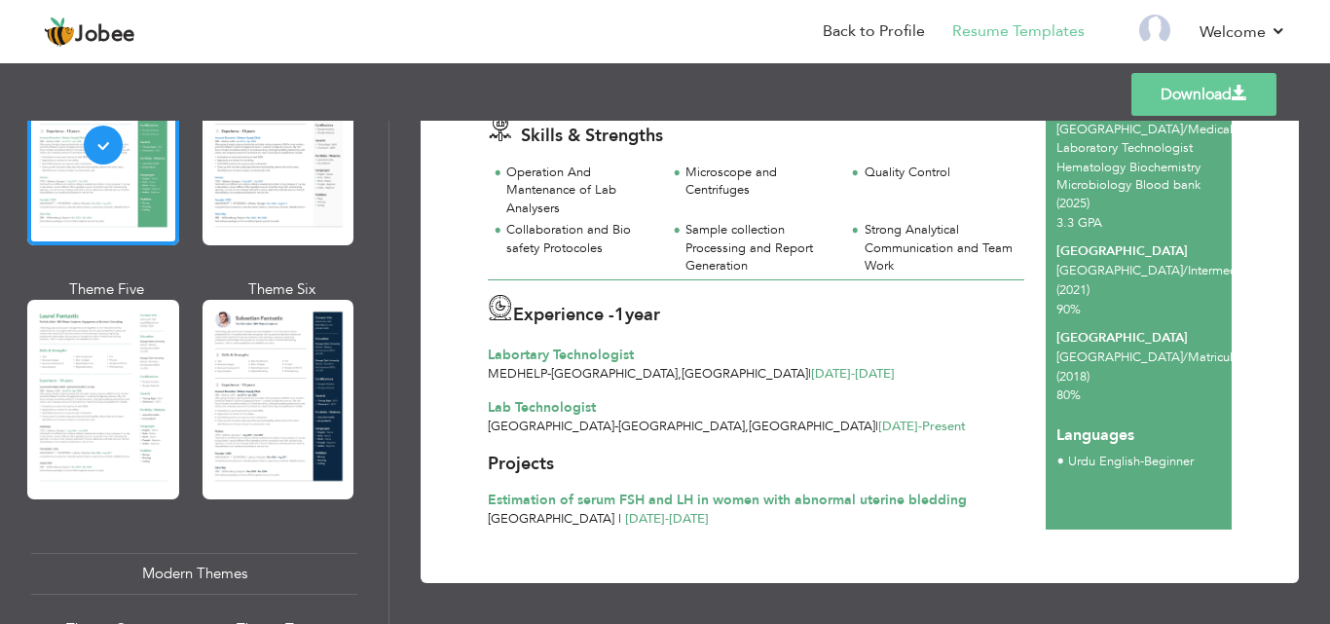
scroll to position [469, 0]
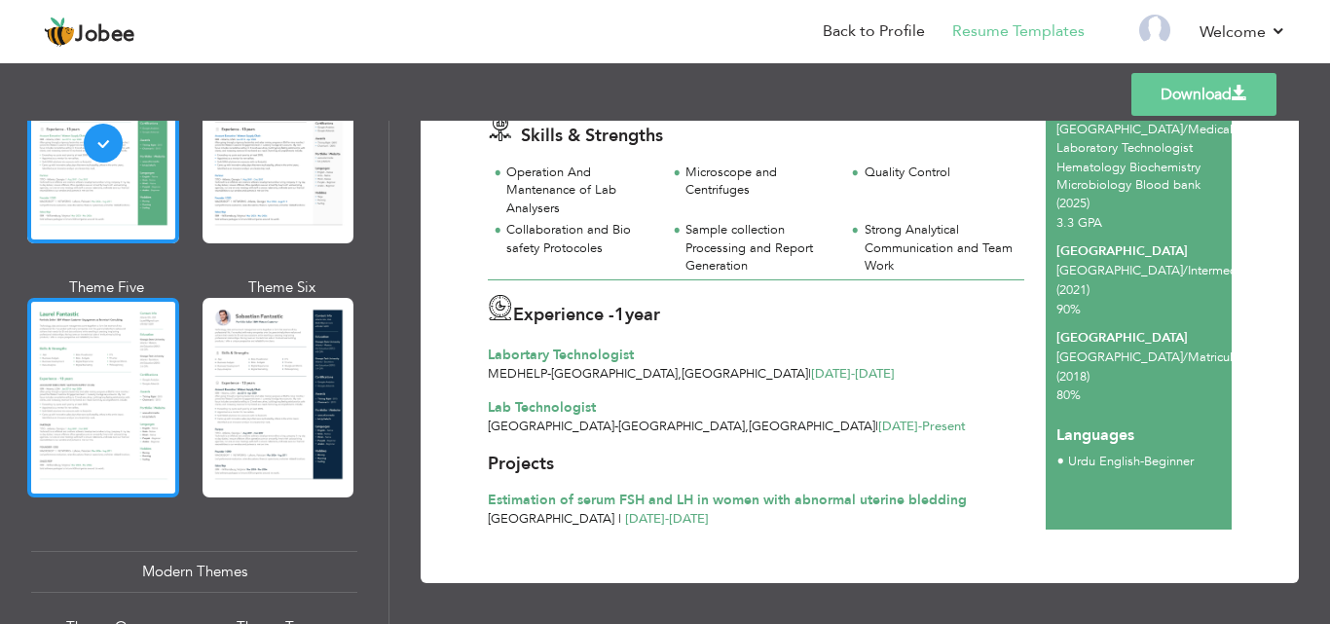
click at [127, 401] on div at bounding box center [103, 398] width 152 height 200
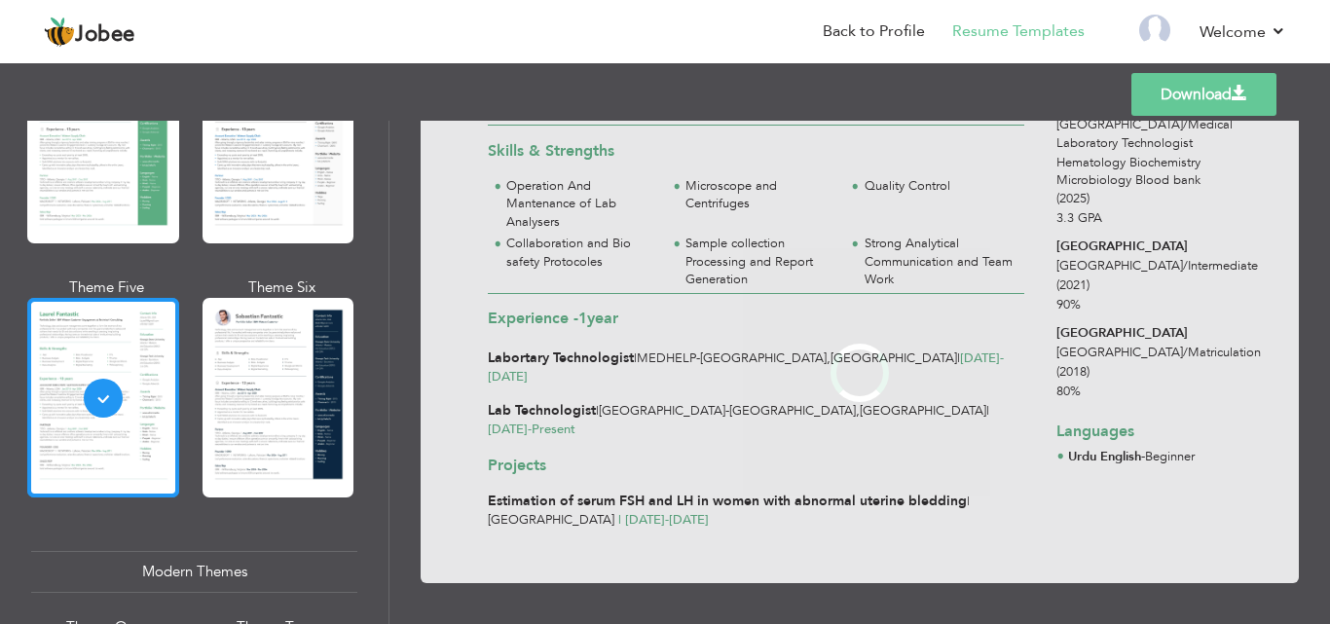
scroll to position [0, 0]
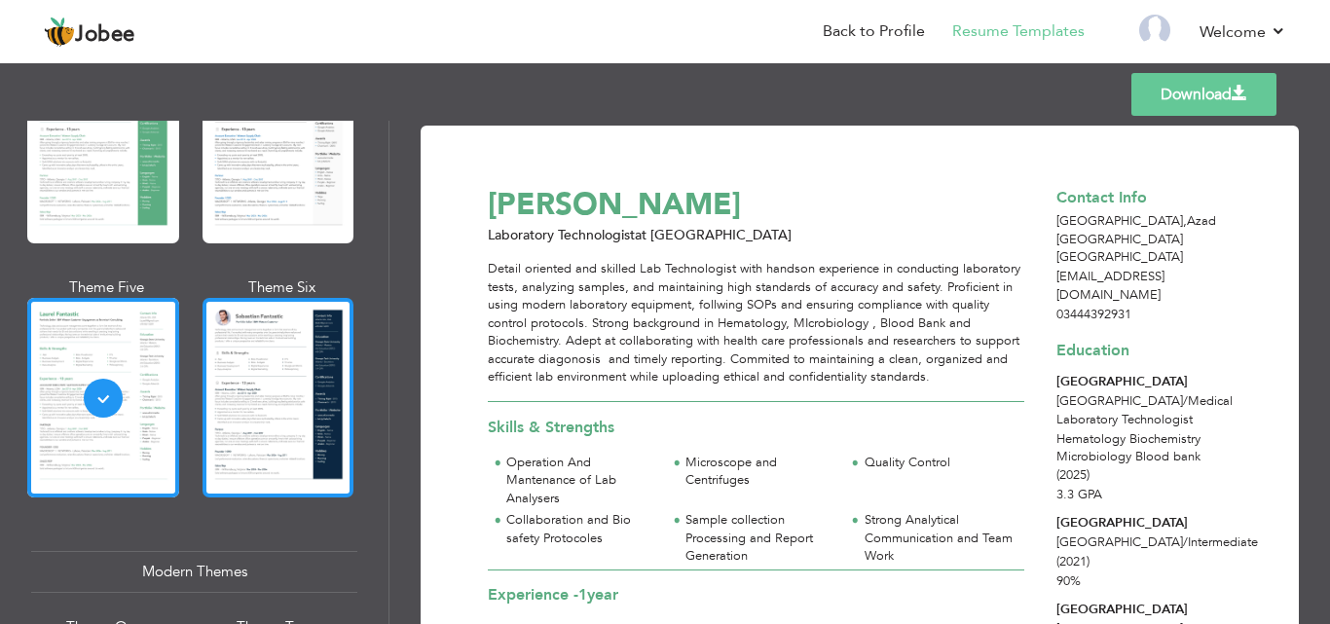
click at [307, 444] on div at bounding box center [279, 398] width 152 height 200
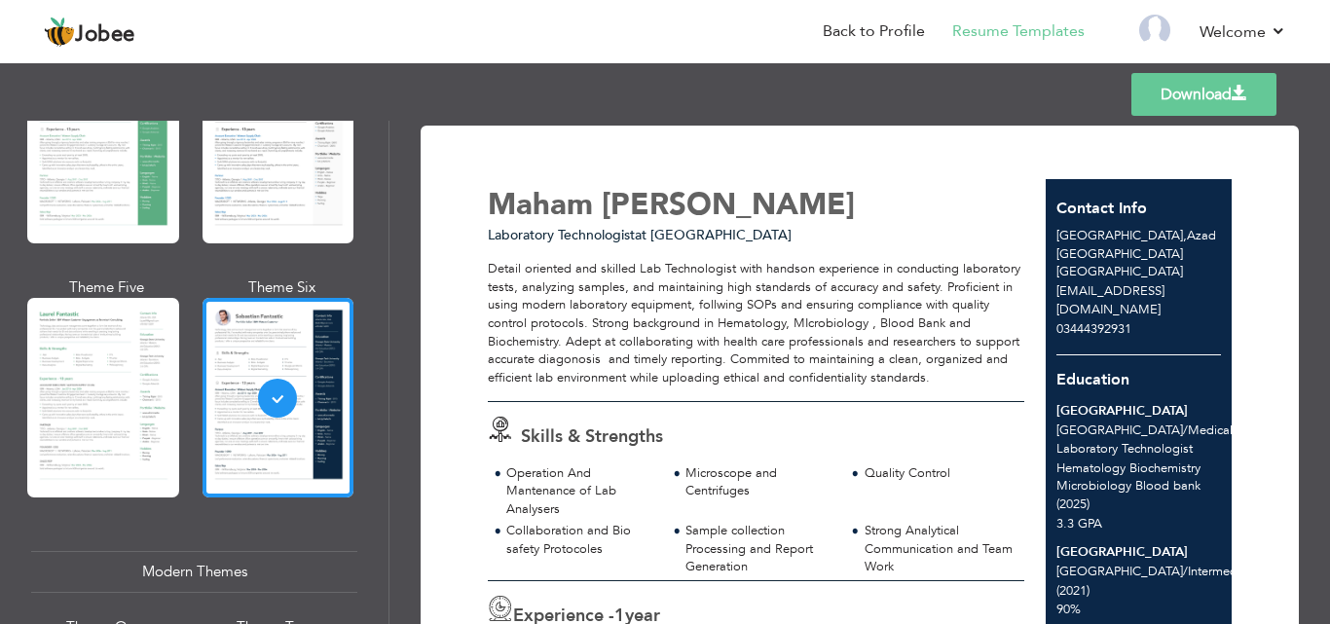
click at [1186, 100] on link "Download" at bounding box center [1203, 94] width 145 height 43
click at [556, 98] on div "Templates Download" at bounding box center [665, 94] width 1330 height 62
